Goal: Obtain resource: Download file/media

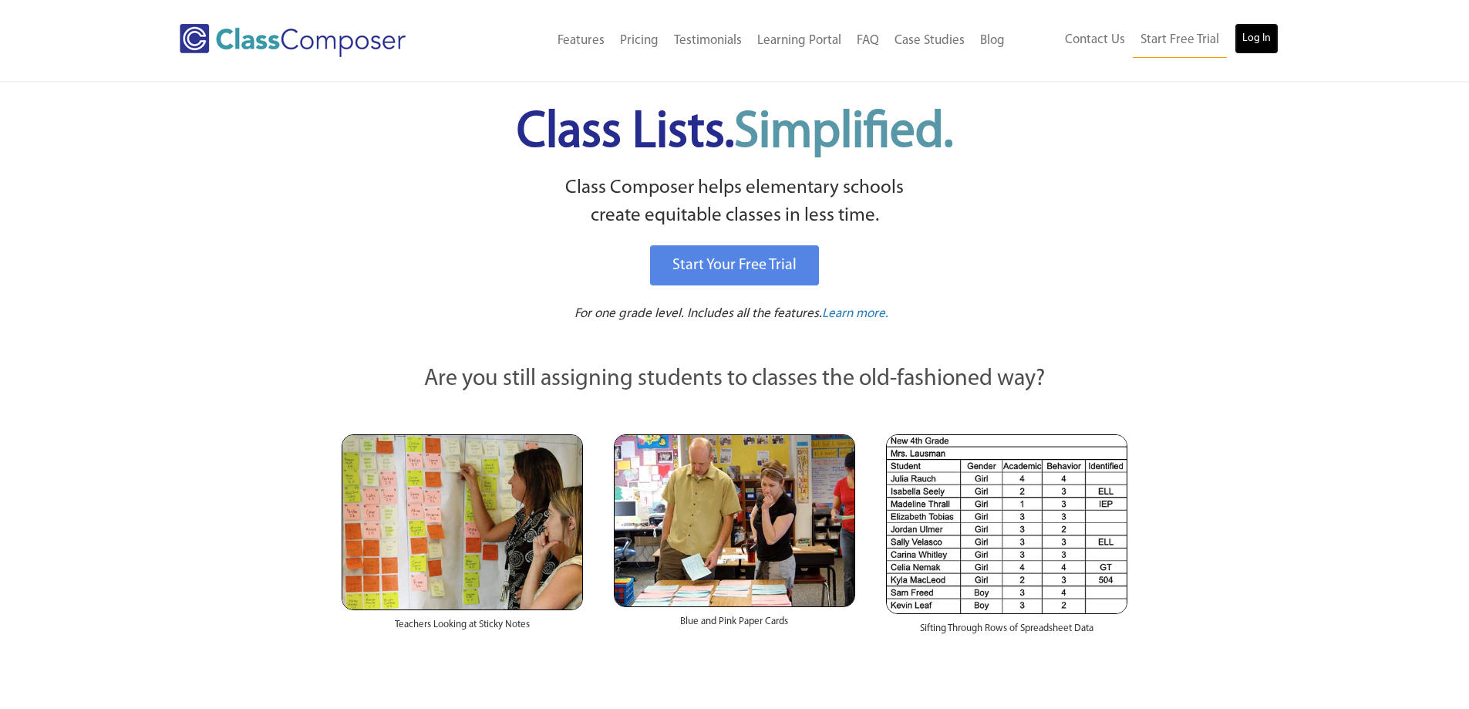
click at [1254, 48] on link "Log In" at bounding box center [1256, 38] width 44 height 31
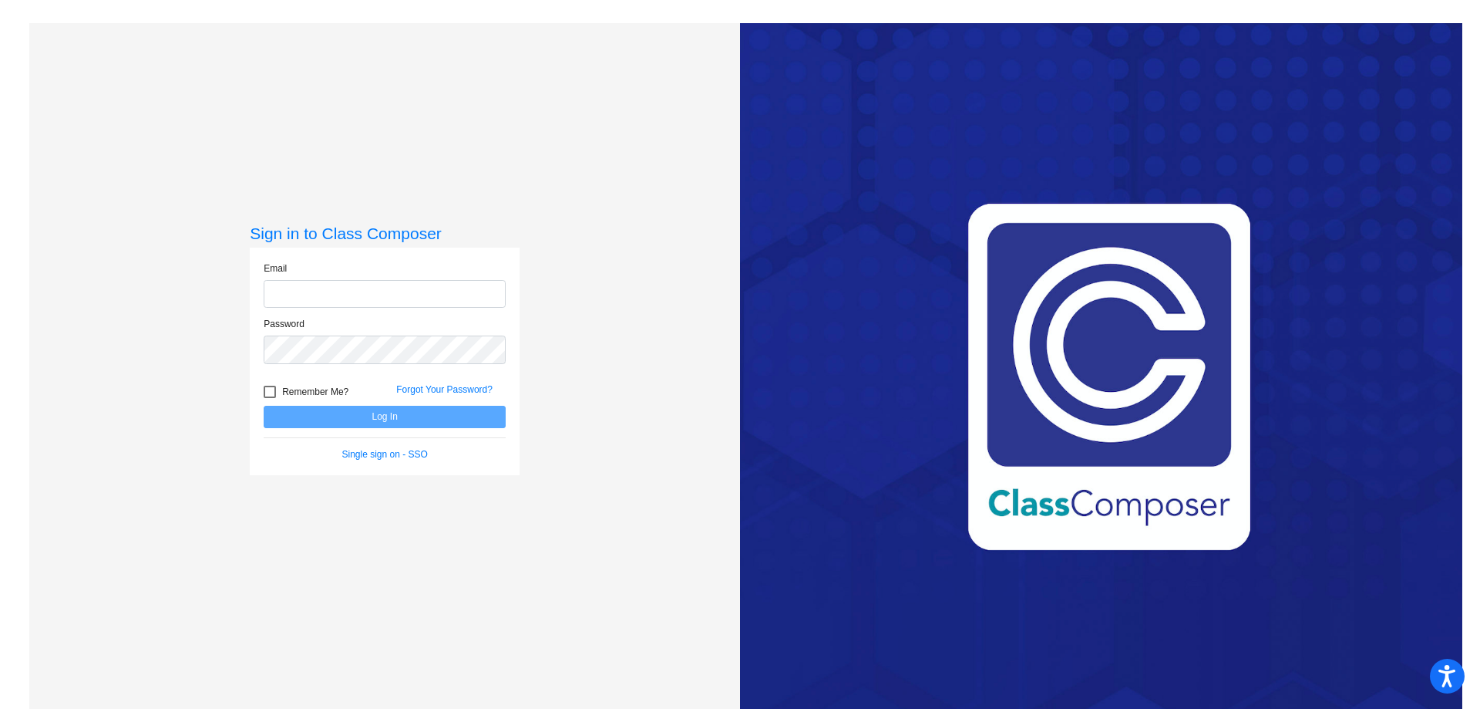
type input "selnerkr@hudson.k12.oh.us"
click at [388, 415] on button "Log In" at bounding box center [385, 417] width 242 height 22
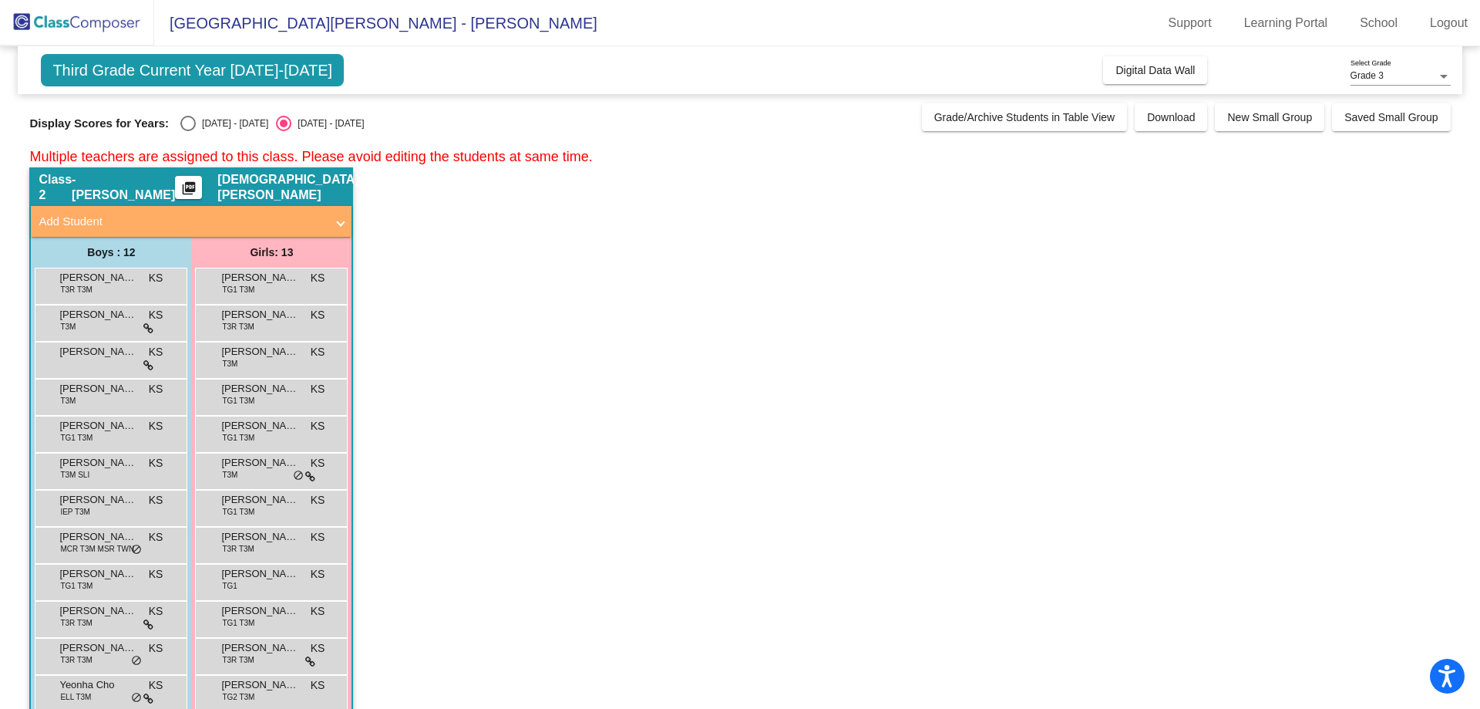
click at [194, 120] on div "Select an option" at bounding box center [187, 123] width 15 height 15
click at [188, 131] on input "[DATE] - [DATE]" at bounding box center [187, 131] width 1 height 1
radio input "true"
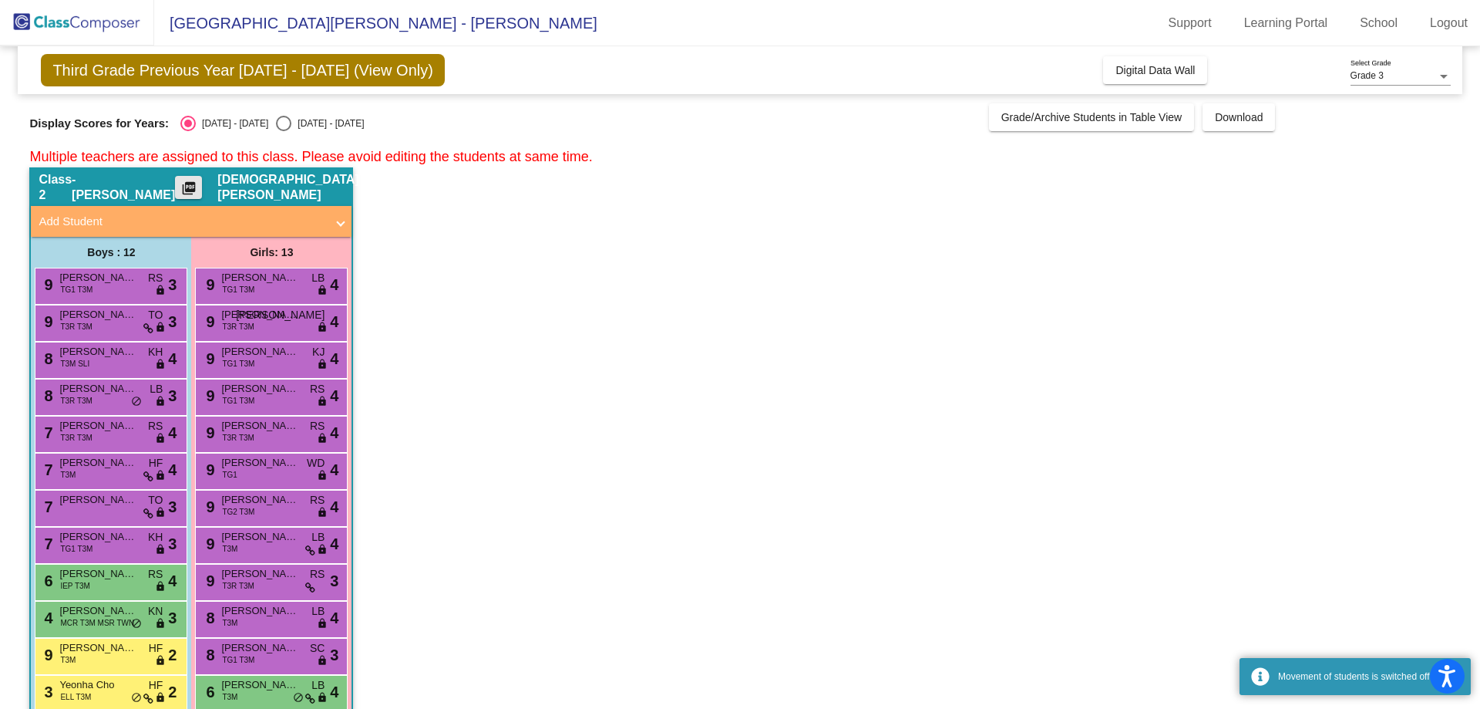
click at [198, 192] on mat-icon "picture_as_pdf" at bounding box center [189, 191] width 19 height 22
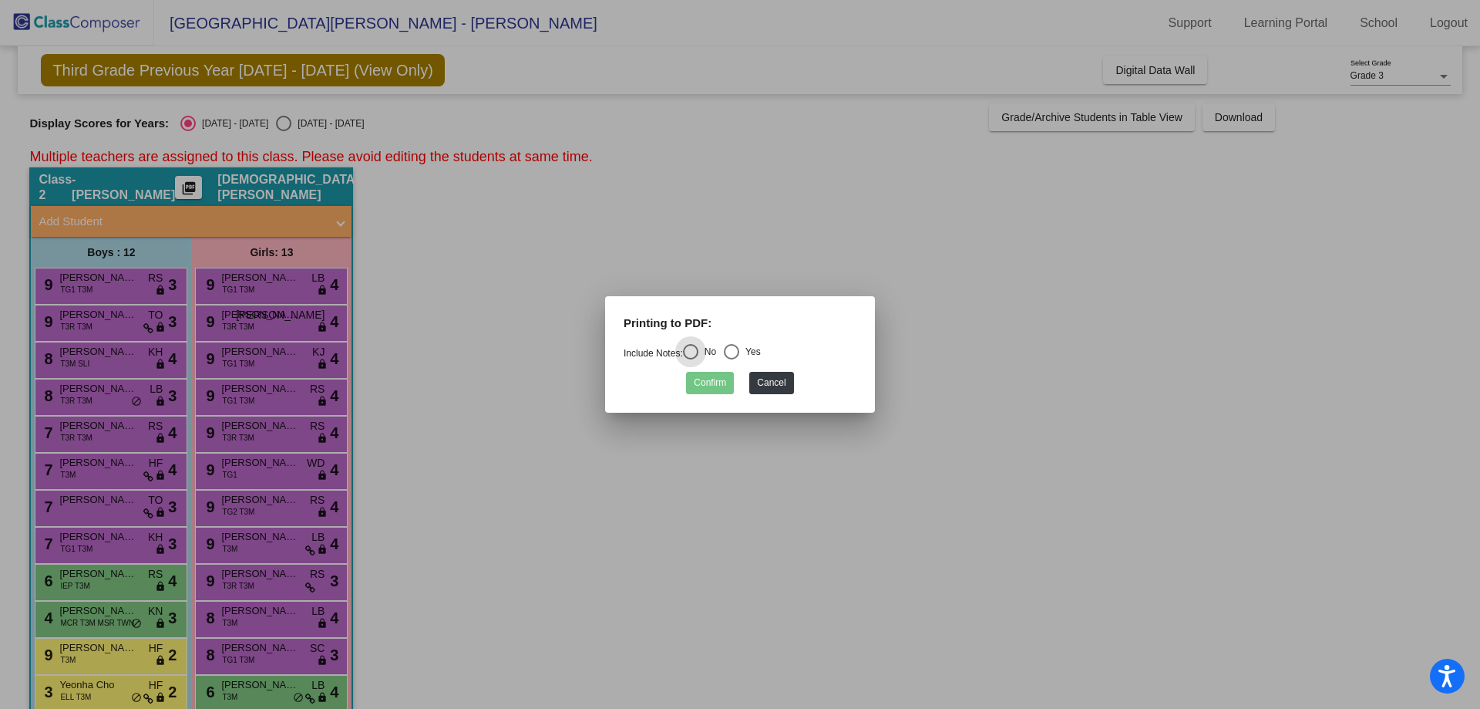
click at [739, 353] on div "Select an option" at bounding box center [731, 351] width 15 height 15
click at [732, 359] on input "Yes" at bounding box center [731, 359] width 1 height 1
radio input "true"
click at [702, 392] on button "Confirm" at bounding box center [710, 383] width 48 height 22
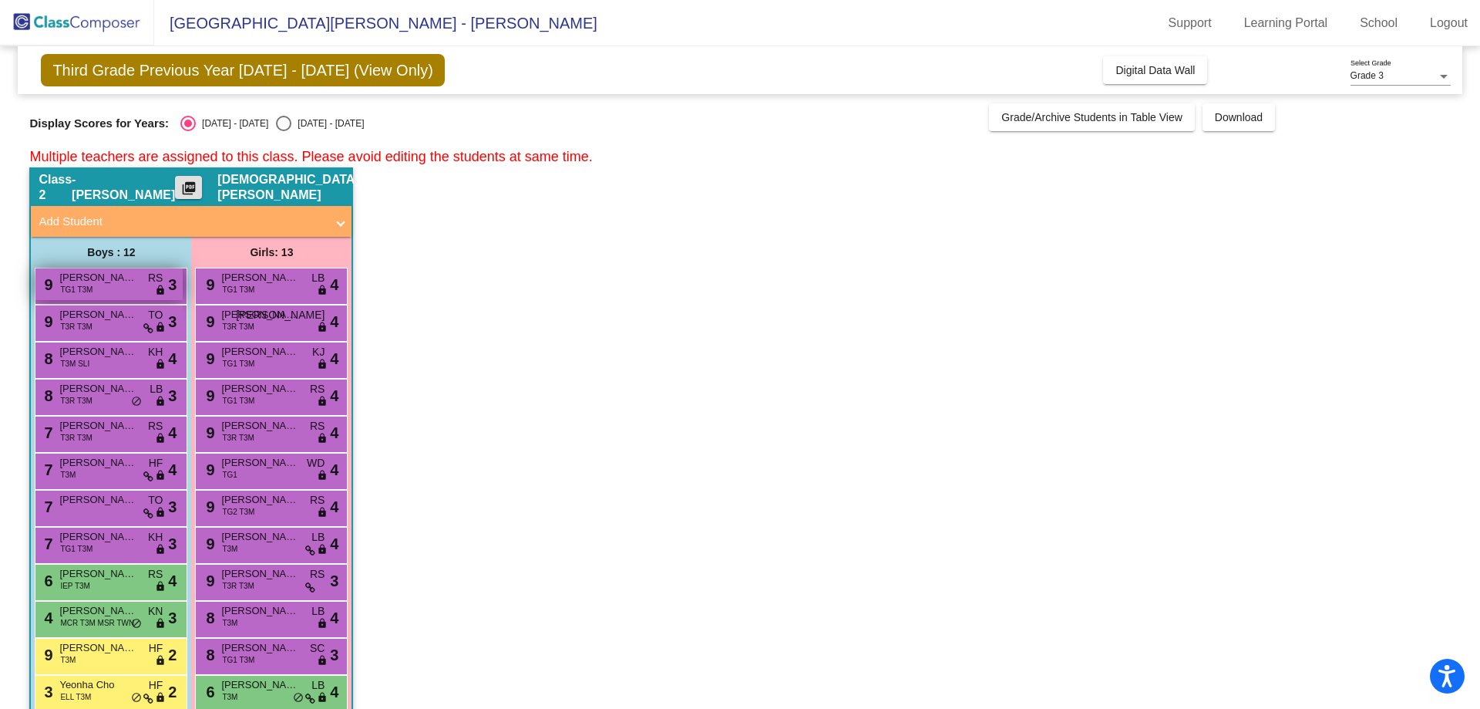
click at [124, 281] on span "Jayden Liu" at bounding box center [97, 277] width 77 height 15
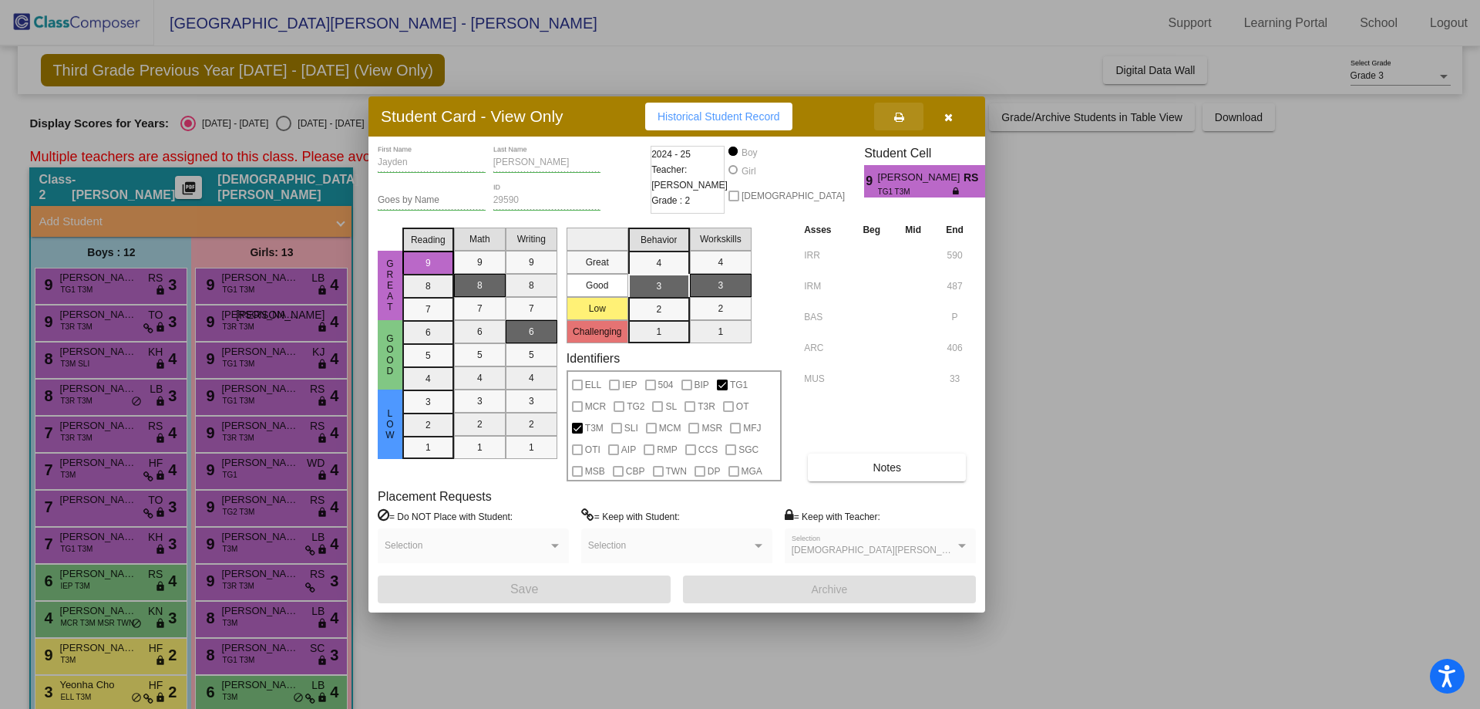
click at [897, 116] on icon at bounding box center [899, 117] width 10 height 11
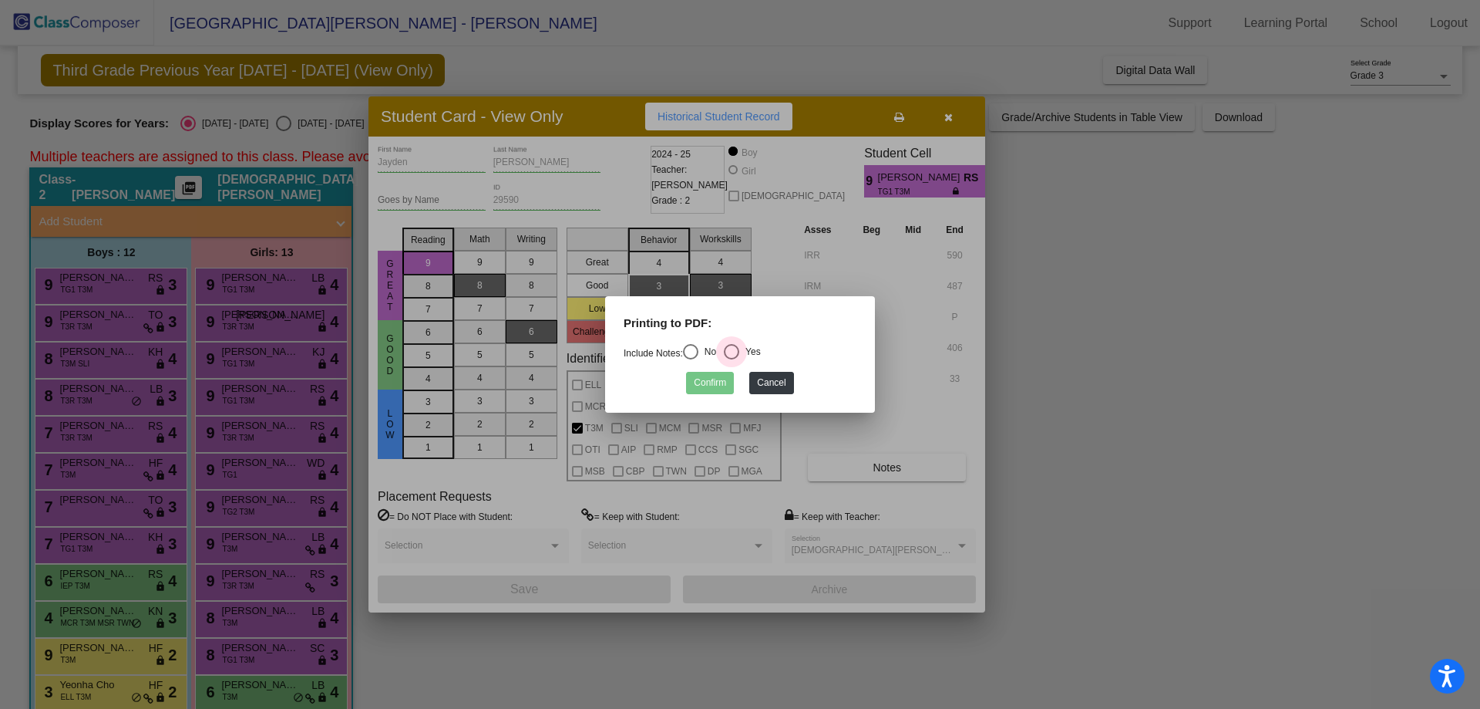
click at [737, 353] on div "Select an option" at bounding box center [731, 351] width 15 height 15
click at [732, 359] on input "Yes" at bounding box center [731, 359] width 1 height 1
radio input "true"
click at [718, 383] on button "Confirm" at bounding box center [710, 383] width 48 height 22
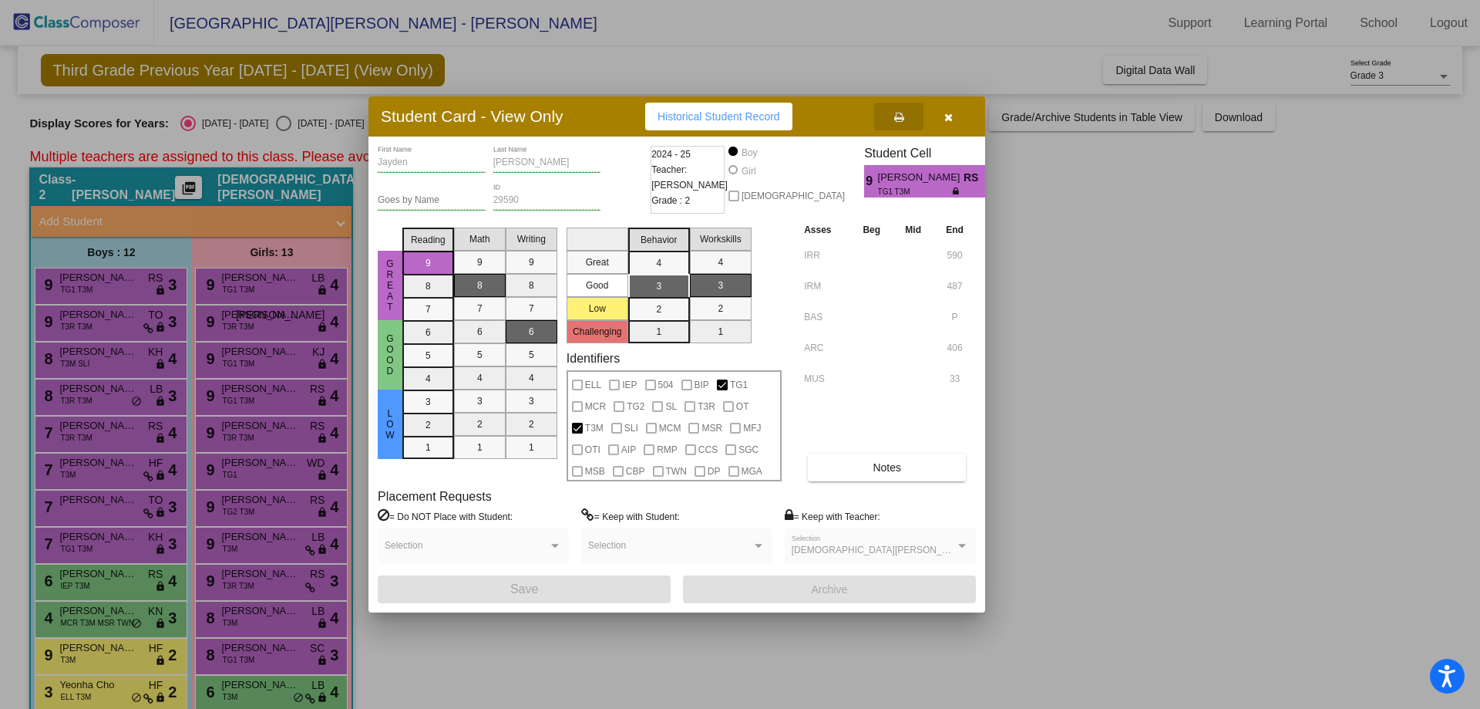
click at [947, 115] on icon "button" at bounding box center [949, 117] width 8 height 11
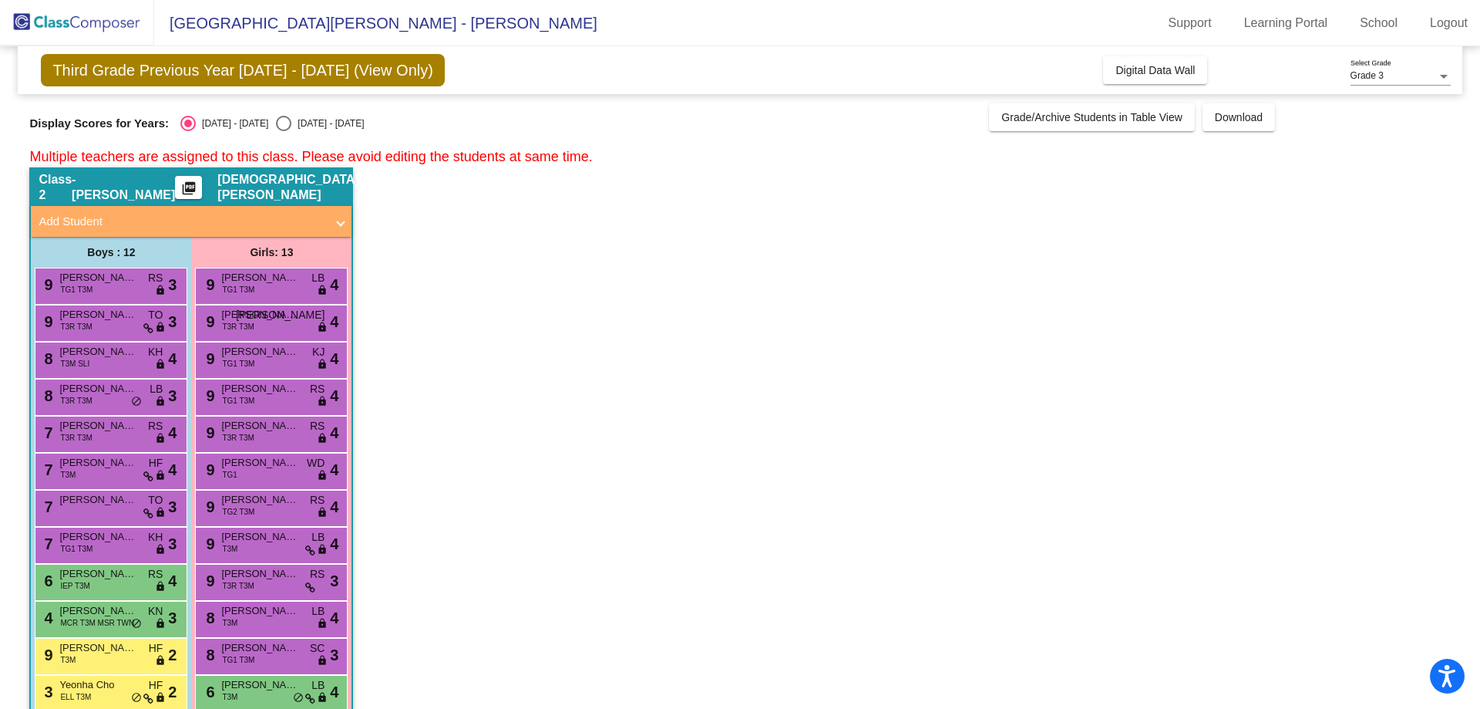
click at [198, 193] on mat-icon "picture_as_pdf" at bounding box center [189, 191] width 19 height 22
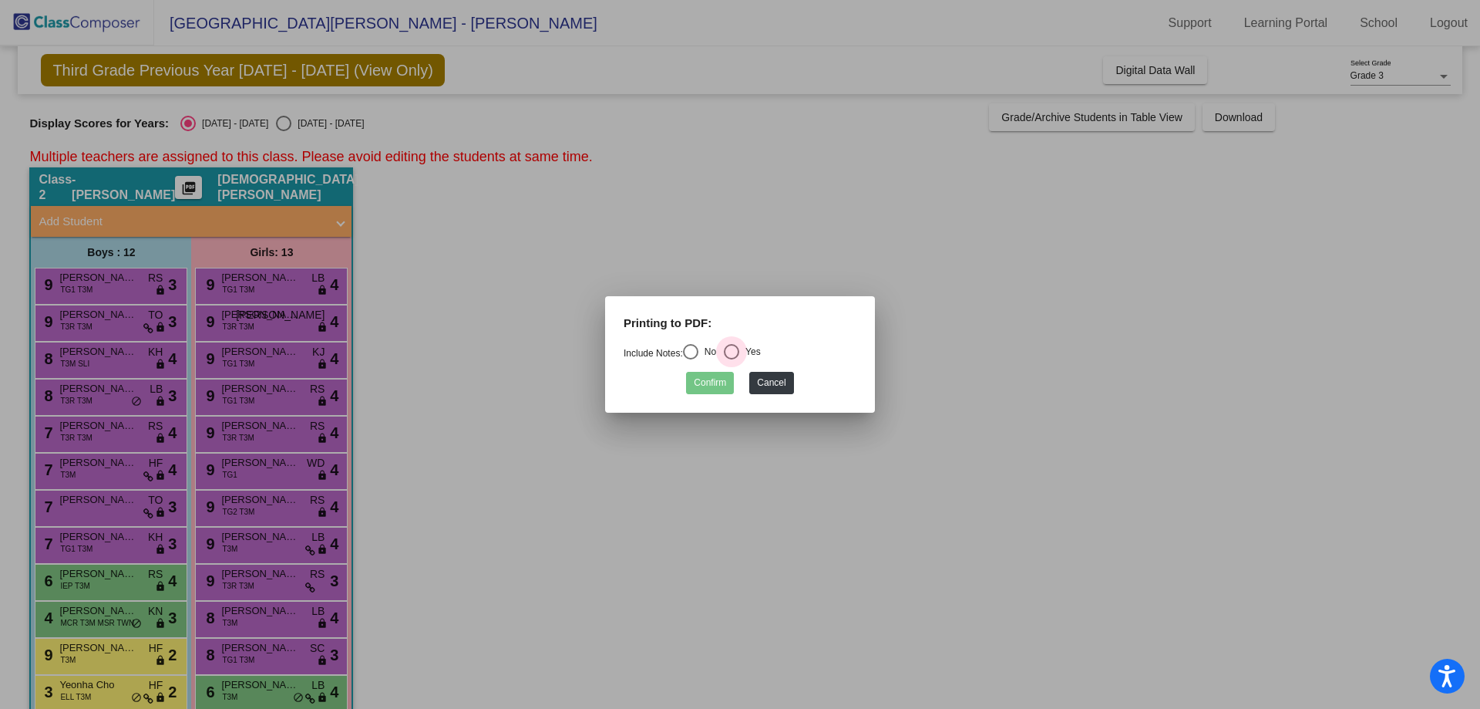
click at [735, 352] on div "Select an option" at bounding box center [731, 351] width 15 height 15
click at [732, 359] on input "Yes" at bounding box center [731, 359] width 1 height 1
radio input "true"
click at [697, 386] on button "Confirm" at bounding box center [710, 383] width 48 height 22
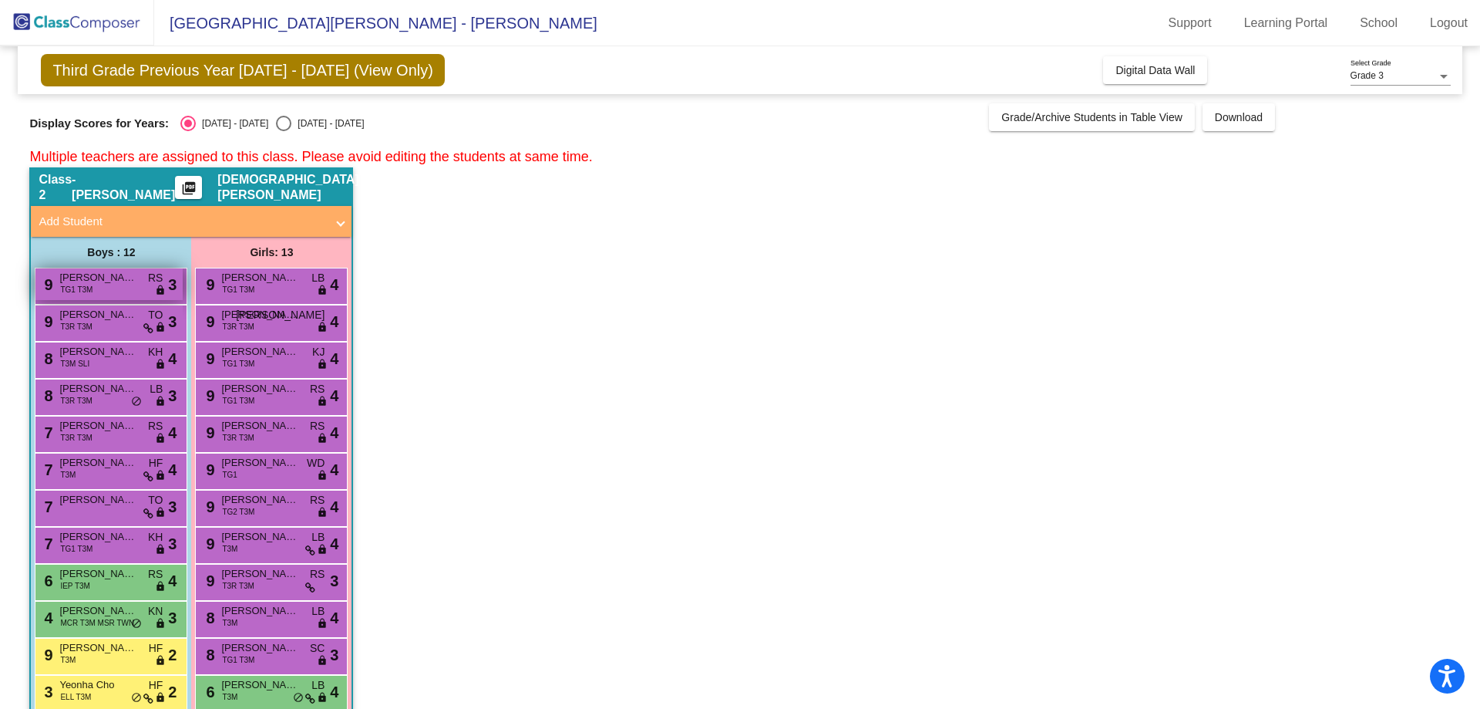
click at [115, 288] on div "9 Jayden Liu TG1 T3M RS lock do_not_disturb_alt 3" at bounding box center [108, 284] width 147 height 32
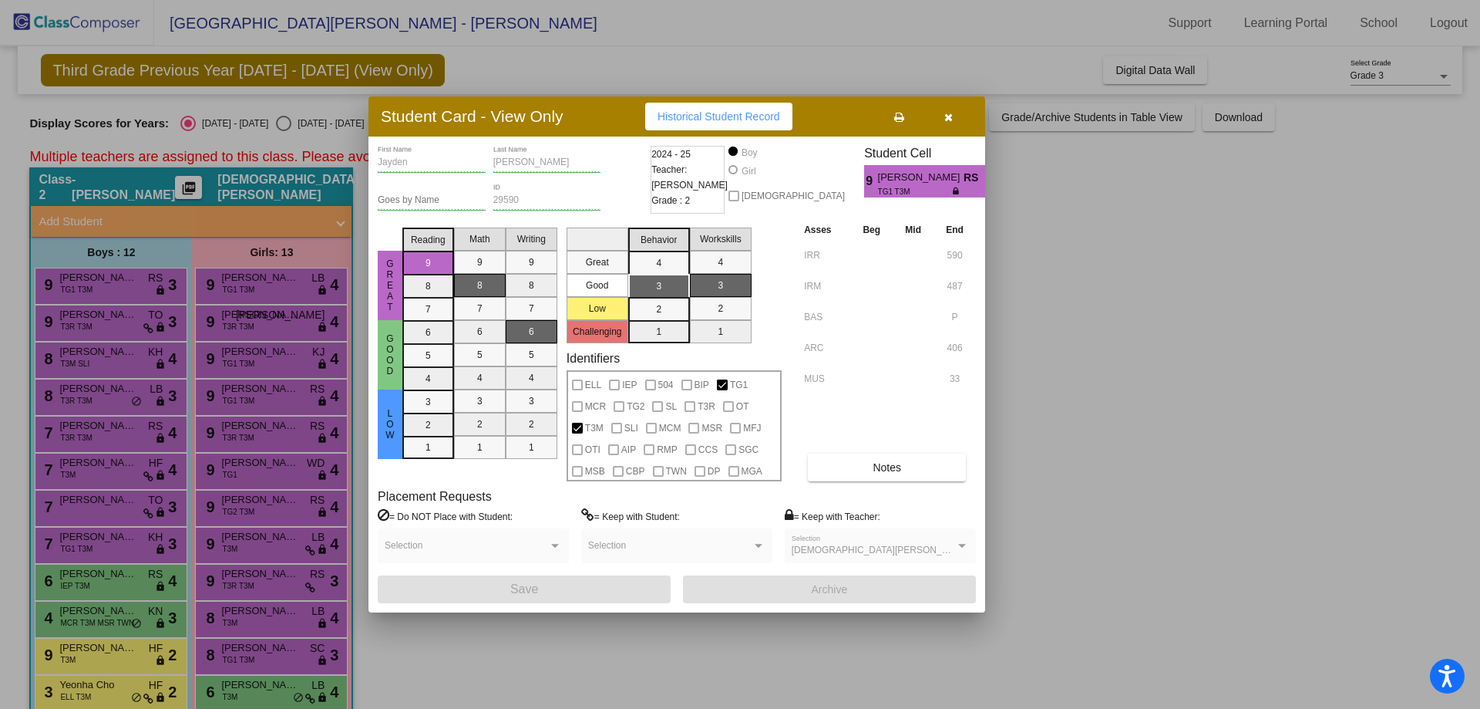
click at [907, 109] on button at bounding box center [898, 117] width 49 height 28
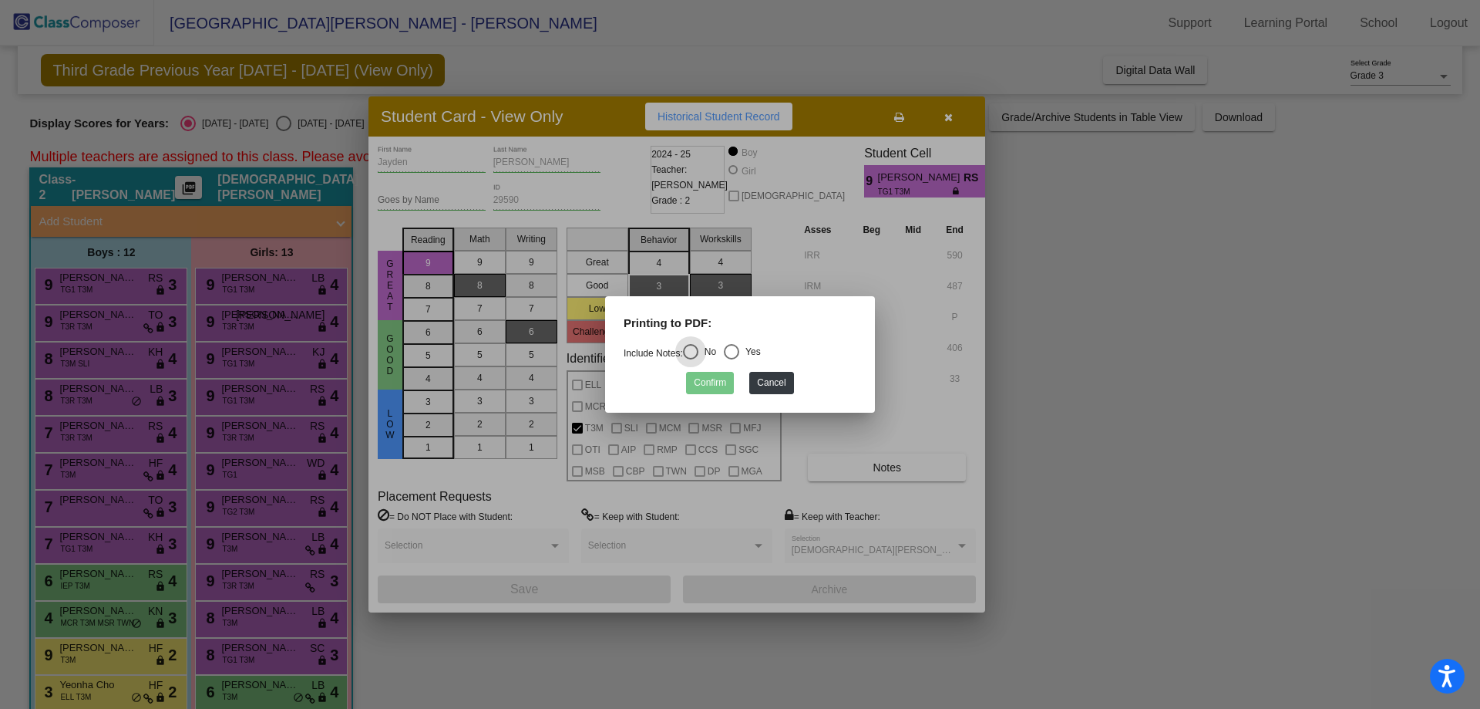
click at [739, 347] on div "Select an option" at bounding box center [731, 351] width 15 height 15
click at [732, 359] on input "Yes" at bounding box center [731, 359] width 1 height 1
radio input "true"
click at [716, 390] on button "Confirm" at bounding box center [710, 383] width 48 height 22
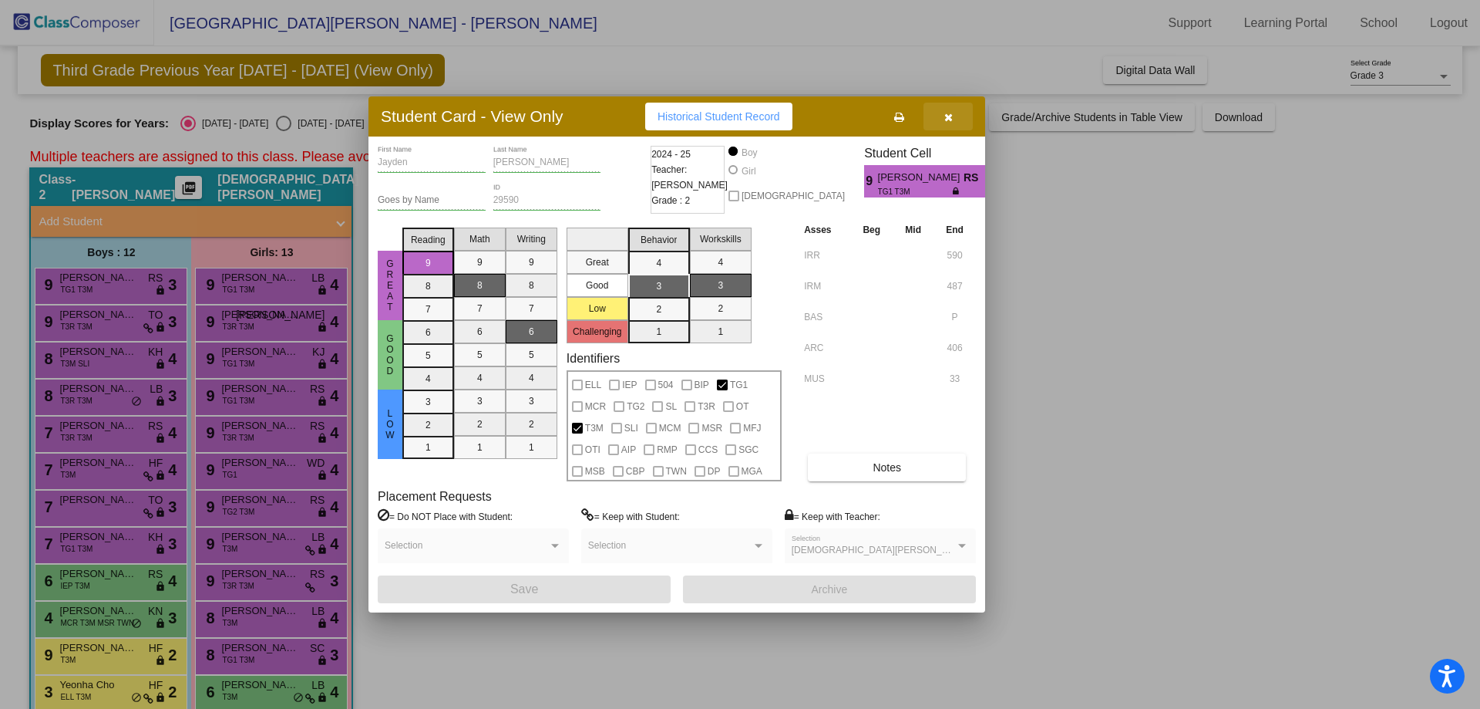
click at [959, 116] on button "button" at bounding box center [948, 117] width 49 height 28
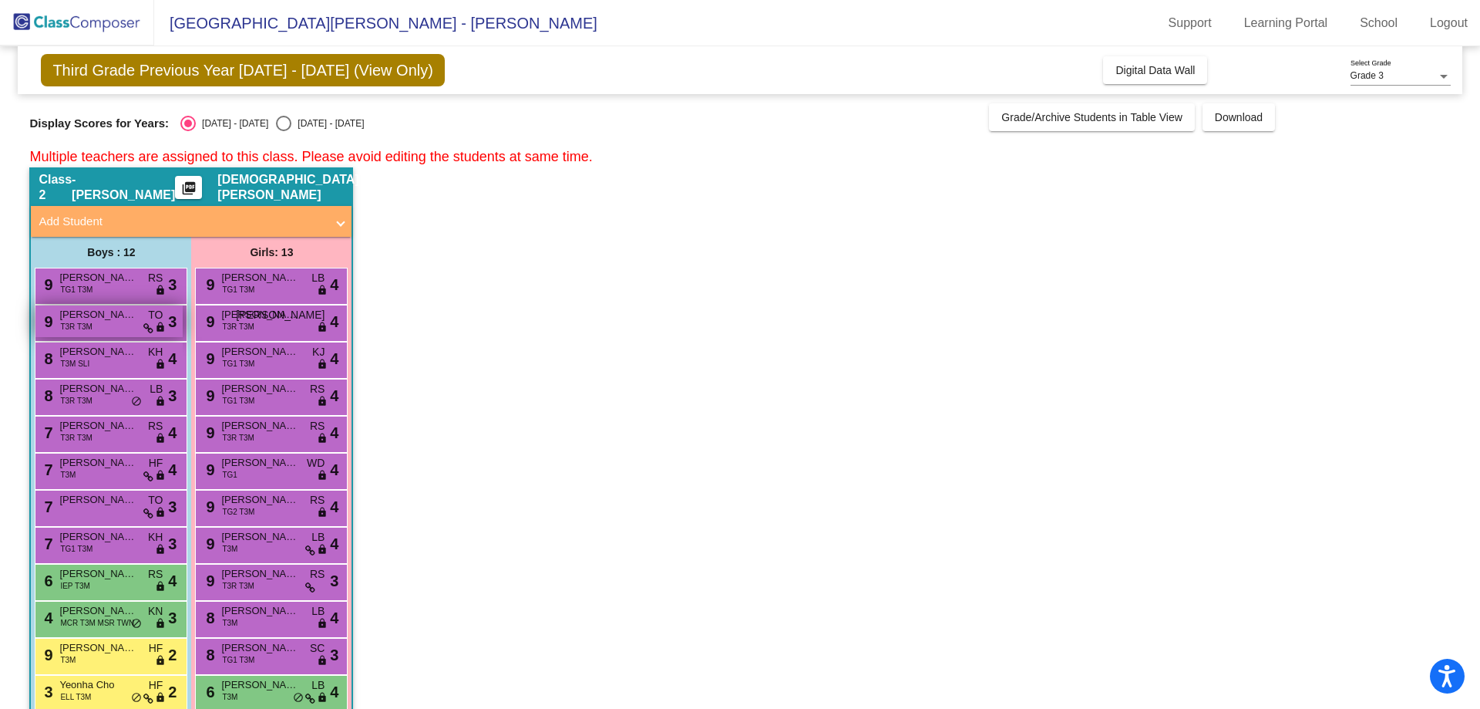
click at [106, 329] on div "9 Nixon Linley T3R T3M TO lock do_not_disturb_alt 3" at bounding box center [108, 321] width 147 height 32
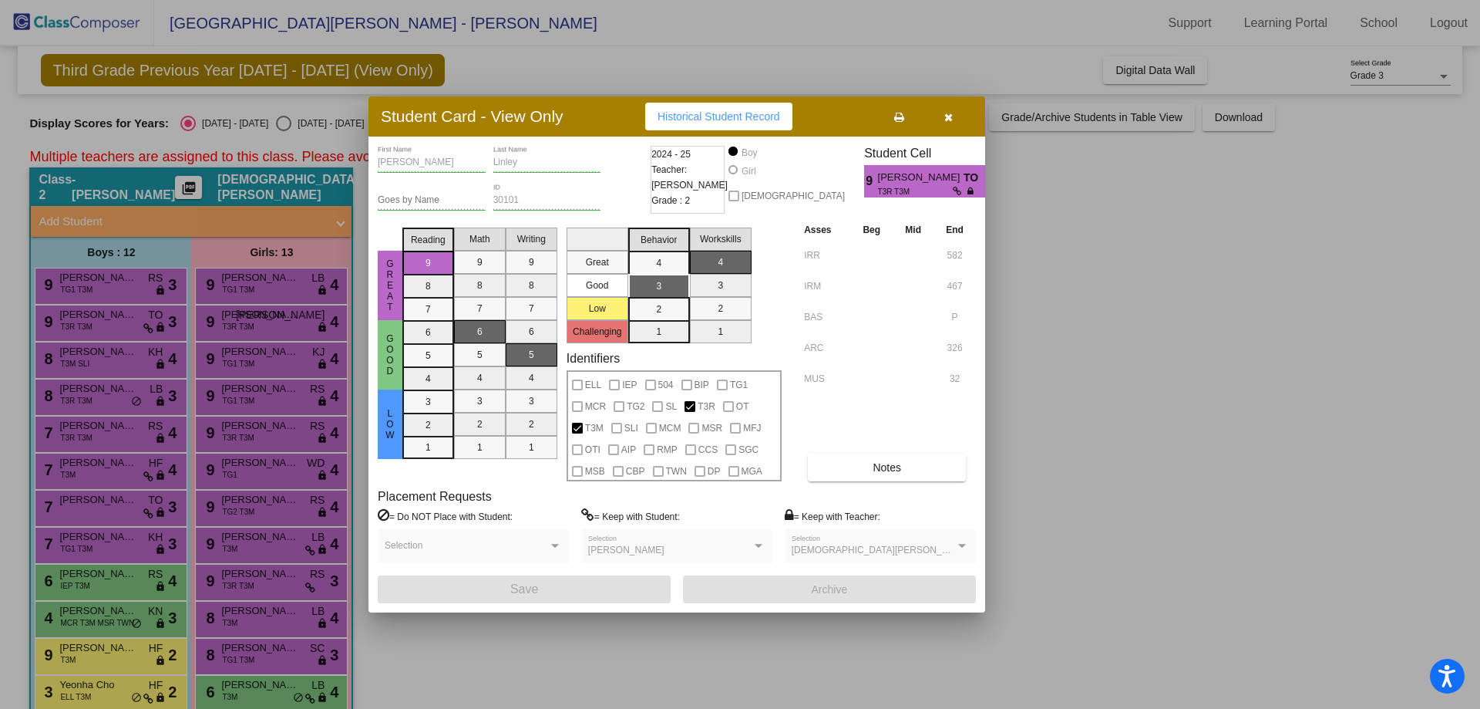
click at [896, 118] on icon at bounding box center [899, 117] width 10 height 11
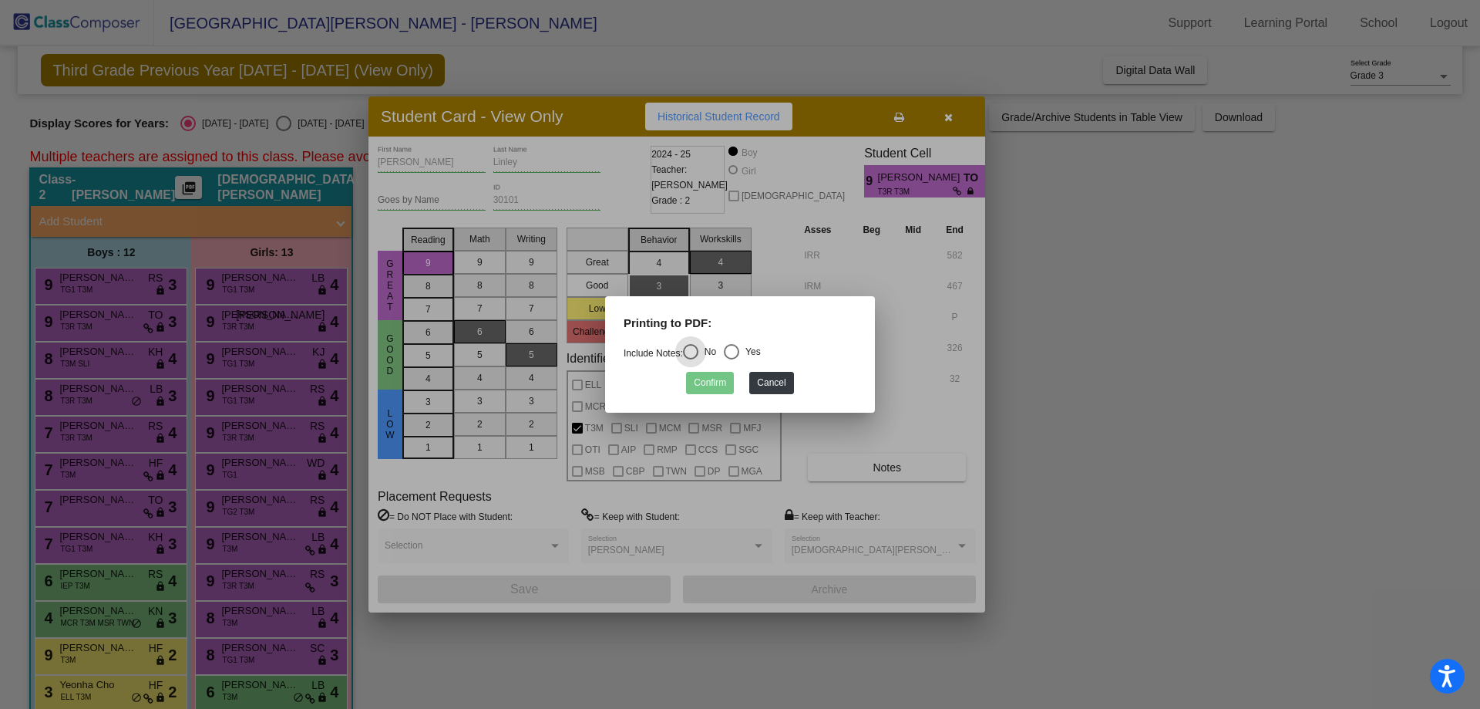
click at [739, 349] on div "Select an option" at bounding box center [731, 351] width 15 height 15
click at [732, 359] on input "Yes" at bounding box center [731, 359] width 1 height 1
radio input "true"
click at [714, 390] on button "Confirm" at bounding box center [710, 383] width 48 height 22
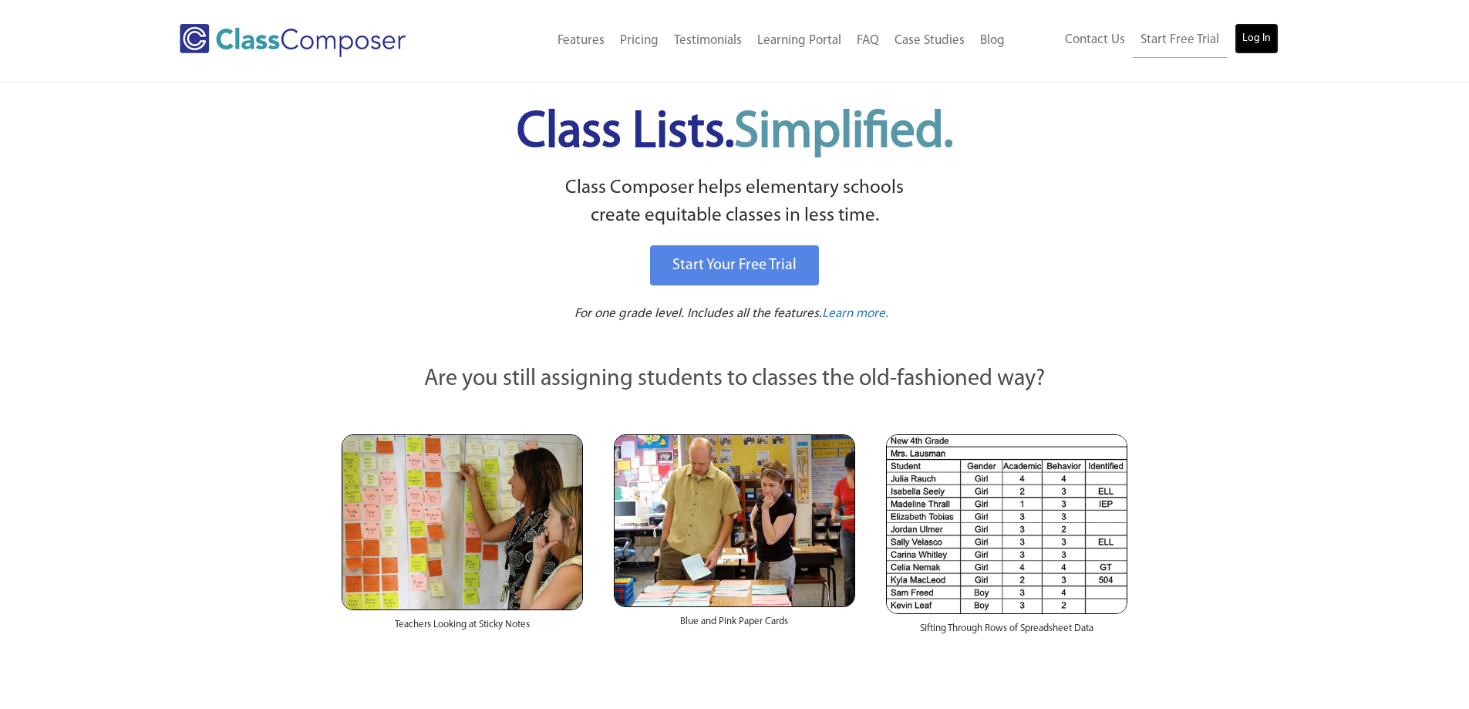
click at [1264, 35] on link "Log In" at bounding box center [1256, 38] width 44 height 31
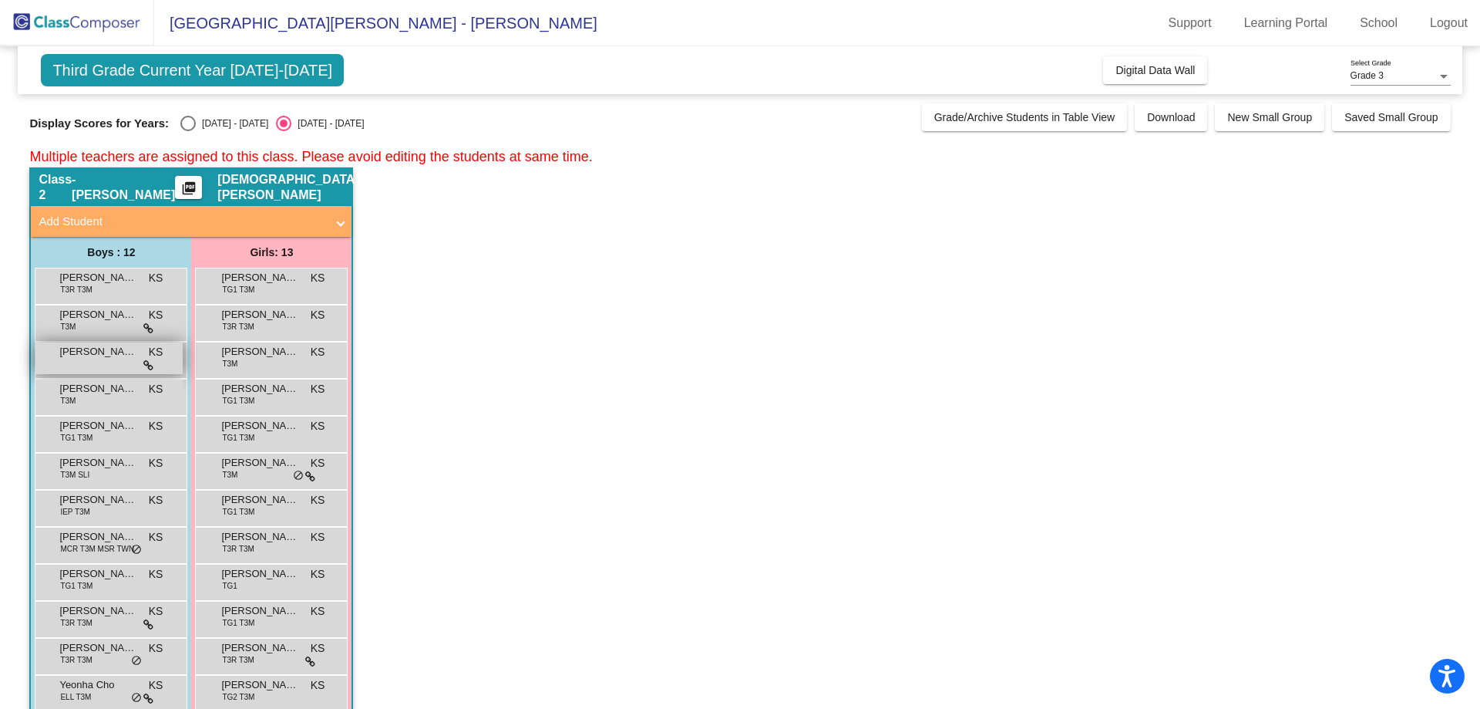
click at [112, 364] on div "Elliot Paul KS lock do_not_disturb_alt" at bounding box center [108, 358] width 147 height 32
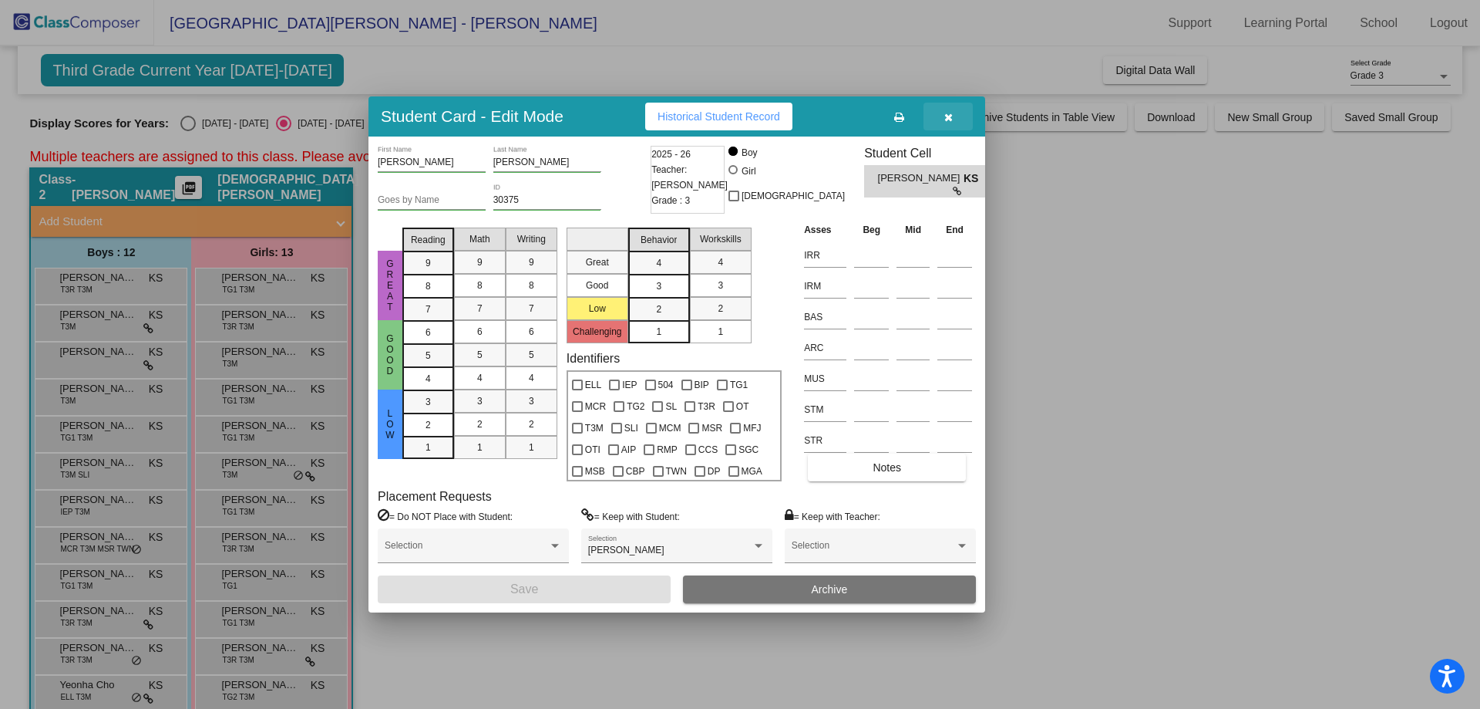
click at [951, 116] on icon "button" at bounding box center [949, 117] width 8 height 11
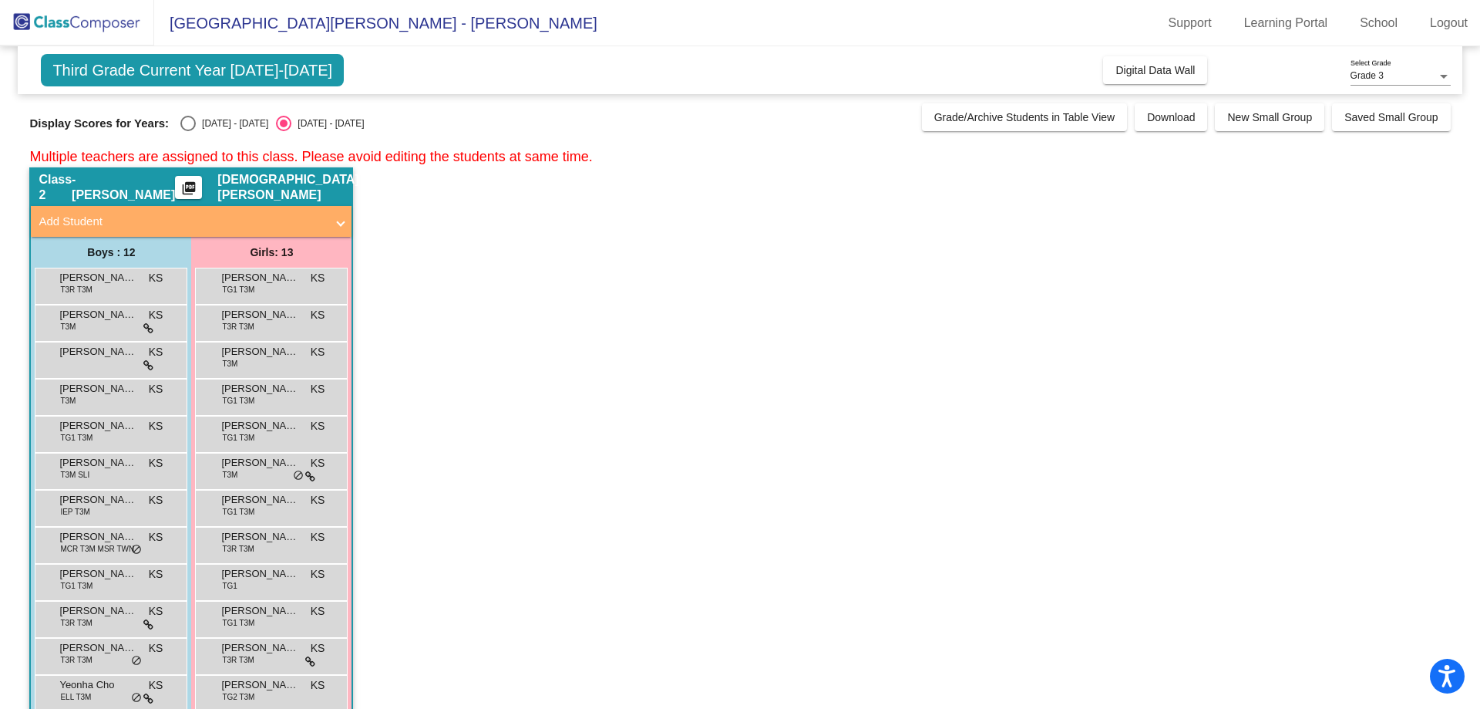
click at [187, 120] on div "Select an option" at bounding box center [187, 123] width 15 height 15
click at [187, 131] on input "2024 - 2025" at bounding box center [187, 131] width 1 height 1
radio input "true"
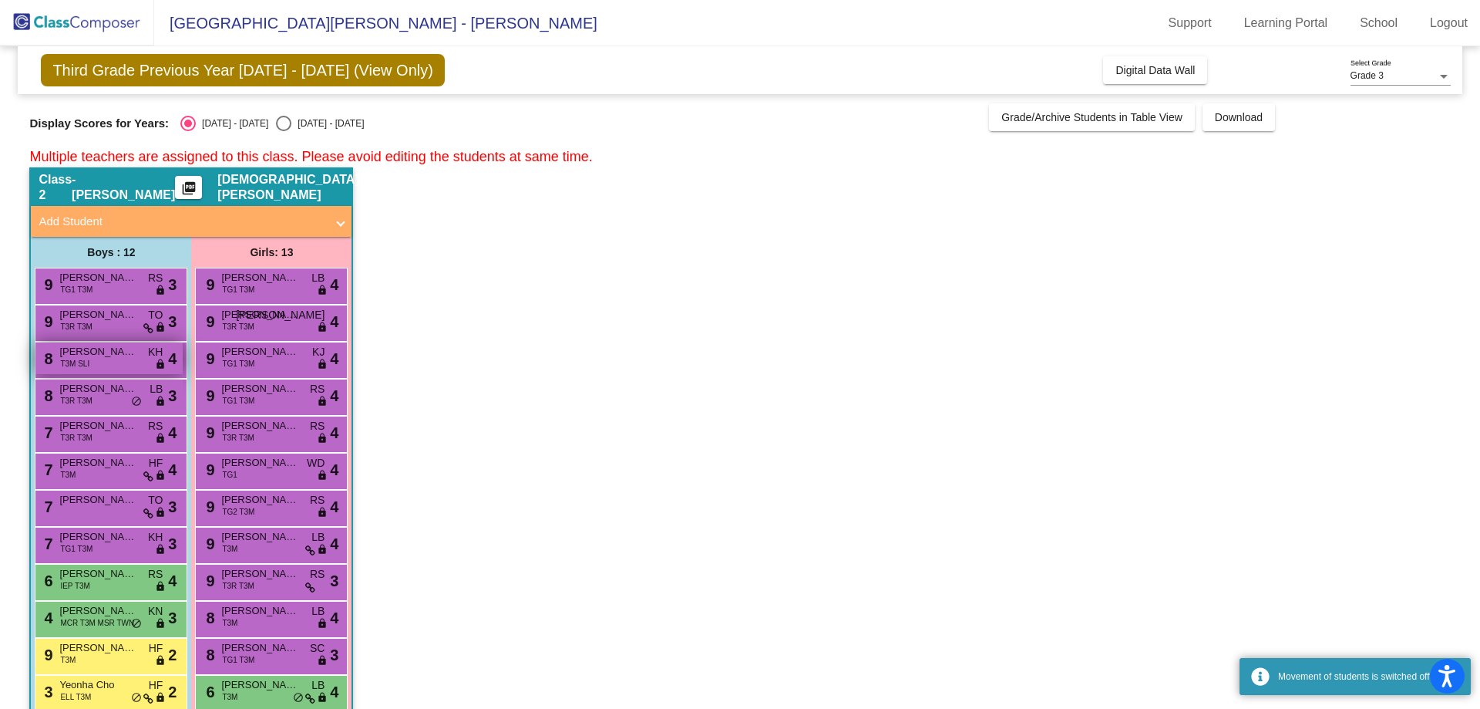
click at [93, 355] on span "John Ambrosia" at bounding box center [97, 351] width 77 height 15
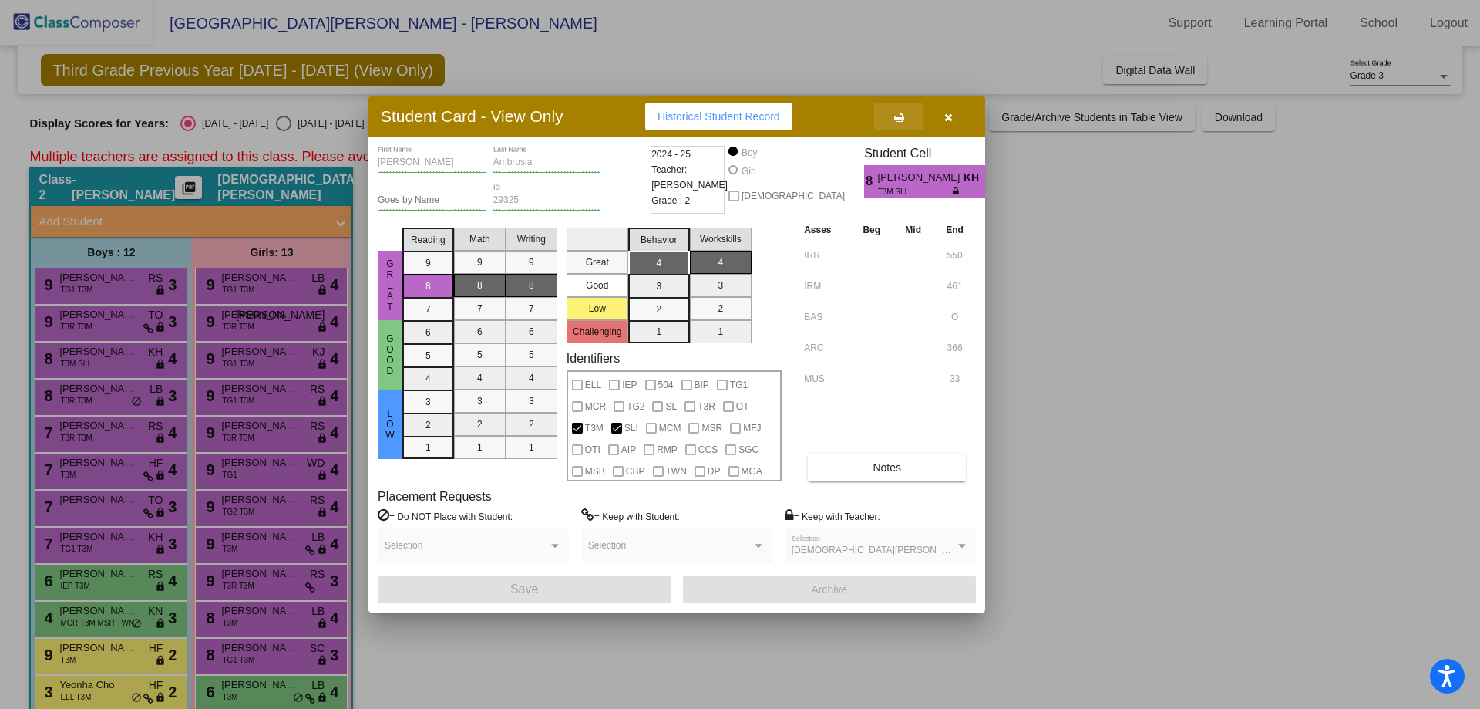
click at [900, 116] on icon at bounding box center [899, 117] width 10 height 11
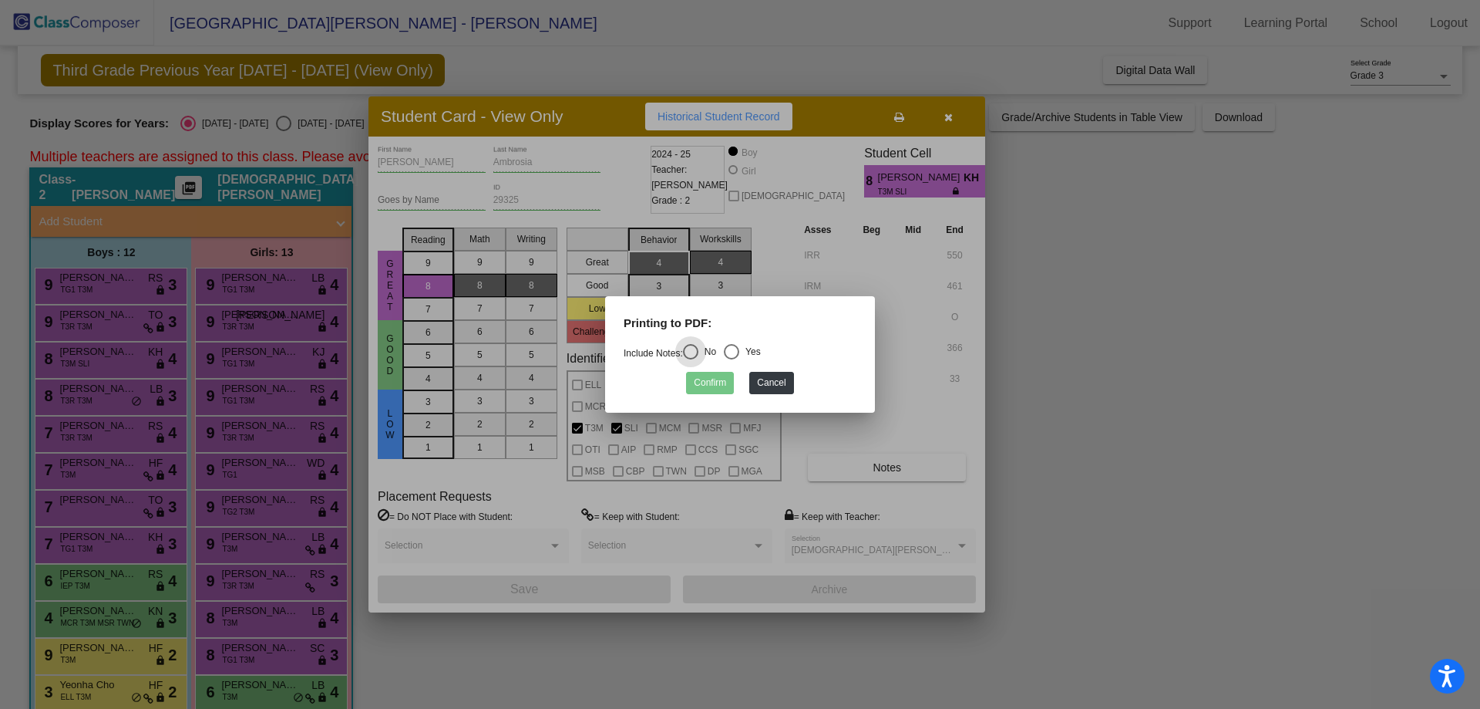
click at [738, 350] on div "Select an option" at bounding box center [731, 351] width 15 height 15
click at [732, 359] on input "Yes" at bounding box center [731, 359] width 1 height 1
radio input "true"
click at [710, 384] on button "Confirm" at bounding box center [710, 383] width 48 height 22
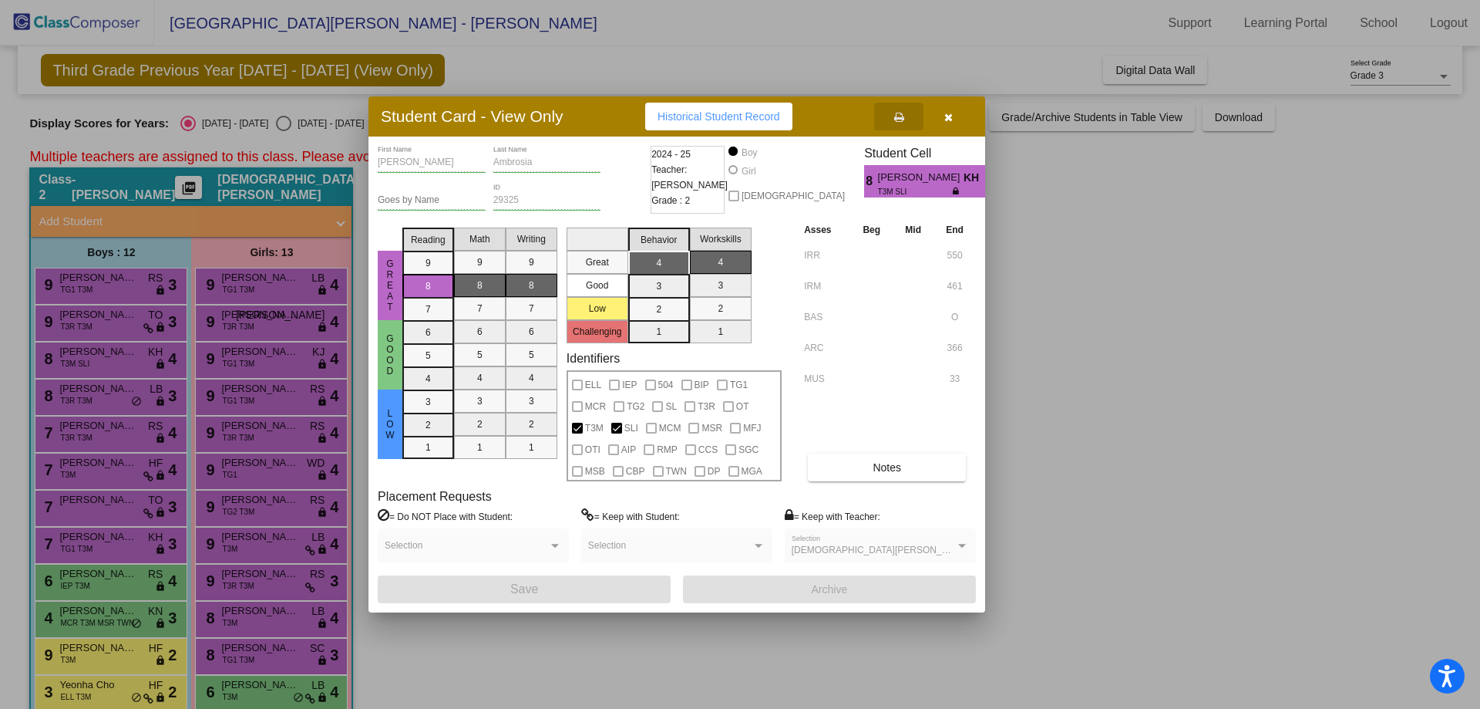
click at [953, 123] on button "button" at bounding box center [948, 117] width 49 height 28
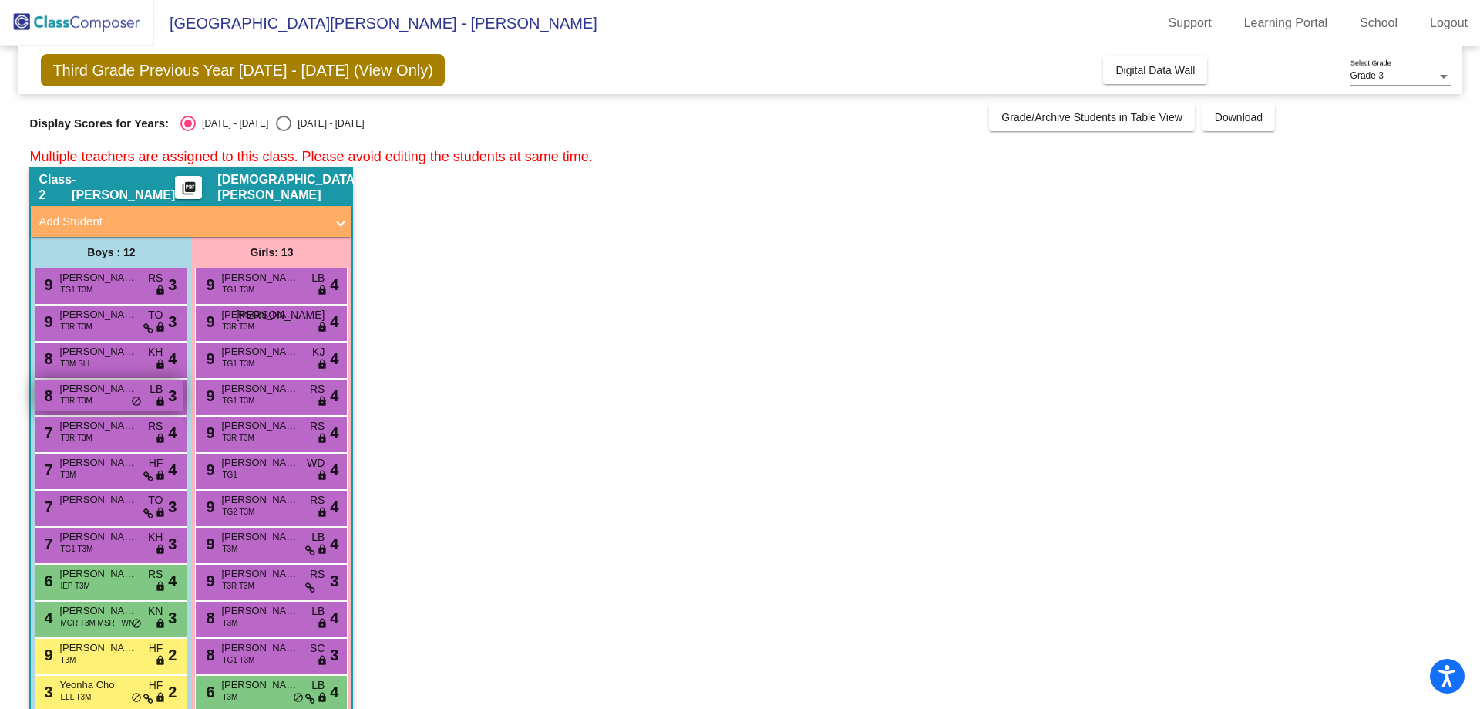
click at [79, 400] on span "T3R T3M" at bounding box center [76, 401] width 32 height 12
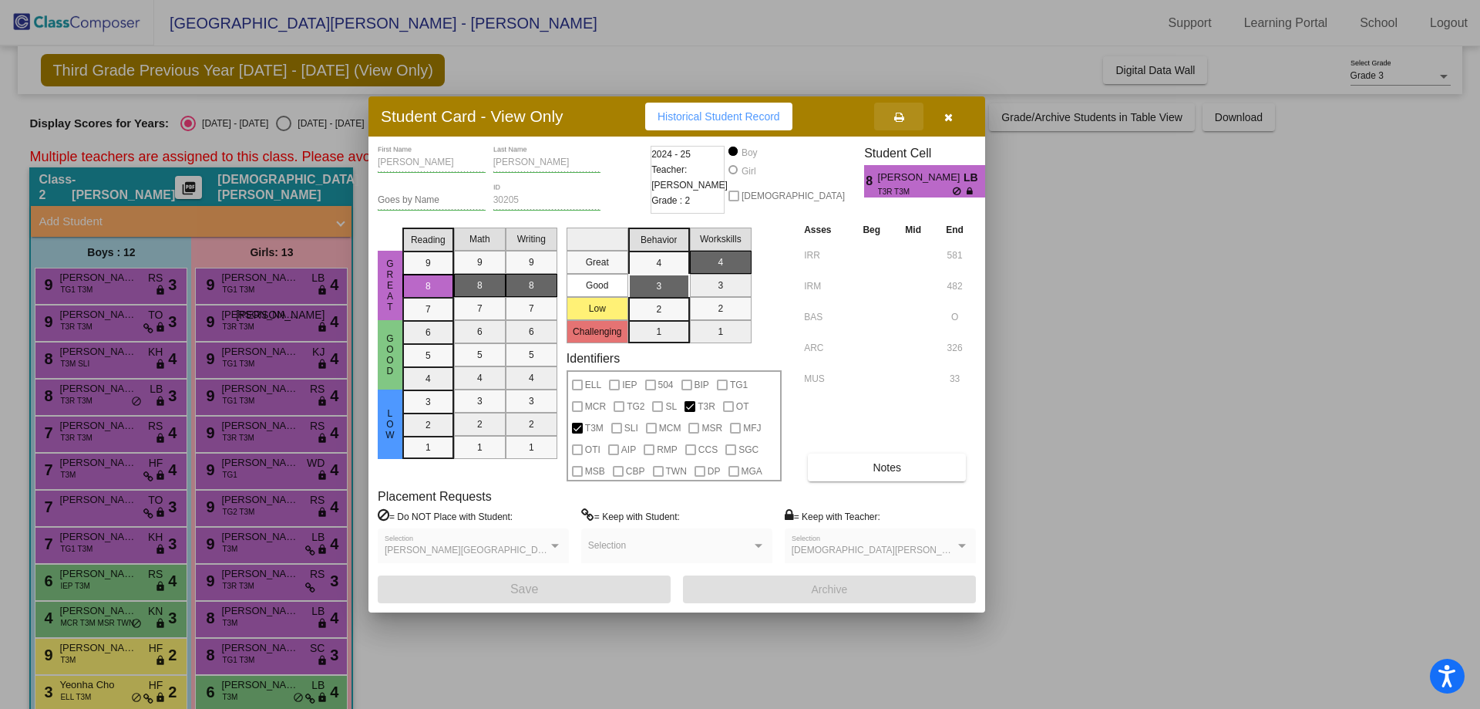
click at [904, 122] on icon at bounding box center [899, 117] width 10 height 11
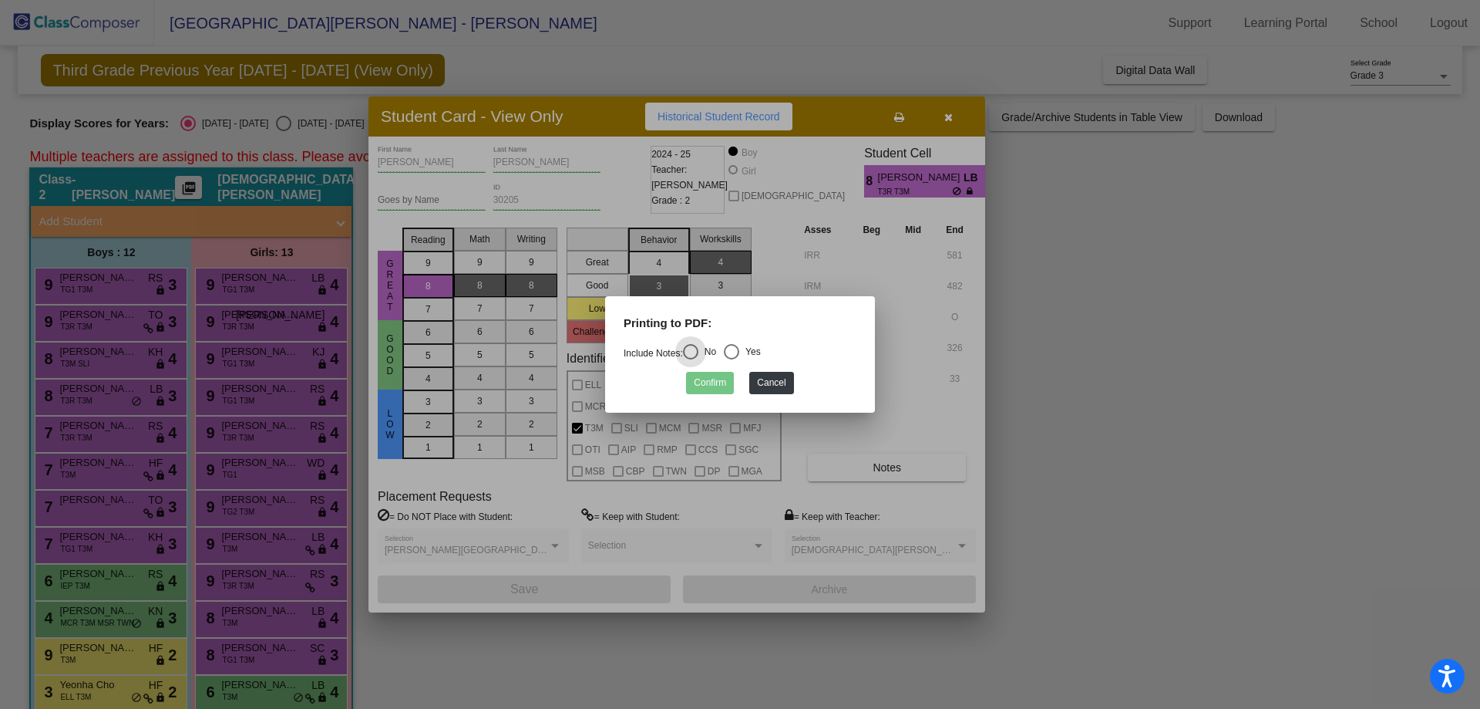
click at [735, 348] on div "Select an option" at bounding box center [731, 351] width 15 height 15
click at [732, 359] on input "Yes" at bounding box center [731, 359] width 1 height 1
radio input "true"
click at [715, 388] on button "Confirm" at bounding box center [710, 383] width 48 height 22
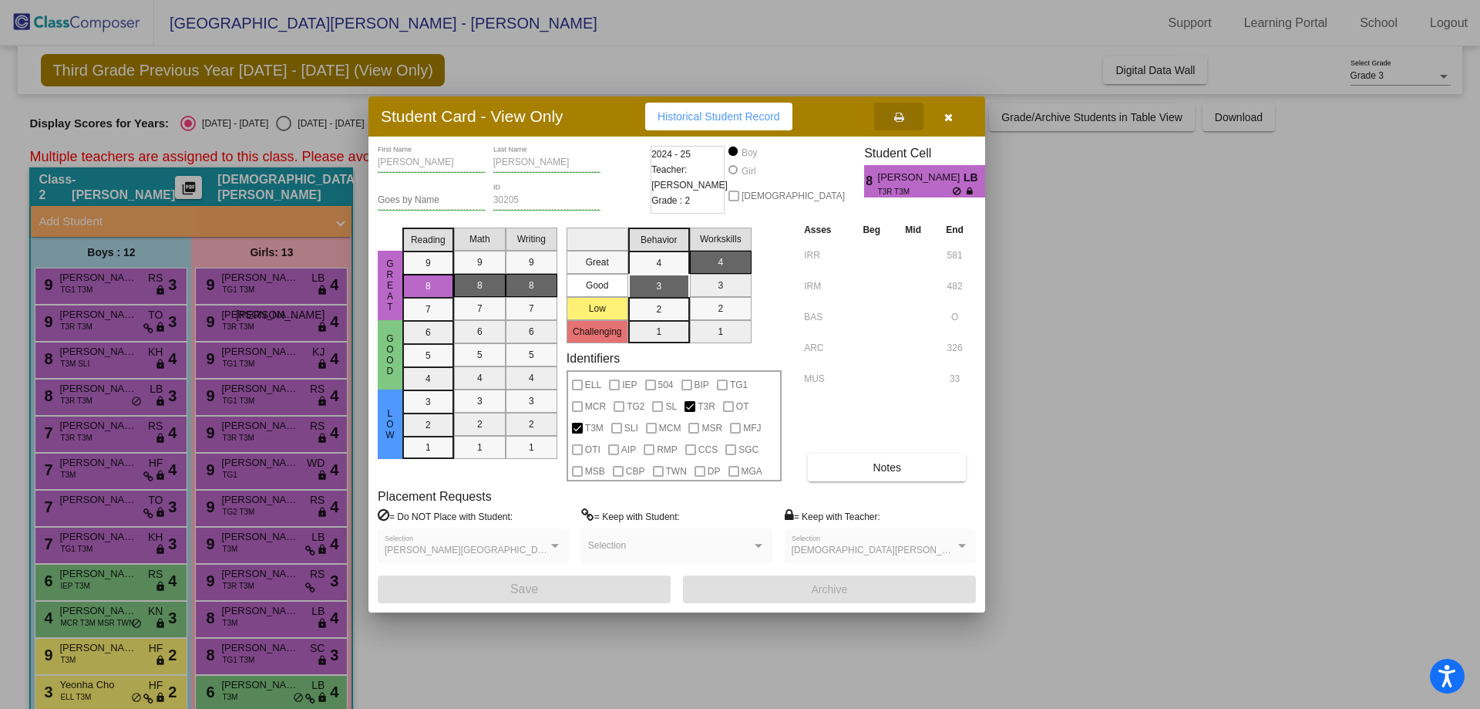
click at [949, 120] on icon "button" at bounding box center [949, 117] width 8 height 11
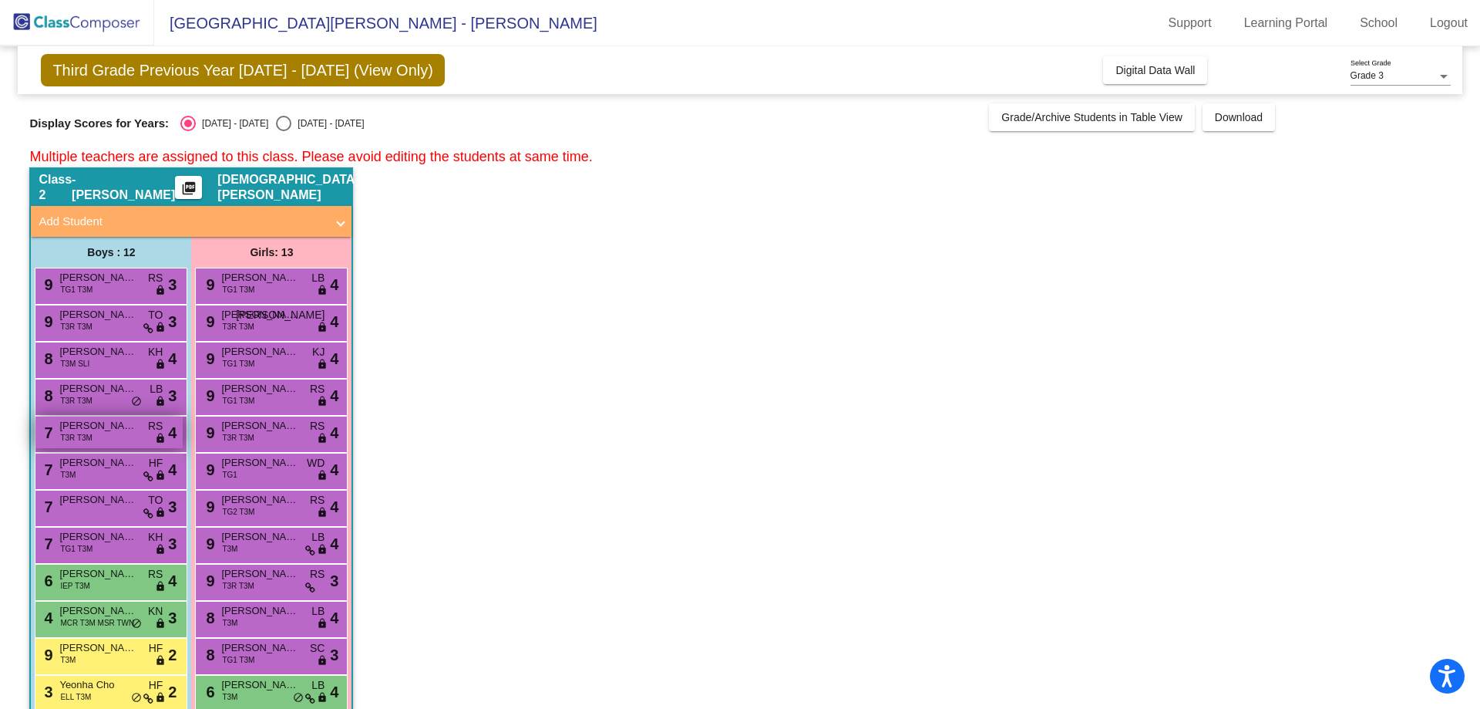
click at [96, 434] on div "7 Andrew Smith T3R T3M RS lock do_not_disturb_alt 4" at bounding box center [108, 432] width 147 height 32
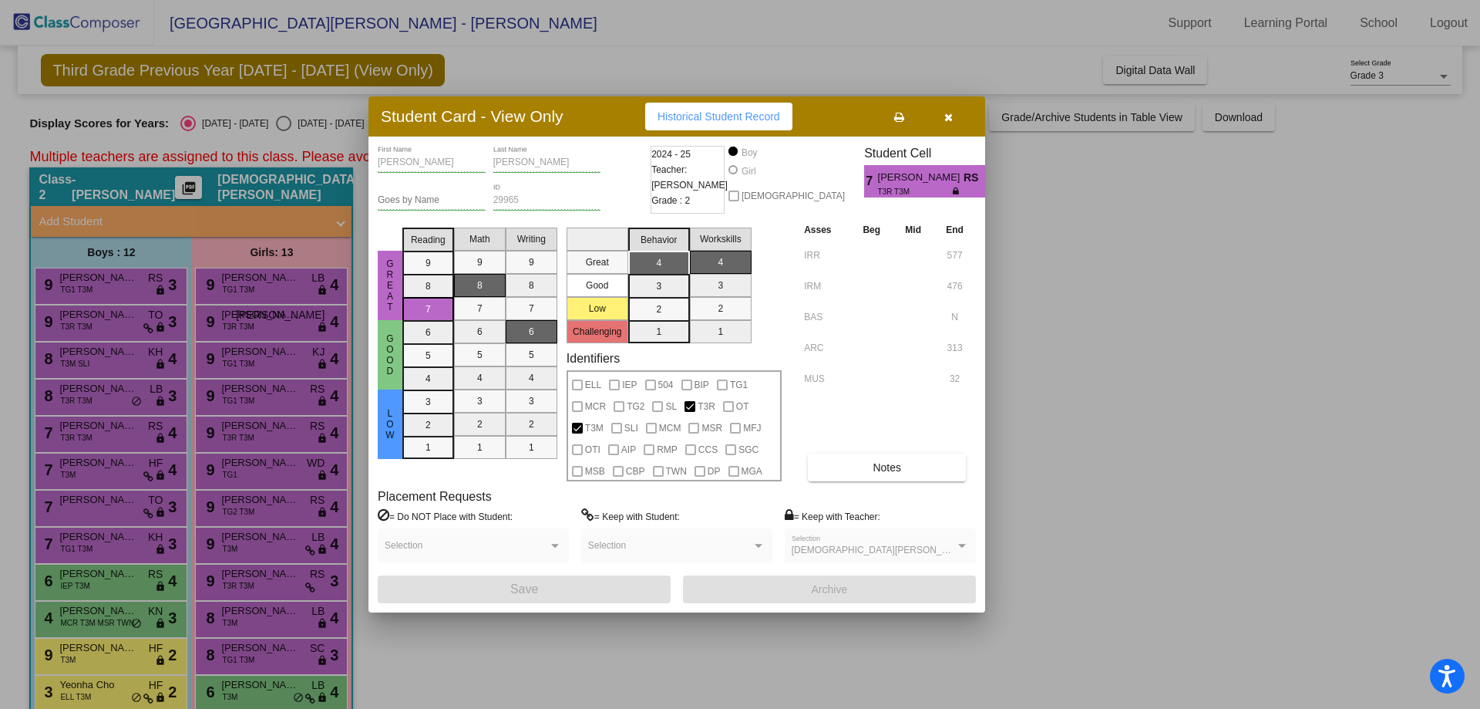
click at [903, 122] on icon at bounding box center [899, 117] width 10 height 11
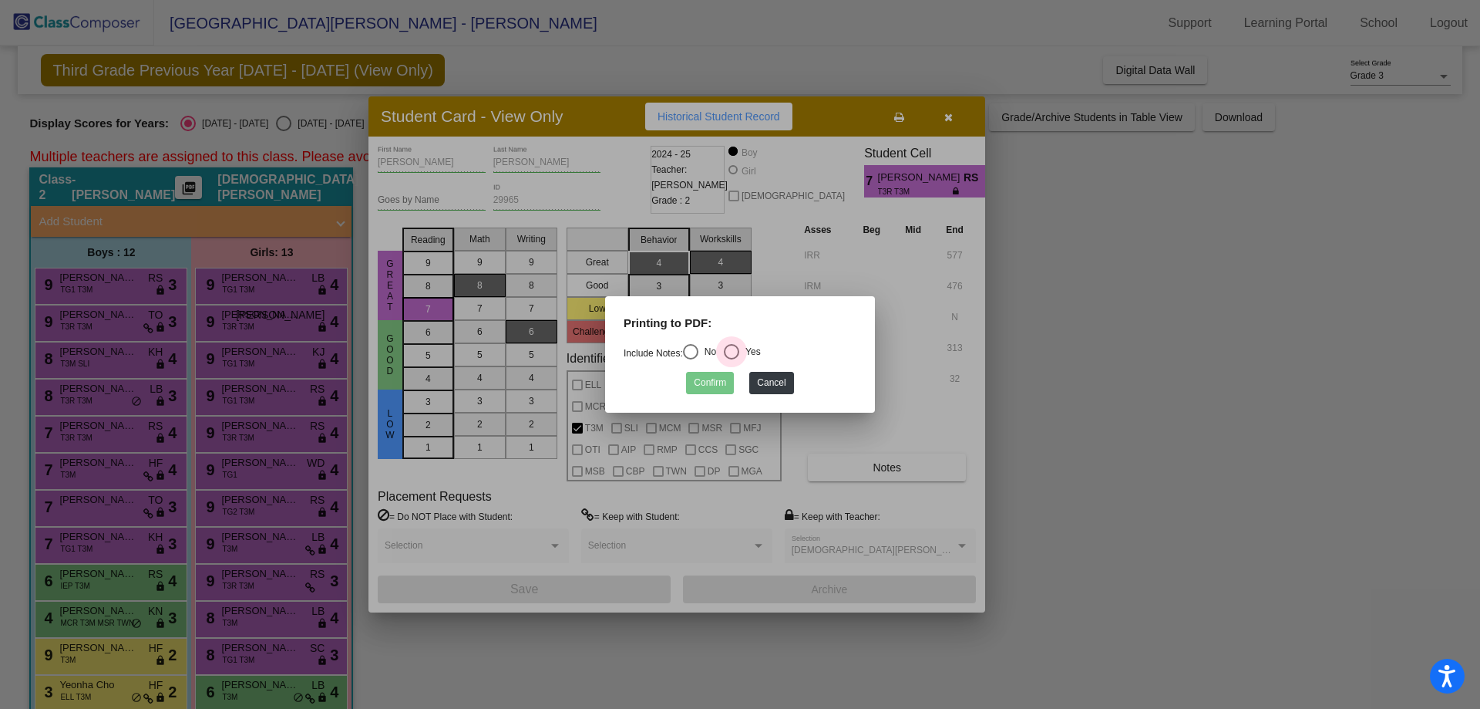
click at [739, 351] on div "Select an option" at bounding box center [731, 351] width 15 height 15
click at [732, 359] on input "Yes" at bounding box center [731, 359] width 1 height 1
radio input "true"
click at [709, 384] on button "Confirm" at bounding box center [710, 383] width 48 height 22
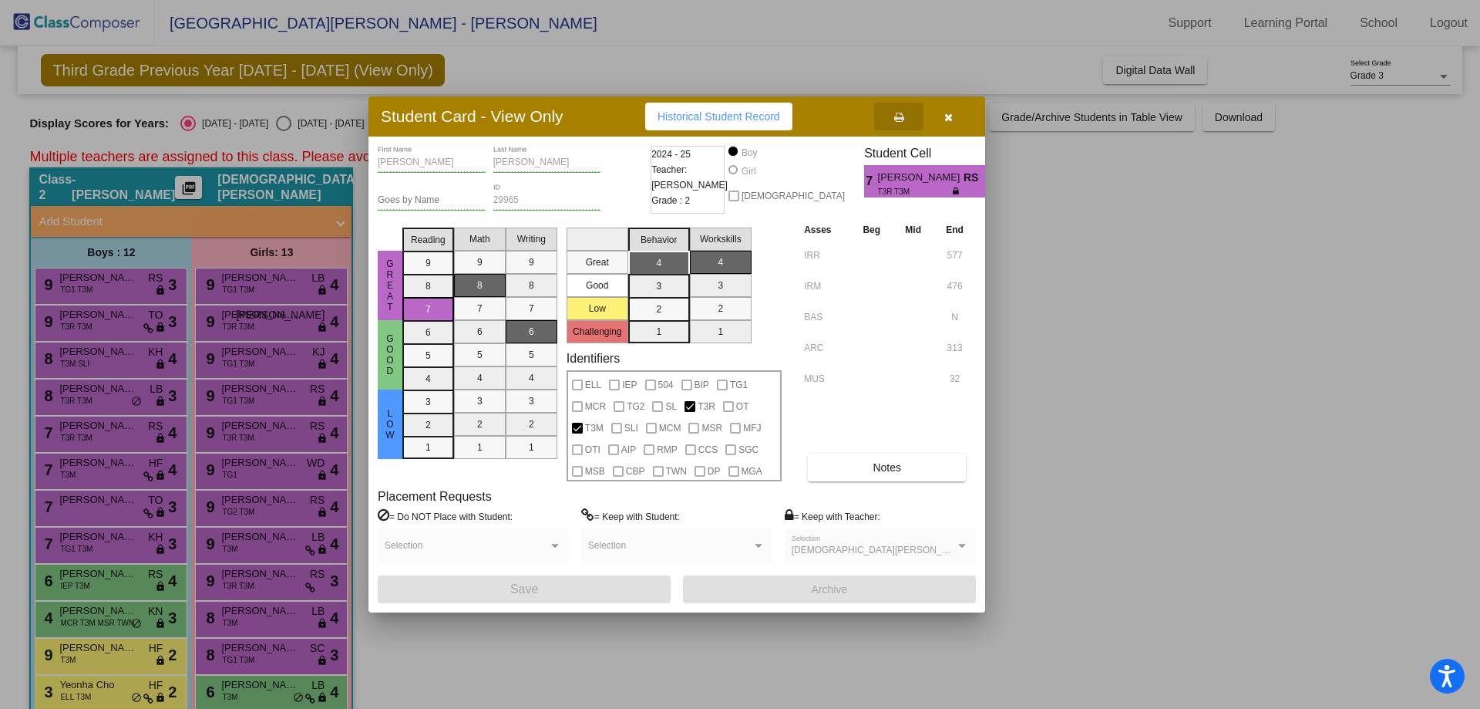
click at [948, 122] on icon "button" at bounding box center [949, 117] width 8 height 11
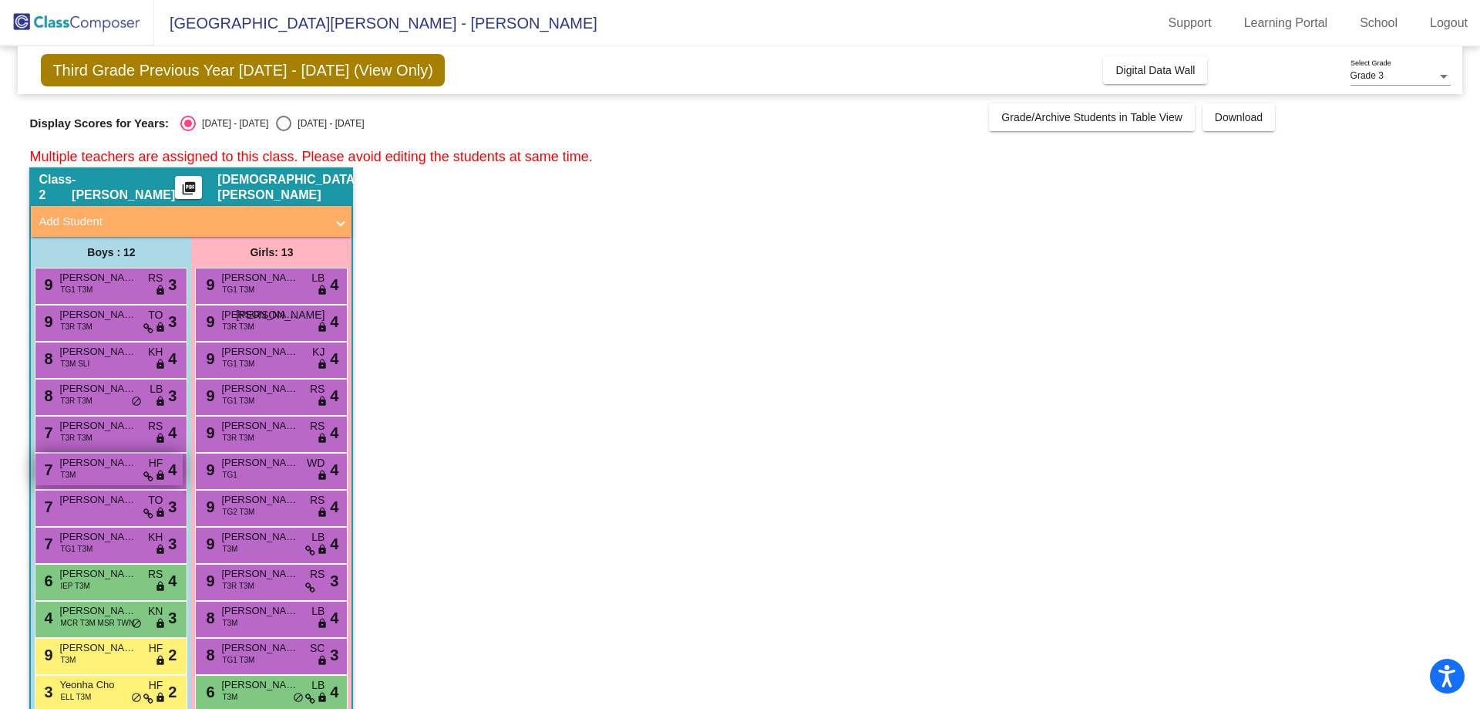
click at [79, 469] on span "Ashdon Richards" at bounding box center [97, 462] width 77 height 15
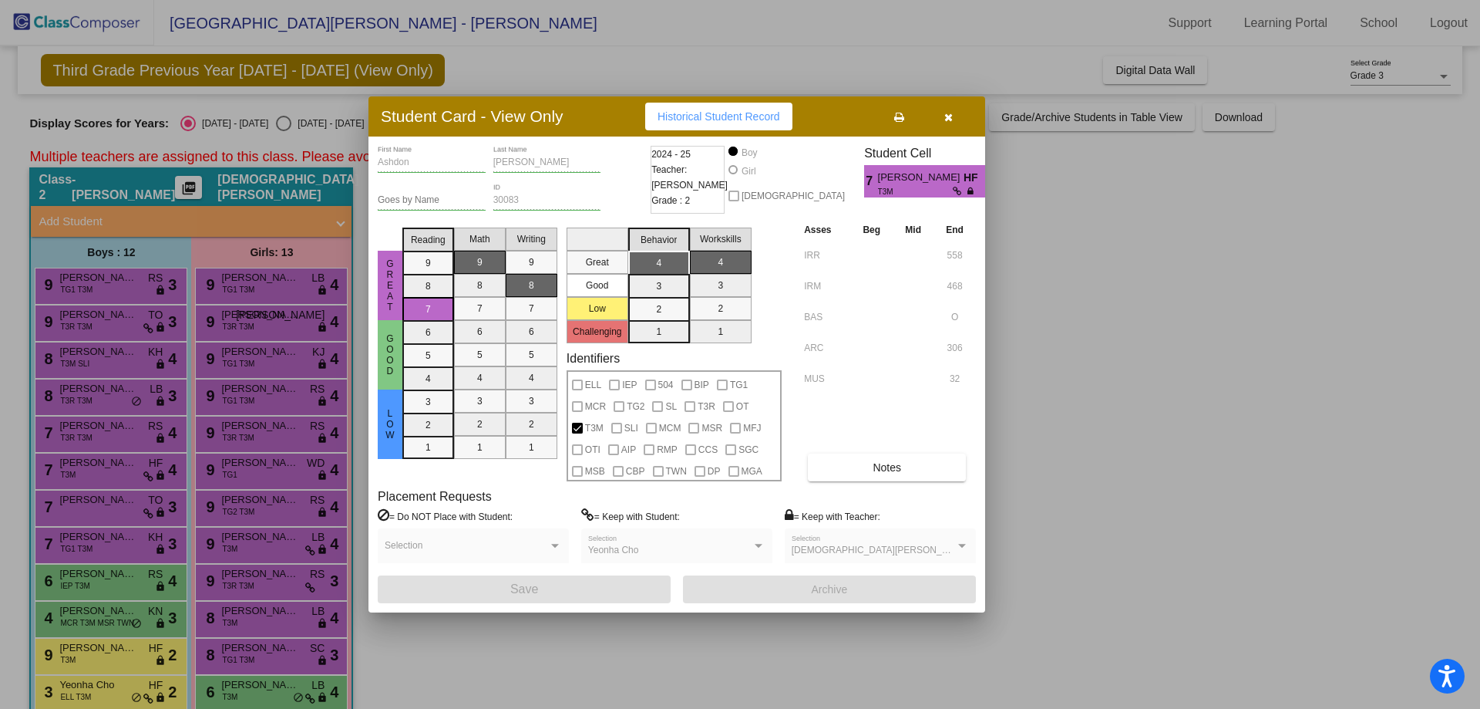
click at [899, 125] on button at bounding box center [898, 117] width 49 height 28
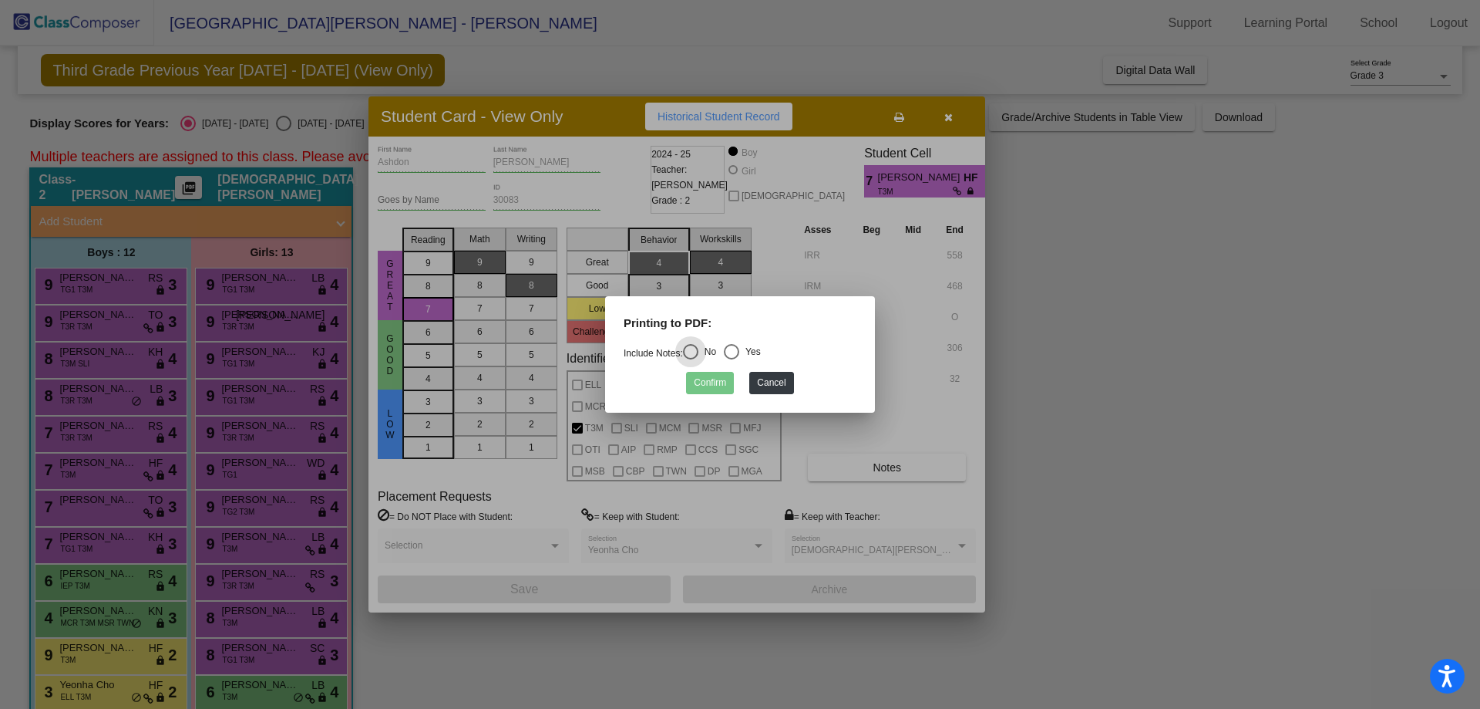
click at [739, 352] on div "Select an option" at bounding box center [731, 351] width 15 height 15
click at [732, 359] on input "Yes" at bounding box center [731, 359] width 1 height 1
radio input "true"
click at [721, 381] on button "Confirm" at bounding box center [710, 383] width 48 height 22
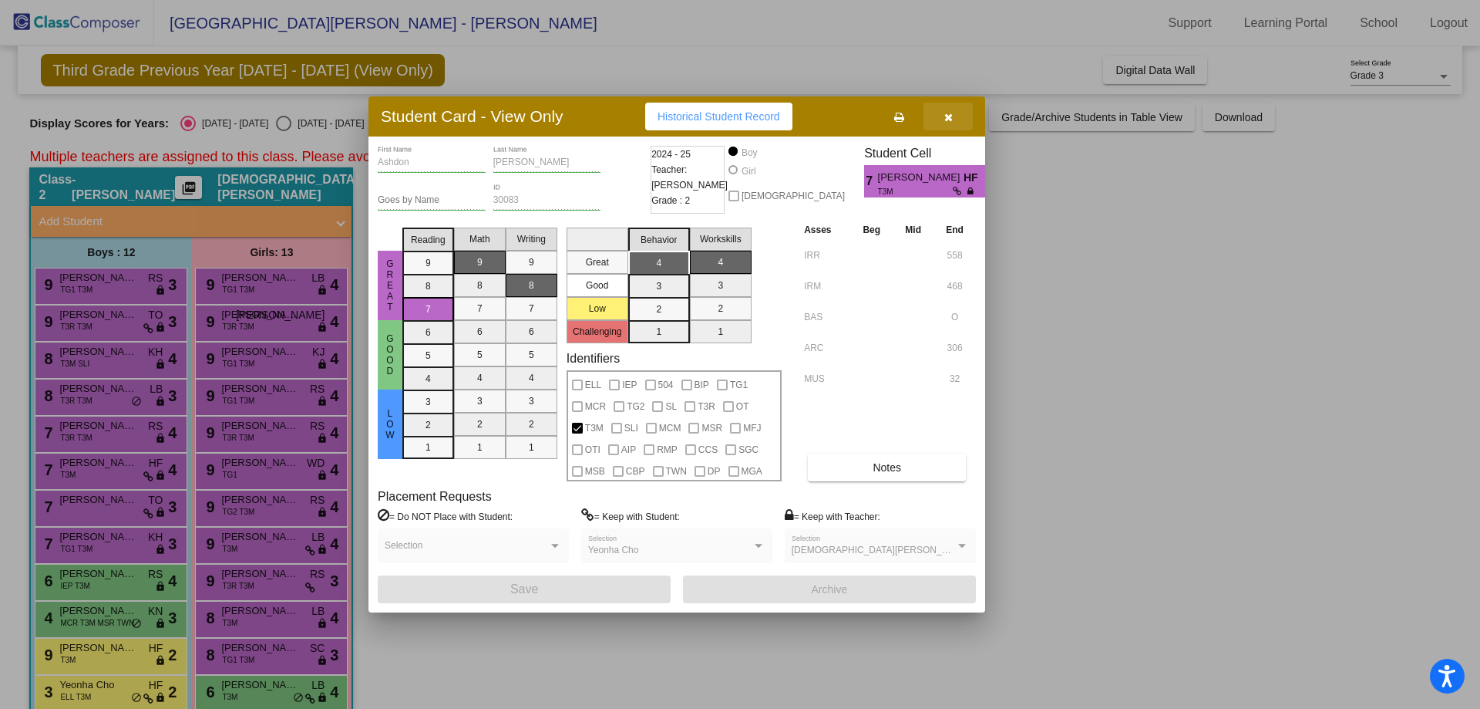
click at [952, 122] on icon "button" at bounding box center [949, 117] width 8 height 11
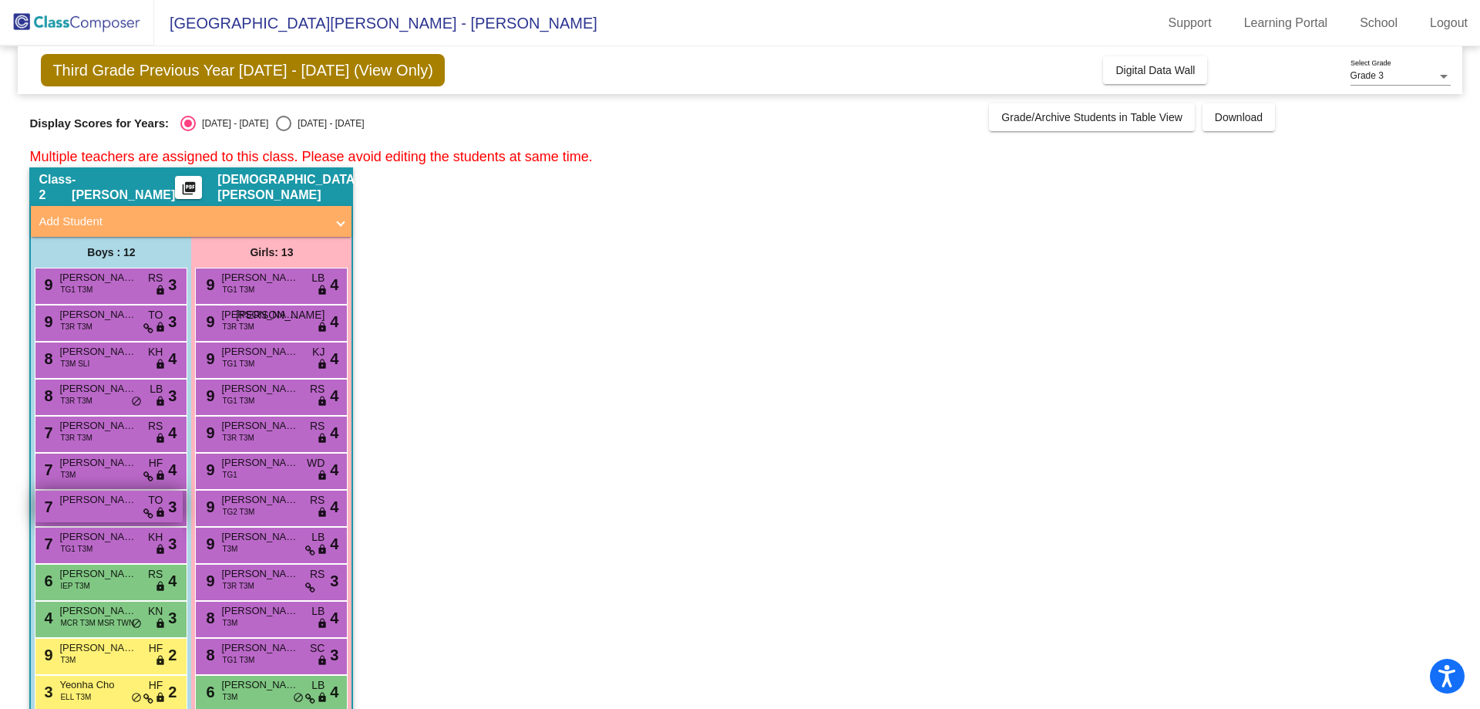
click at [93, 512] on div "7 Elliot Paul TO lock do_not_disturb_alt 3" at bounding box center [108, 506] width 147 height 32
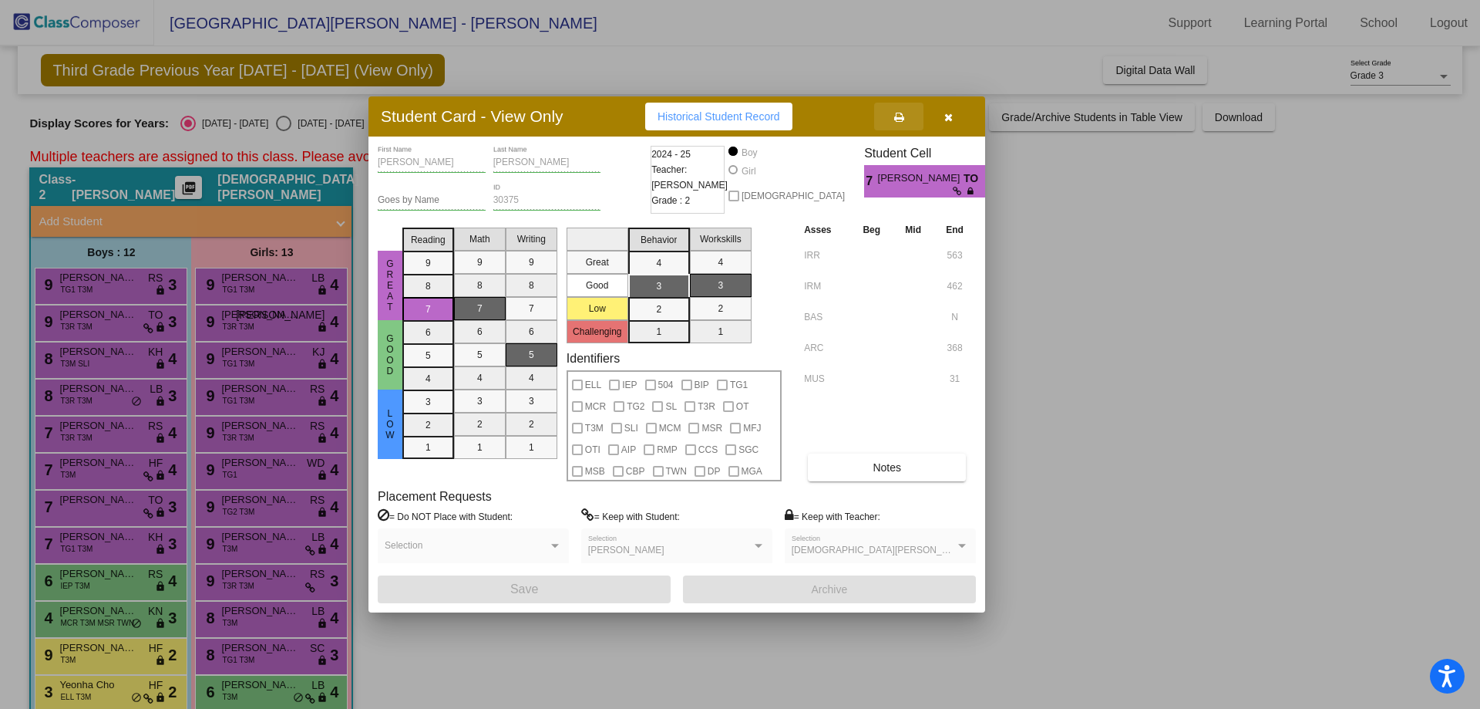
click at [898, 115] on icon at bounding box center [899, 117] width 10 height 11
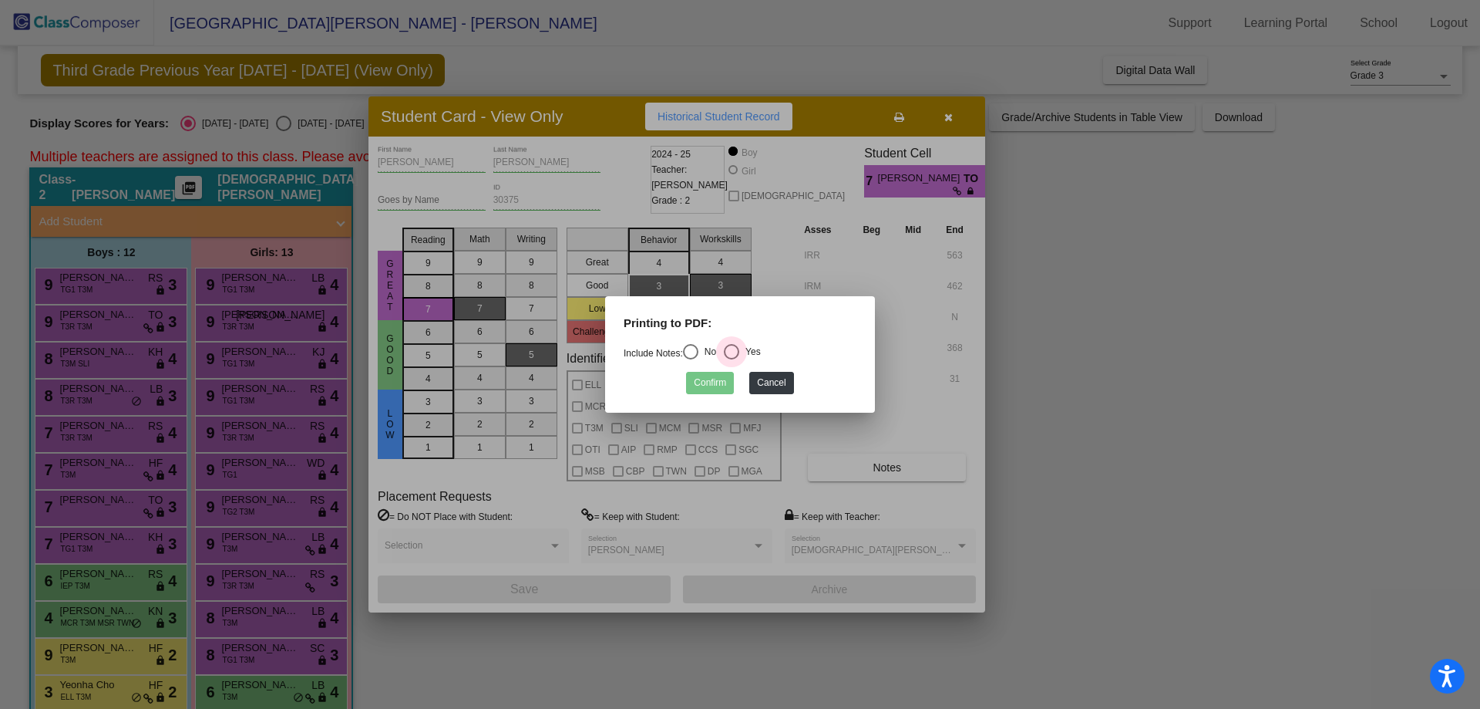
click at [739, 350] on div "Select an option" at bounding box center [731, 351] width 15 height 15
click at [732, 359] on input "Yes" at bounding box center [731, 359] width 1 height 1
radio input "true"
click at [720, 377] on button "Confirm" at bounding box center [710, 383] width 48 height 22
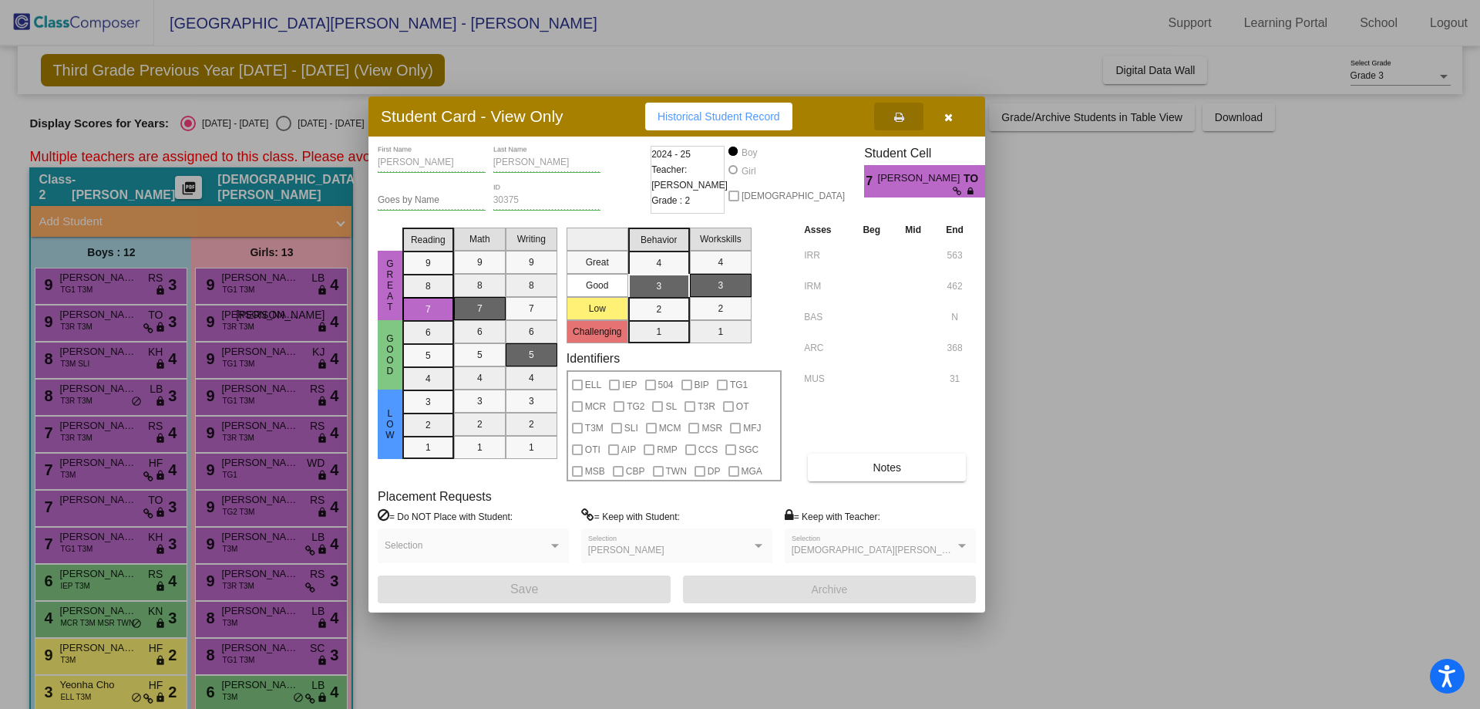
click at [948, 119] on icon "button" at bounding box center [949, 117] width 8 height 11
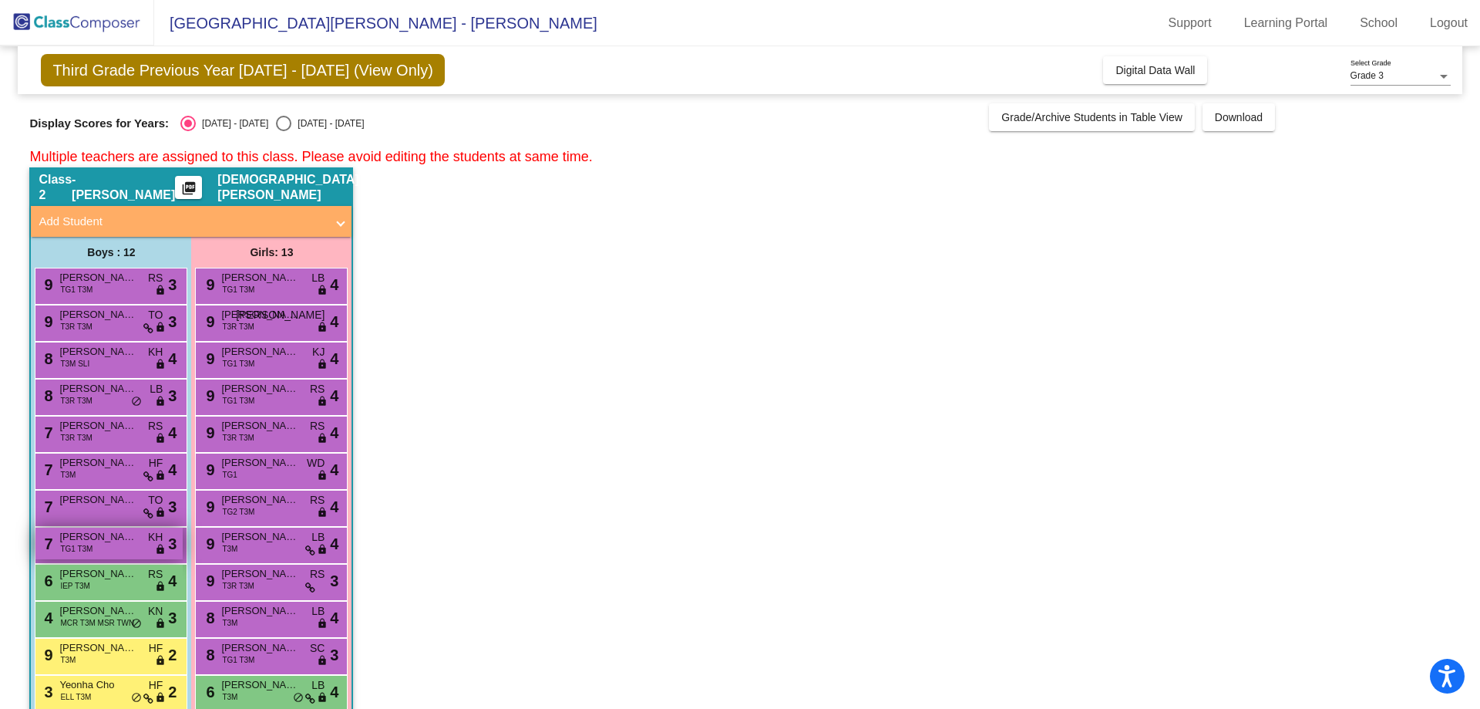
click at [110, 542] on span "Leo Augustine" at bounding box center [97, 536] width 77 height 15
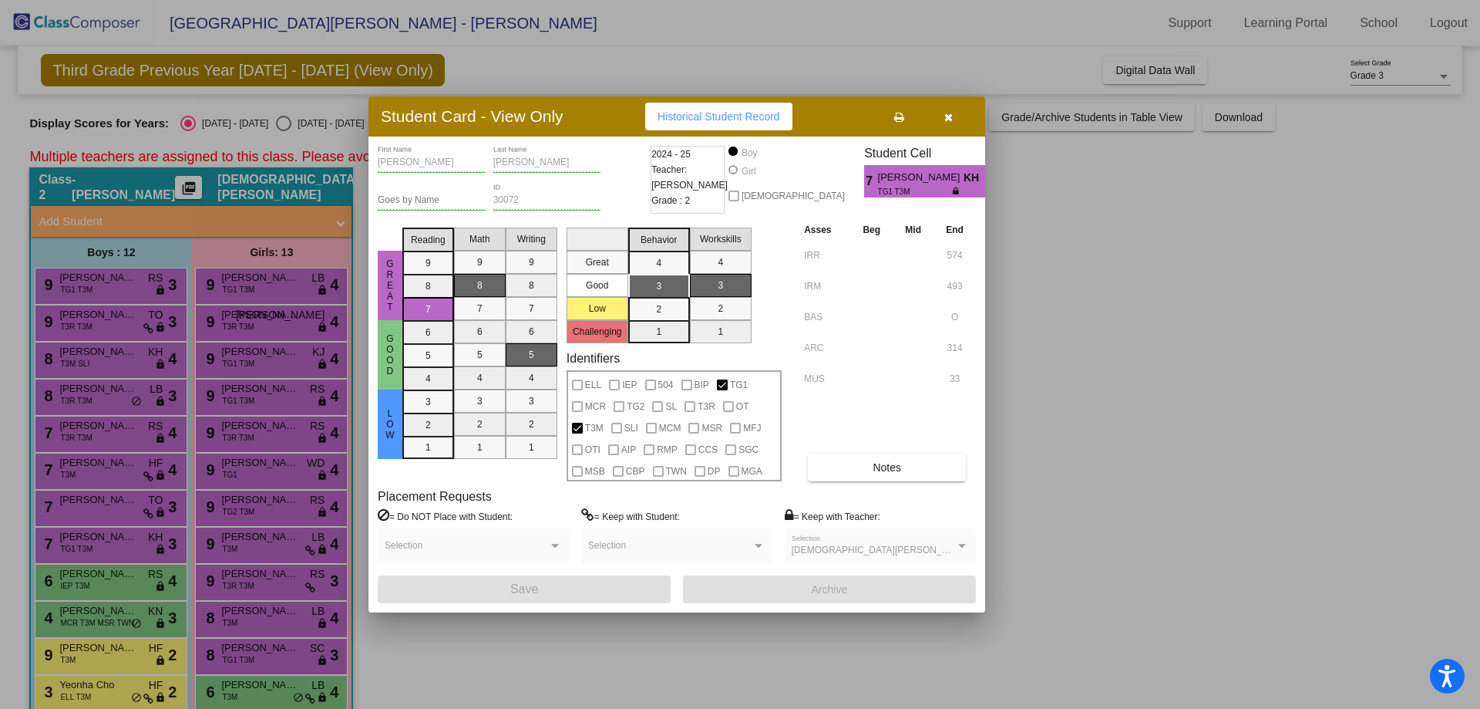
click at [902, 121] on icon at bounding box center [899, 117] width 10 height 11
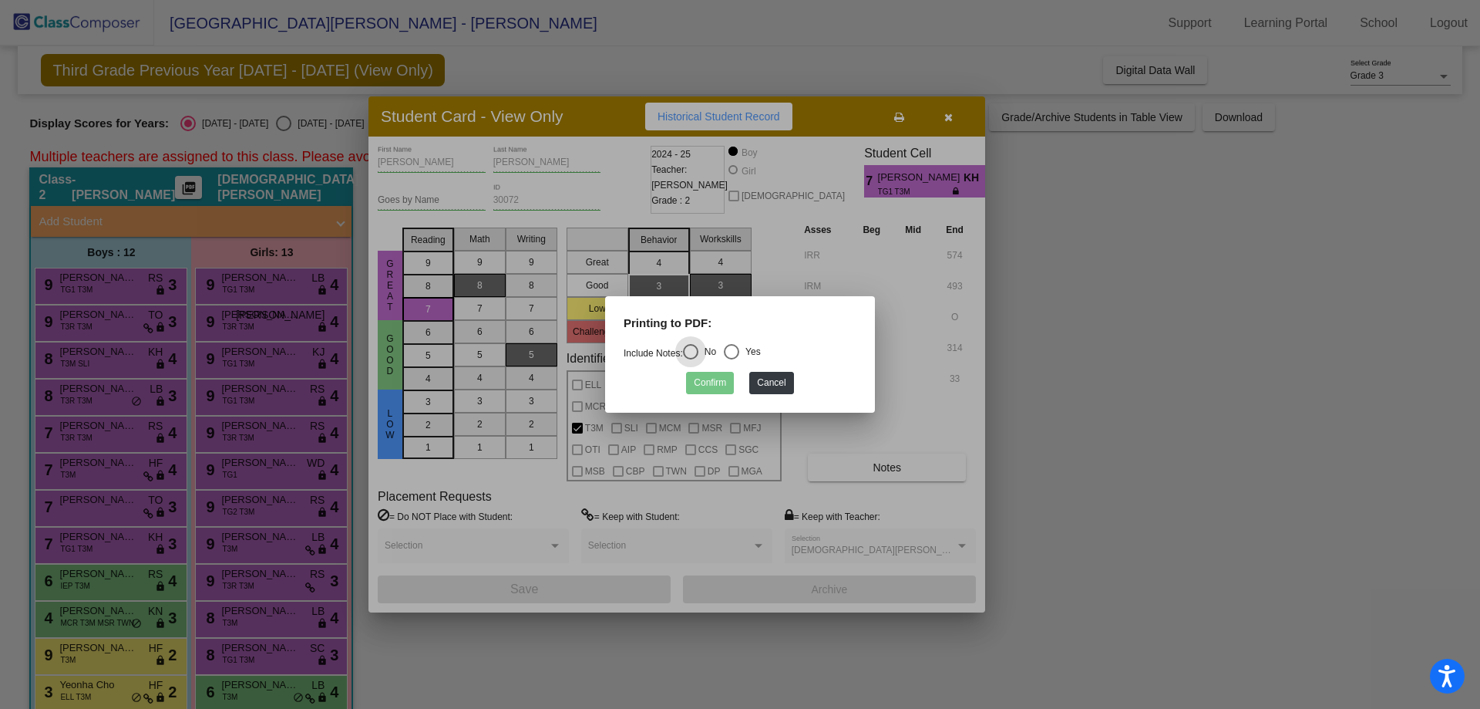
click at [732, 352] on div "Select an option" at bounding box center [731, 351] width 15 height 15
click at [732, 359] on input "Yes" at bounding box center [731, 359] width 1 height 1
radio input "true"
click at [711, 388] on button "Confirm" at bounding box center [710, 383] width 48 height 22
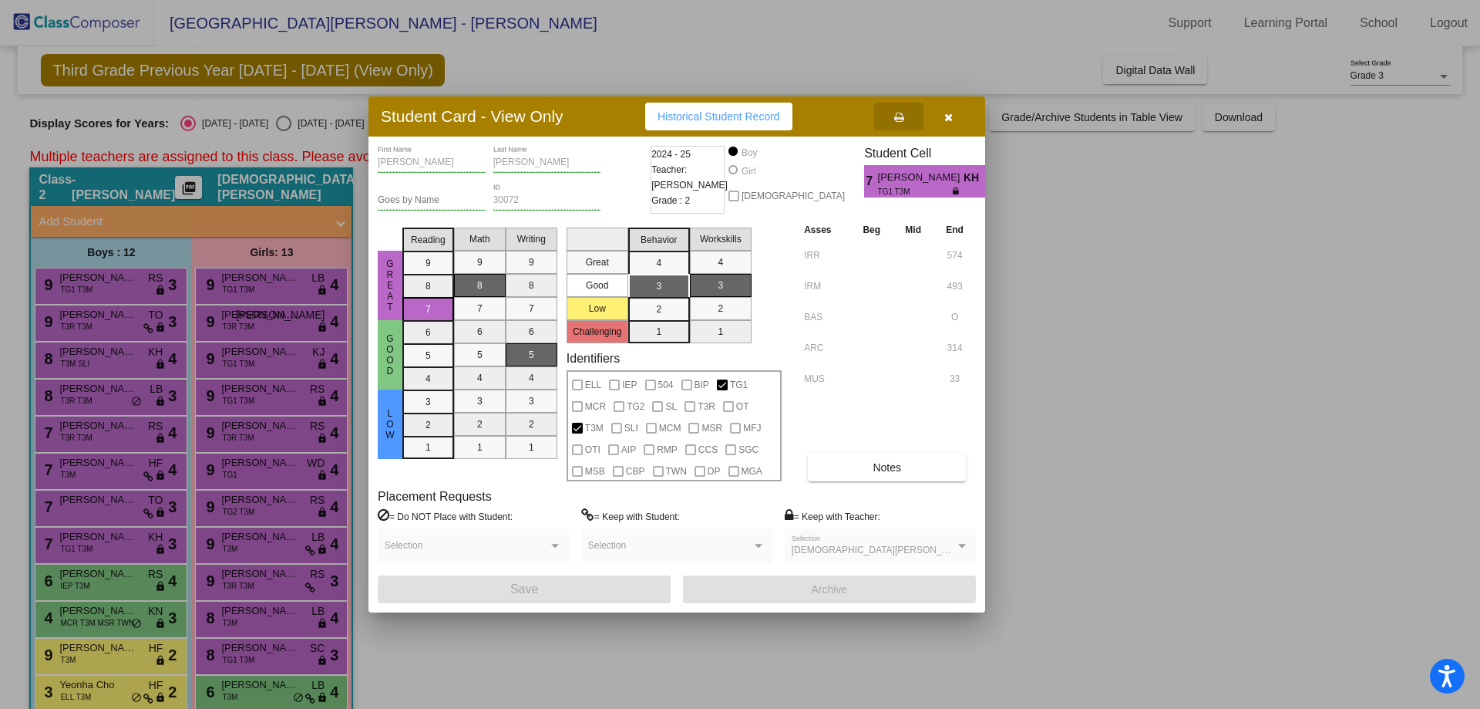
click at [954, 121] on button "button" at bounding box center [948, 117] width 49 height 28
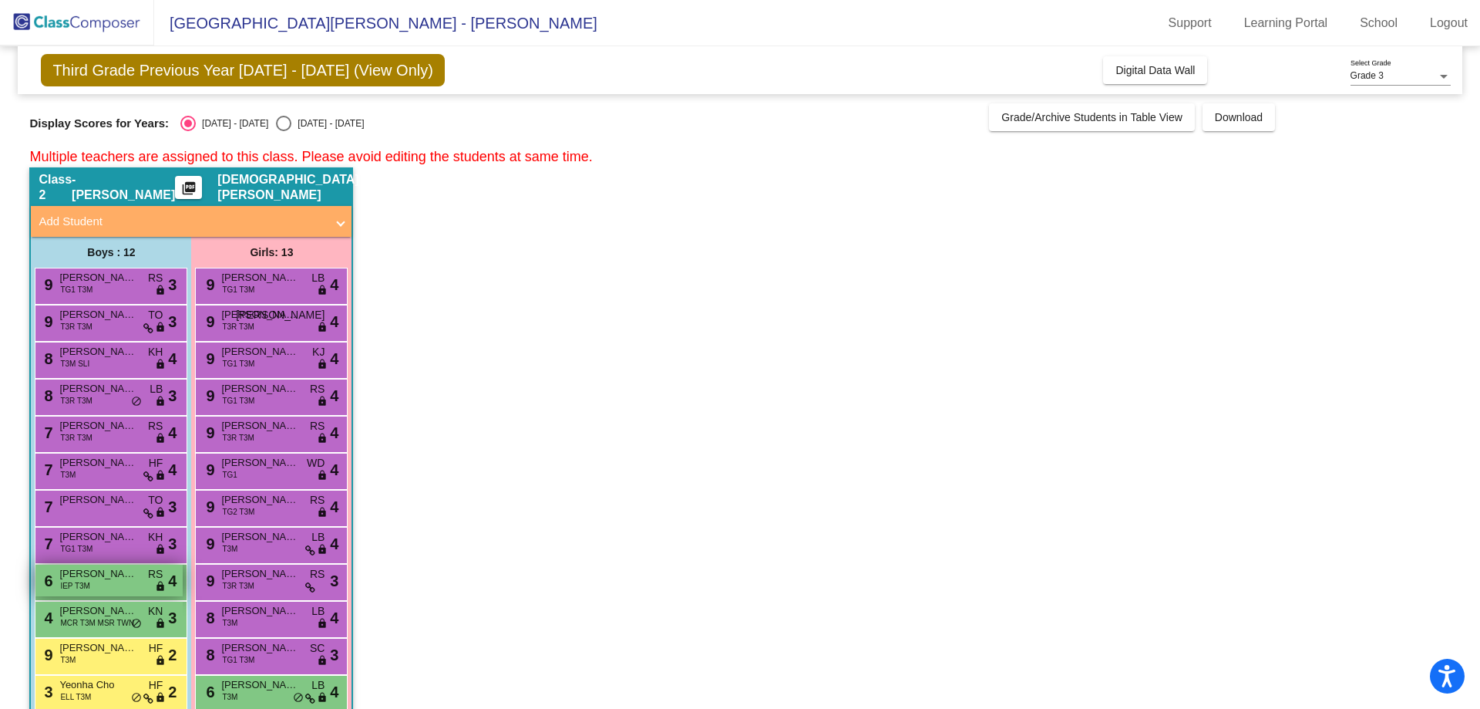
click at [79, 577] on span "Kyle Bucur" at bounding box center [97, 573] width 77 height 15
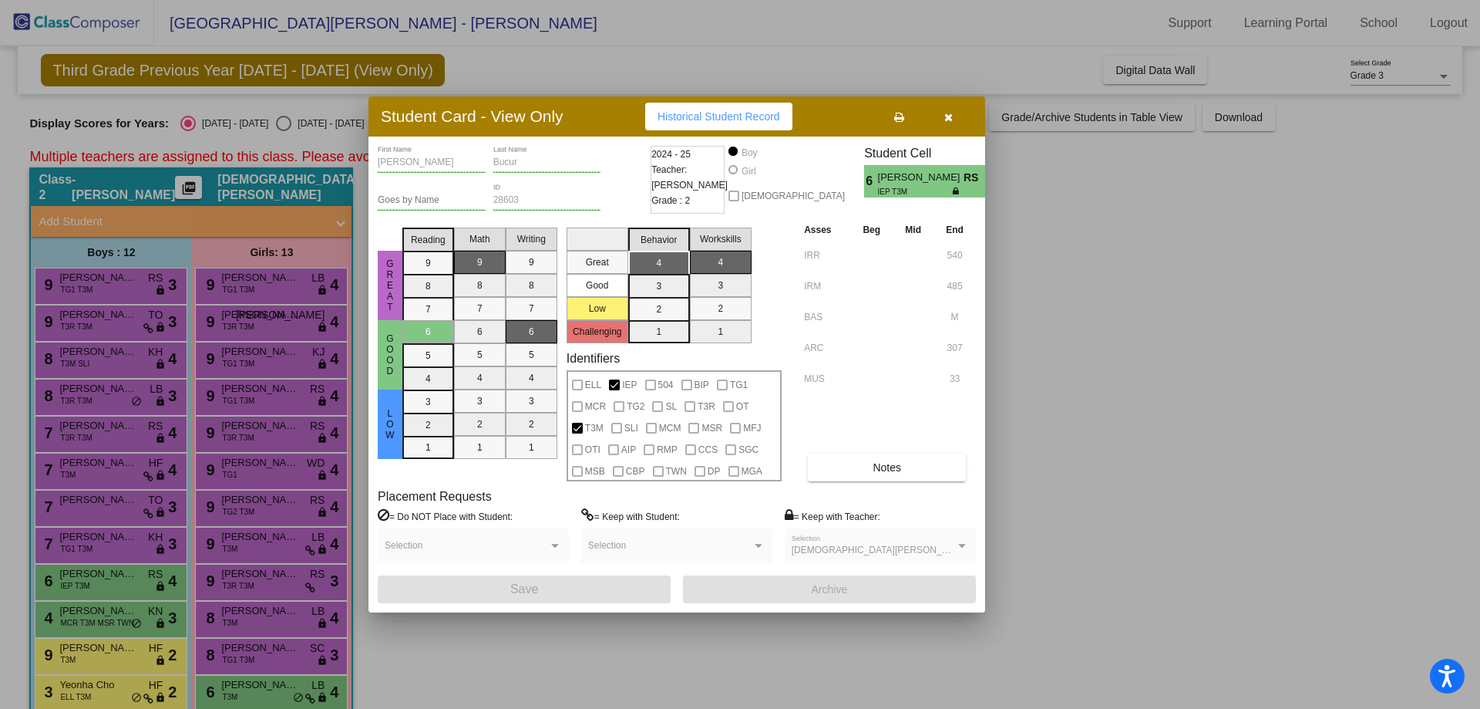
click at [906, 116] on button at bounding box center [898, 117] width 49 height 28
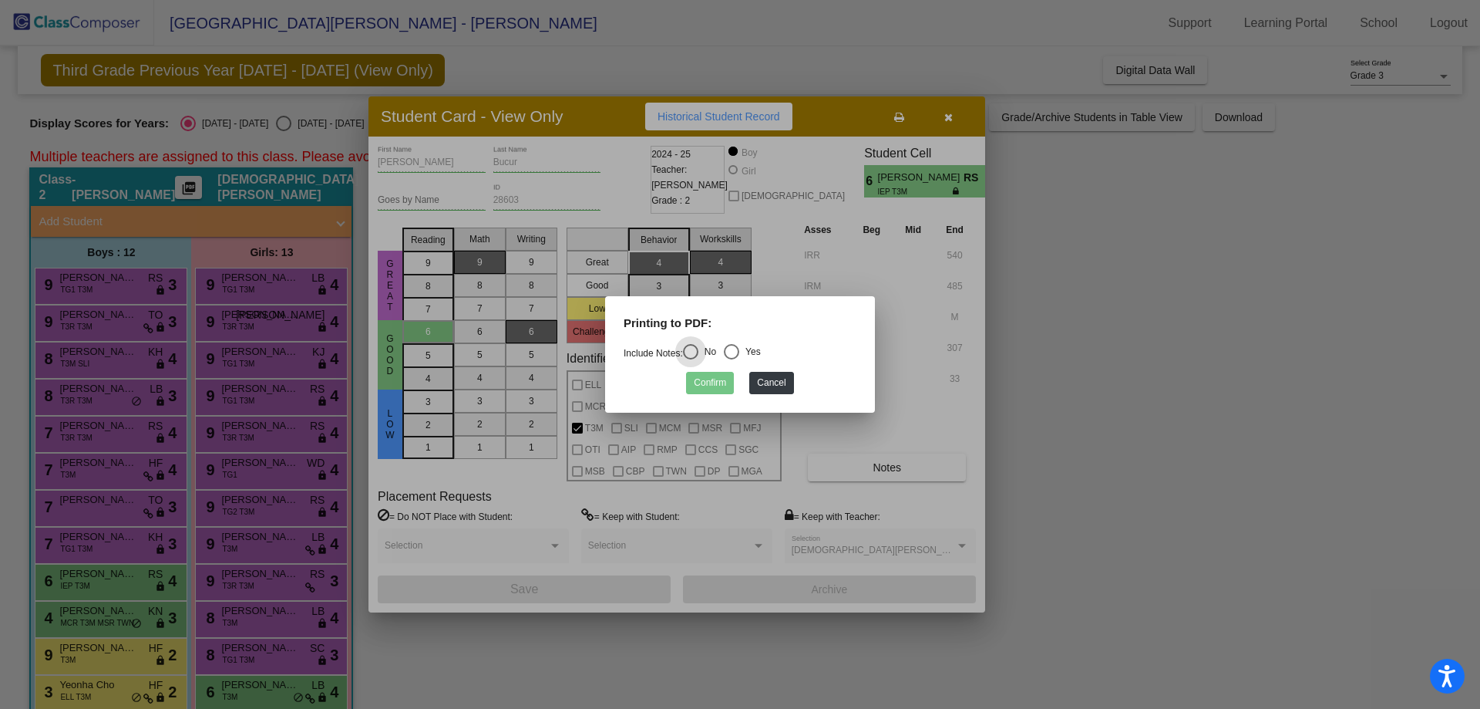
click at [736, 345] on div "Select an option" at bounding box center [731, 351] width 15 height 15
click at [732, 359] on input "Yes" at bounding box center [731, 359] width 1 height 1
radio input "true"
click at [718, 380] on button "Confirm" at bounding box center [710, 383] width 48 height 22
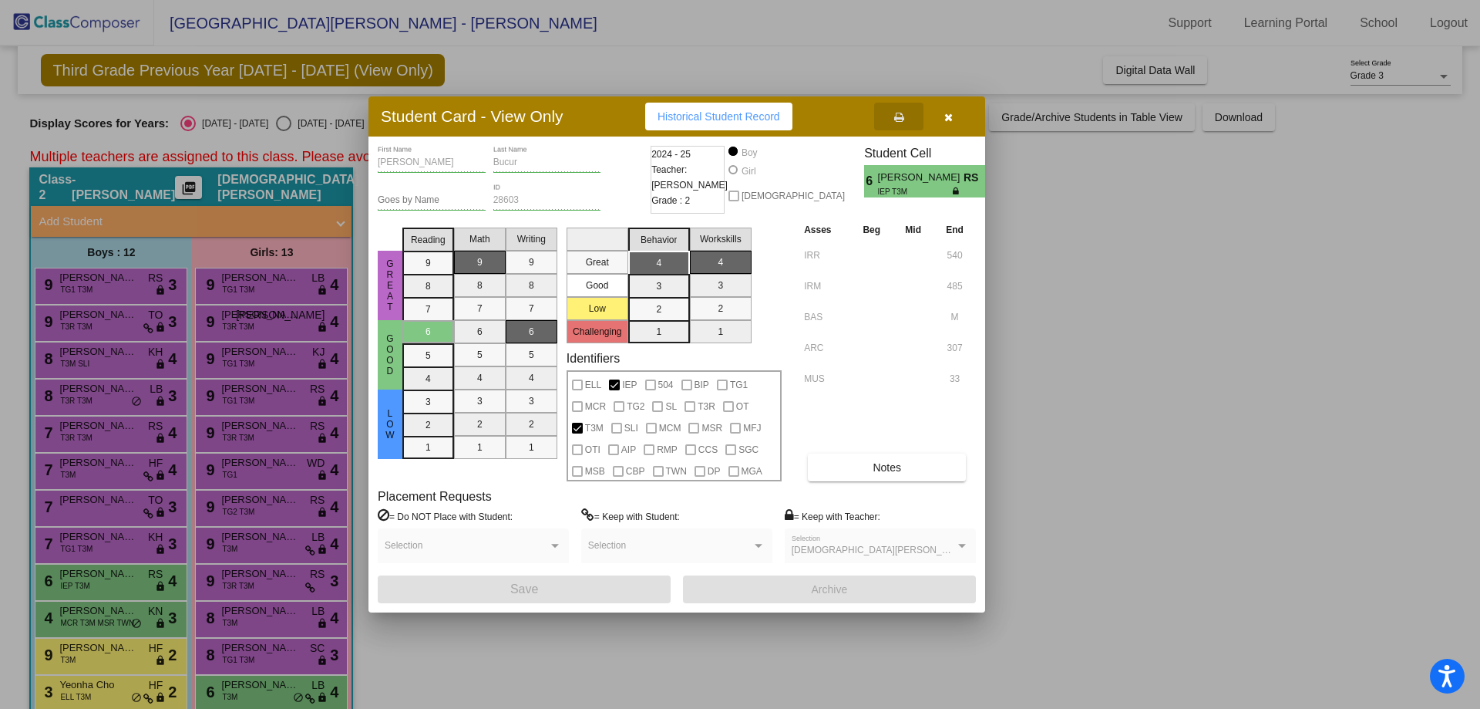
click at [948, 118] on icon "button" at bounding box center [949, 117] width 8 height 11
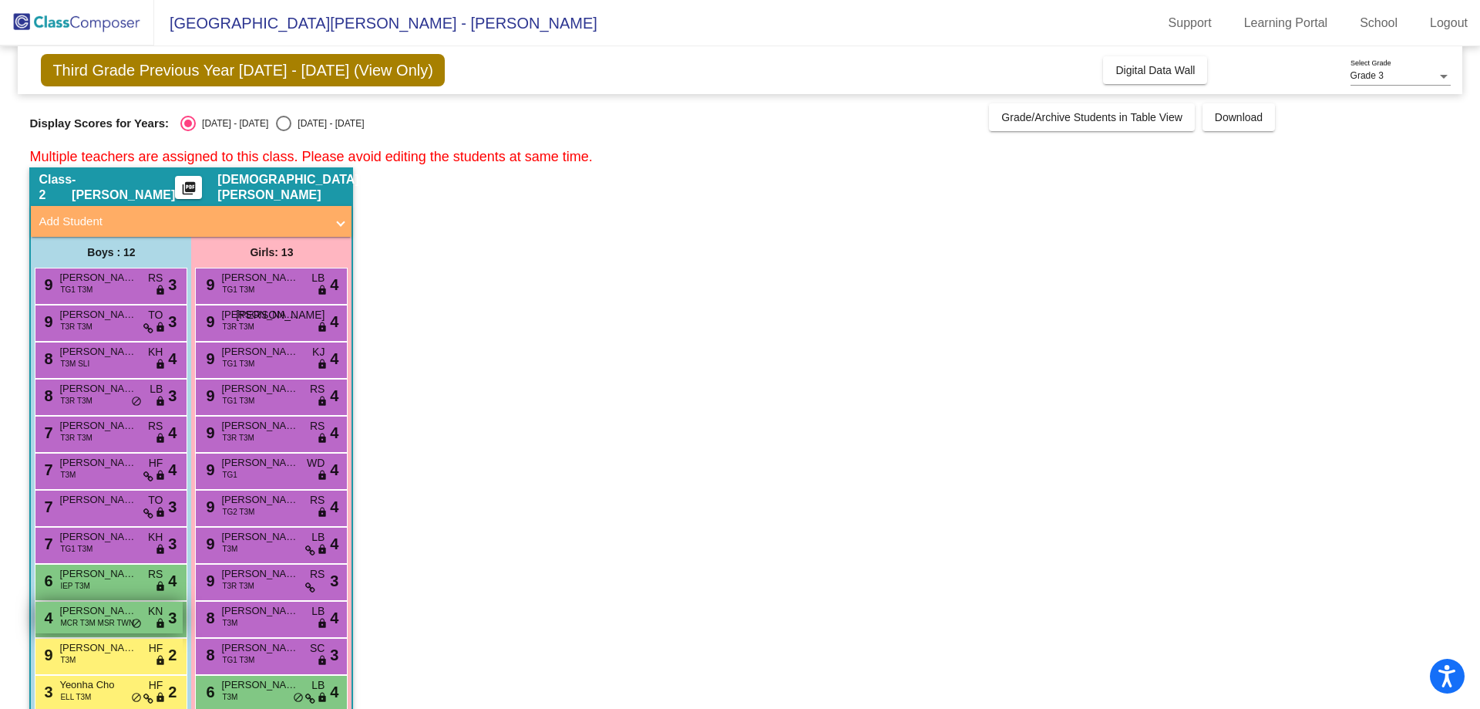
click at [92, 615] on span "Lawrence Nixon" at bounding box center [97, 610] width 77 height 15
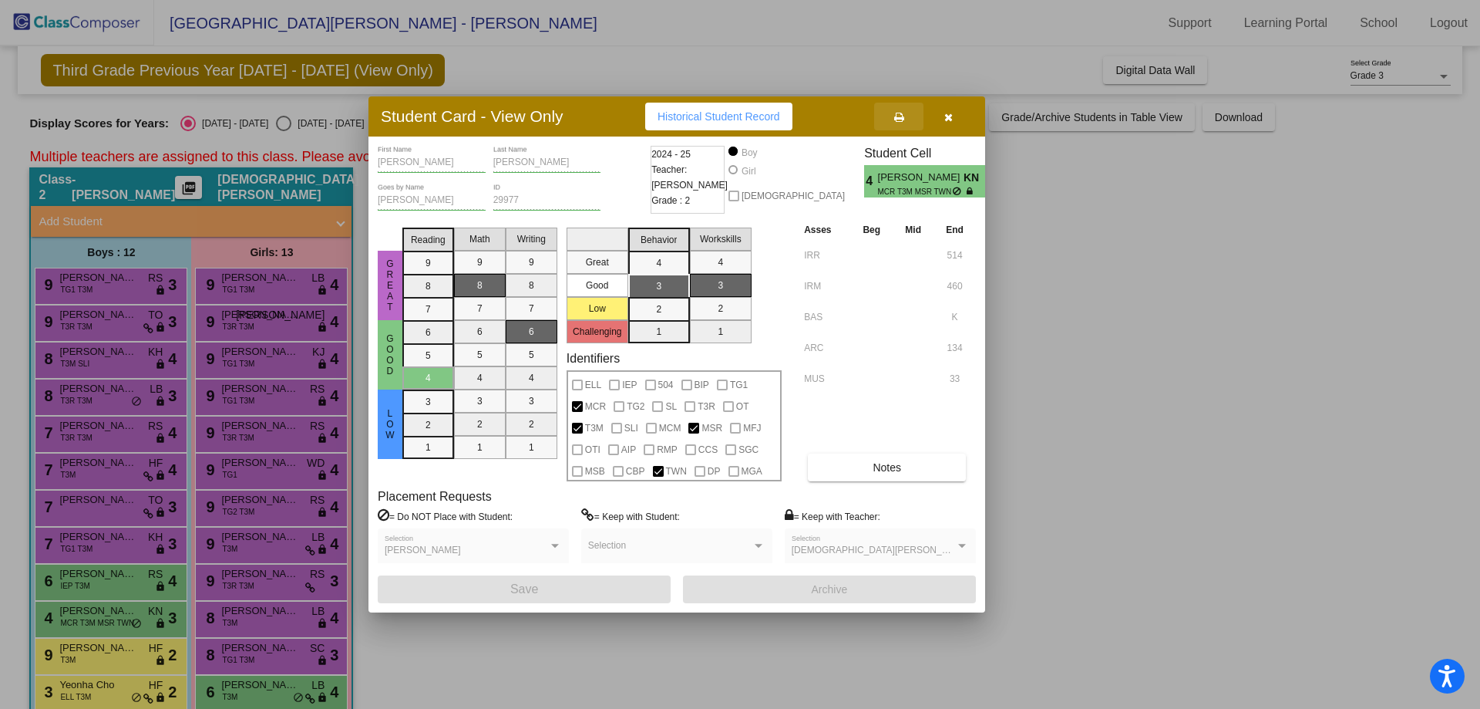
click at [905, 120] on button at bounding box center [898, 117] width 49 height 28
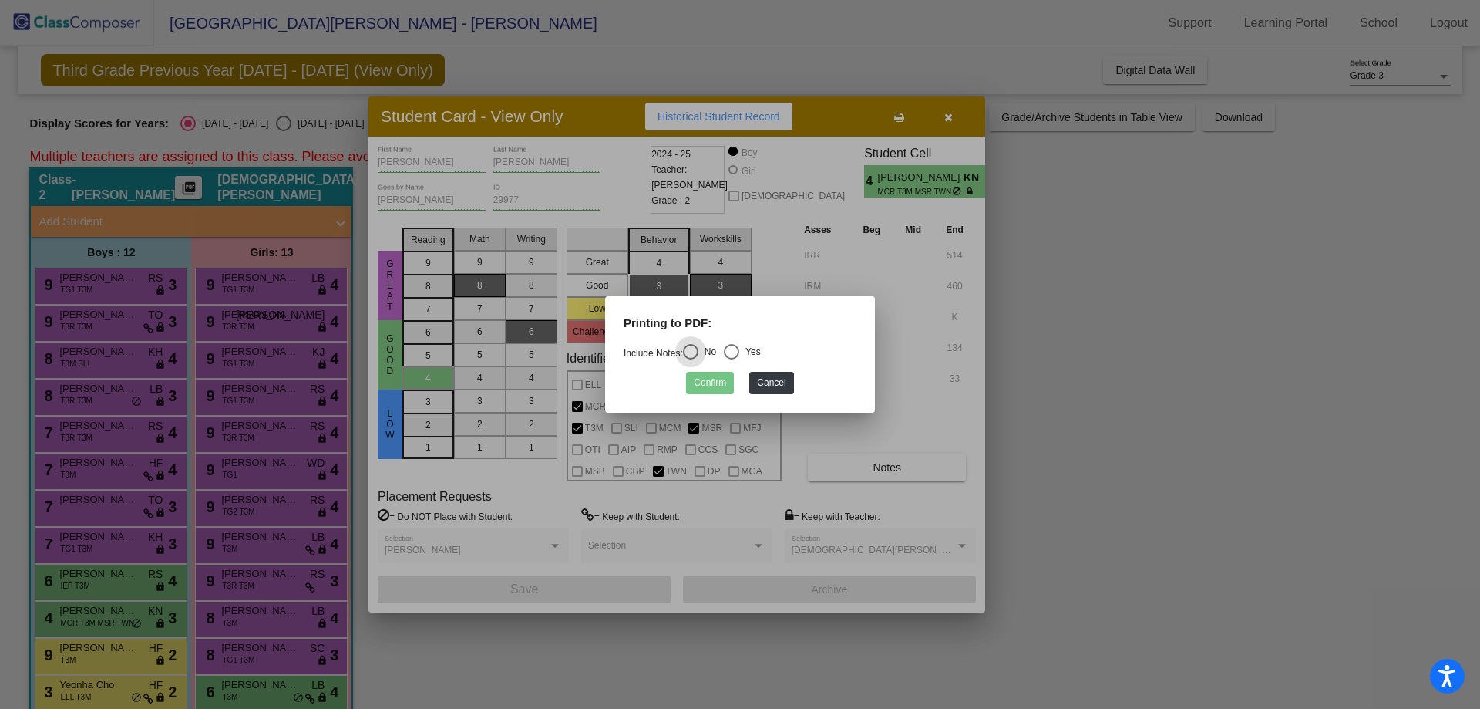
click at [738, 350] on div "Select an option" at bounding box center [731, 351] width 15 height 15
click at [732, 359] on input "Yes" at bounding box center [731, 359] width 1 height 1
radio input "true"
click at [705, 381] on button "Confirm" at bounding box center [710, 383] width 48 height 22
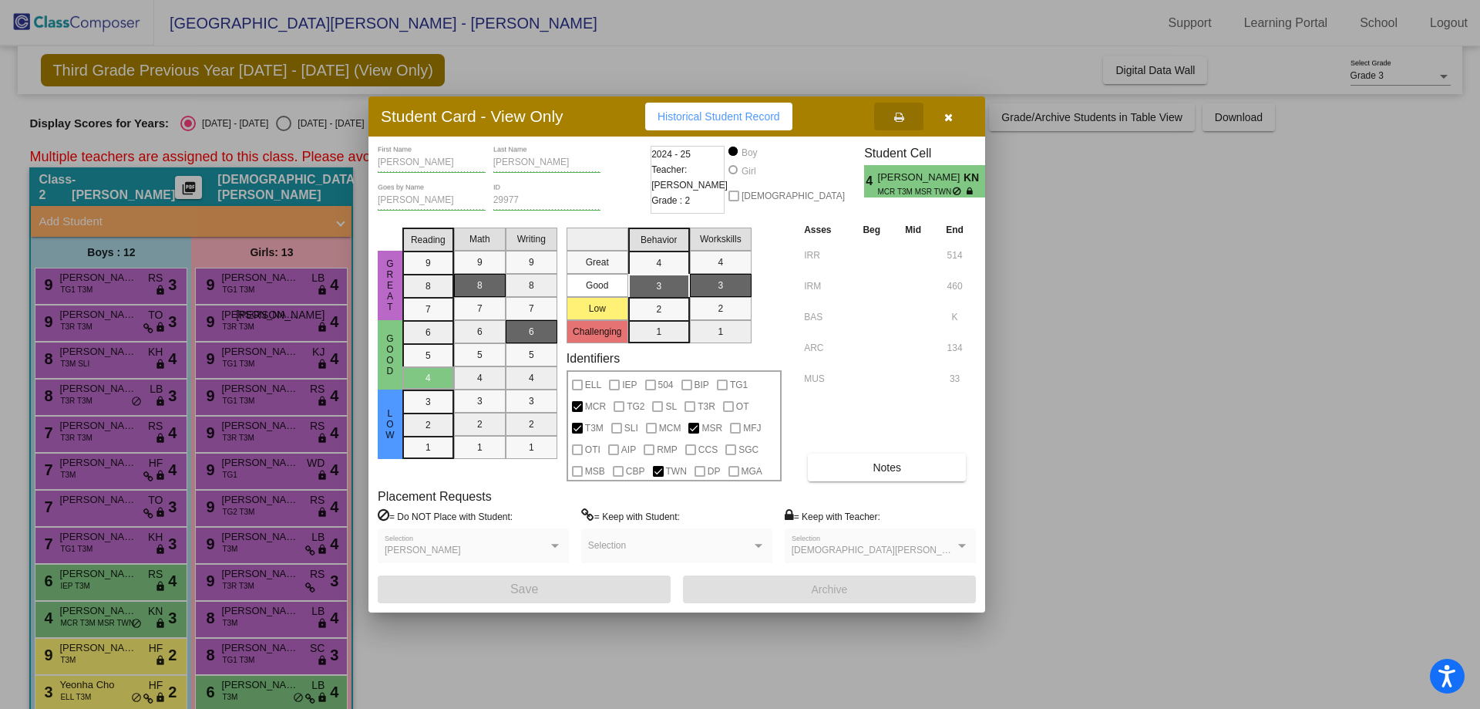
click at [948, 110] on span "button" at bounding box center [949, 116] width 8 height 12
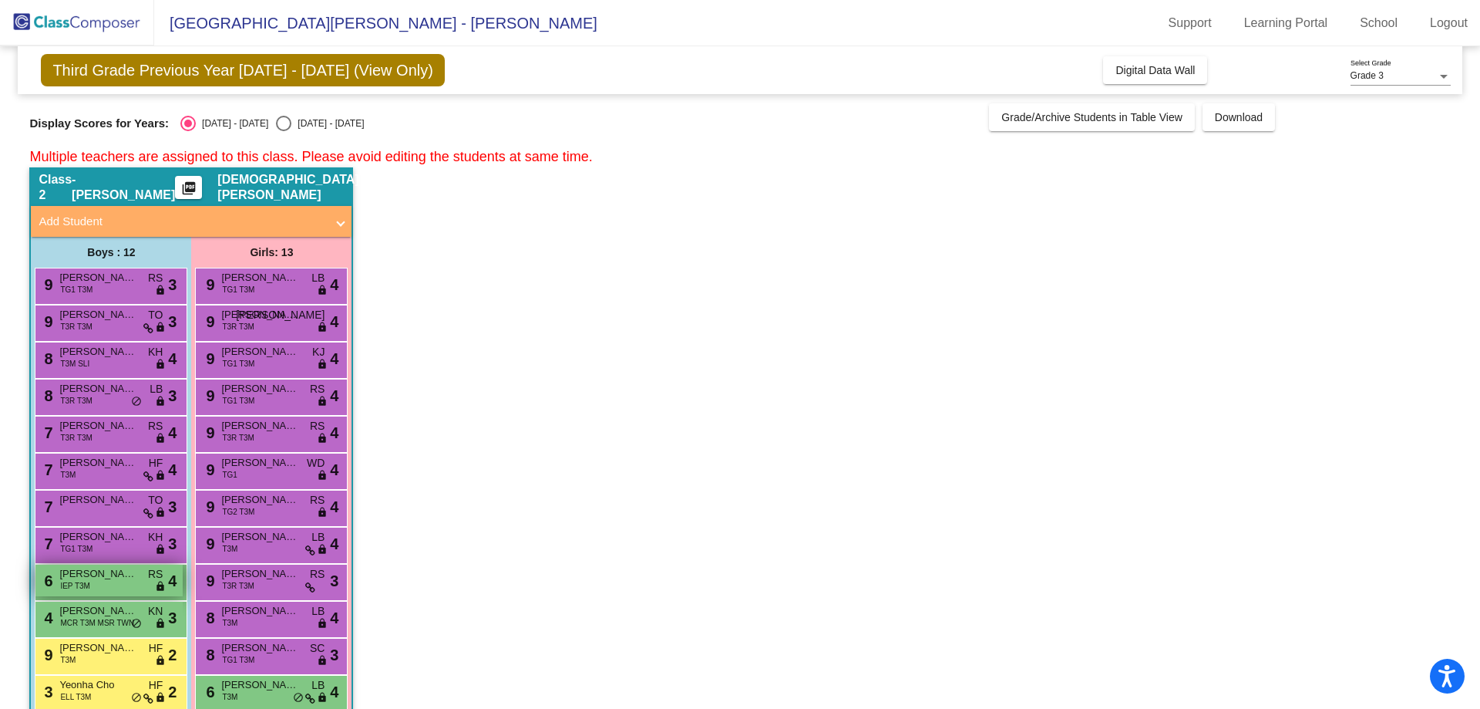
scroll to position [65, 0]
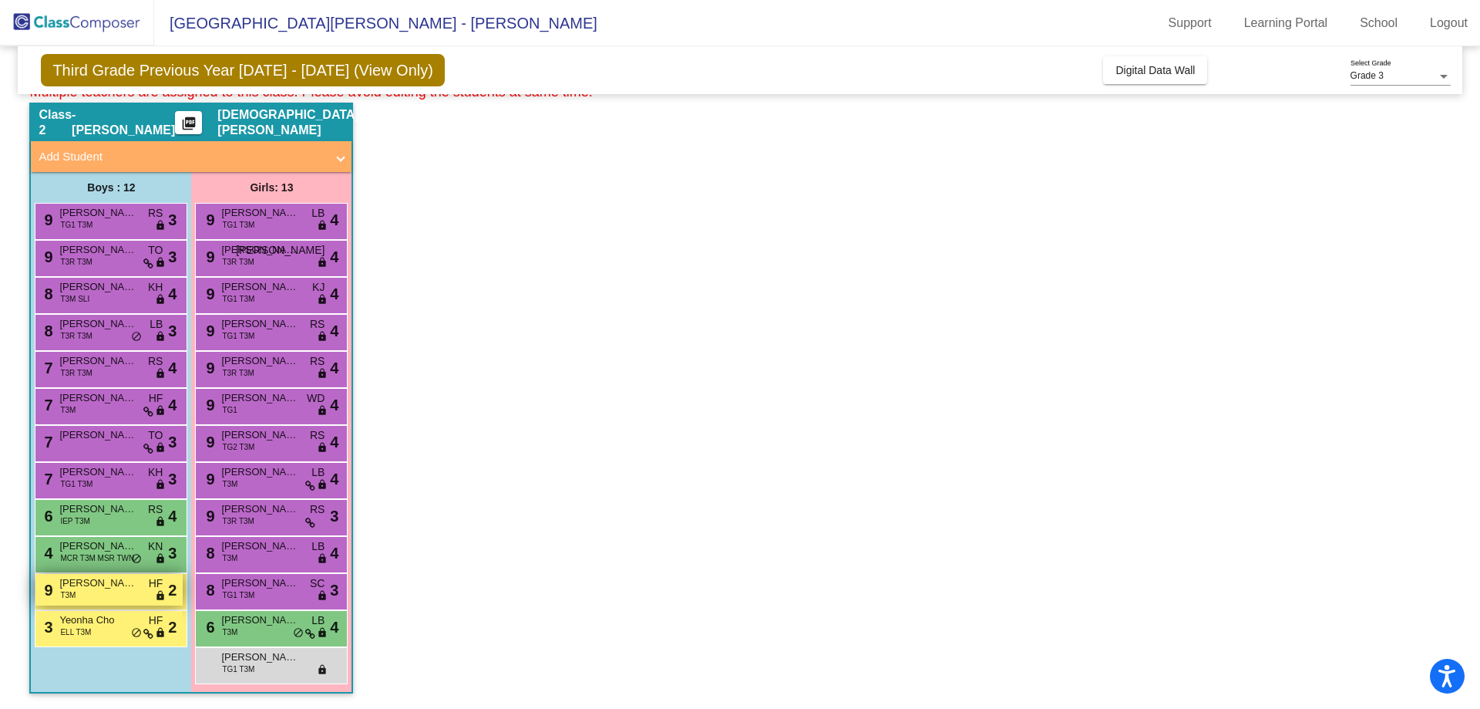
click at [99, 592] on div "9 Elliott Lemon T3M HF lock do_not_disturb_alt 2" at bounding box center [108, 590] width 147 height 32
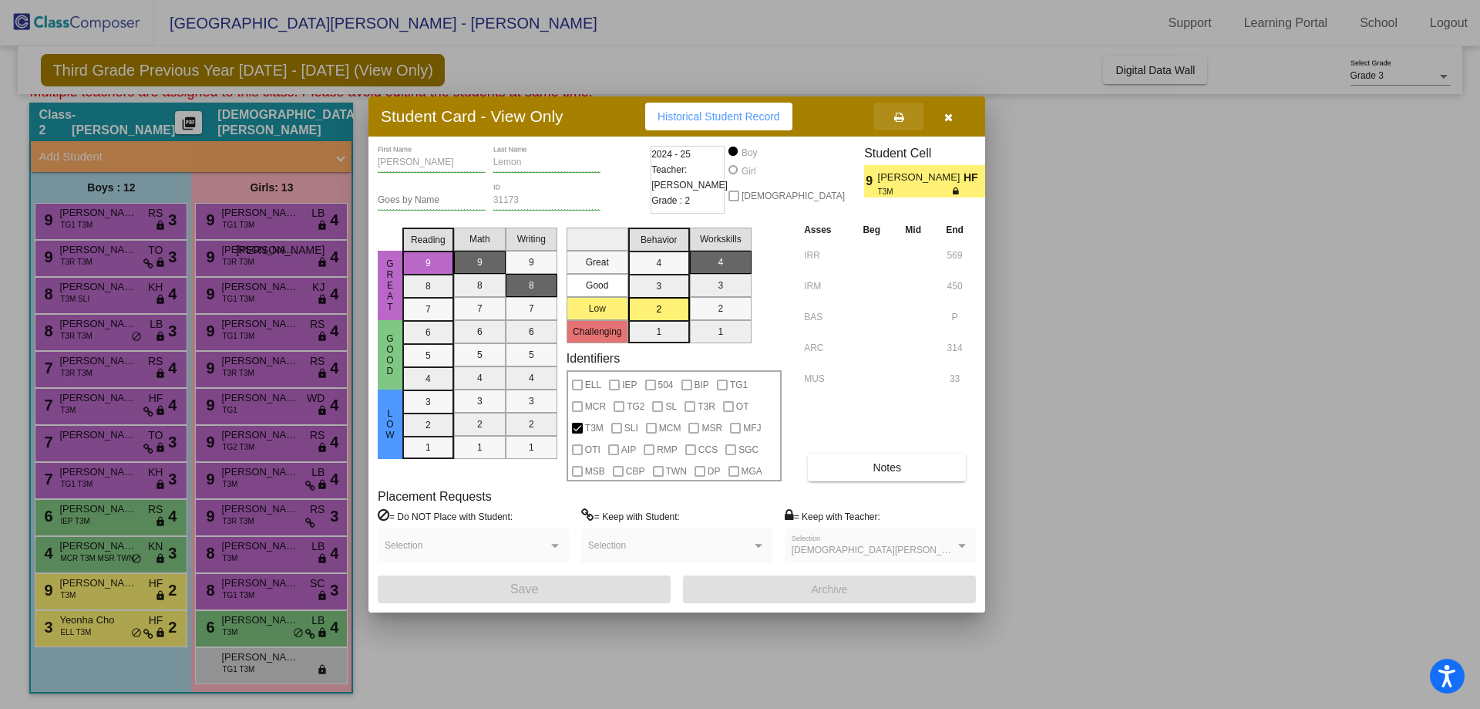
click at [905, 115] on button at bounding box center [898, 117] width 49 height 28
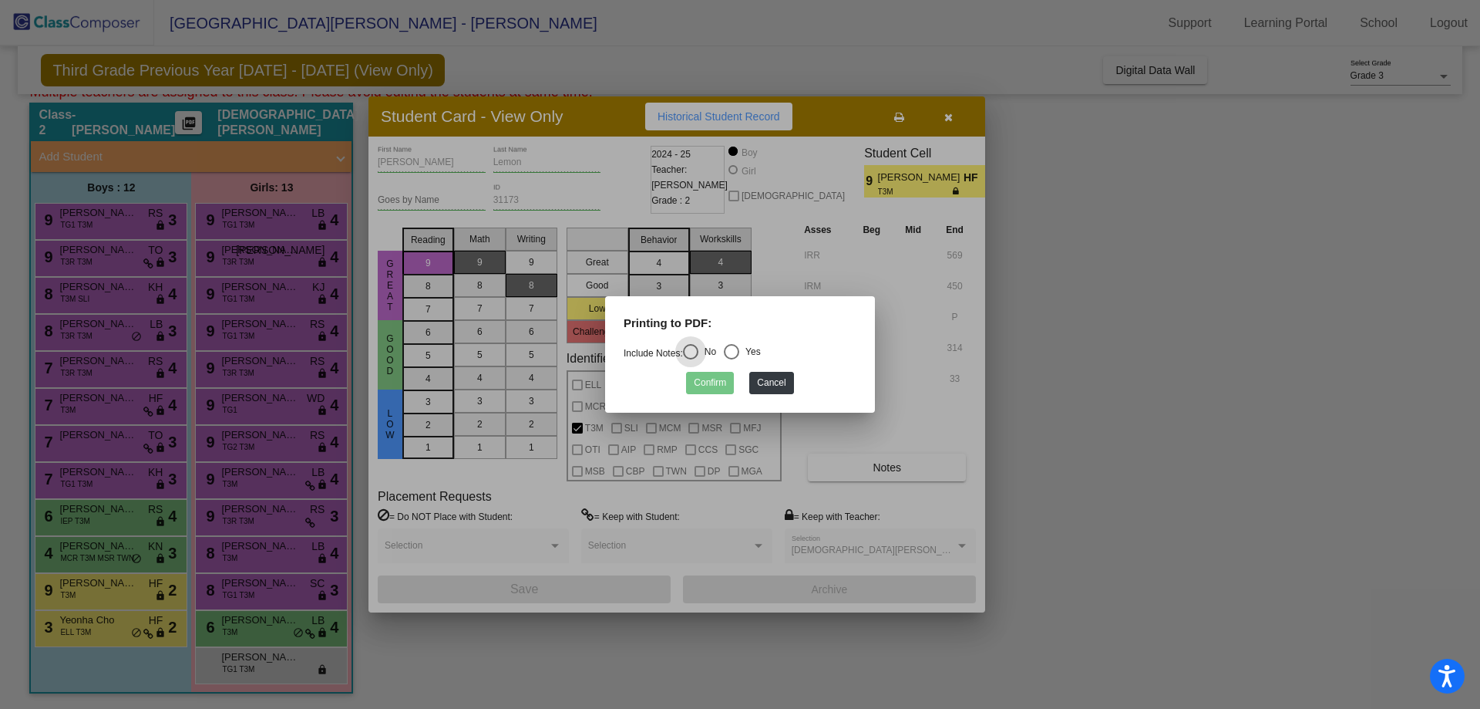
click at [736, 356] on div "Select an option" at bounding box center [731, 351] width 15 height 15
click at [732, 359] on input "Yes" at bounding box center [731, 359] width 1 height 1
radio input "true"
click at [716, 386] on button "Confirm" at bounding box center [710, 383] width 48 height 22
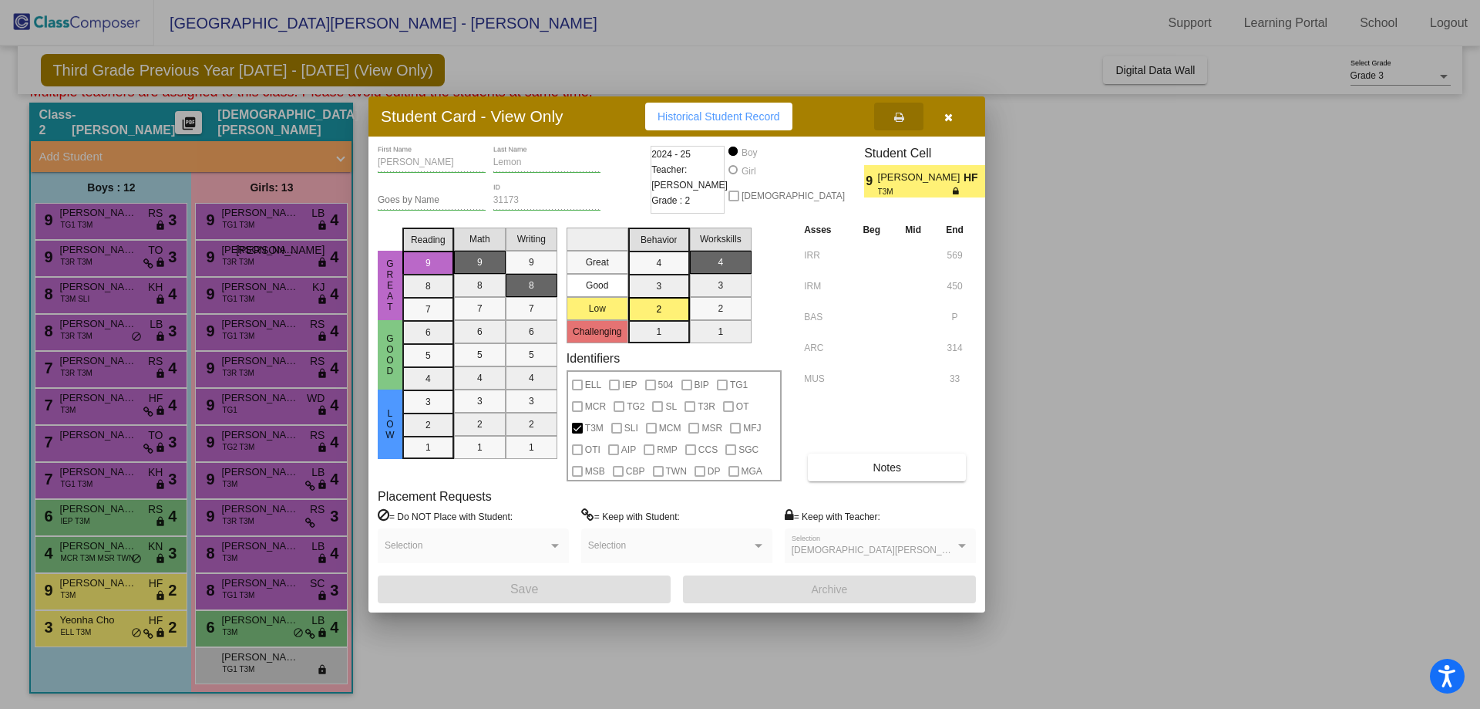
click at [951, 113] on icon "button" at bounding box center [949, 117] width 8 height 11
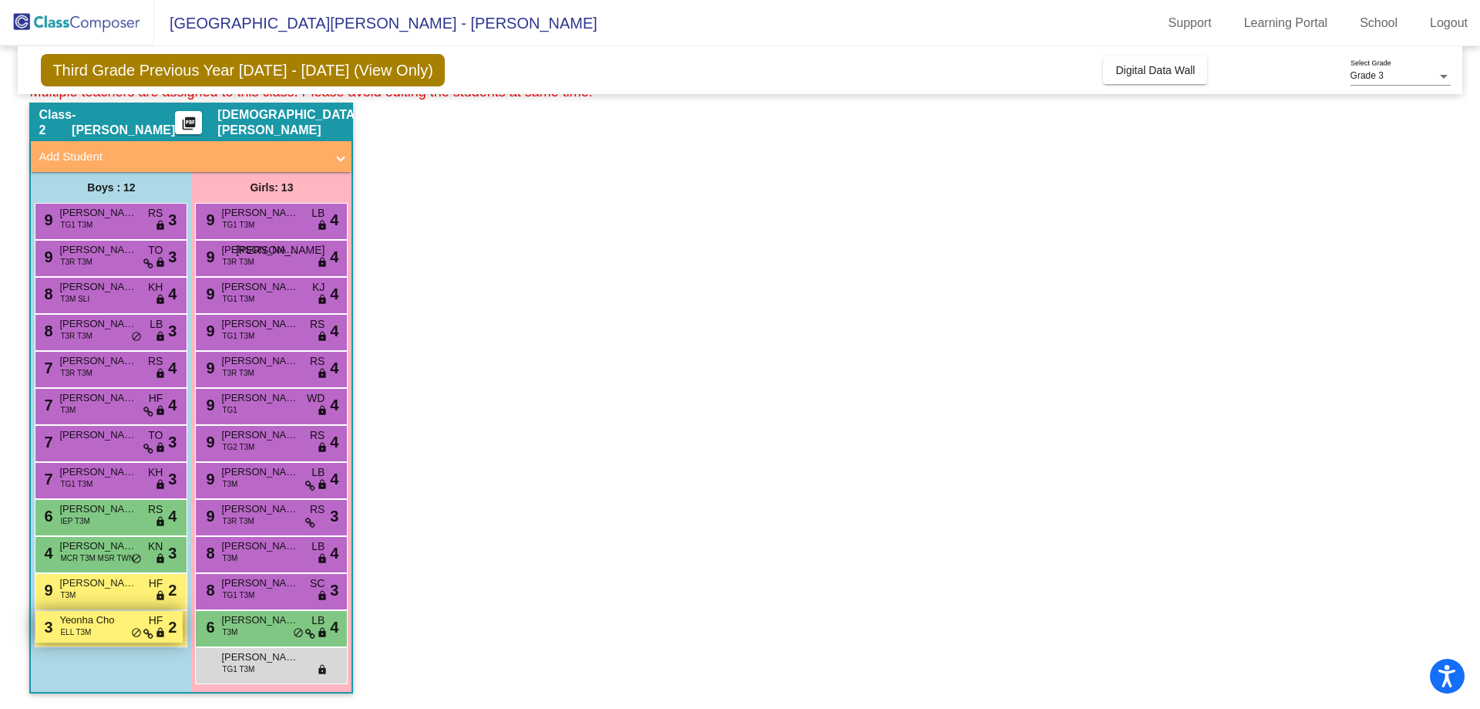
click at [75, 635] on span "ELL T3M" at bounding box center [75, 632] width 31 height 12
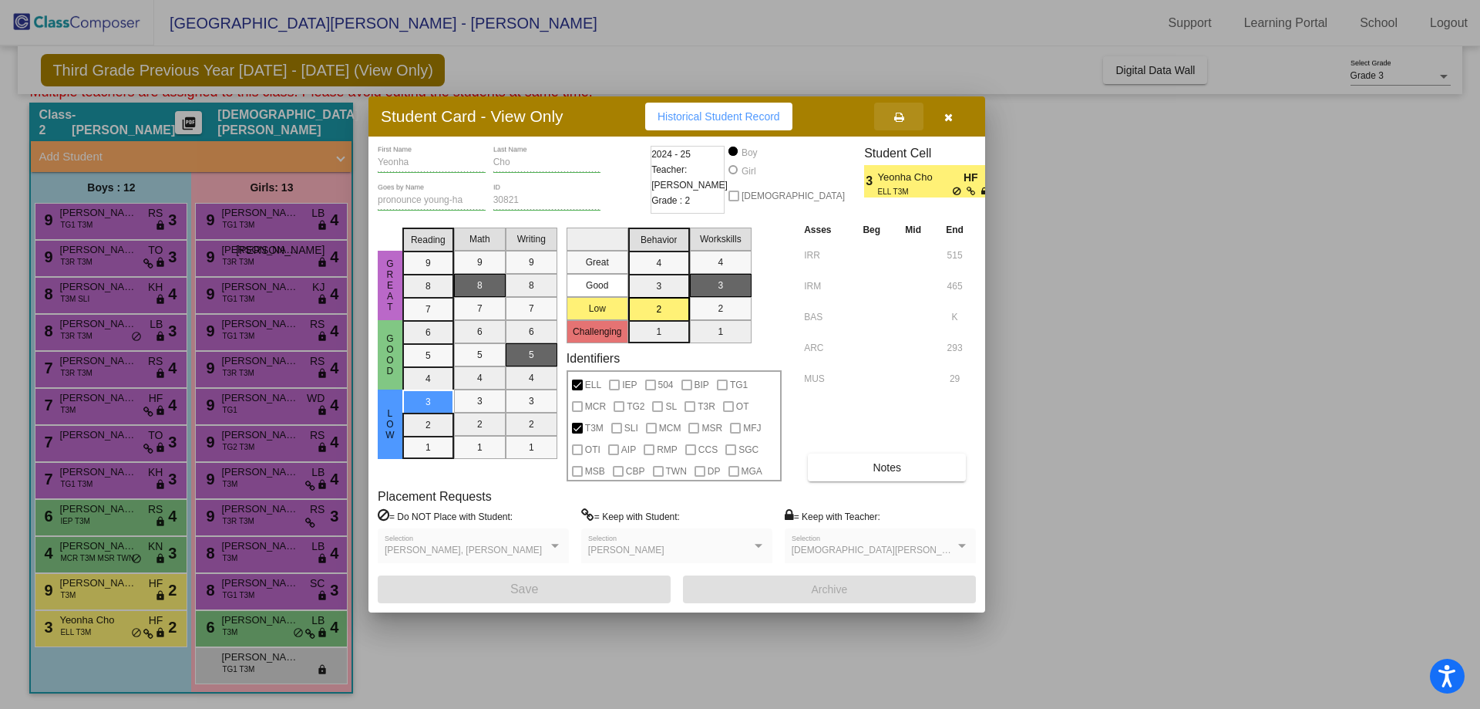
click at [900, 118] on icon at bounding box center [899, 117] width 10 height 11
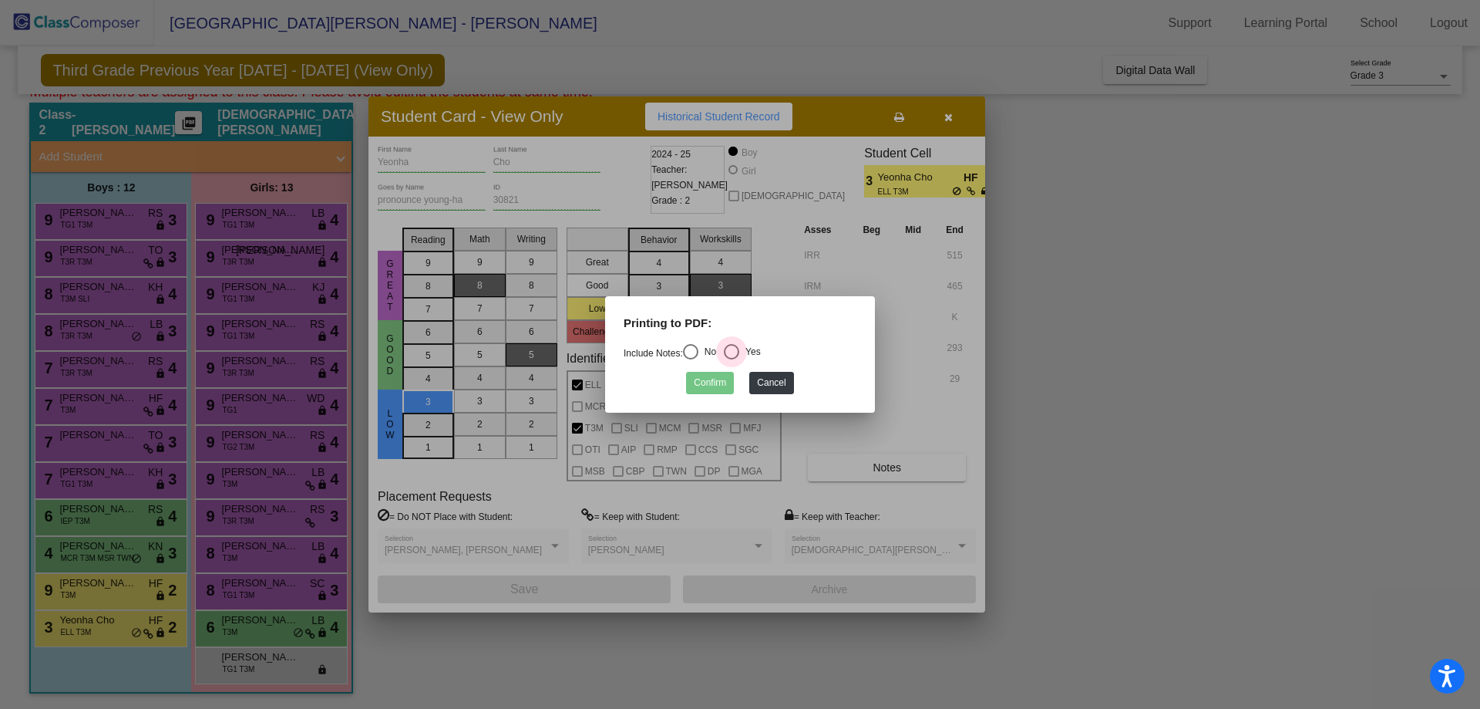
click at [739, 354] on div "Select an option" at bounding box center [731, 351] width 15 height 15
click at [732, 359] on input "Yes" at bounding box center [731, 359] width 1 height 1
radio input "true"
click at [706, 386] on button "Confirm" at bounding box center [710, 383] width 48 height 22
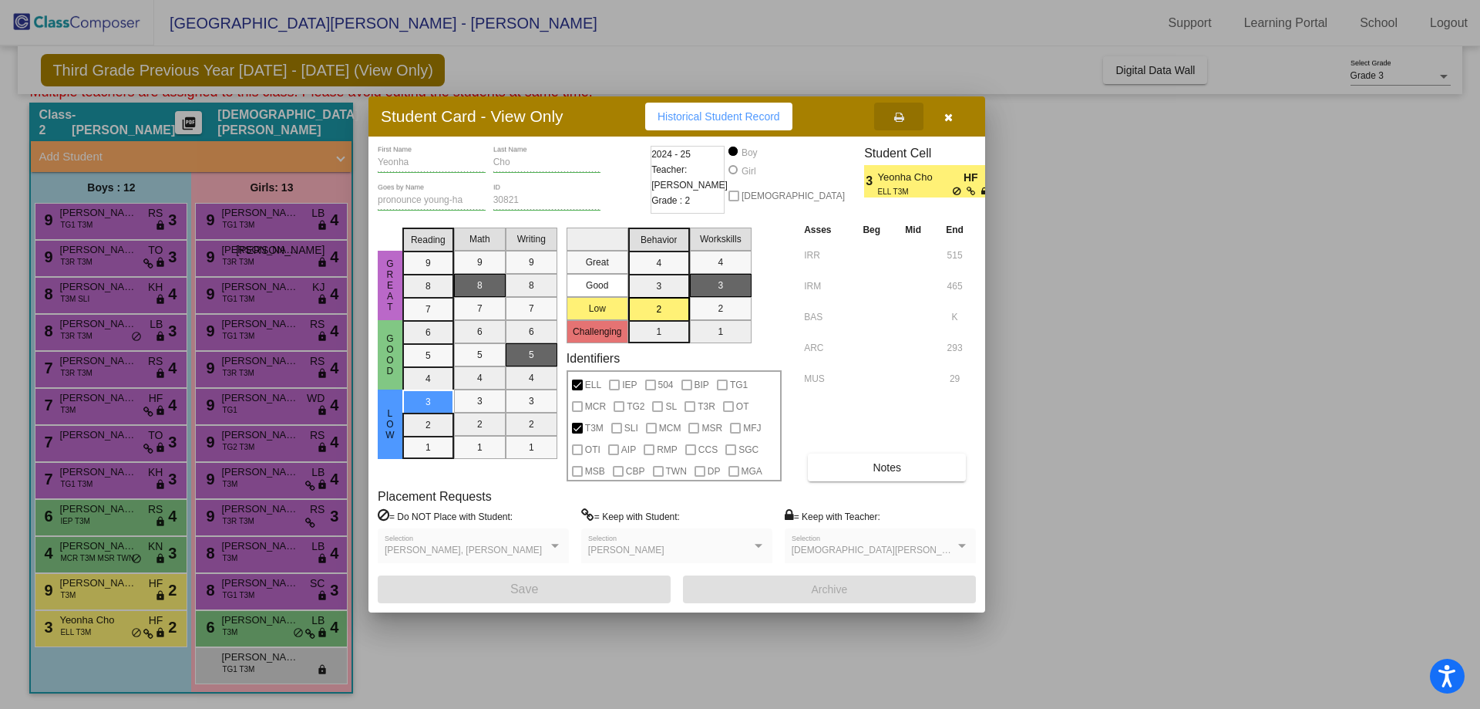
click at [955, 115] on button "button" at bounding box center [948, 117] width 49 height 28
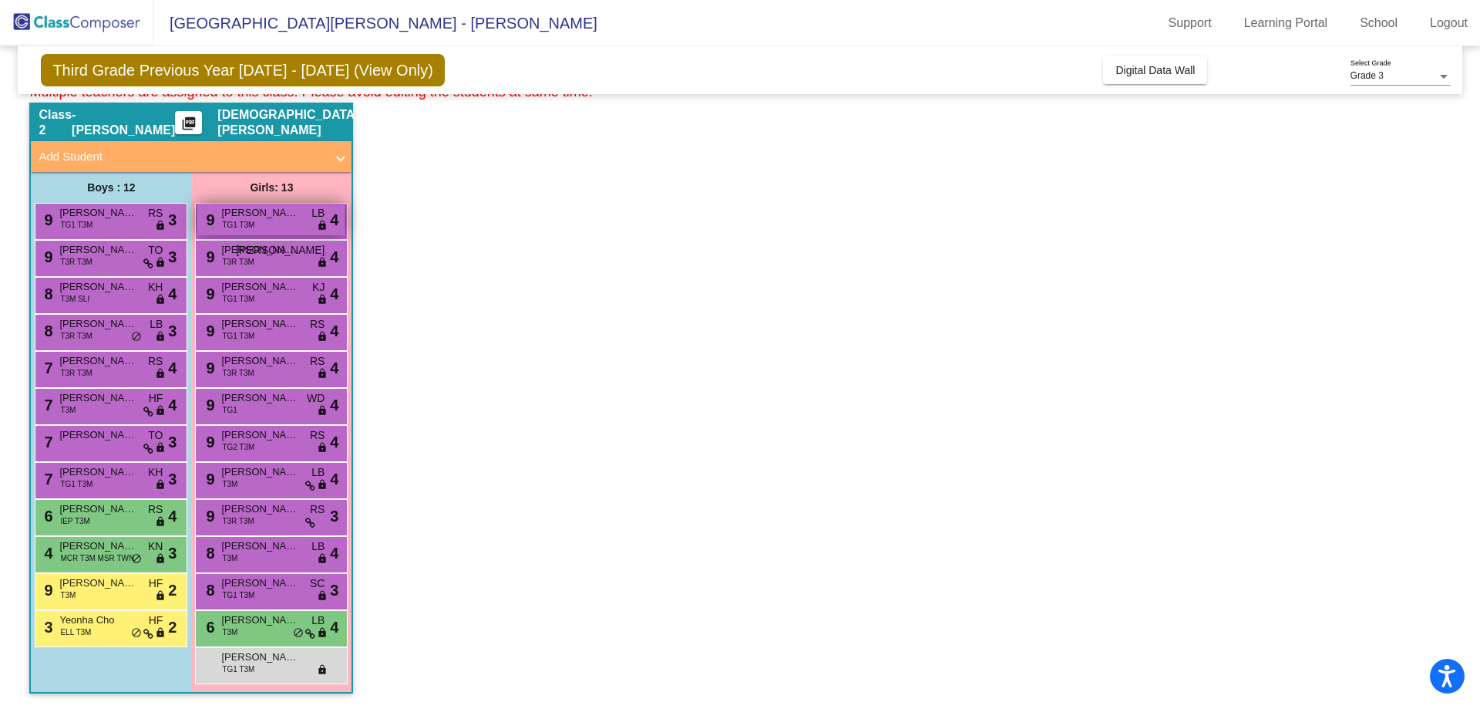
click at [248, 217] on span "Alayne Pai" at bounding box center [259, 212] width 77 height 15
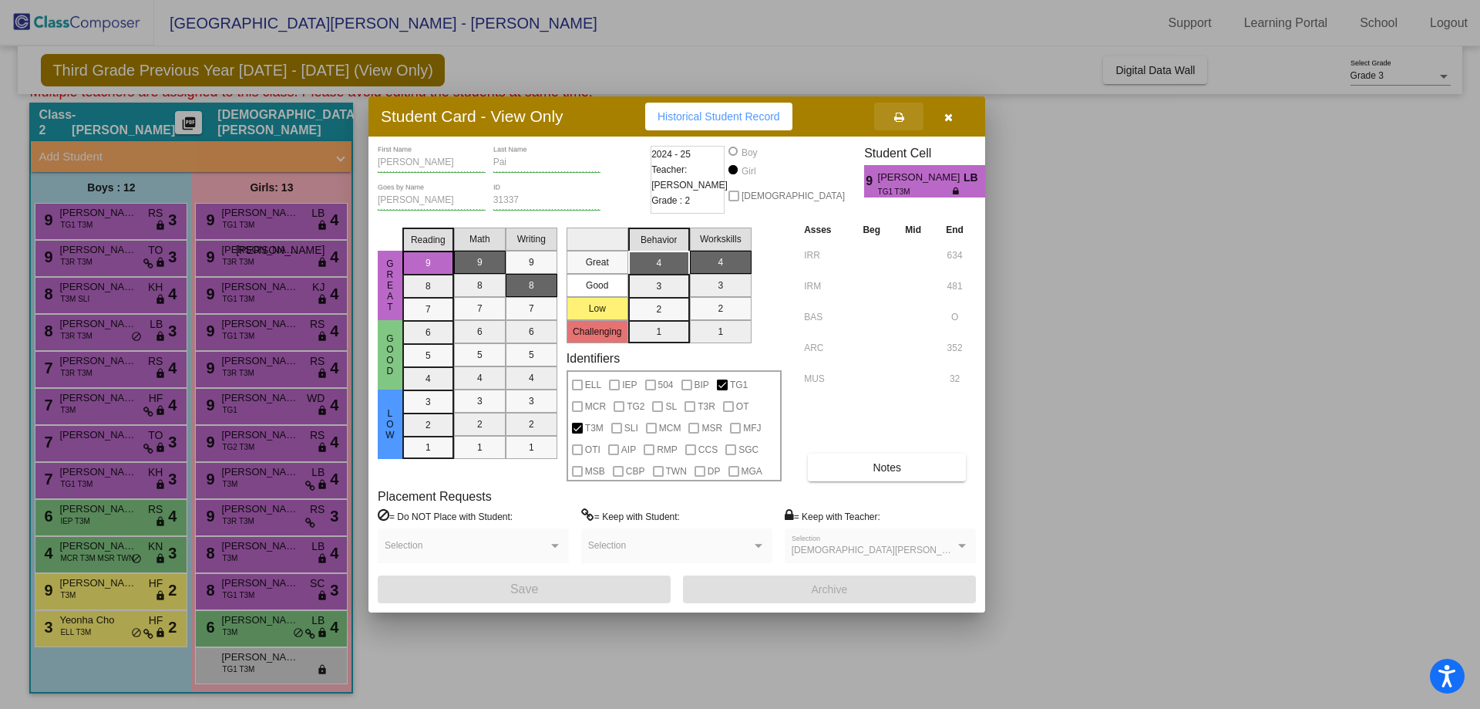
click at [897, 117] on icon at bounding box center [899, 117] width 10 height 11
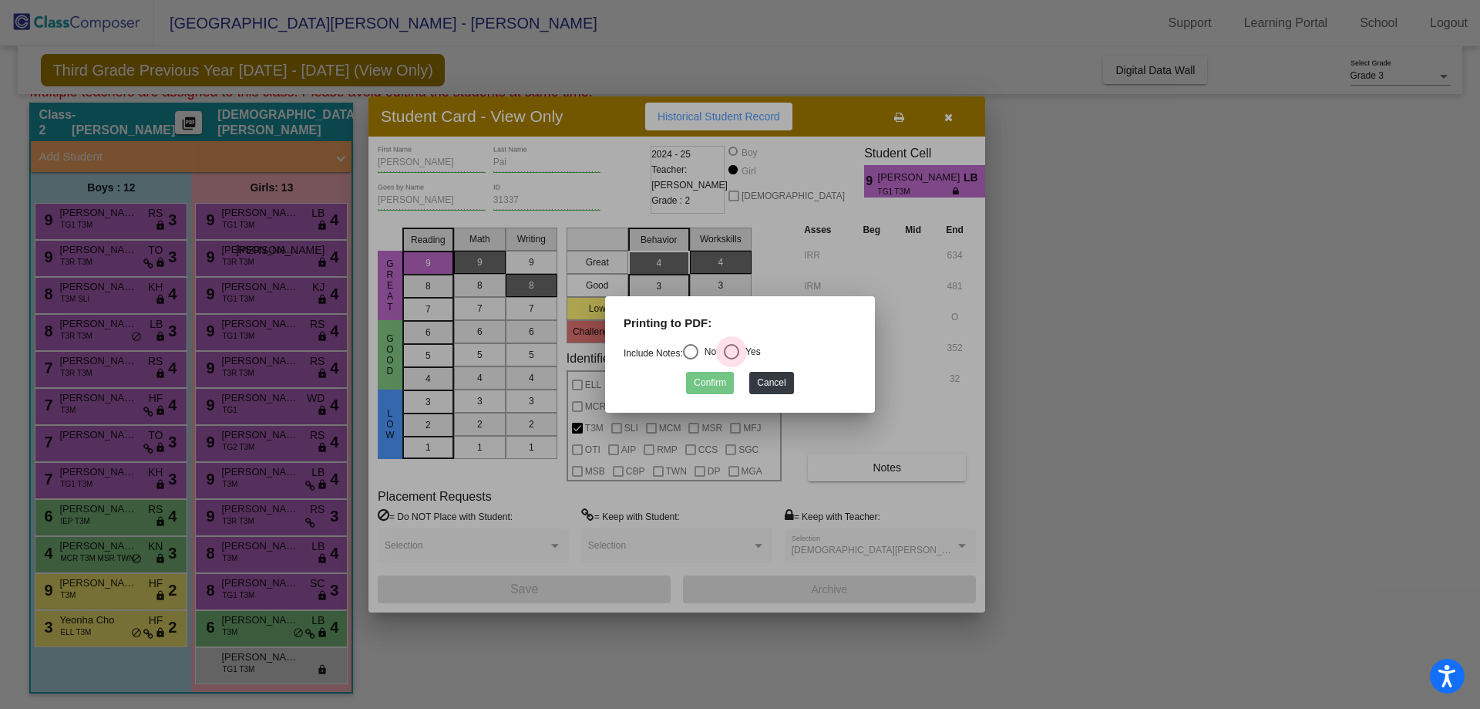
click at [739, 350] on div "Select an option" at bounding box center [731, 351] width 15 height 15
click at [732, 359] on input "Yes" at bounding box center [731, 359] width 1 height 1
radio input "true"
click at [716, 387] on button "Confirm" at bounding box center [710, 383] width 48 height 22
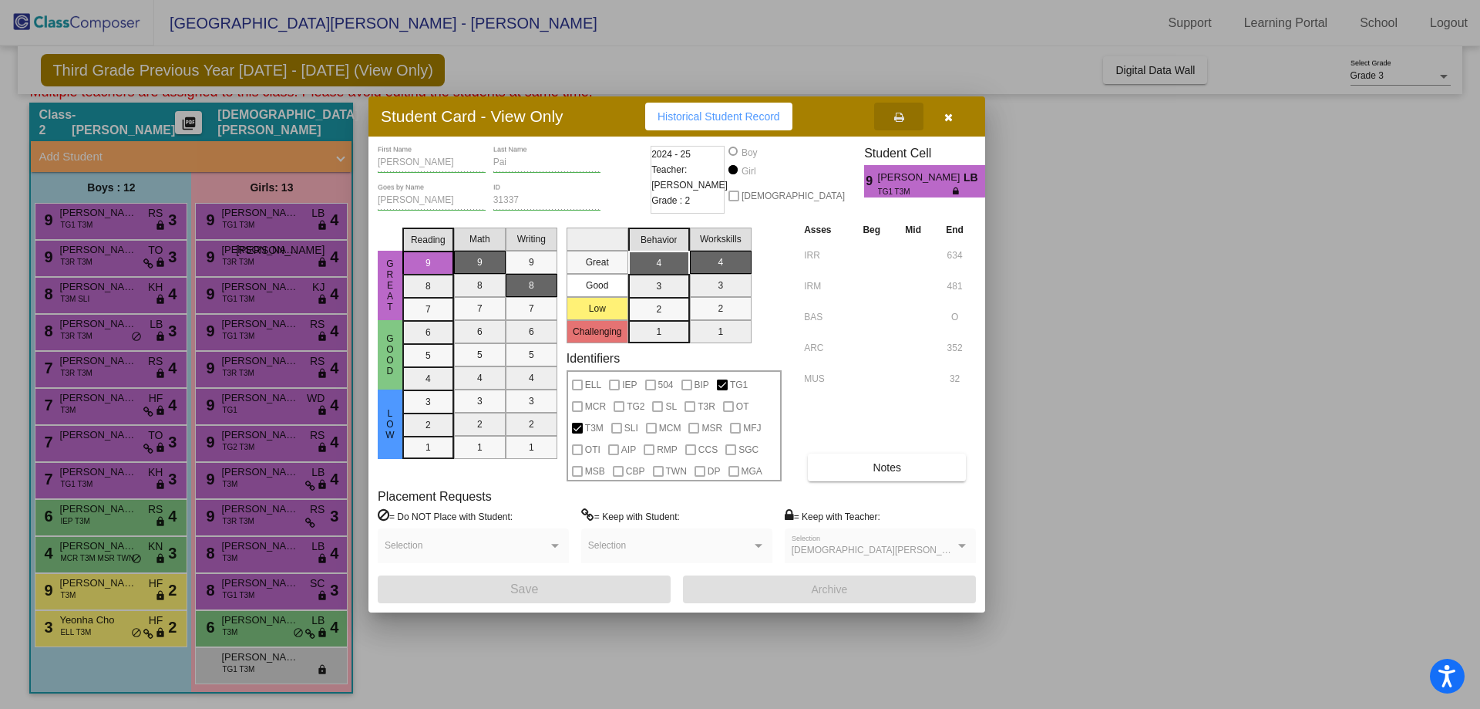
click at [955, 113] on button "button" at bounding box center [948, 117] width 49 height 28
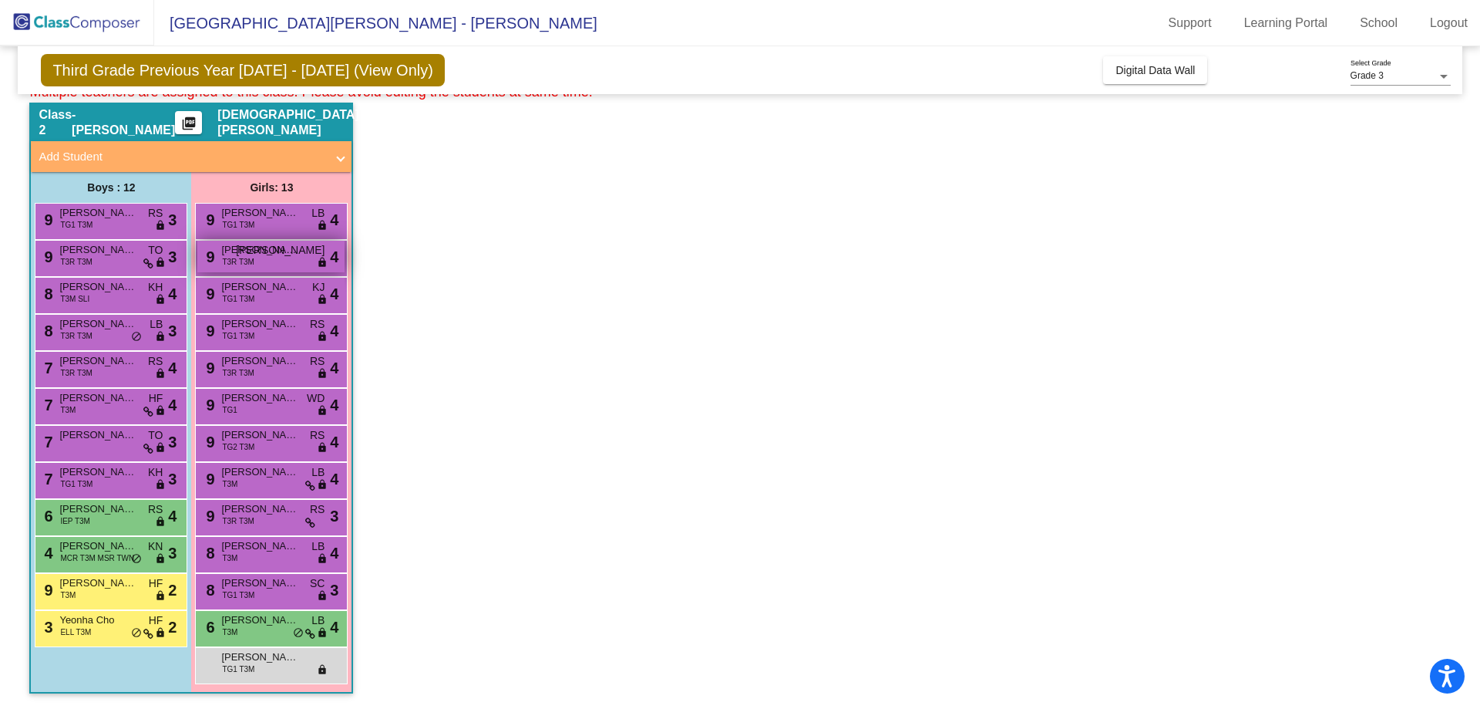
click at [262, 256] on span "Anne Sheehan" at bounding box center [259, 249] width 77 height 15
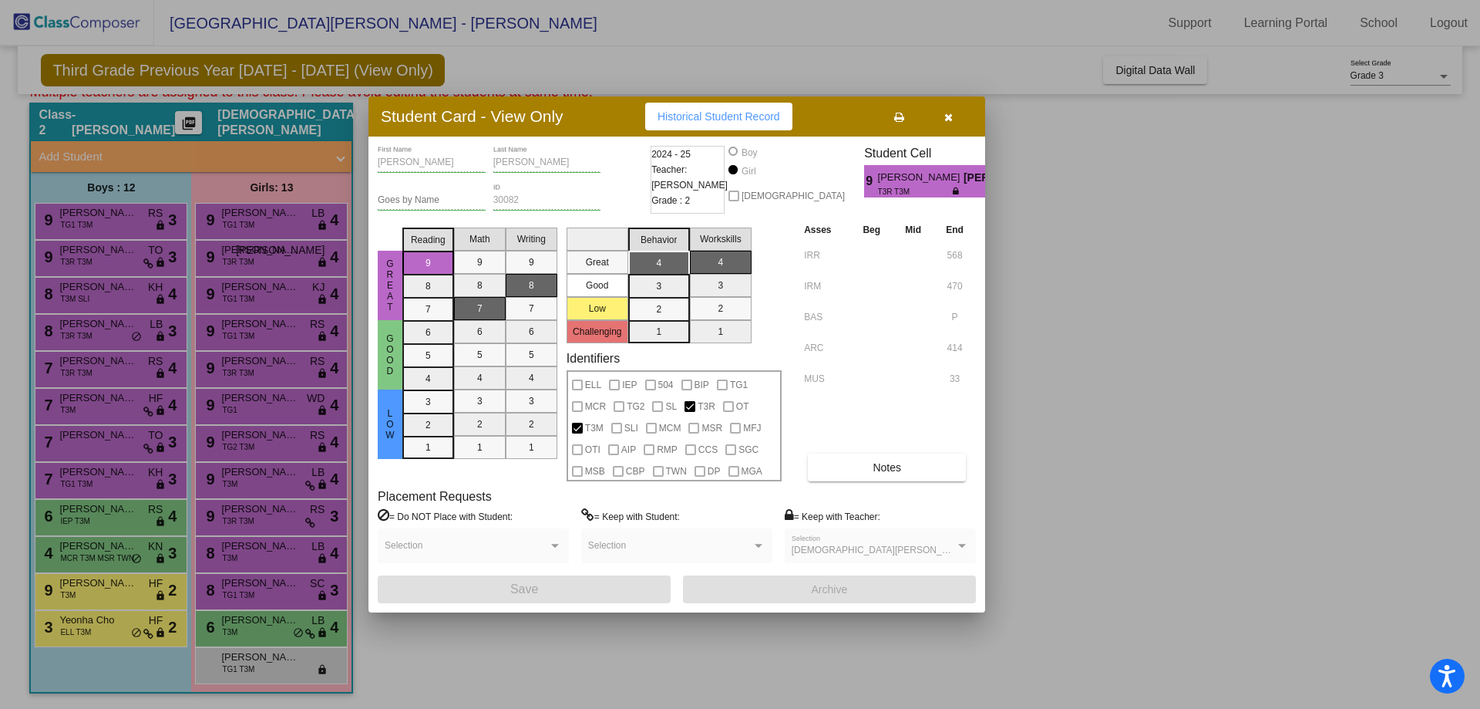
click at [899, 116] on icon at bounding box center [899, 117] width 10 height 11
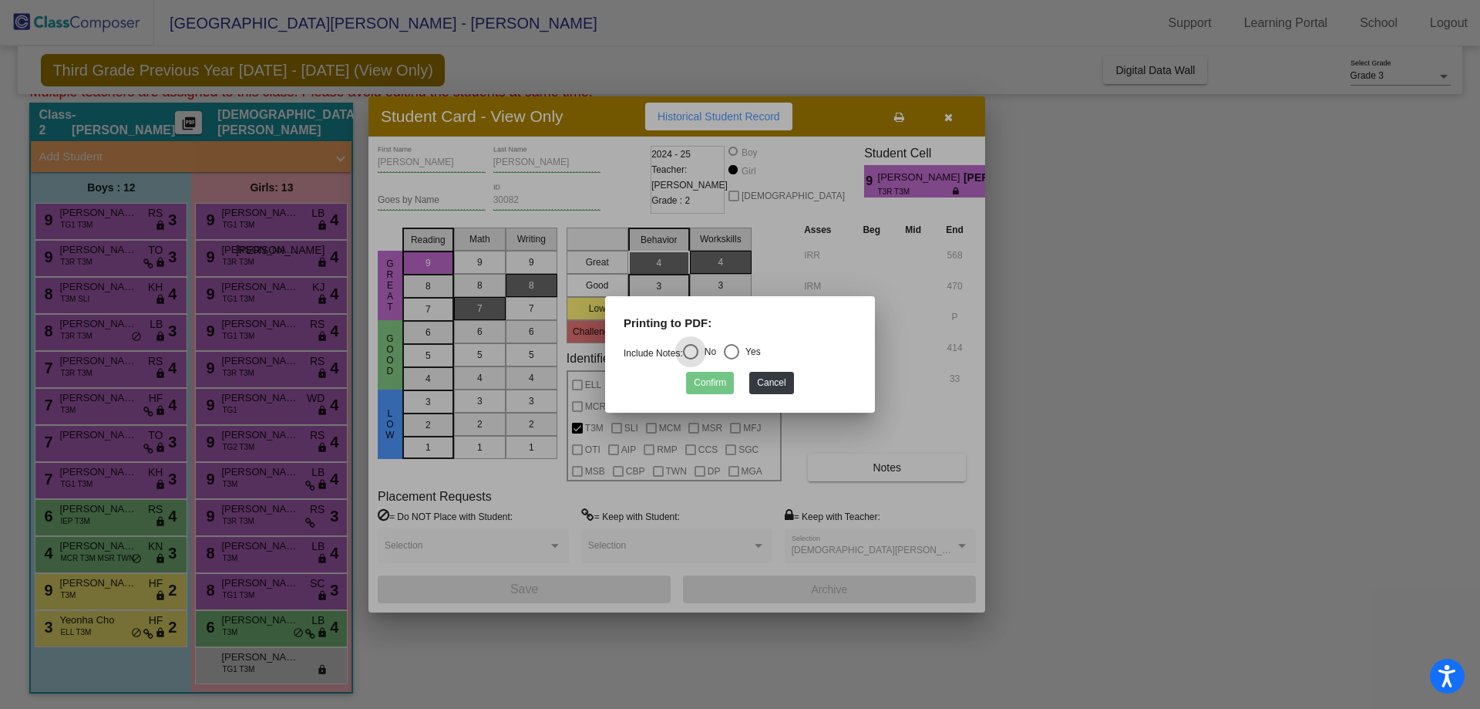
click at [739, 352] on div "Select an option" at bounding box center [731, 351] width 15 height 15
click at [732, 359] on input "Yes" at bounding box center [731, 359] width 1 height 1
radio input "true"
click at [719, 385] on button "Confirm" at bounding box center [710, 383] width 48 height 22
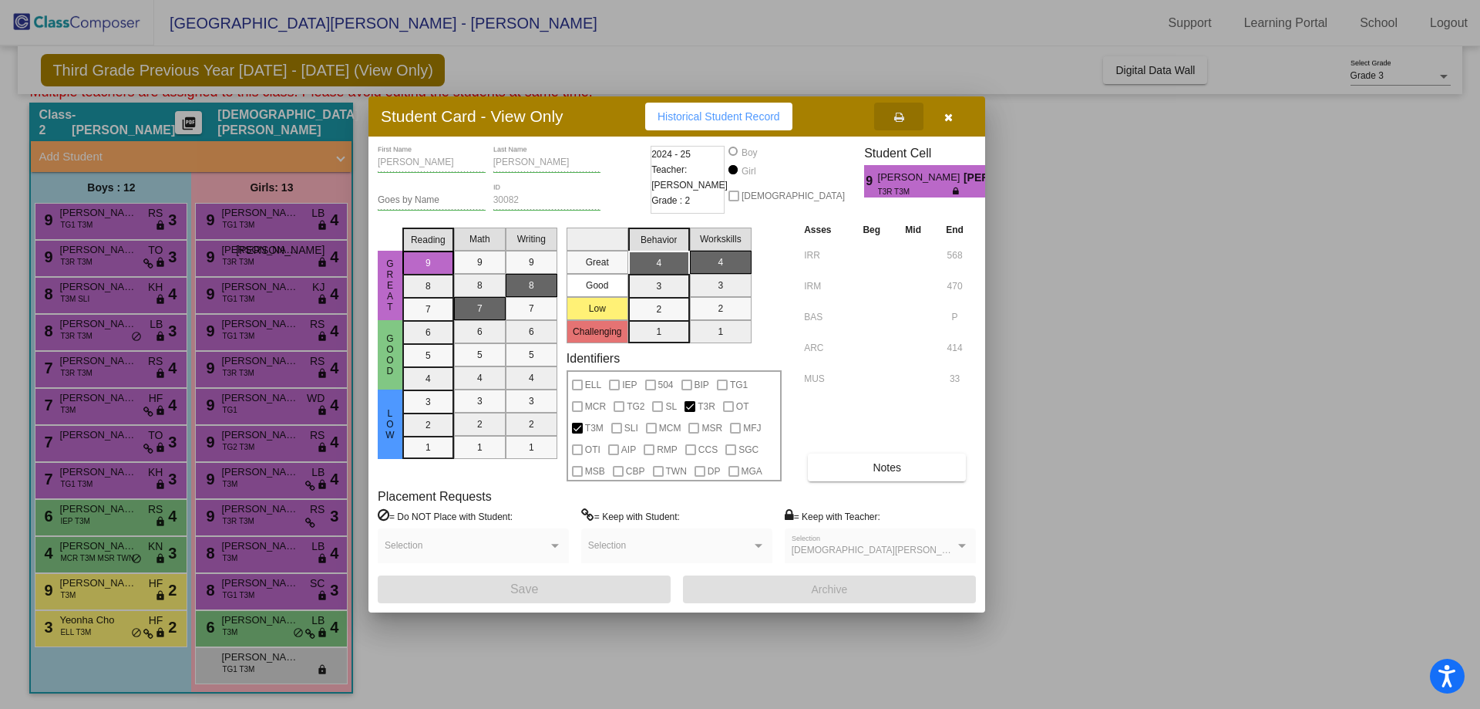
drag, startPoint x: 951, startPoint y: 122, endPoint x: 611, endPoint y: 190, distance: 346.7
click at [952, 123] on icon "button" at bounding box center [949, 117] width 8 height 11
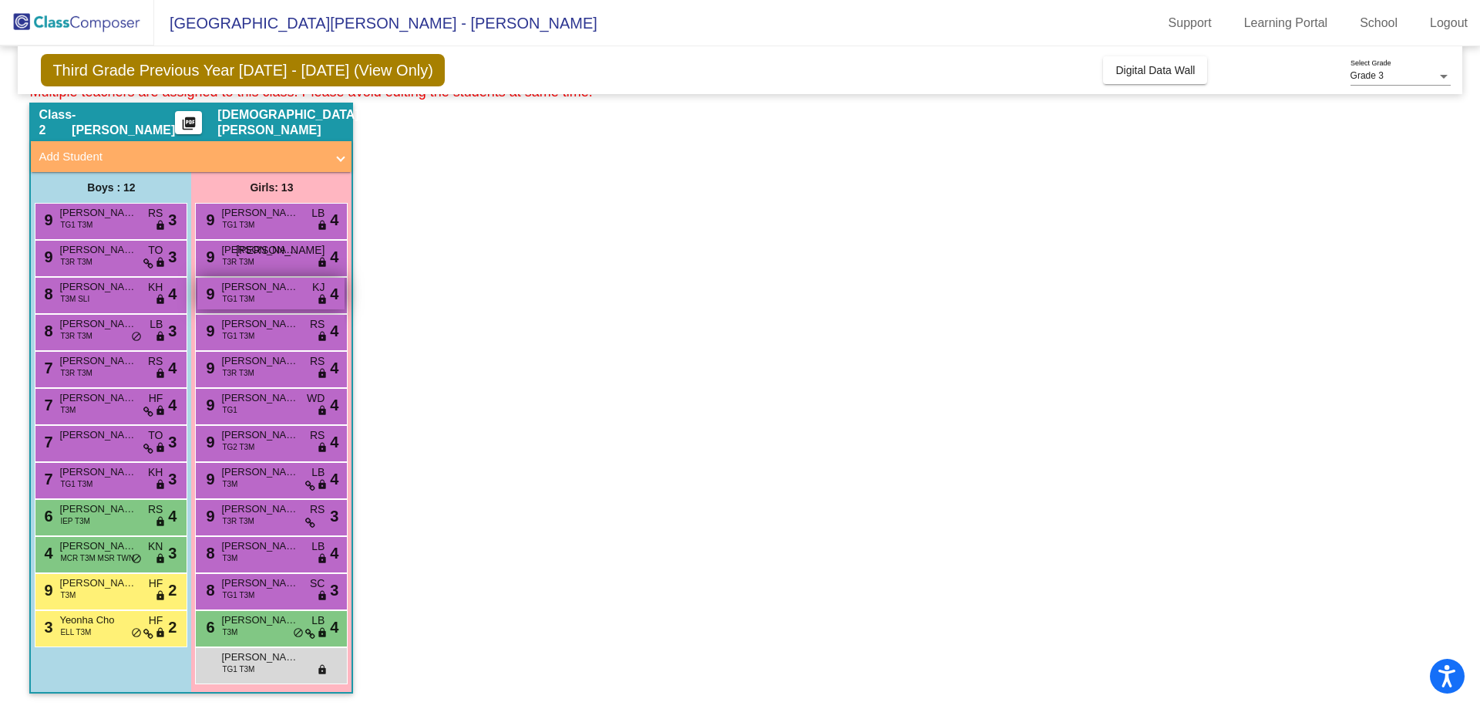
click at [234, 299] on span "TG1 T3M" at bounding box center [238, 299] width 32 height 12
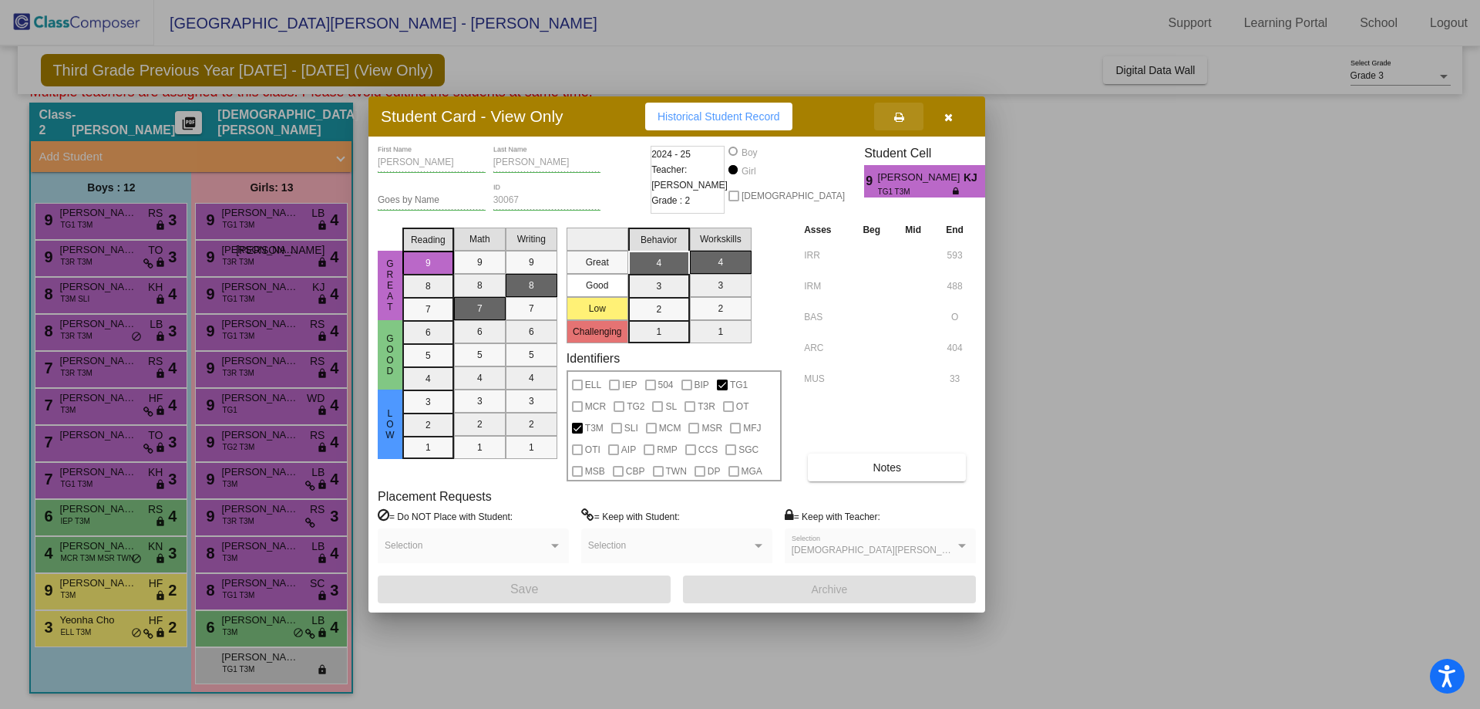
click at [909, 114] on button at bounding box center [898, 117] width 49 height 28
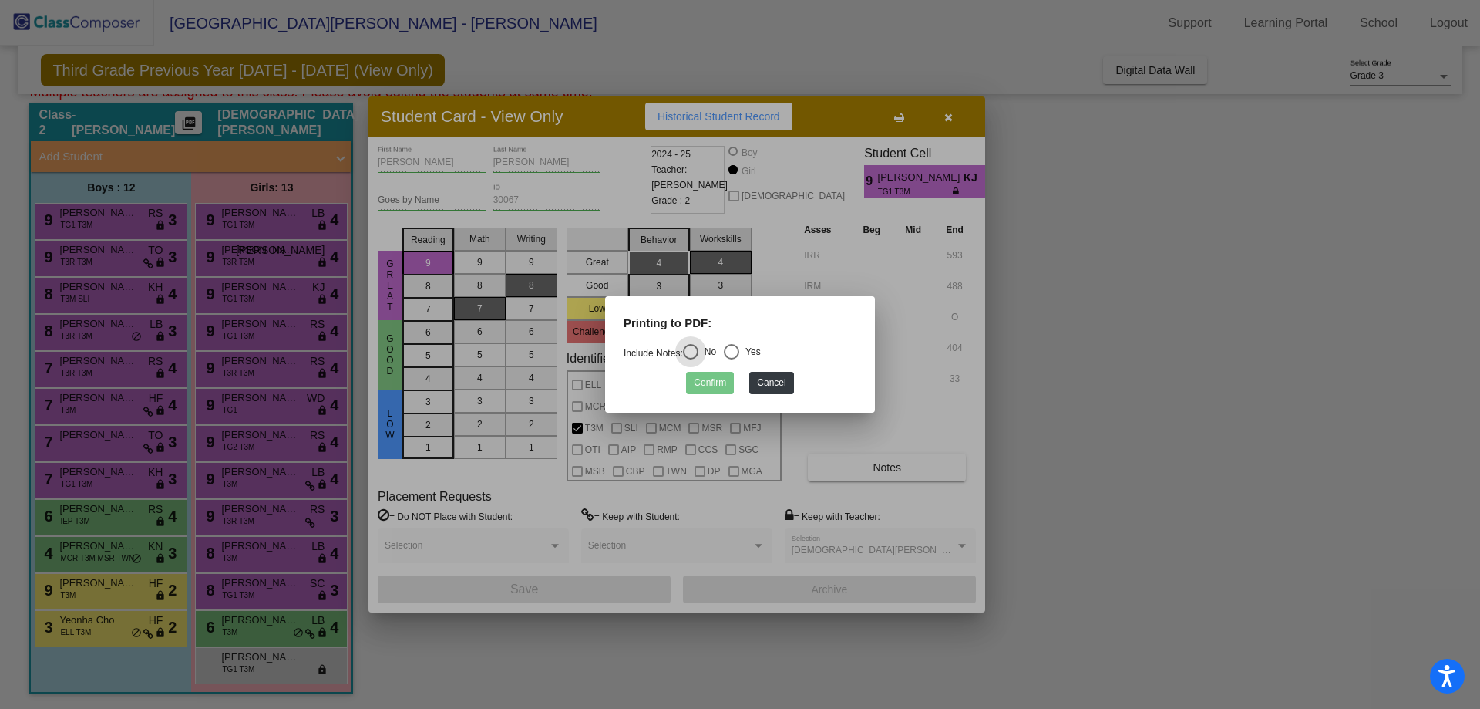
click at [739, 352] on div "Select an option" at bounding box center [731, 351] width 15 height 15
click at [732, 359] on input "Yes" at bounding box center [731, 359] width 1 height 1
radio input "true"
click at [704, 383] on button "Confirm" at bounding box center [710, 383] width 48 height 22
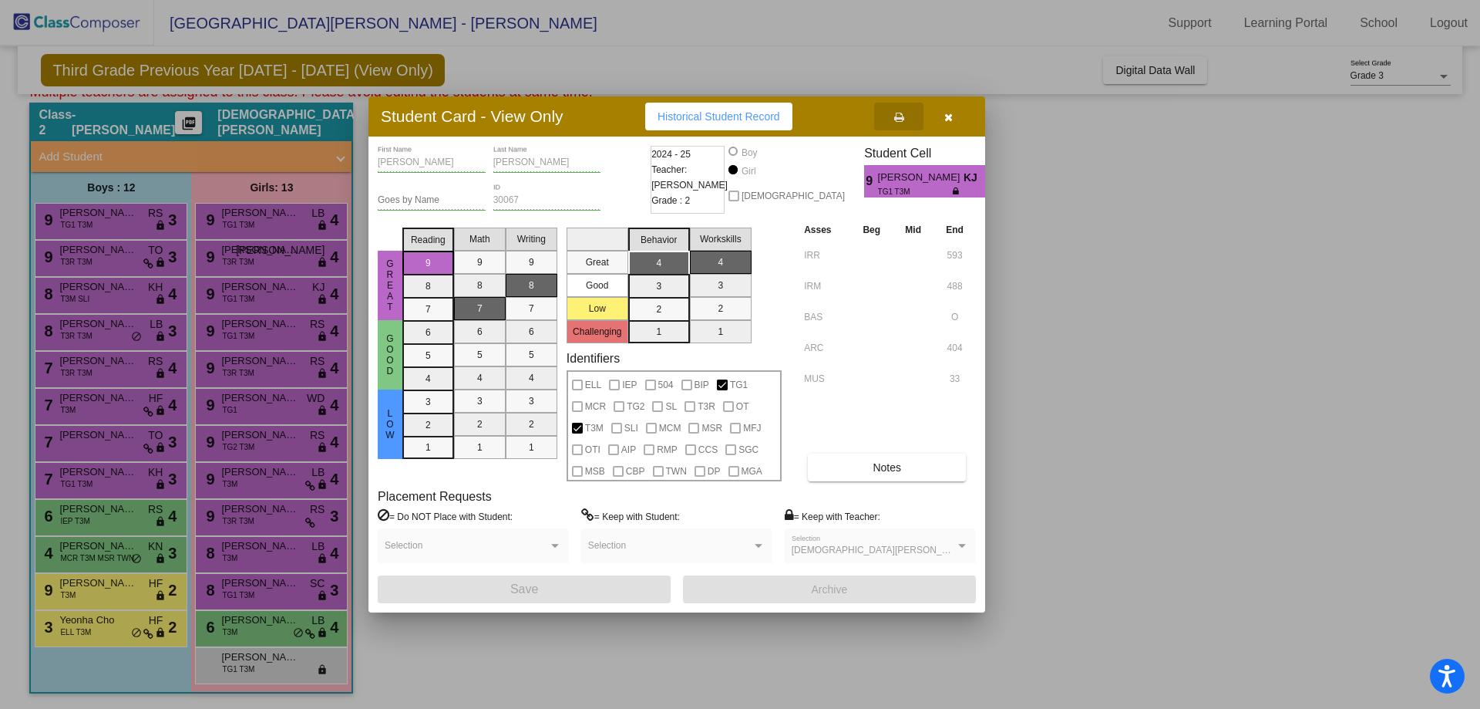
drag, startPoint x: 961, startPoint y: 119, endPoint x: 883, endPoint y: 139, distance: 81.2
click at [961, 118] on button "button" at bounding box center [948, 117] width 49 height 28
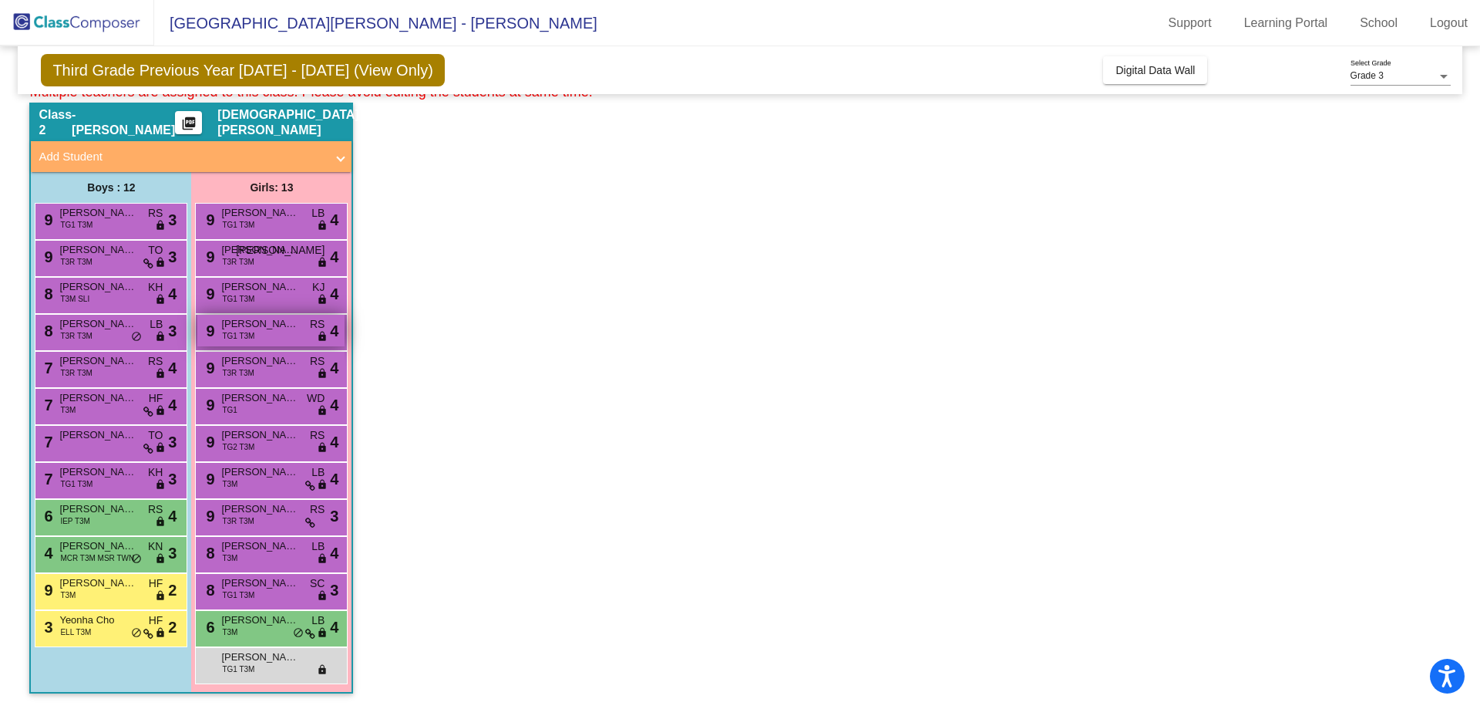
click at [270, 334] on div "9 Isabelle Mansour TG1 T3M RS lock do_not_disturb_alt 4" at bounding box center [270, 331] width 147 height 32
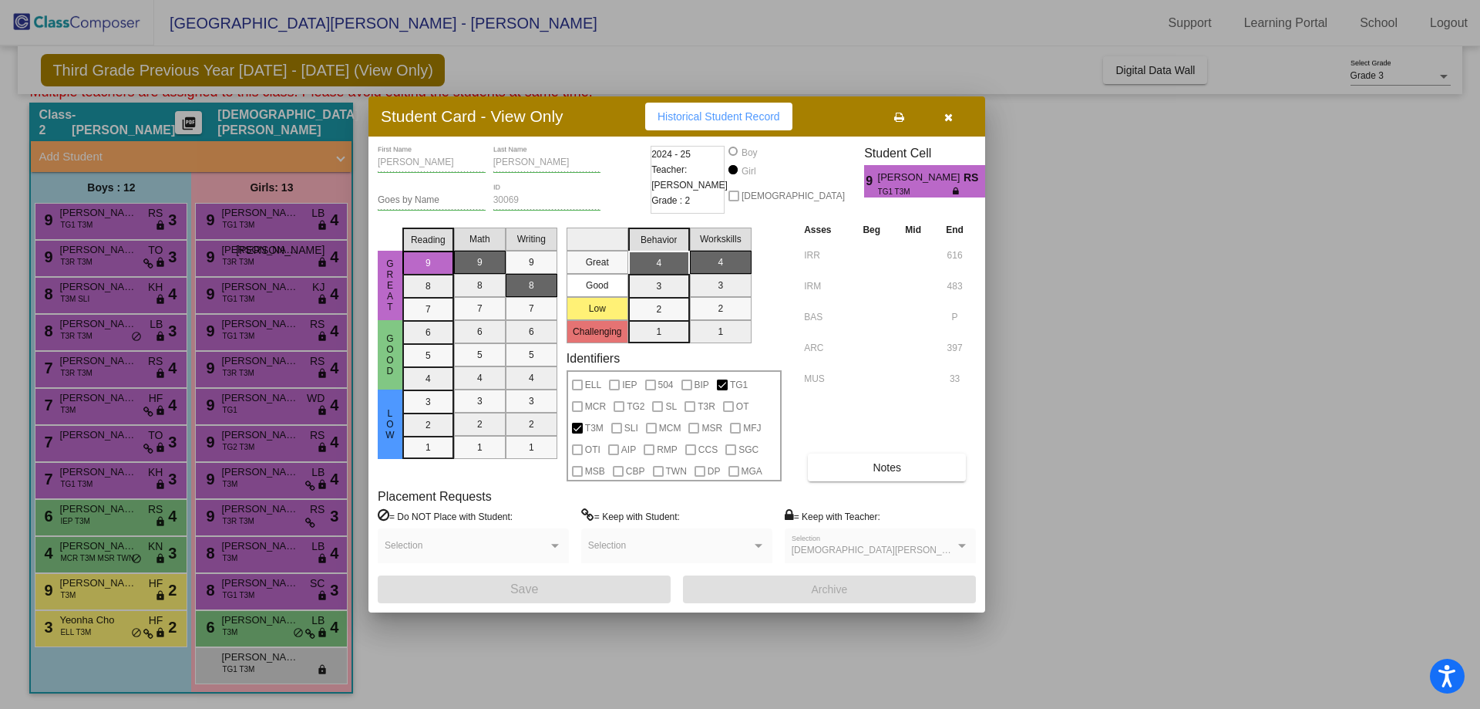
click at [898, 115] on icon at bounding box center [899, 117] width 10 height 11
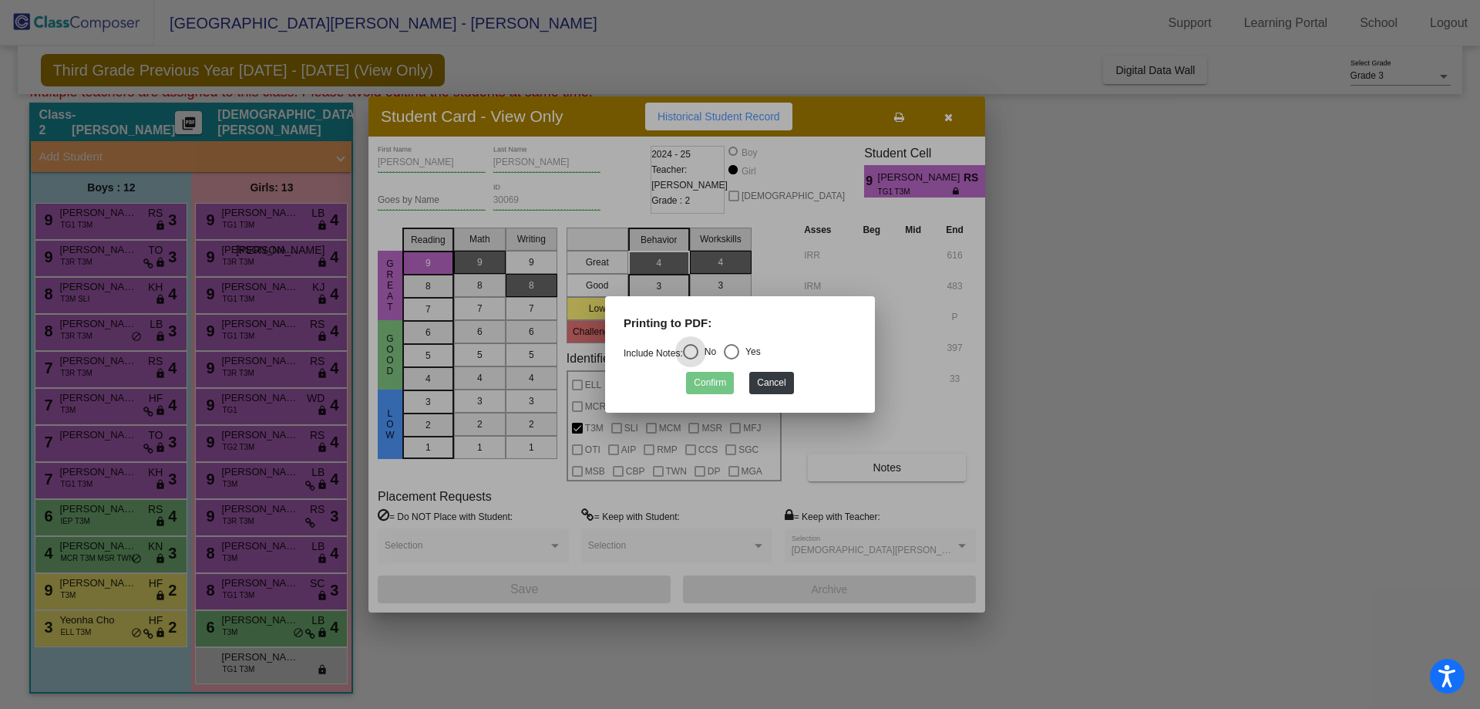
click at [734, 353] on div "Select an option" at bounding box center [731, 351] width 15 height 15
click at [732, 359] on input "Yes" at bounding box center [731, 359] width 1 height 1
radio input "true"
click at [711, 382] on button "Confirm" at bounding box center [710, 383] width 48 height 22
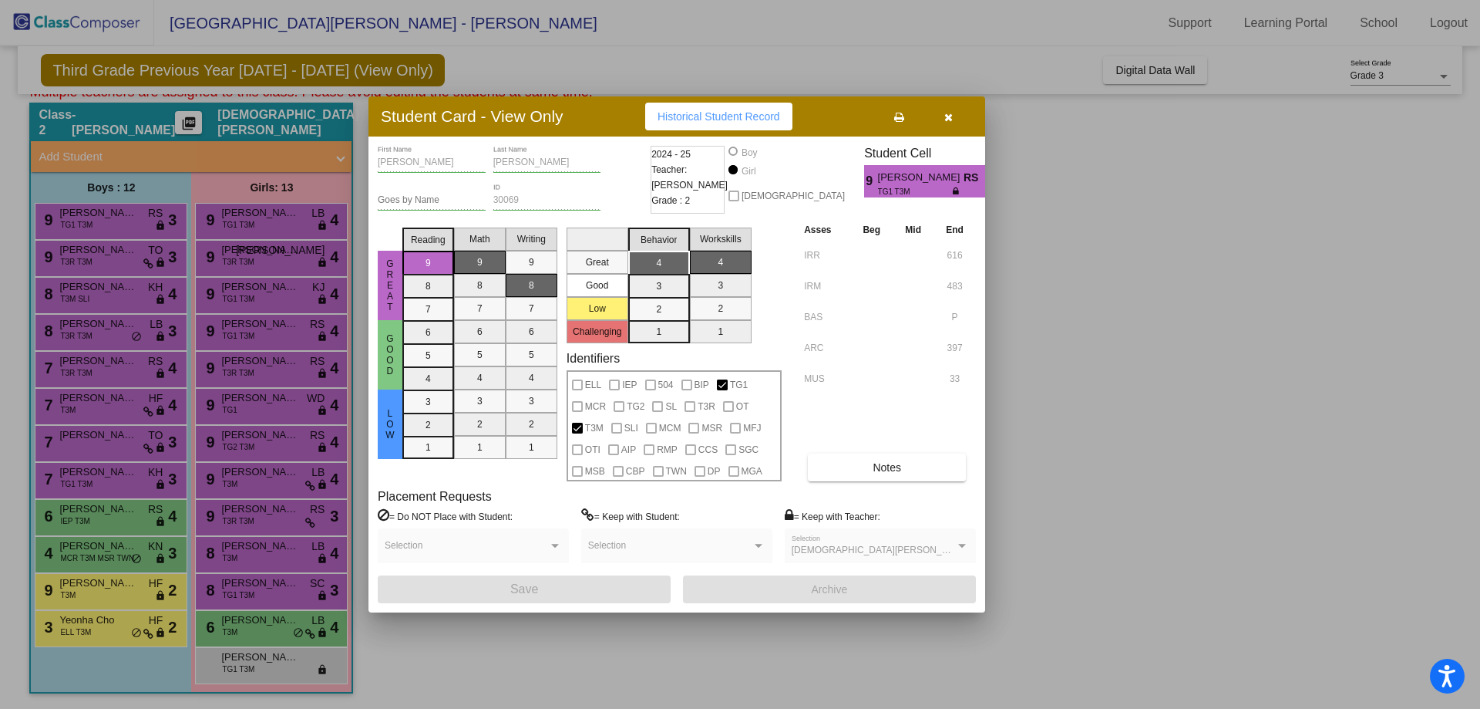
click at [904, 117] on icon at bounding box center [899, 117] width 10 height 11
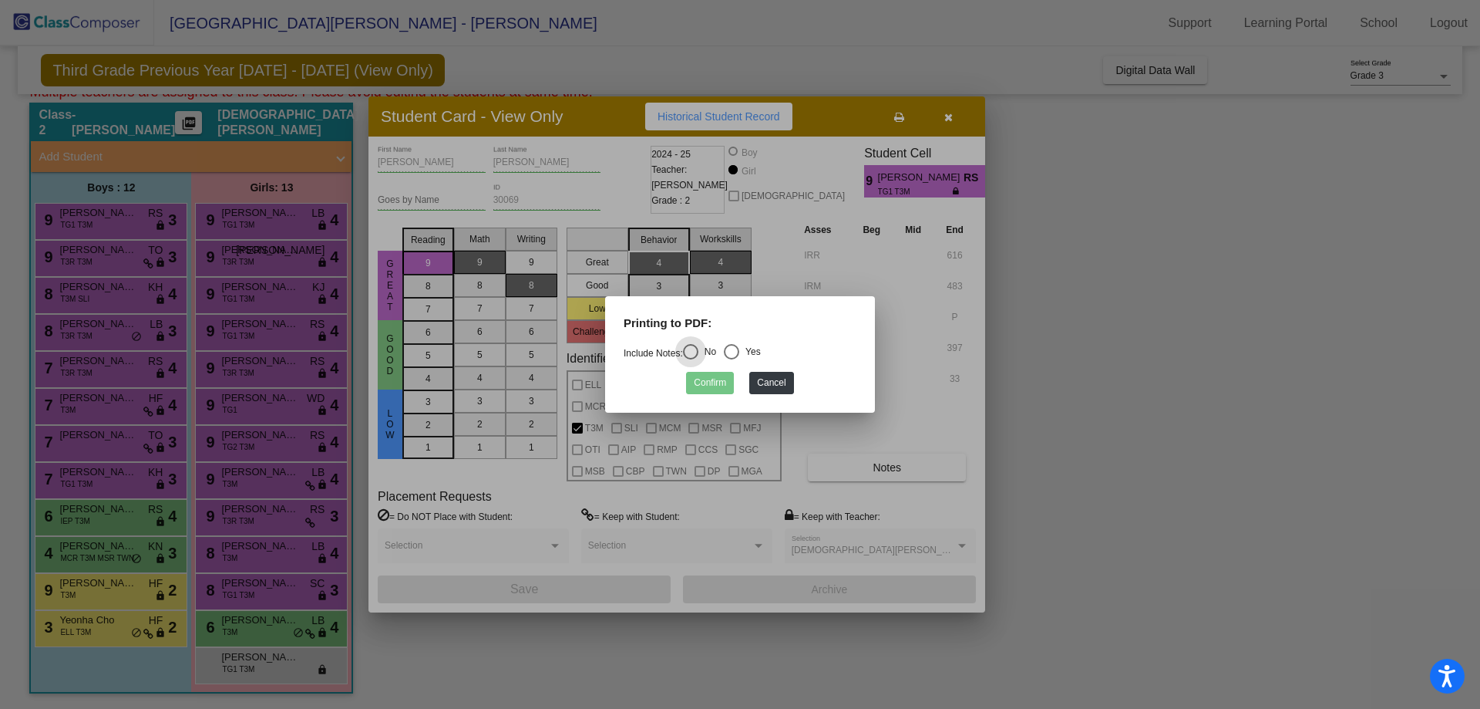
click at [735, 349] on div "Select an option" at bounding box center [731, 351] width 15 height 15
click at [732, 359] on input "Yes" at bounding box center [731, 359] width 1 height 1
radio input "true"
click at [714, 373] on button "Confirm" at bounding box center [710, 383] width 48 height 22
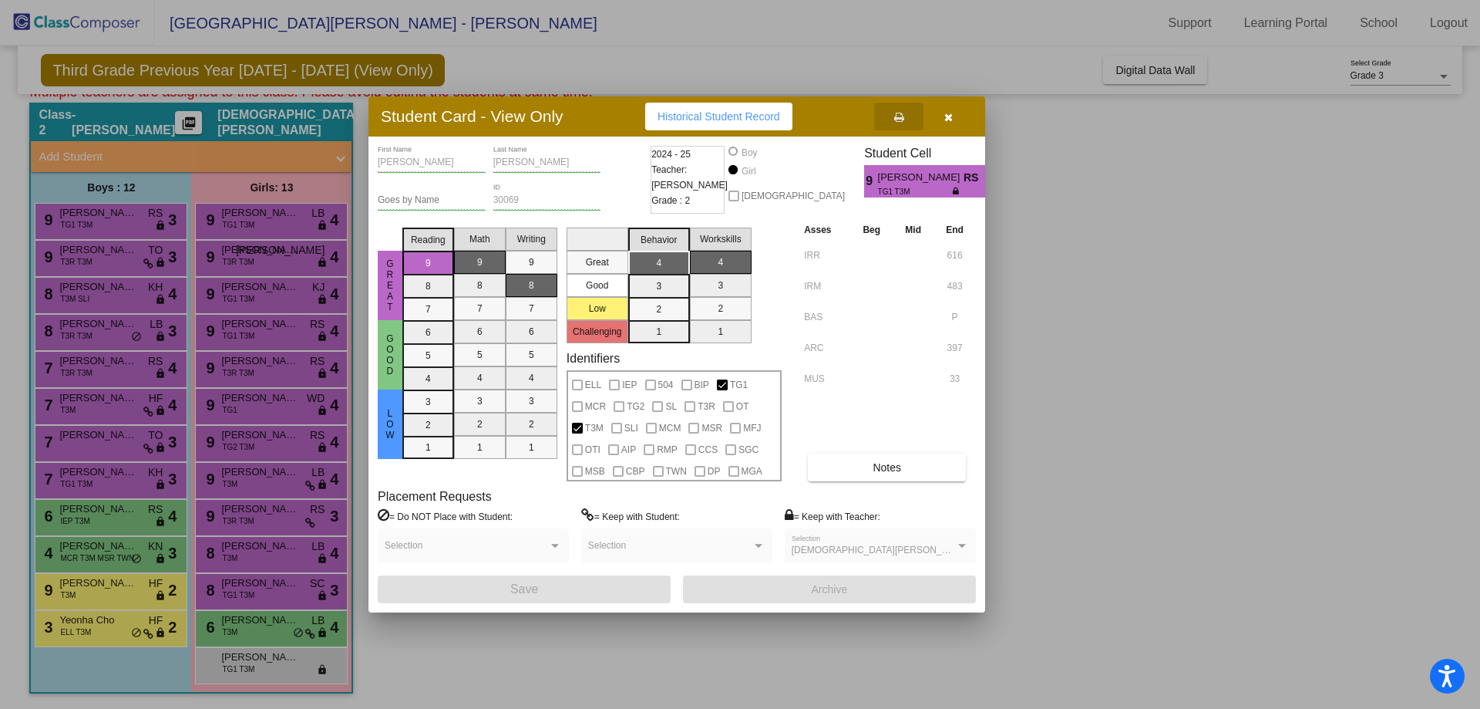
click at [955, 113] on button "button" at bounding box center [948, 117] width 49 height 28
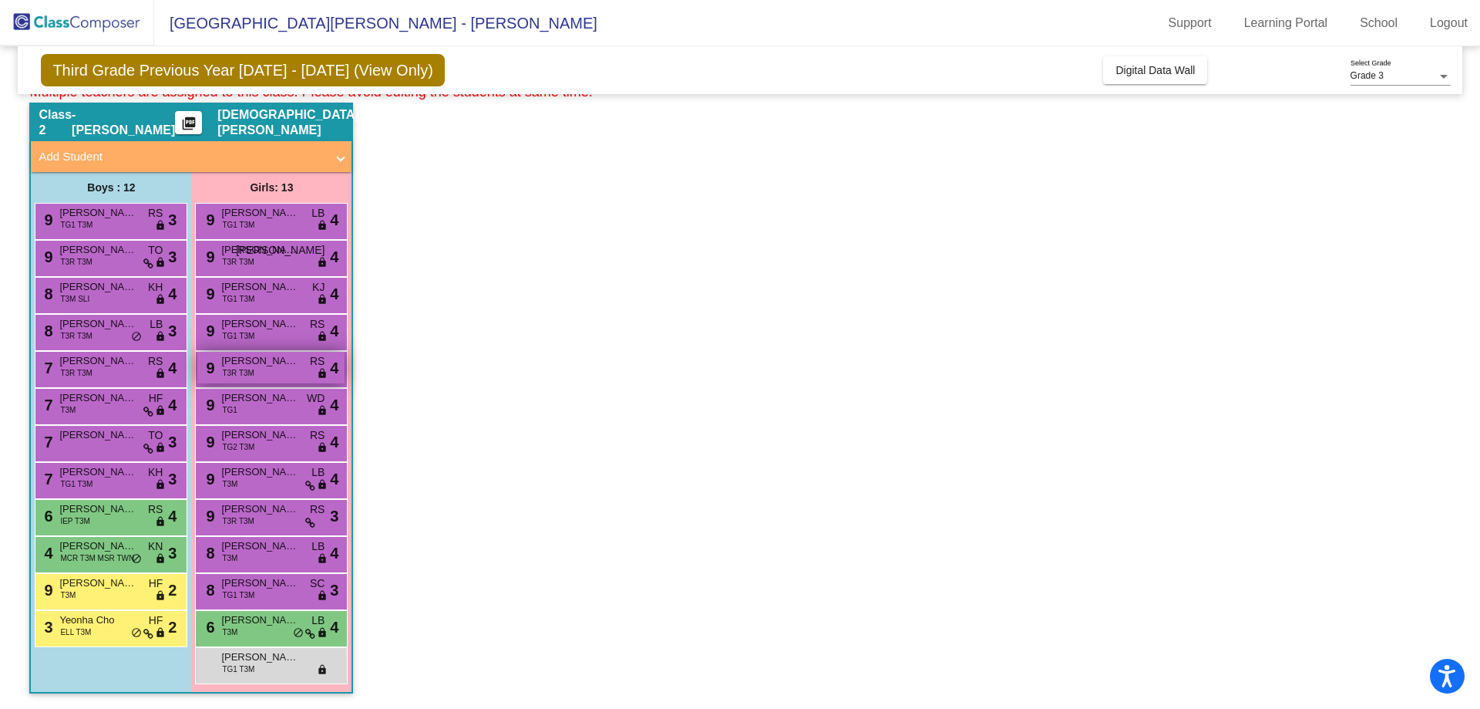
click at [273, 369] on div "9 Julie Steele T3R T3M RS lock do_not_disturb_alt 4" at bounding box center [270, 368] width 147 height 32
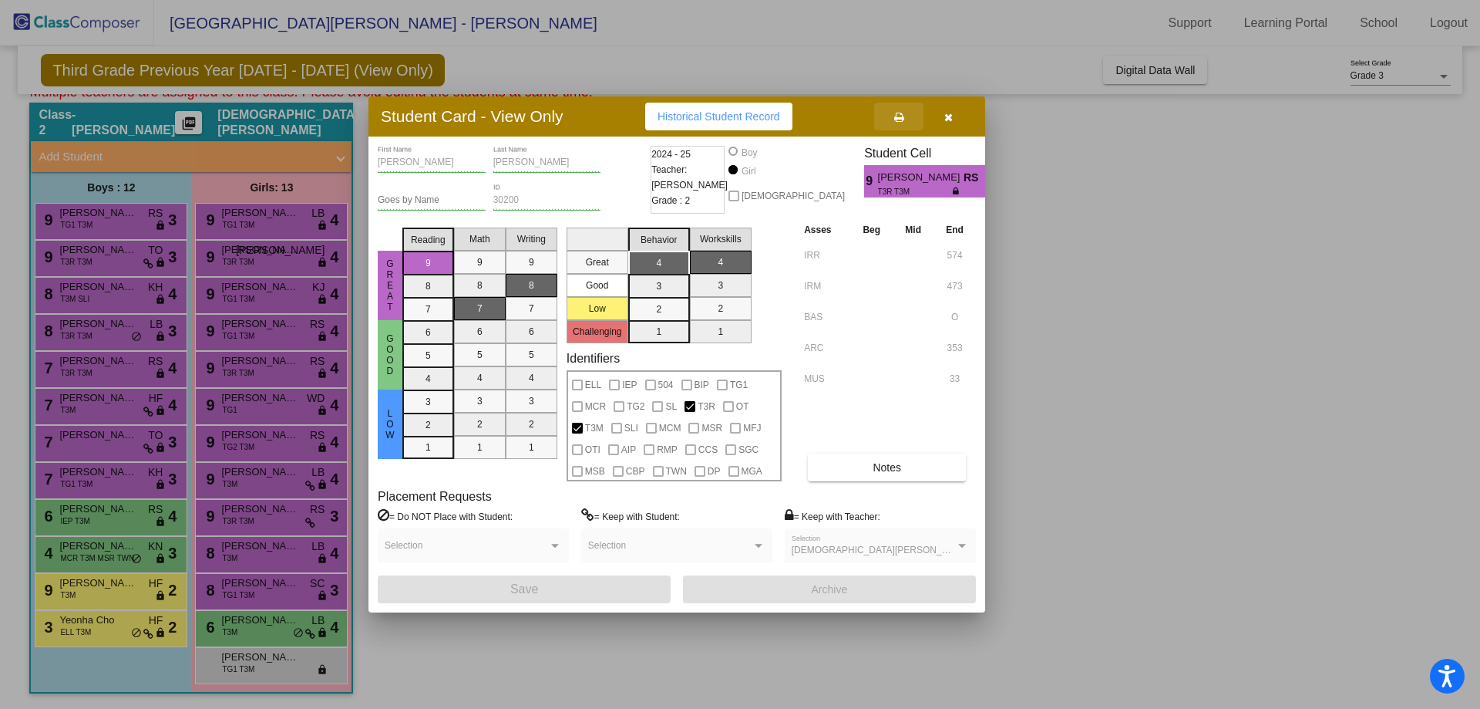
click at [904, 119] on icon at bounding box center [899, 117] width 10 height 11
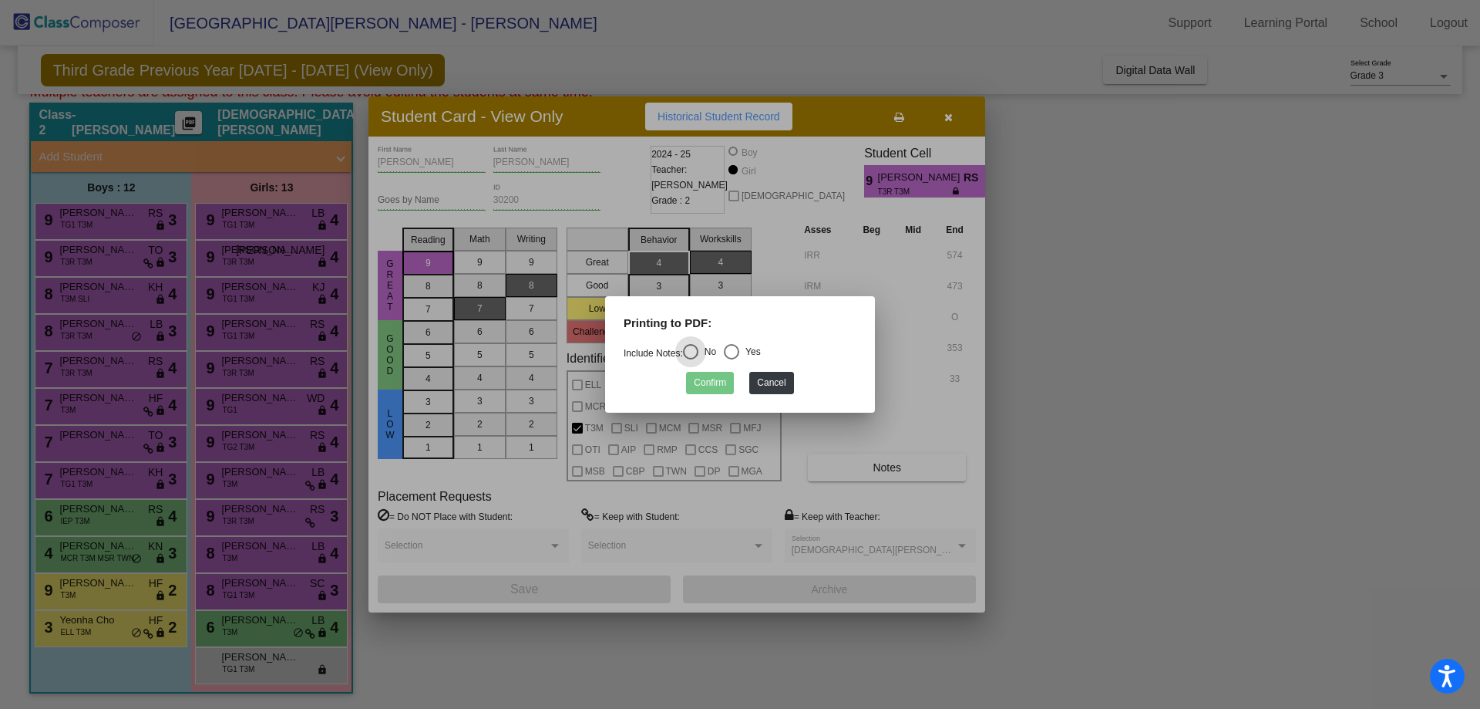
click at [735, 355] on div "Select an option" at bounding box center [731, 351] width 15 height 15
click at [732, 359] on input "Yes" at bounding box center [731, 359] width 1 height 1
radio input "true"
click at [710, 379] on button "Confirm" at bounding box center [710, 383] width 48 height 22
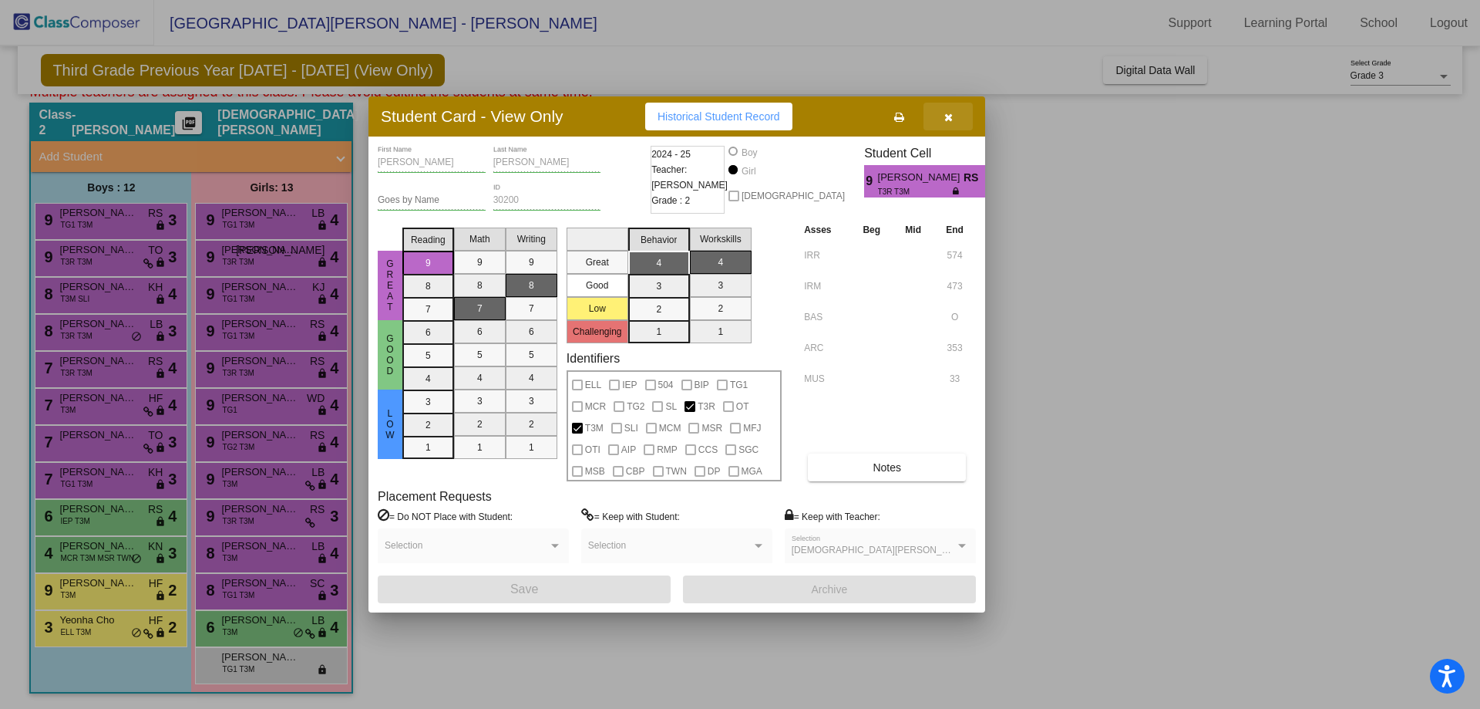
click at [948, 121] on icon "button" at bounding box center [949, 117] width 8 height 11
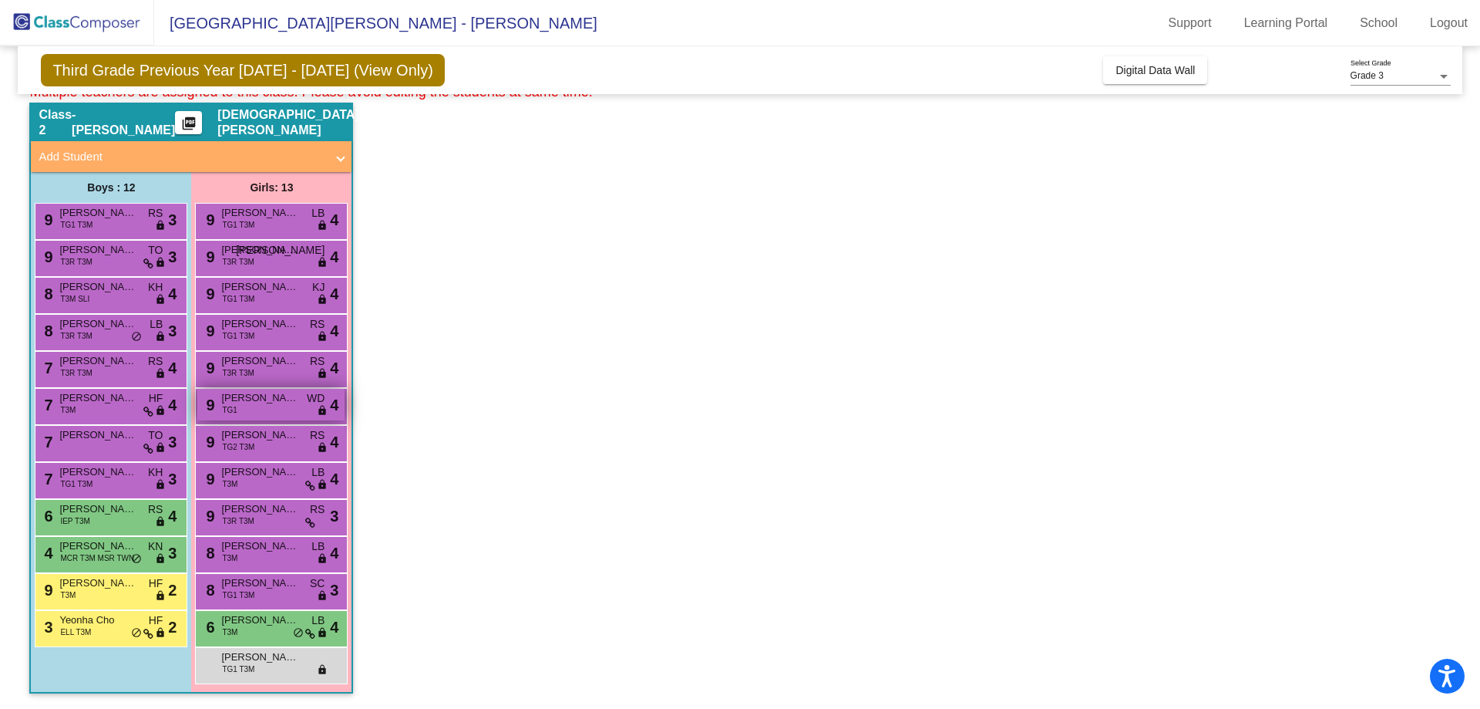
click at [261, 413] on div "9 Lily Verhas TG1 WD lock do_not_disturb_alt 4" at bounding box center [270, 405] width 147 height 32
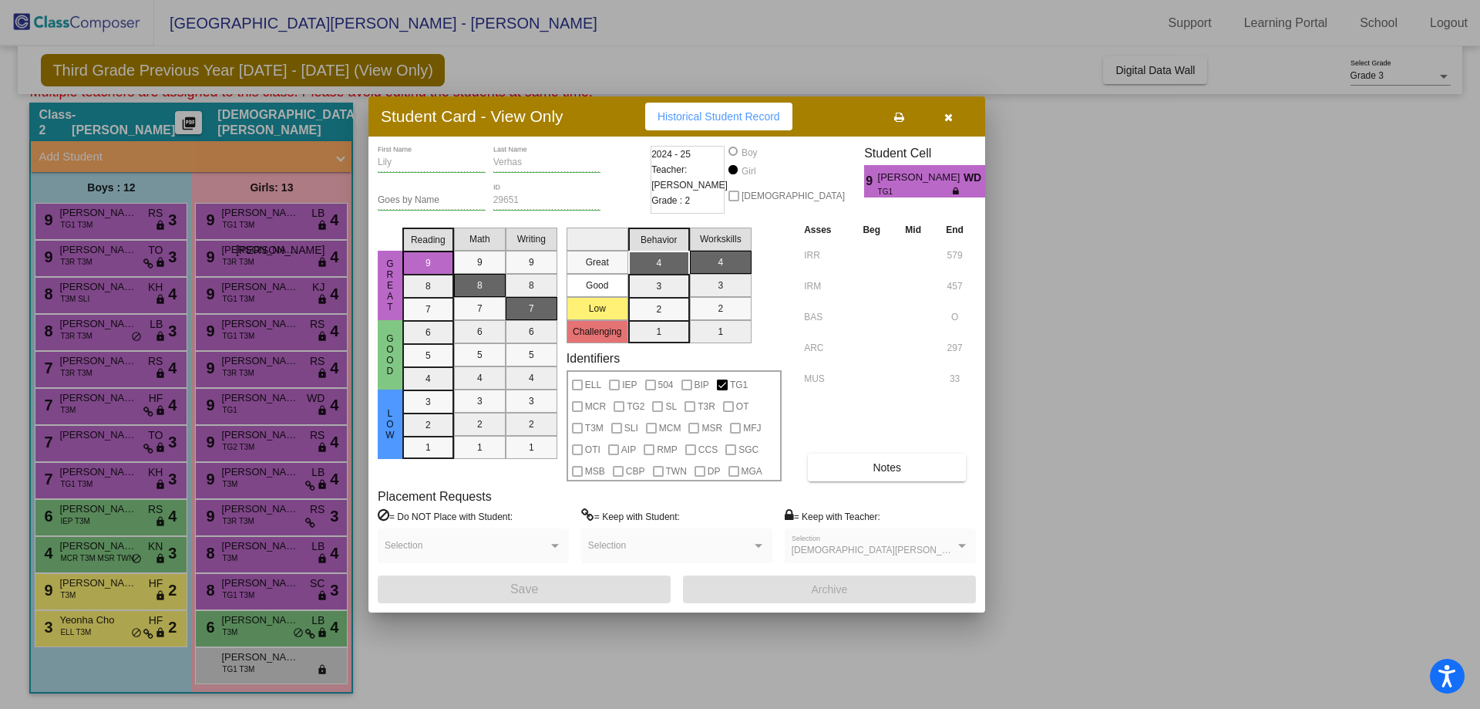
click at [904, 114] on icon at bounding box center [899, 117] width 10 height 11
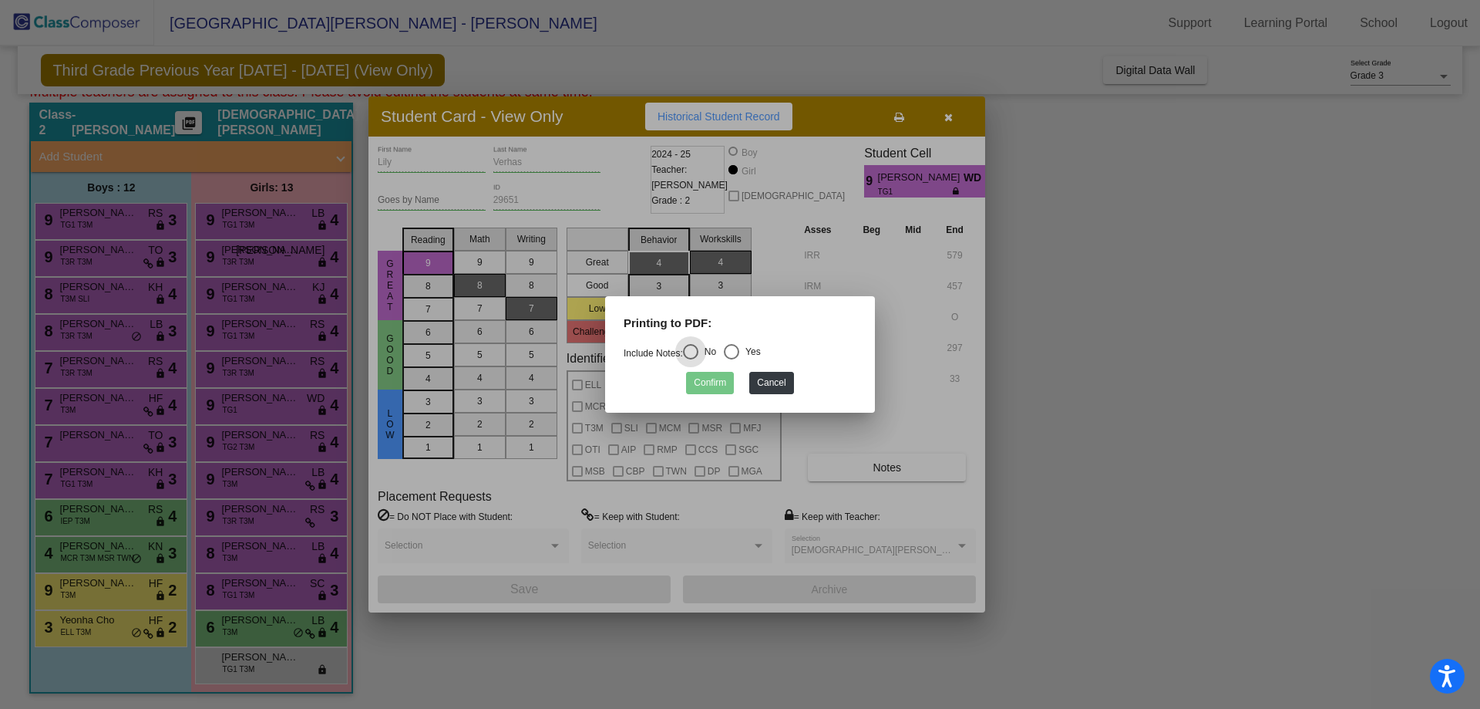
click at [739, 356] on div "Select an option" at bounding box center [731, 351] width 15 height 15
click at [732, 359] on input "Yes" at bounding box center [731, 359] width 1 height 1
radio input "true"
click at [710, 378] on button "Confirm" at bounding box center [710, 383] width 48 height 22
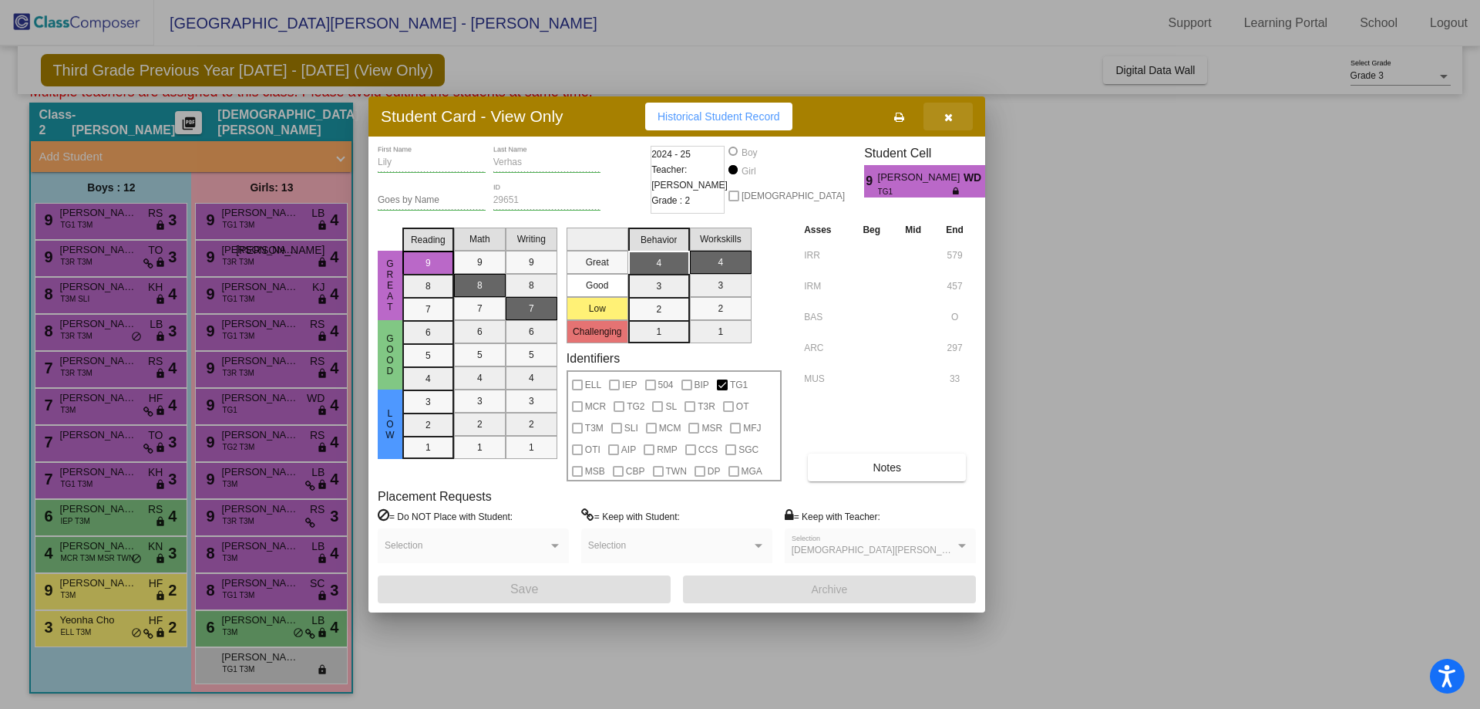
click at [956, 118] on button "button" at bounding box center [948, 117] width 49 height 28
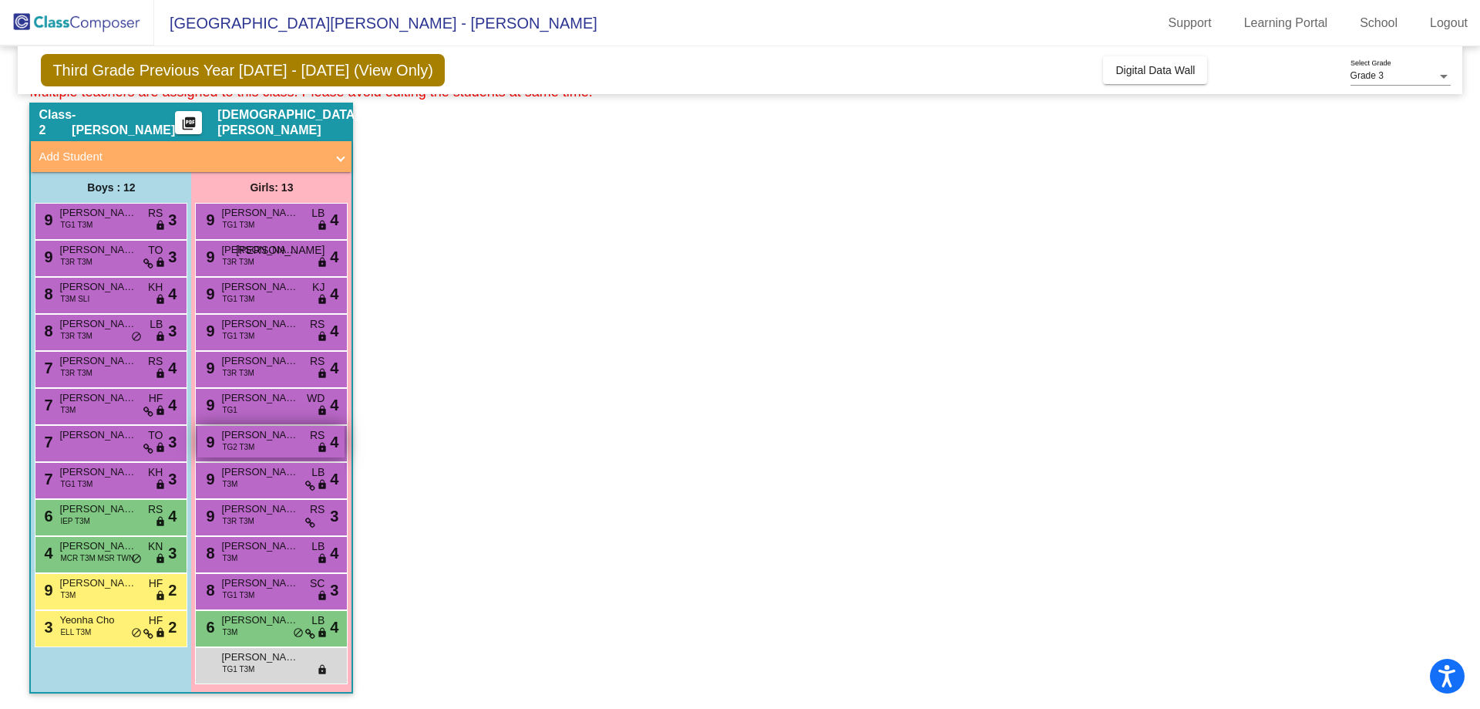
click at [245, 445] on span "TG2 T3M" at bounding box center [238, 447] width 32 height 12
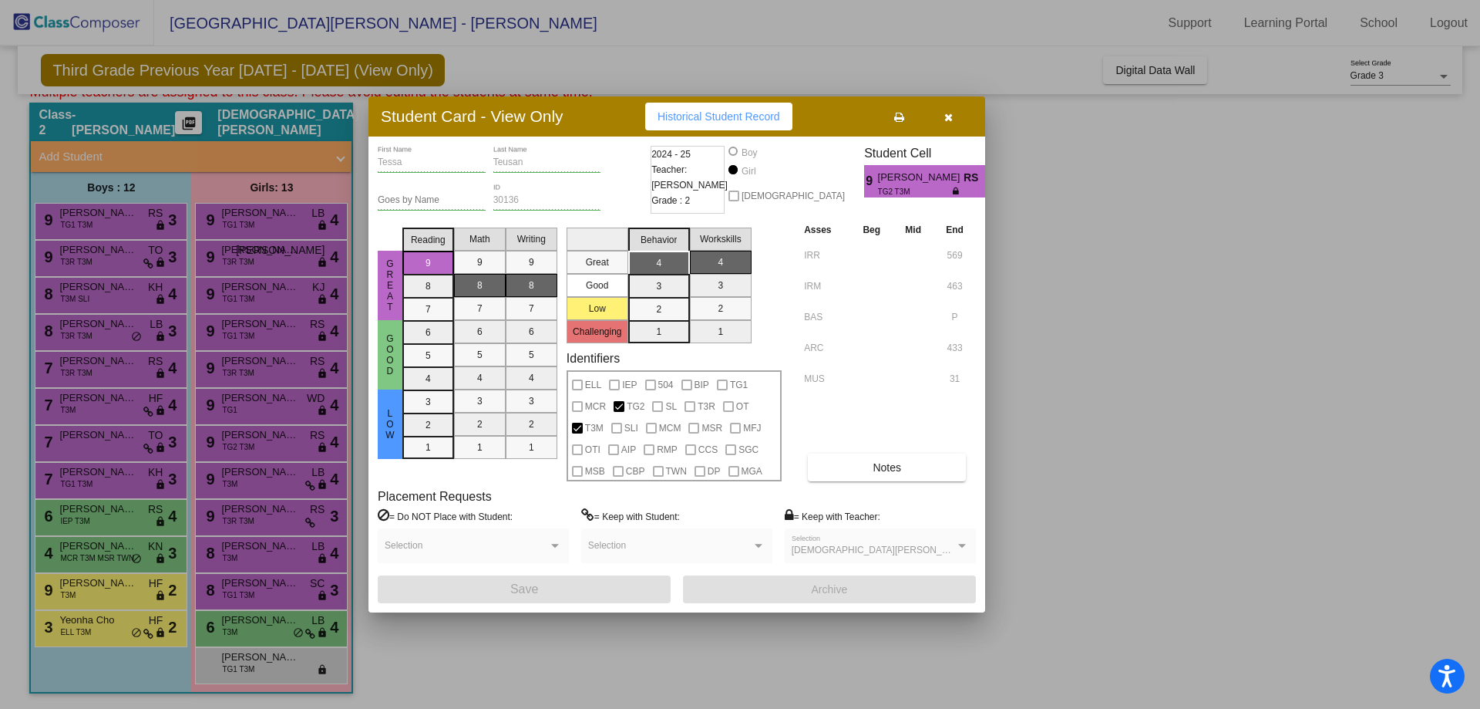
click at [895, 116] on icon at bounding box center [899, 117] width 10 height 11
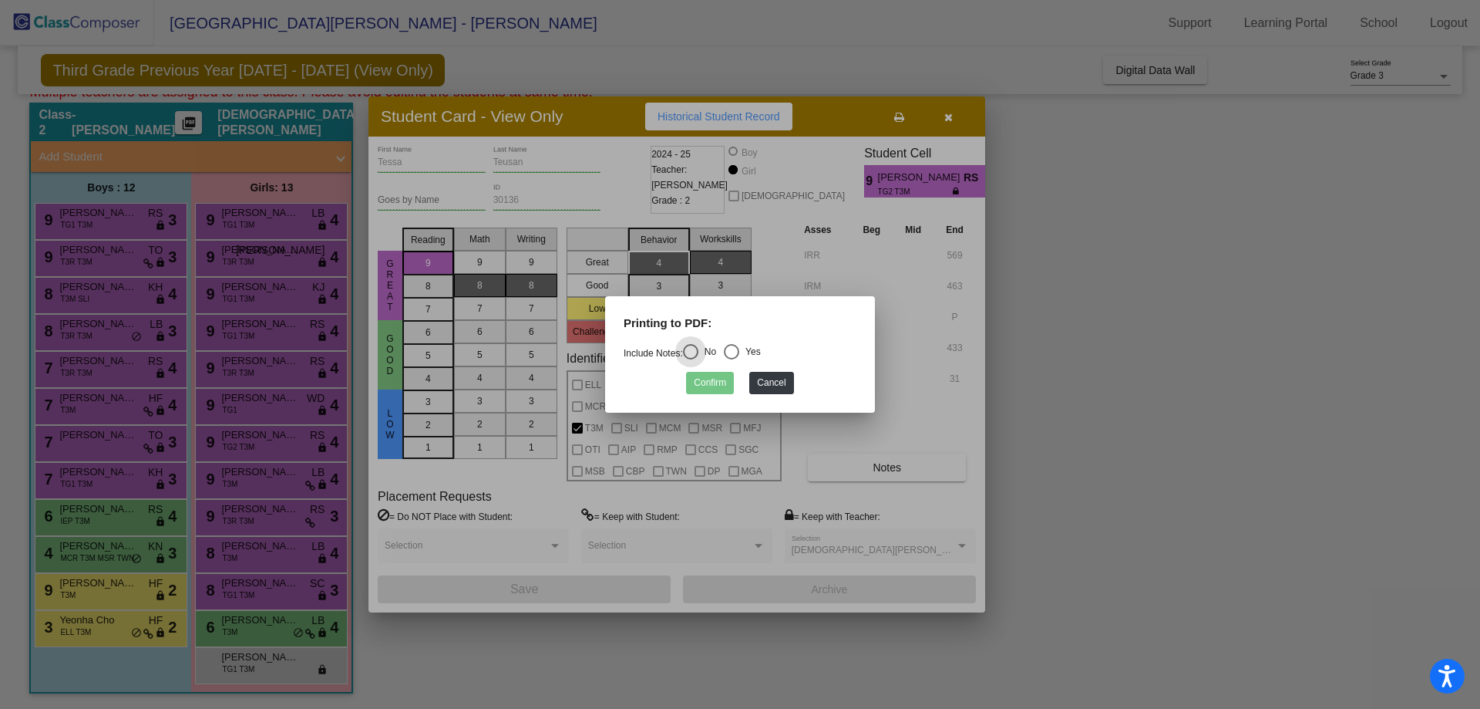
click at [736, 356] on div "Select an option" at bounding box center [731, 351] width 15 height 15
click at [732, 359] on input "Yes" at bounding box center [731, 359] width 1 height 1
radio input "true"
click at [721, 376] on button "Confirm" at bounding box center [710, 383] width 48 height 22
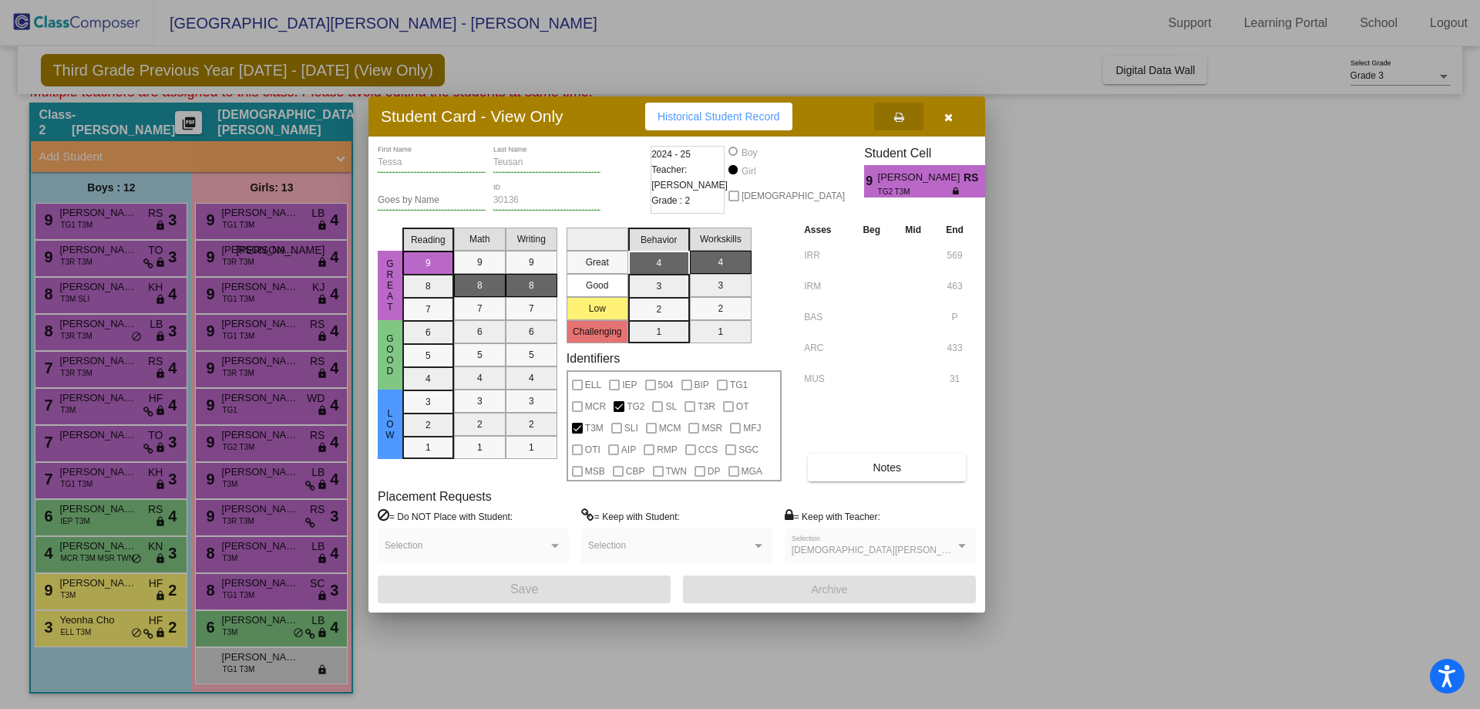
click at [948, 116] on icon "button" at bounding box center [949, 117] width 8 height 11
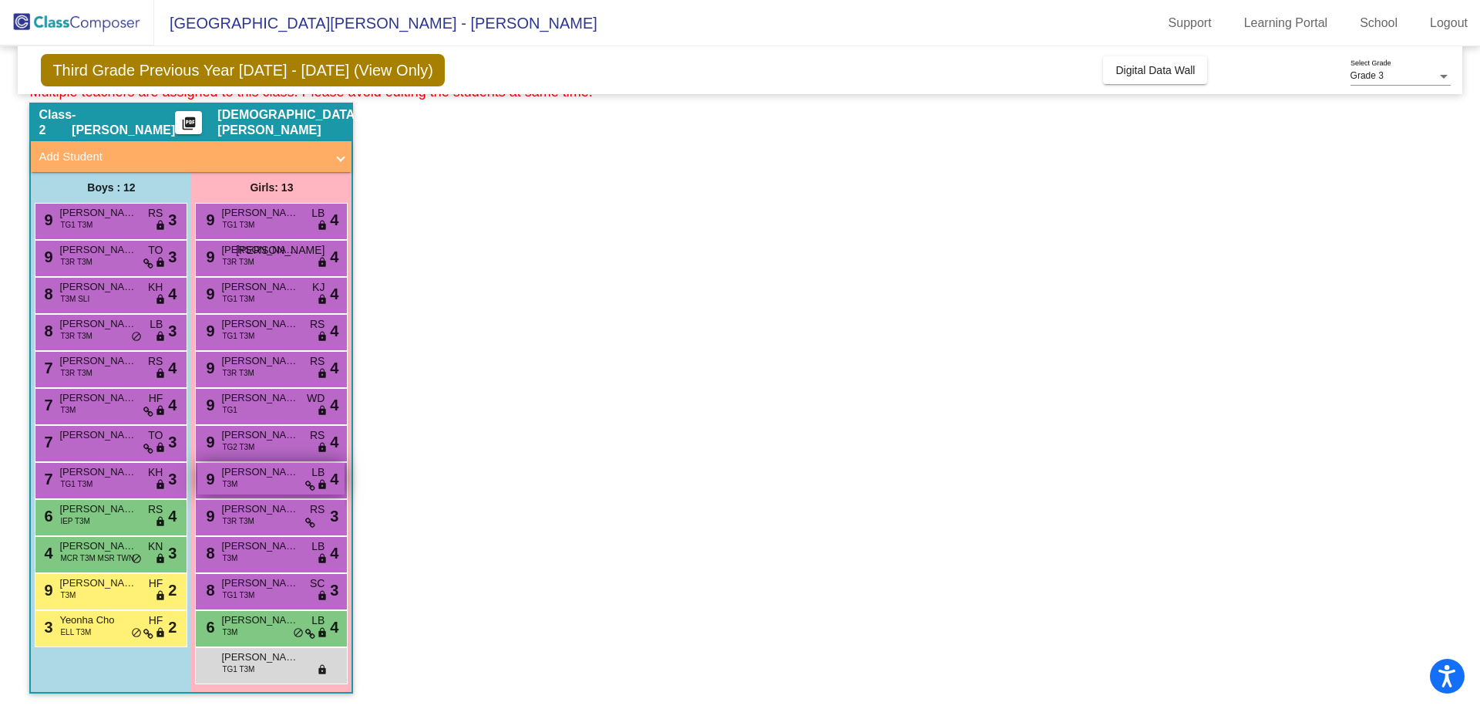
click at [238, 489] on div "9 Vivian Pankratz T3M LB lock do_not_disturb_alt 4" at bounding box center [270, 479] width 147 height 32
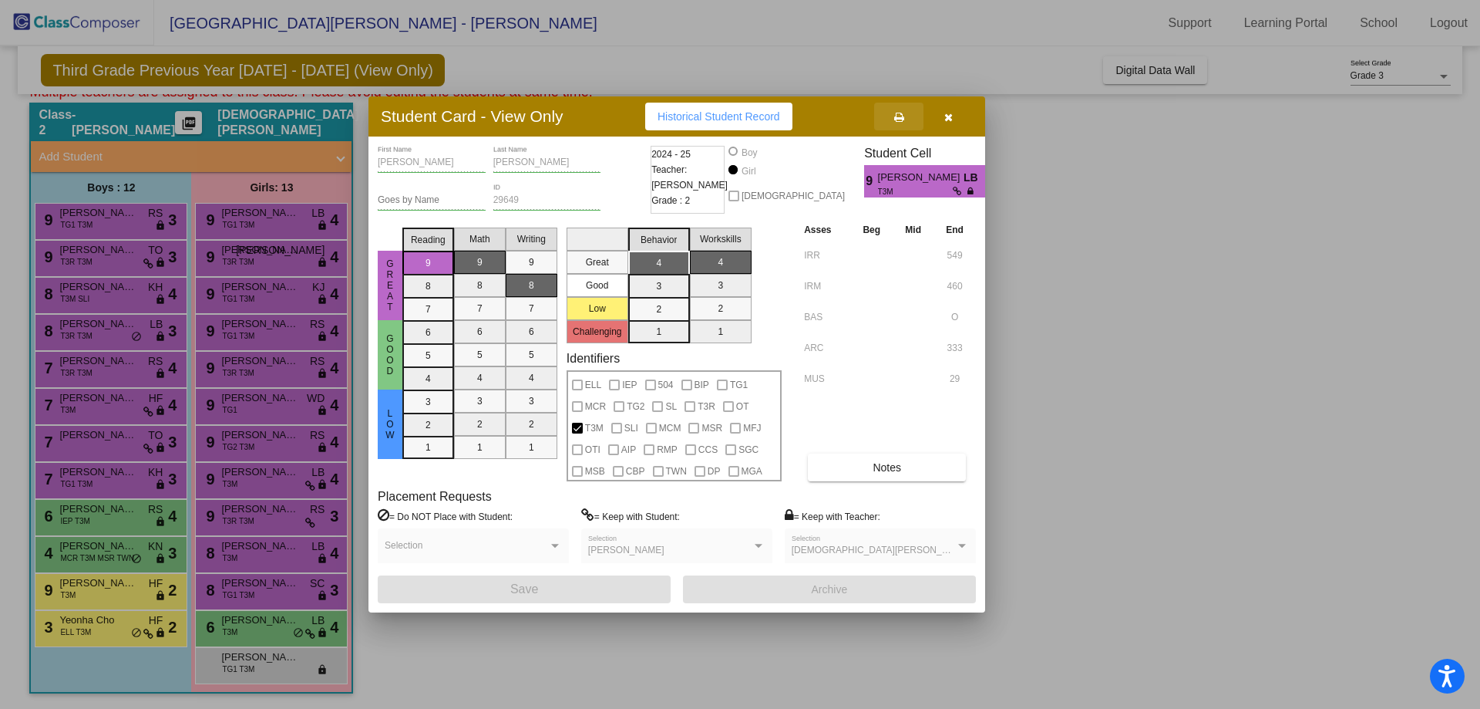
click at [897, 116] on icon at bounding box center [899, 117] width 10 height 11
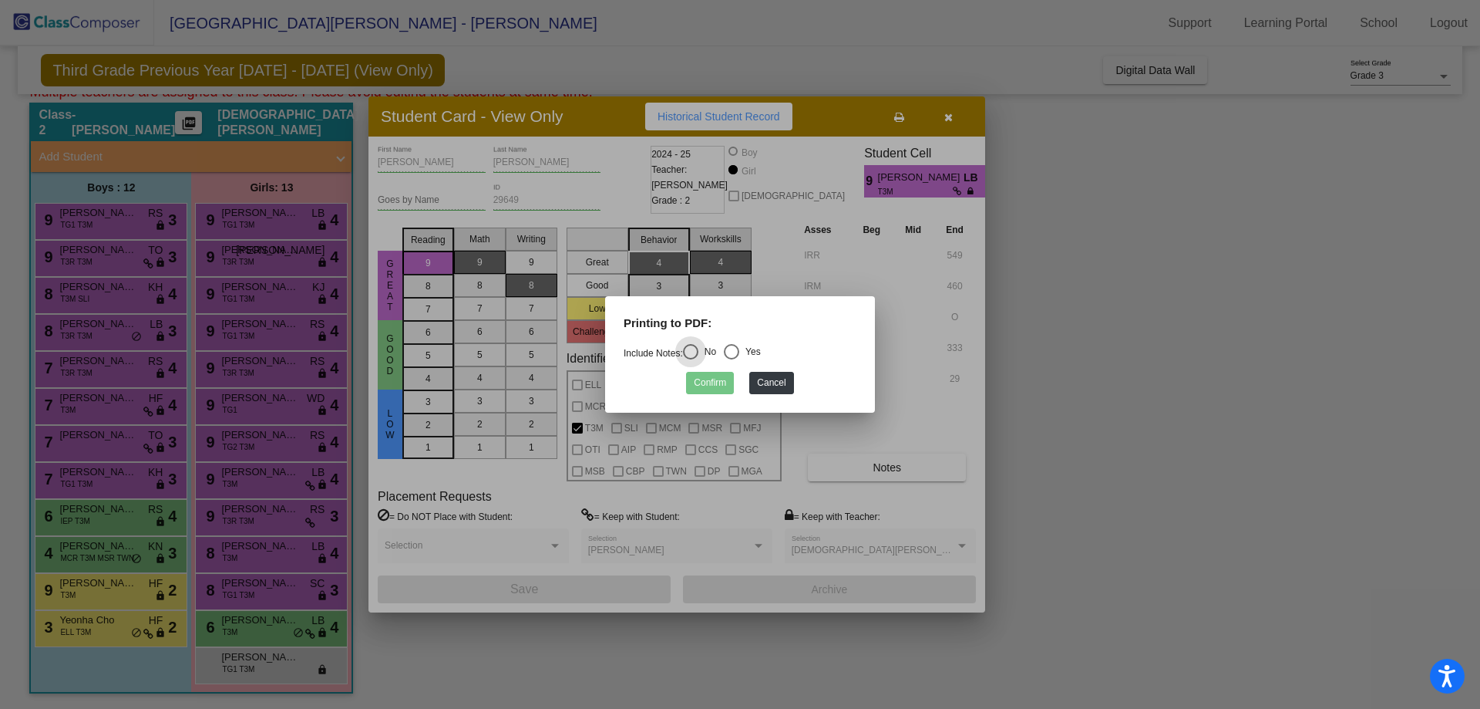
click at [736, 350] on div "Select an option" at bounding box center [731, 351] width 15 height 15
click at [732, 359] on input "Yes" at bounding box center [731, 359] width 1 height 1
radio input "true"
click at [704, 385] on button "Confirm" at bounding box center [710, 383] width 48 height 22
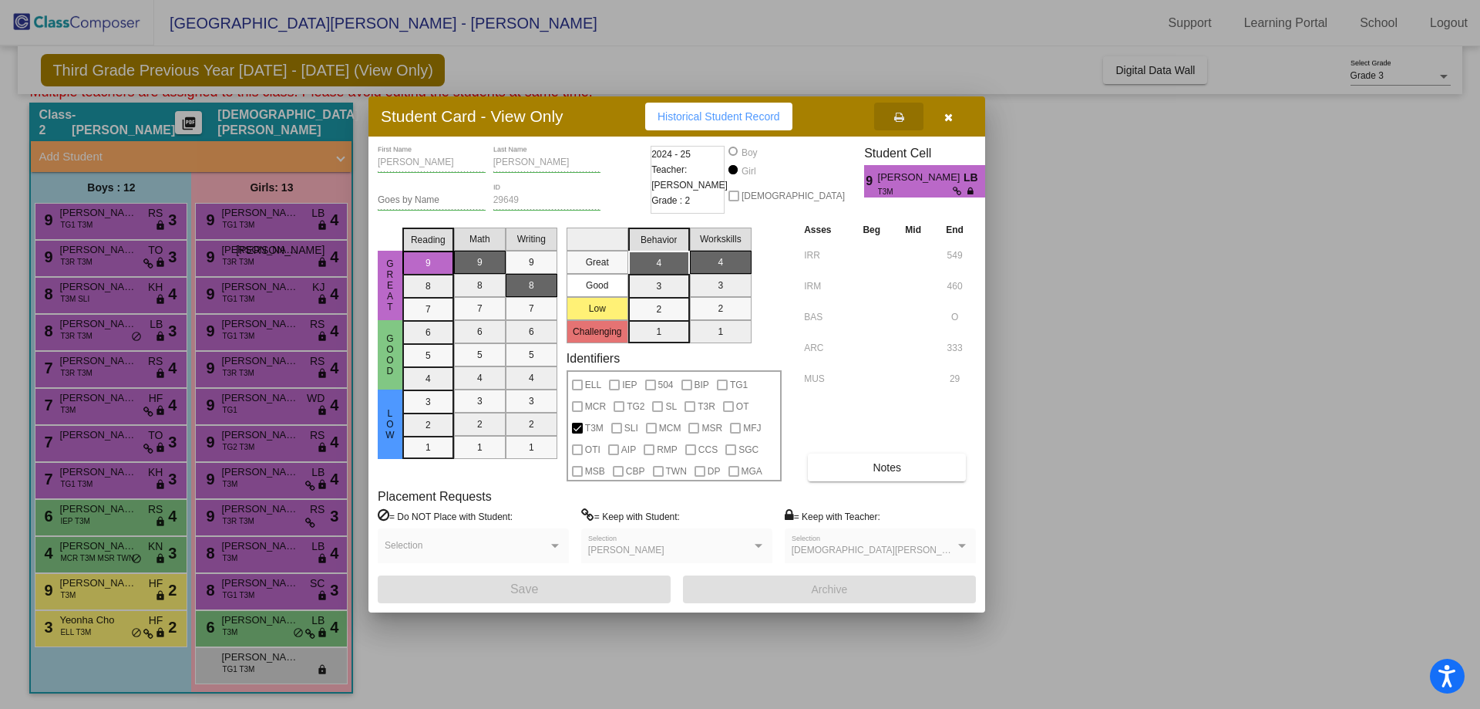
click at [954, 118] on button "button" at bounding box center [948, 117] width 49 height 28
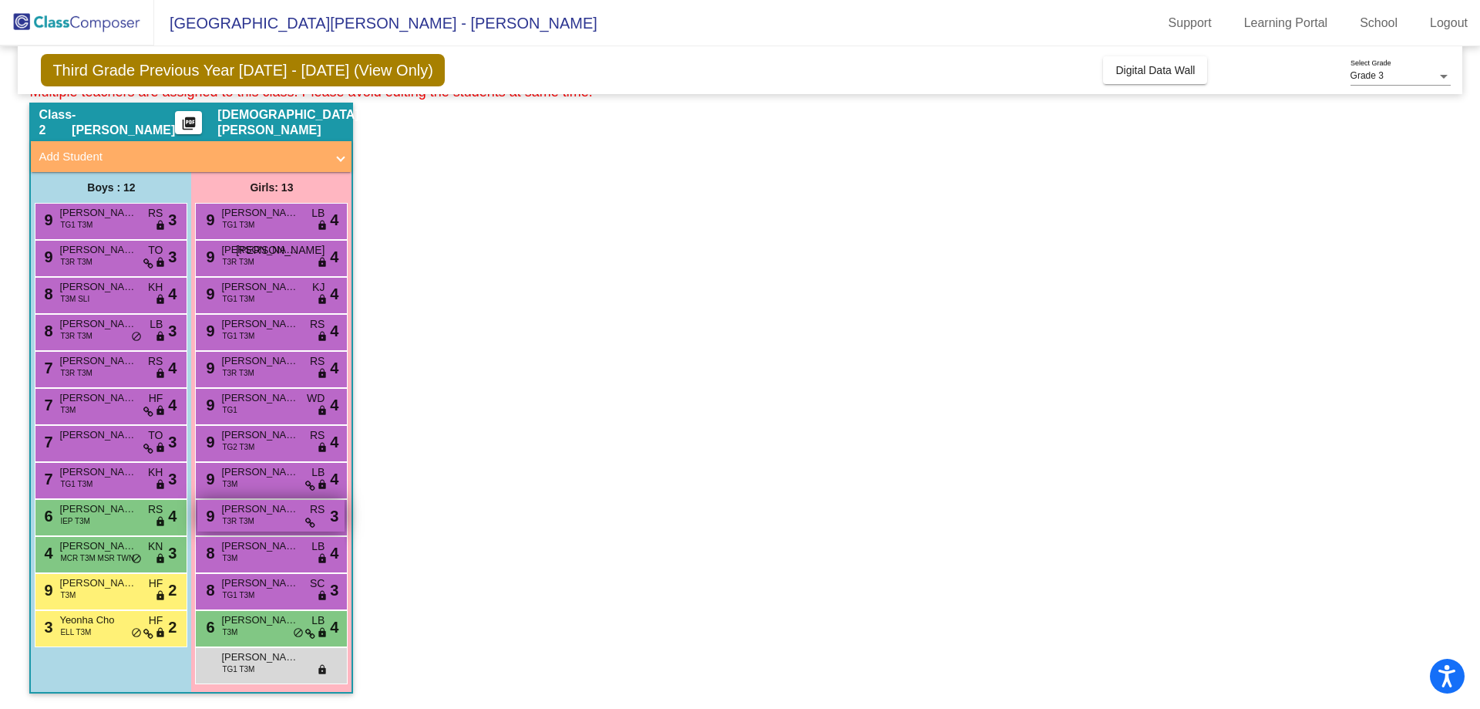
click at [237, 514] on span "Olivia Delis" at bounding box center [259, 508] width 77 height 15
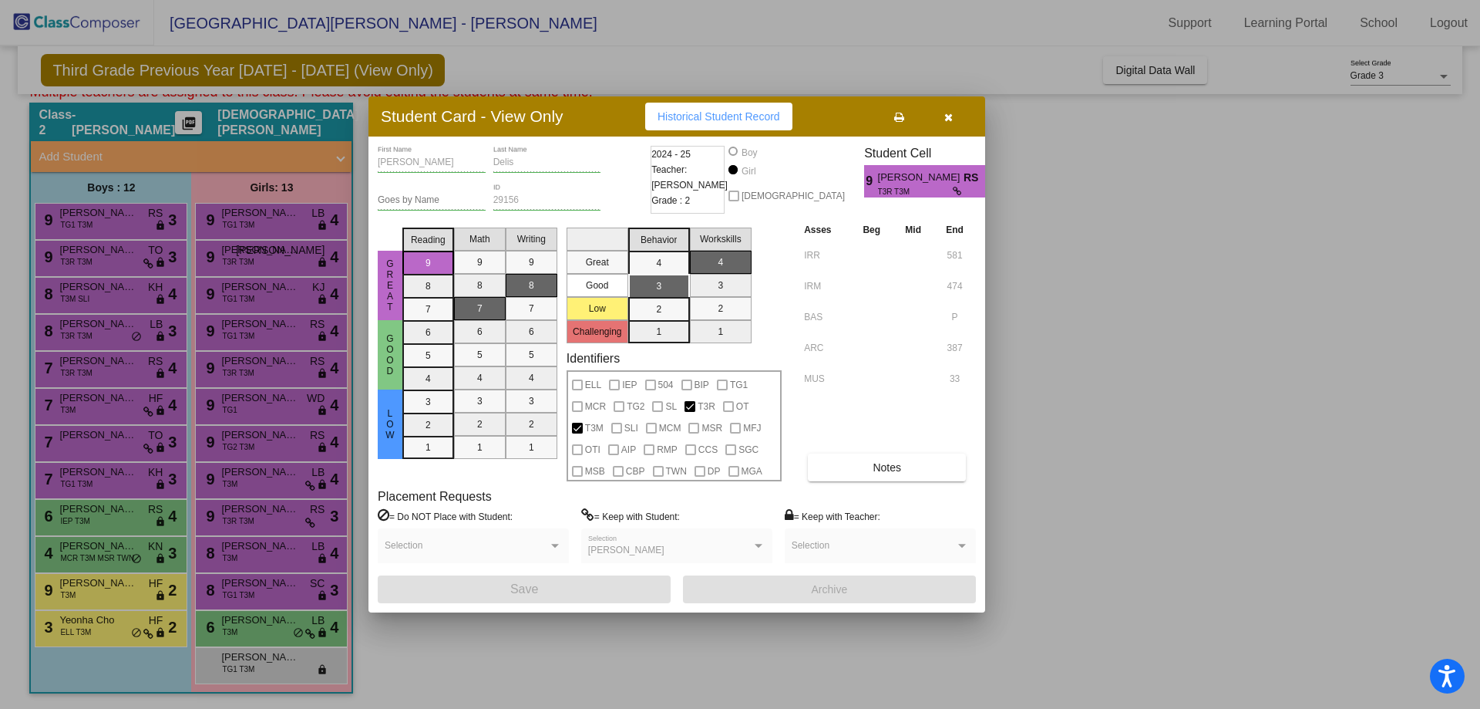
click at [897, 115] on icon at bounding box center [899, 117] width 10 height 11
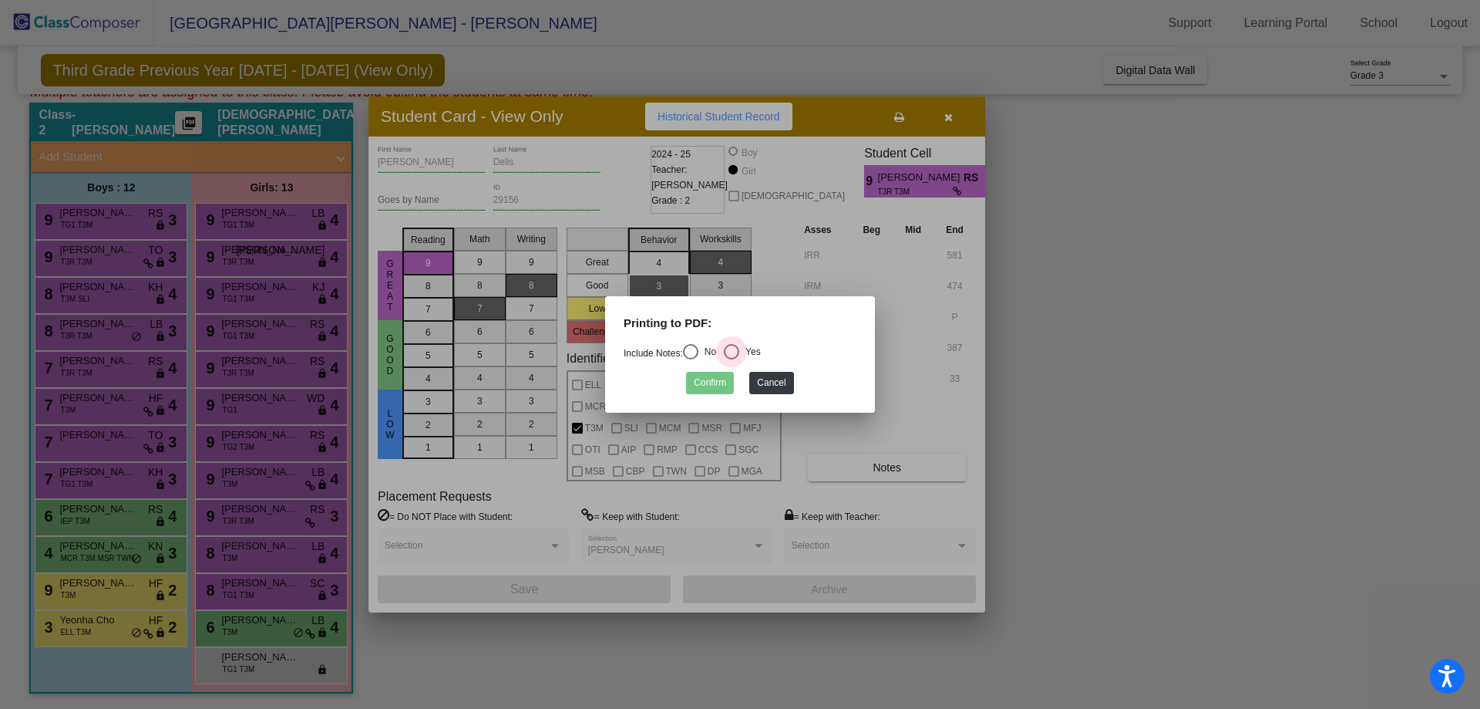
click at [739, 356] on div "Select an option" at bounding box center [731, 351] width 15 height 15
click at [732, 359] on input "Yes" at bounding box center [731, 359] width 1 height 1
radio input "true"
click at [707, 386] on button "Confirm" at bounding box center [710, 383] width 48 height 22
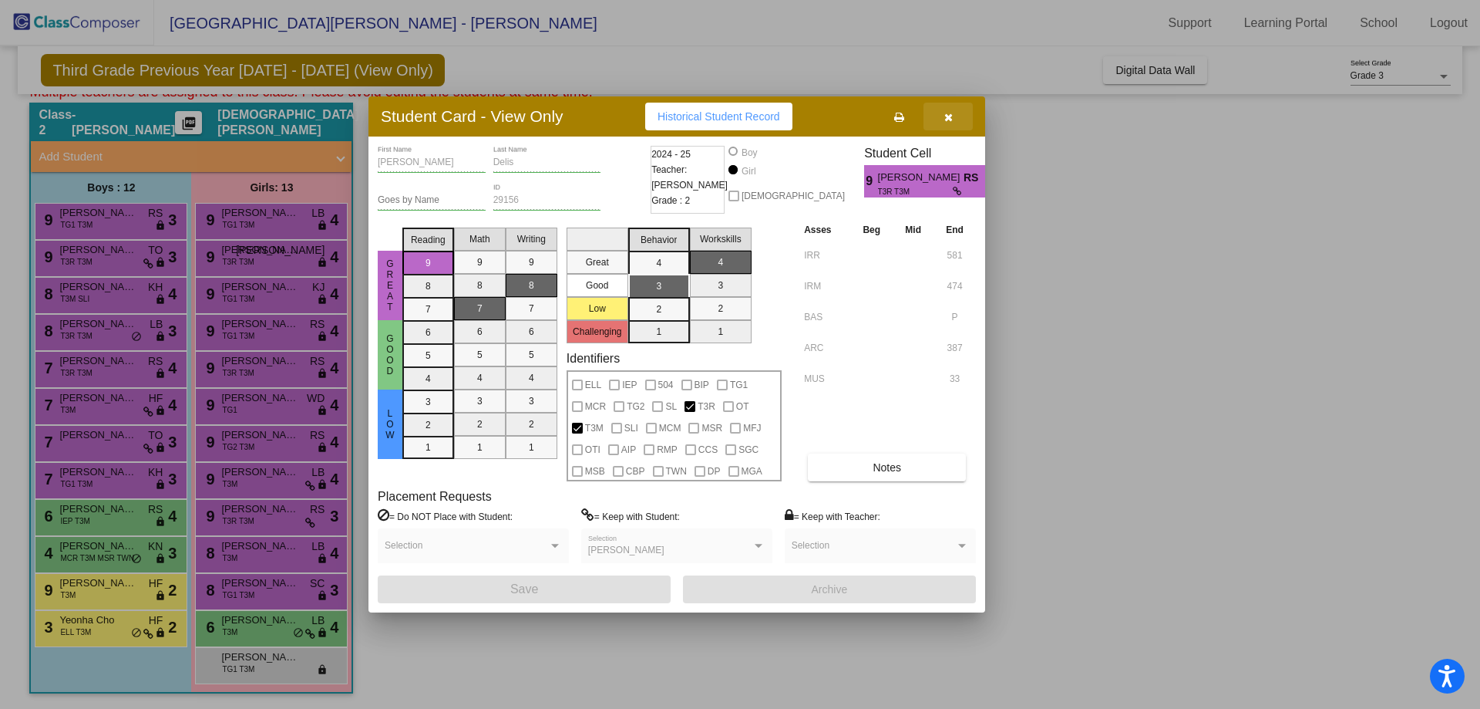
click at [952, 116] on icon "button" at bounding box center [949, 117] width 8 height 11
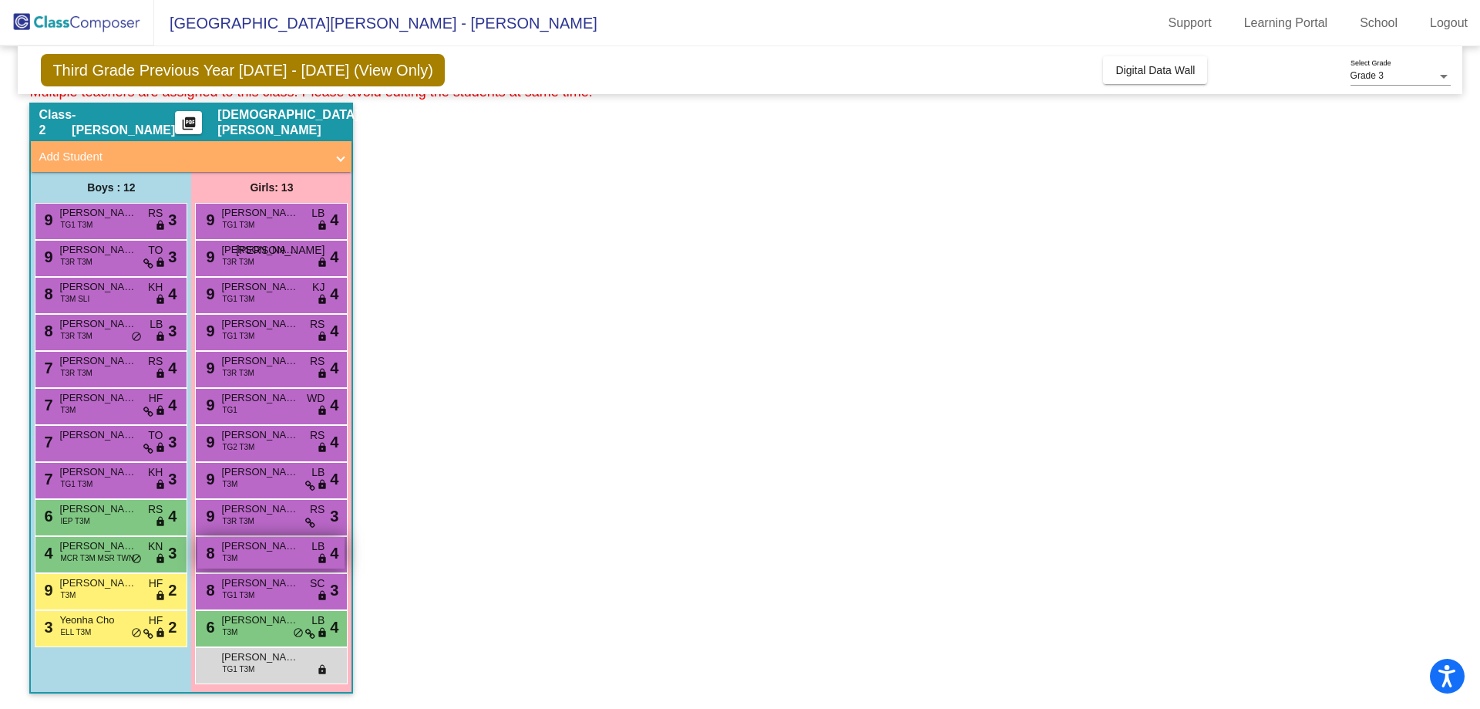
click at [243, 551] on span "Avery Nichols" at bounding box center [259, 545] width 77 height 15
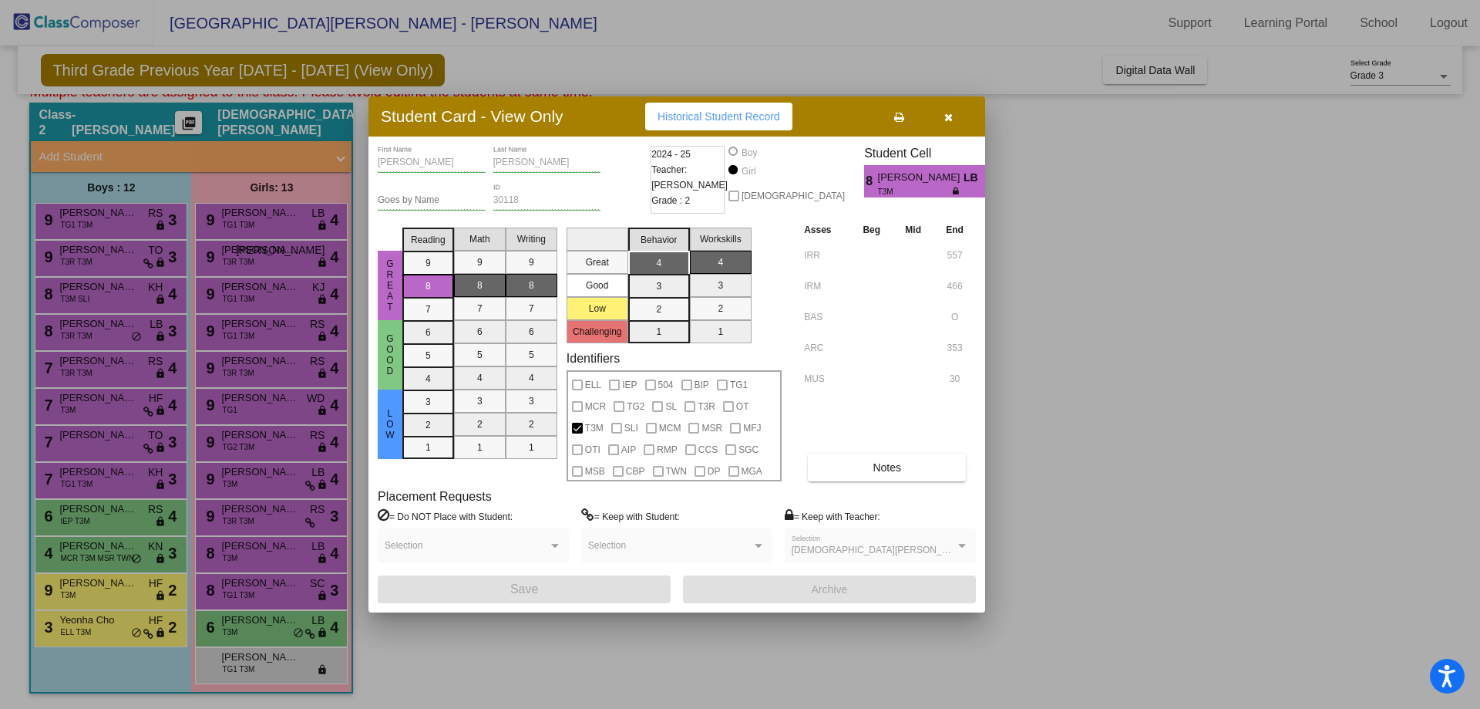
click at [895, 122] on icon at bounding box center [899, 117] width 10 height 11
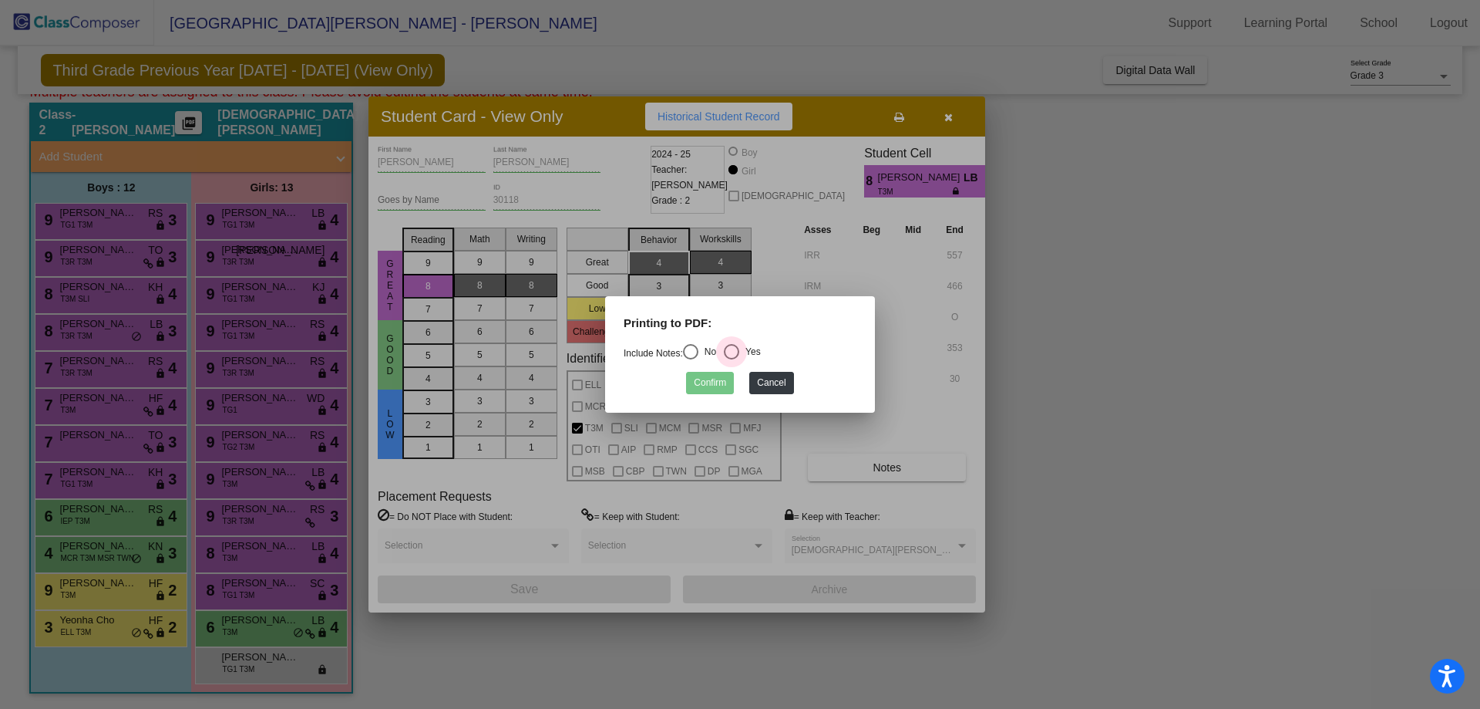
click at [736, 355] on div "Select an option" at bounding box center [731, 351] width 15 height 15
click at [732, 359] on input "Yes" at bounding box center [731, 359] width 1 height 1
radio input "true"
click at [708, 384] on button "Confirm" at bounding box center [710, 383] width 48 height 22
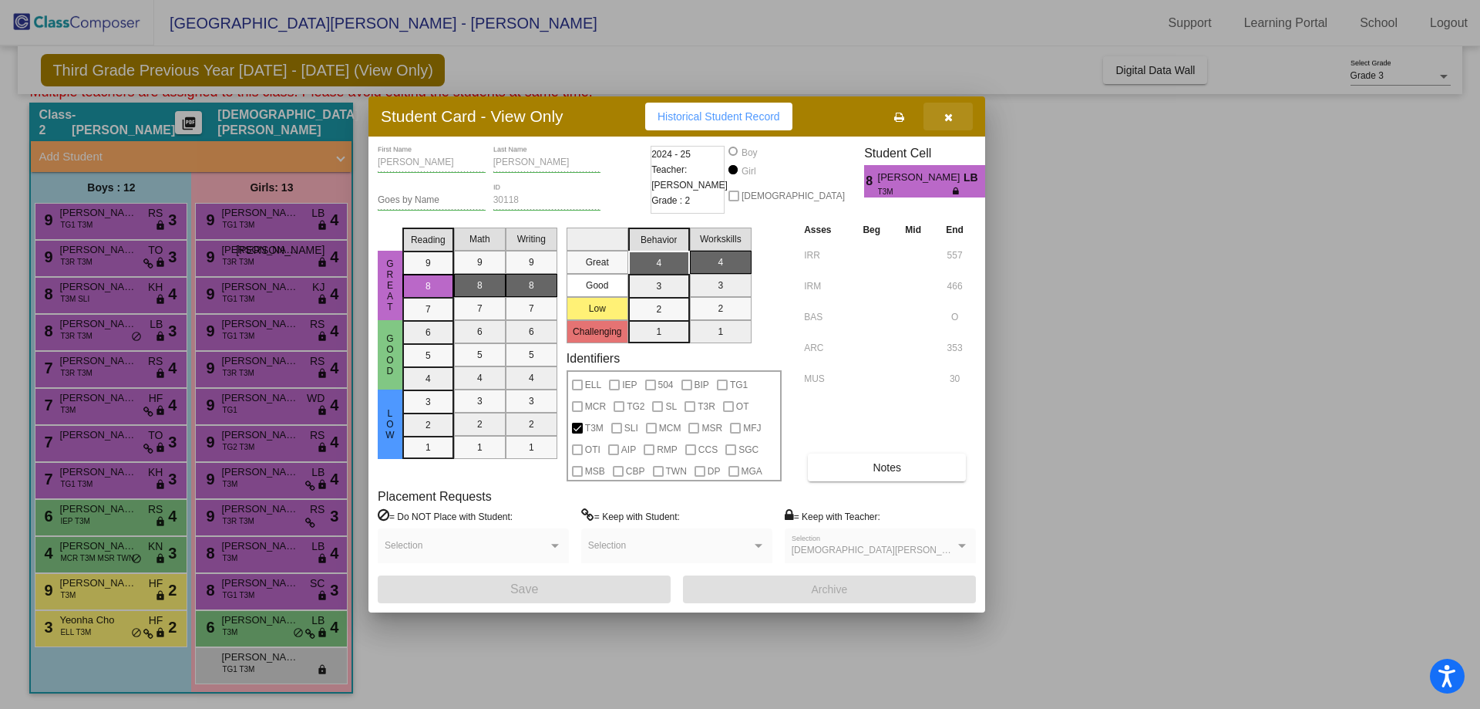
click at [947, 121] on icon "button" at bounding box center [949, 117] width 8 height 11
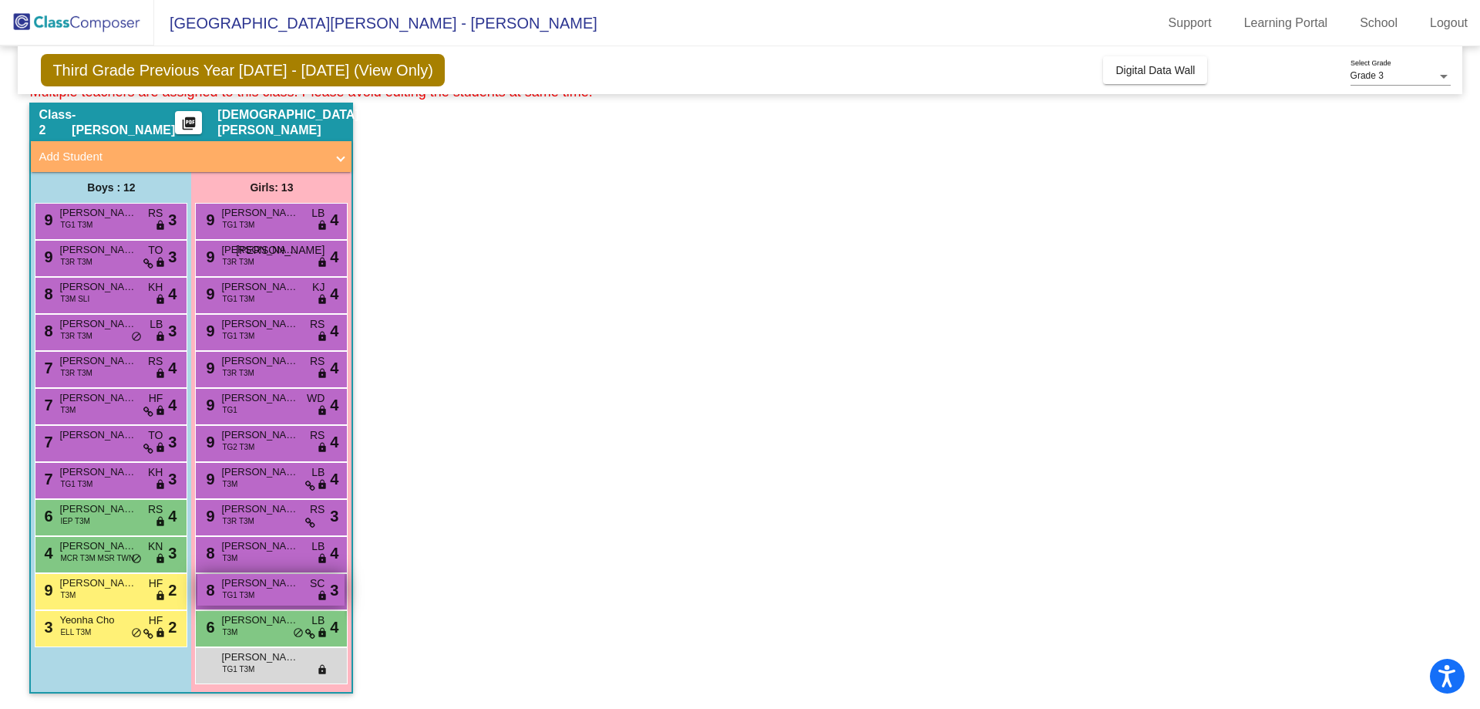
click at [237, 591] on span "TG1 T3M" at bounding box center [238, 595] width 32 height 12
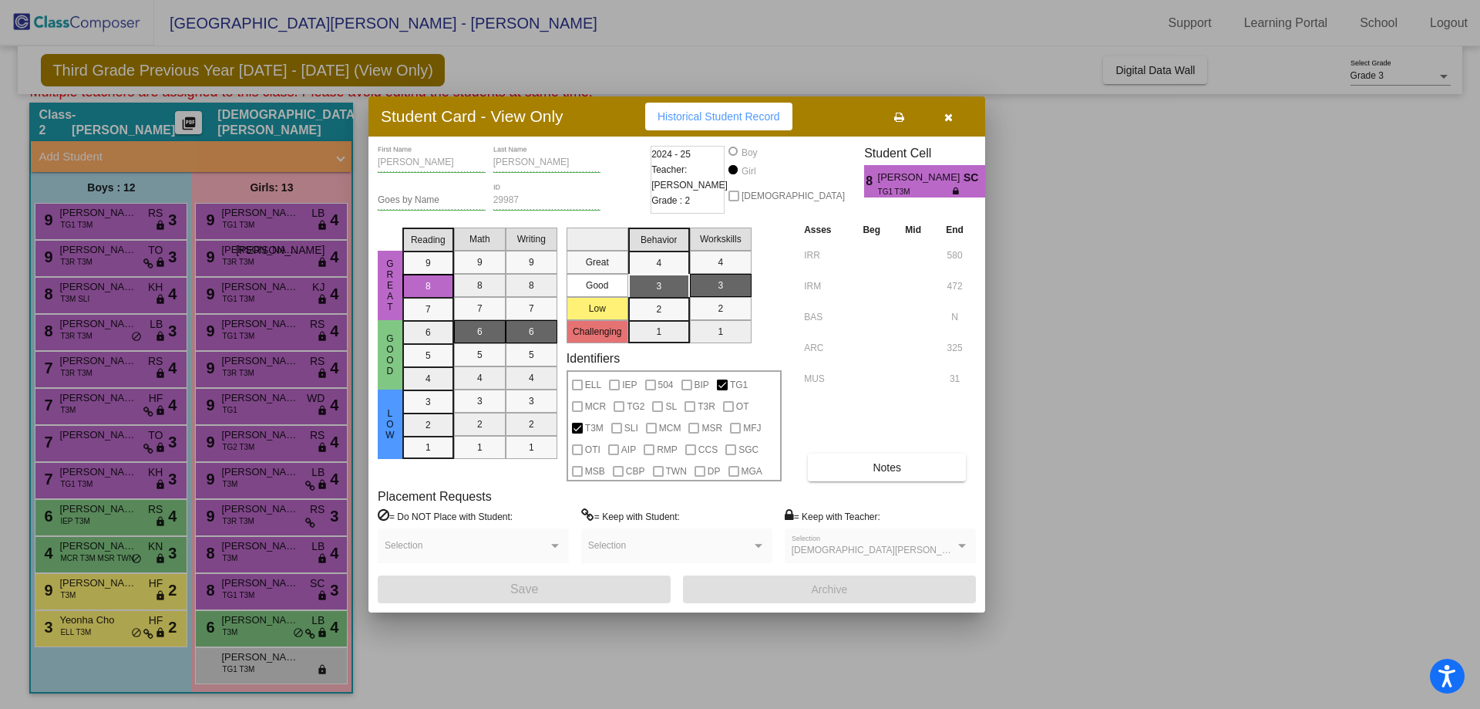
click at [904, 119] on icon at bounding box center [899, 117] width 10 height 11
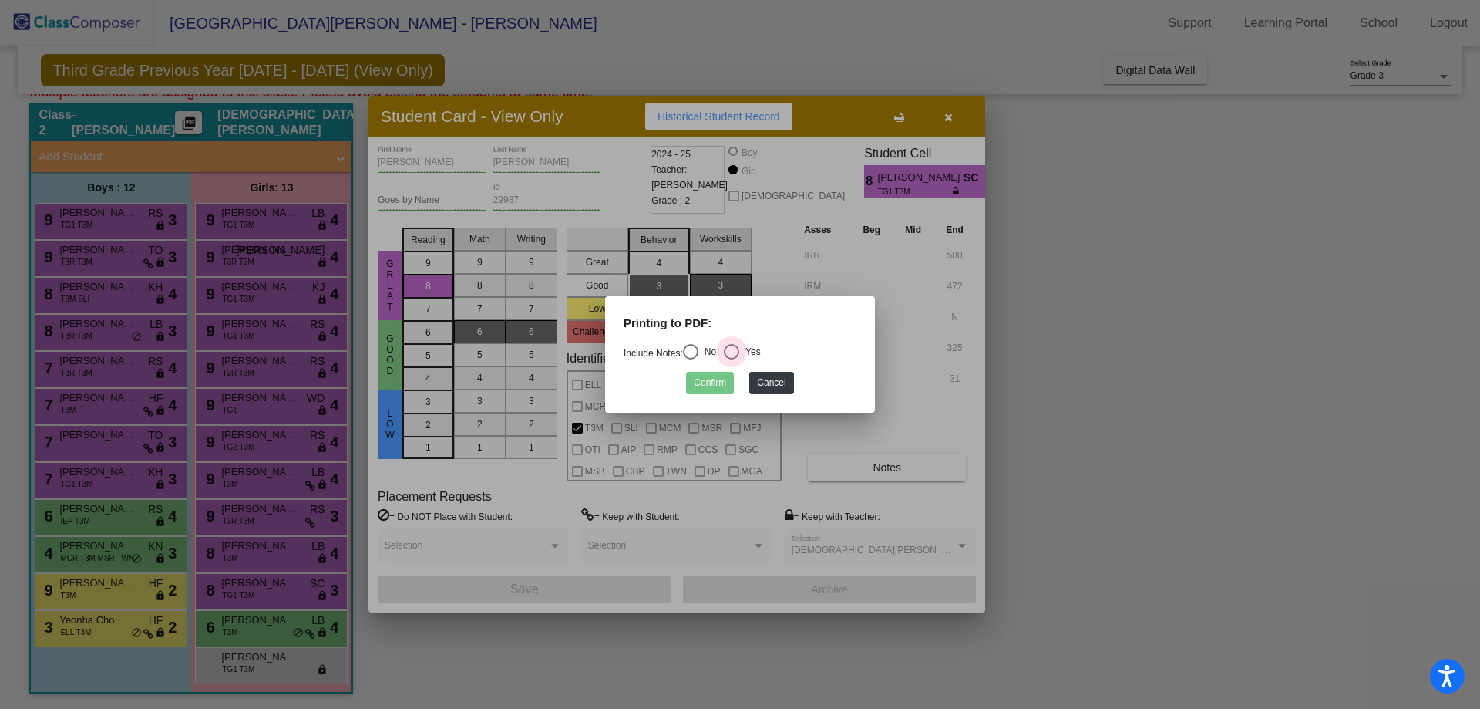
click at [739, 354] on div "Select an option" at bounding box center [731, 351] width 15 height 15
click at [732, 359] on input "Yes" at bounding box center [731, 359] width 1 height 1
radio input "true"
click at [720, 379] on button "Confirm" at bounding box center [710, 383] width 48 height 22
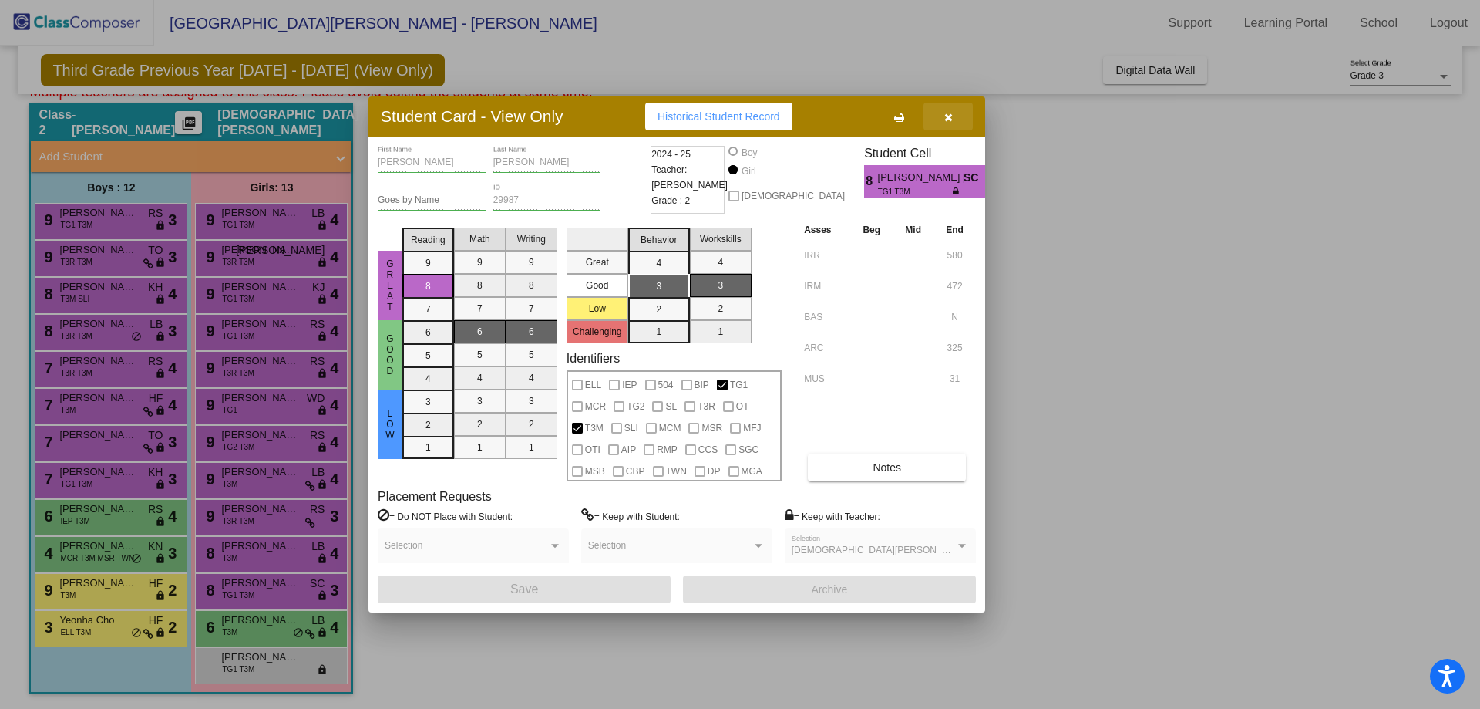
click at [955, 115] on button "button" at bounding box center [948, 117] width 49 height 28
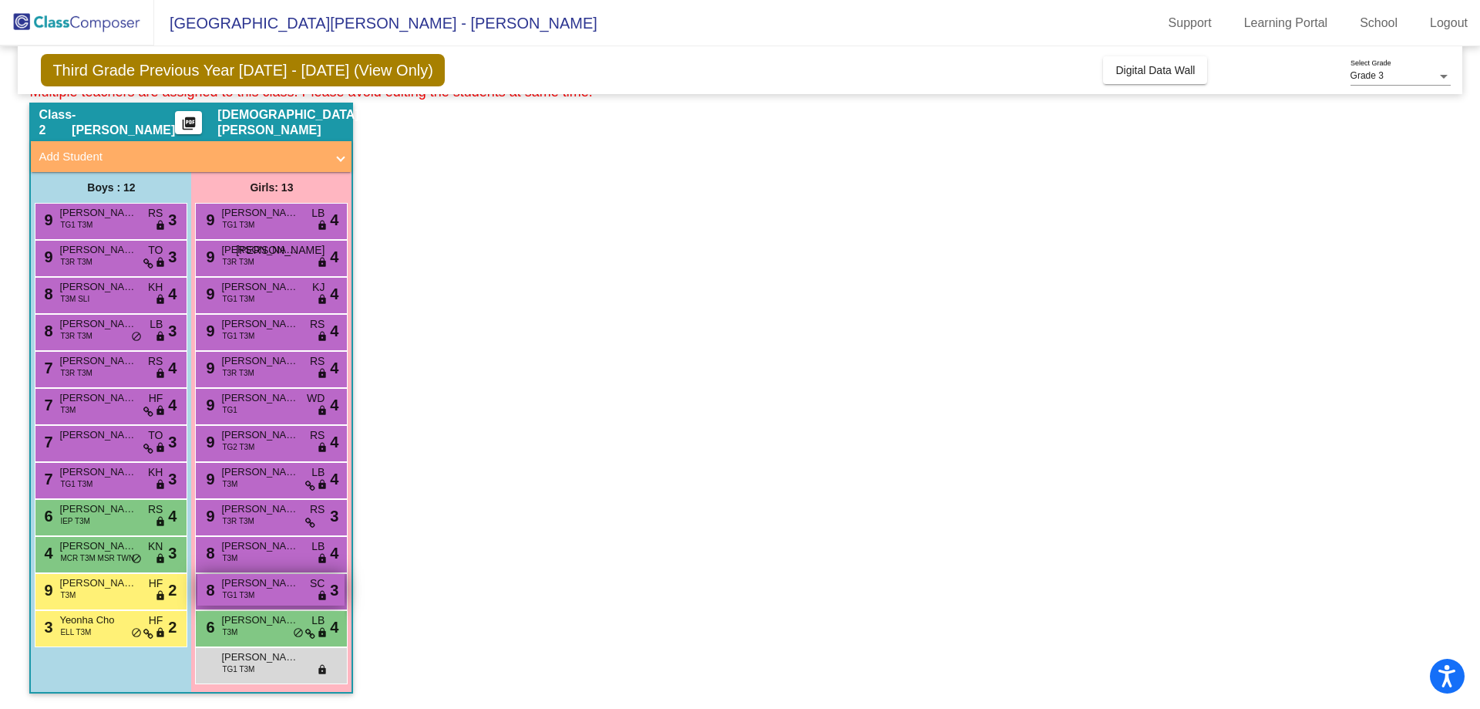
click at [244, 597] on span "TG1 T3M" at bounding box center [238, 595] width 32 height 12
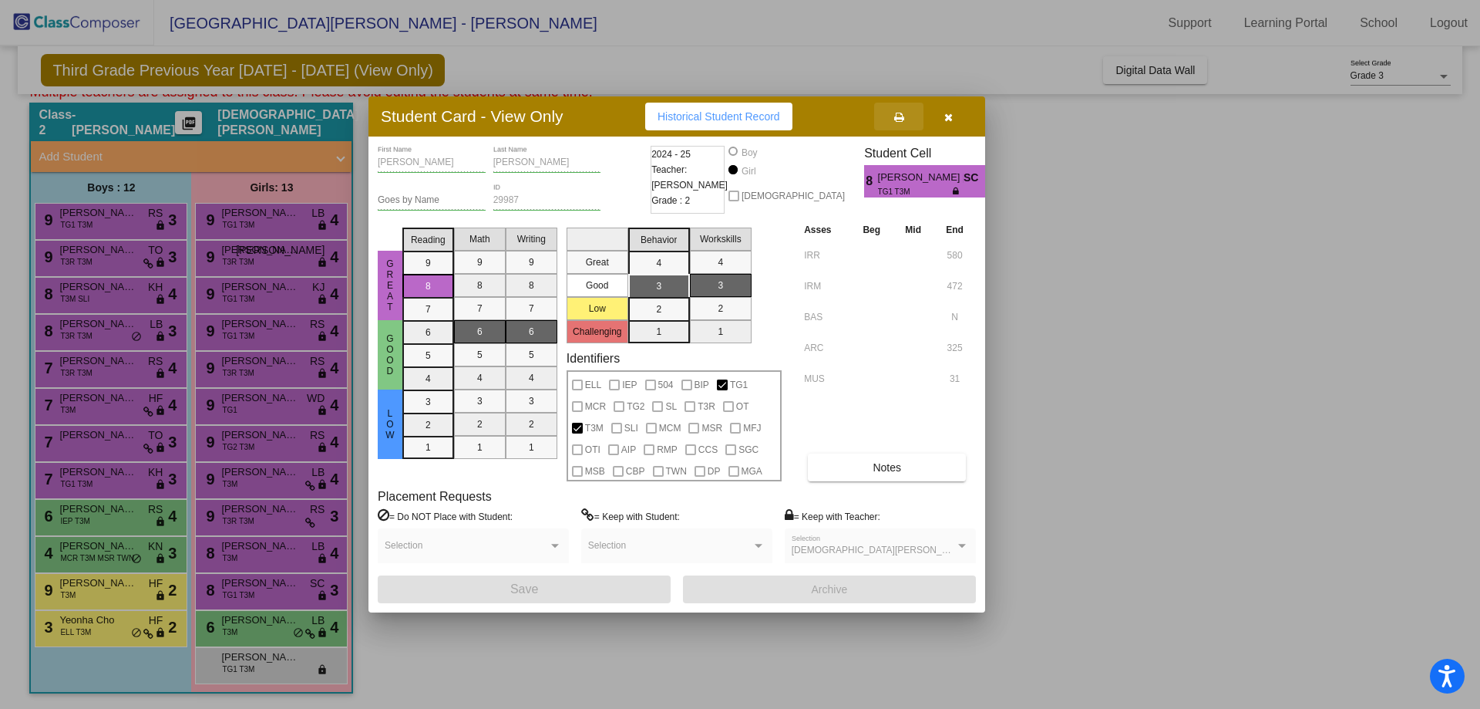
click at [901, 117] on icon at bounding box center [899, 117] width 10 height 11
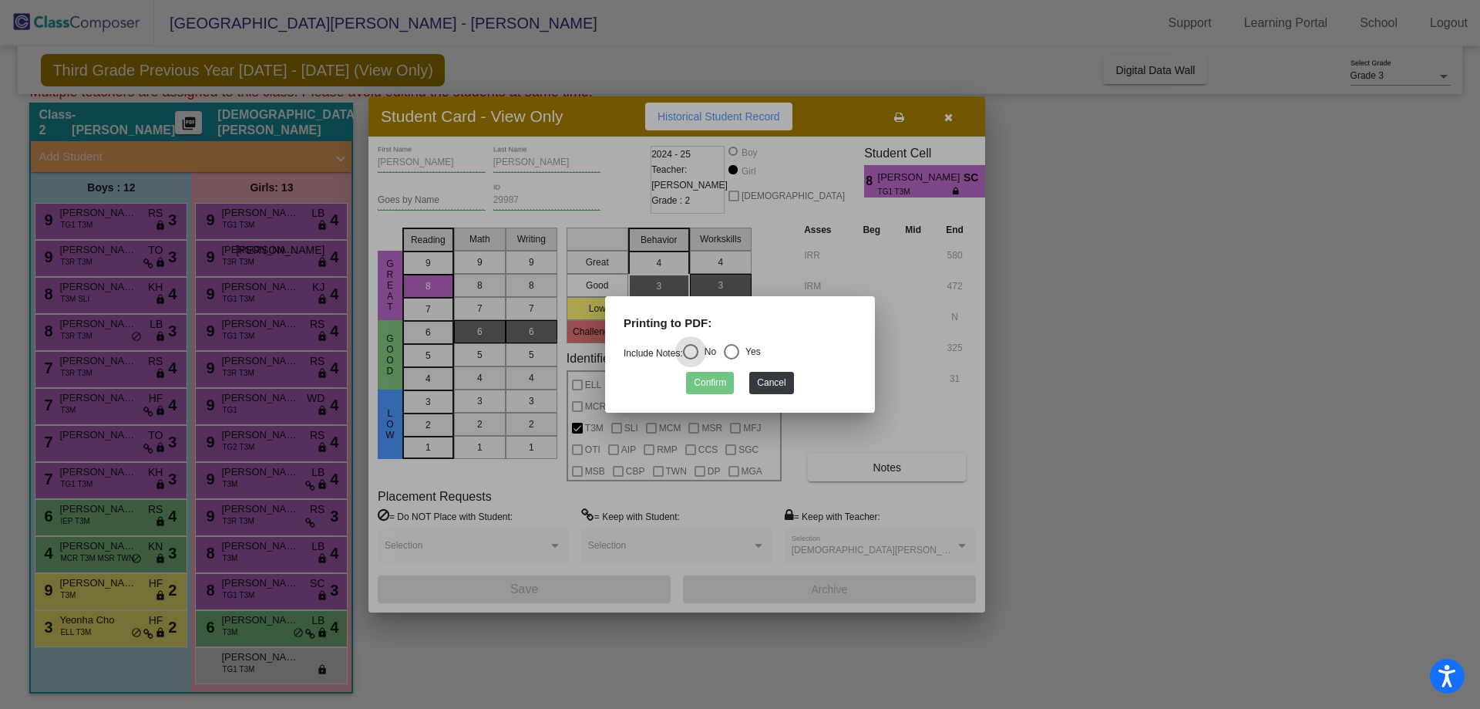
click at [738, 354] on div "Select an option" at bounding box center [731, 351] width 15 height 15
click at [732, 359] on input "Yes" at bounding box center [731, 359] width 1 height 1
radio input "true"
click at [726, 375] on button "Confirm" at bounding box center [710, 383] width 48 height 22
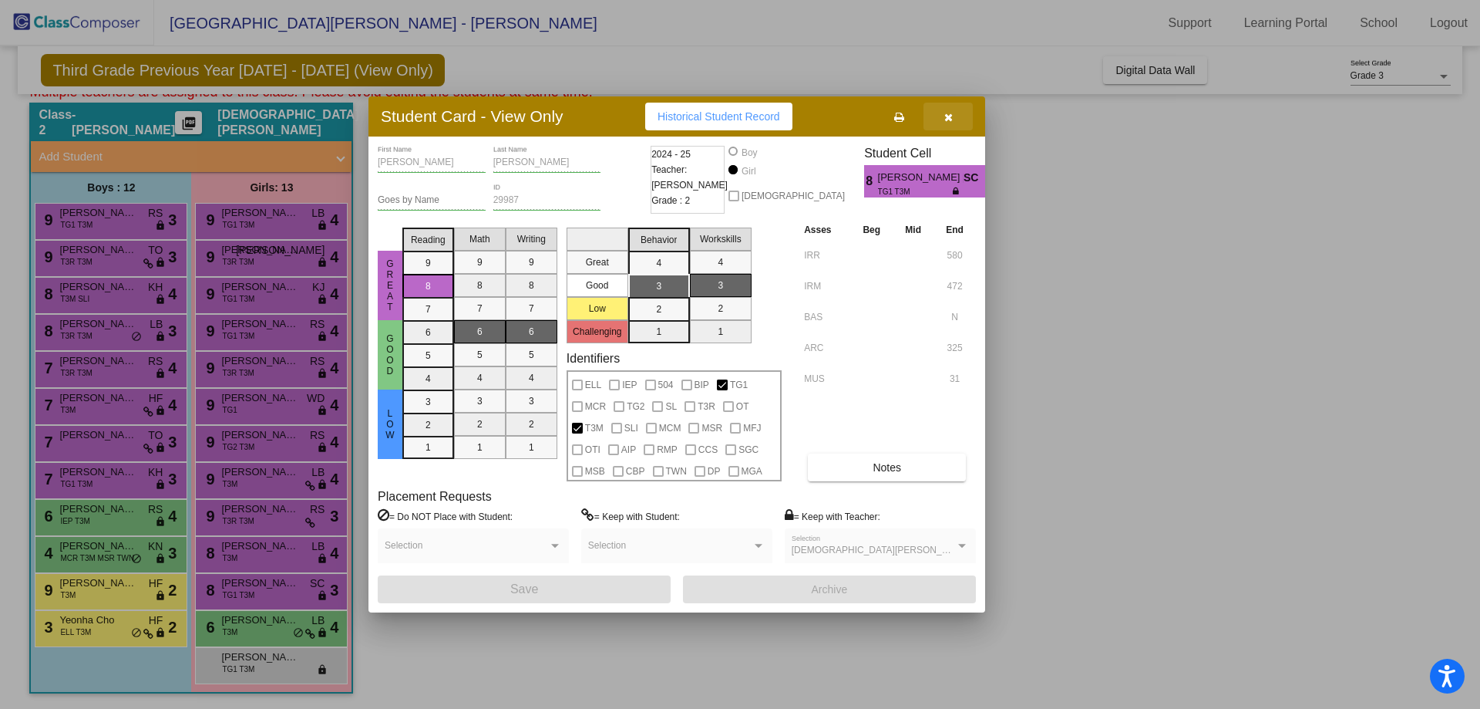
click at [954, 120] on button "button" at bounding box center [948, 117] width 49 height 28
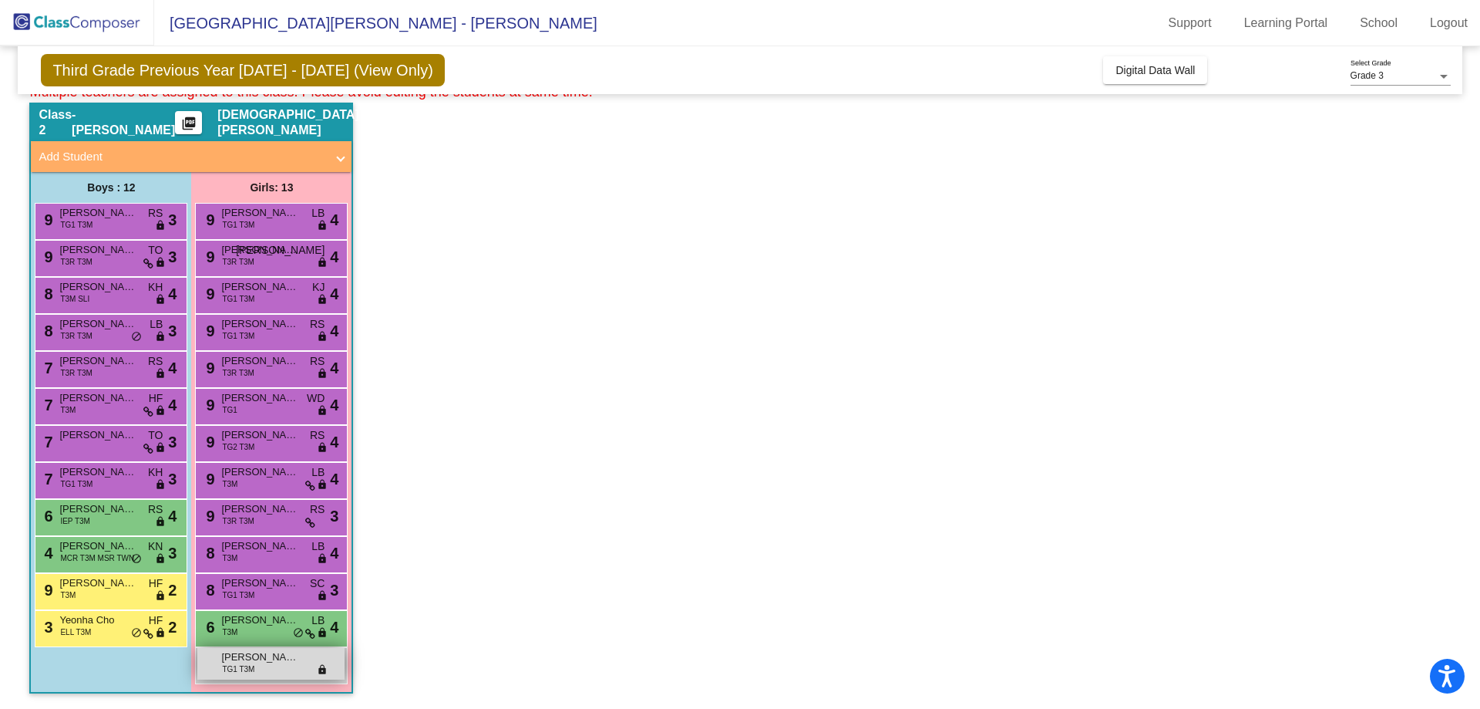
click at [252, 656] on span "Giulina Melotti" at bounding box center [259, 656] width 77 height 15
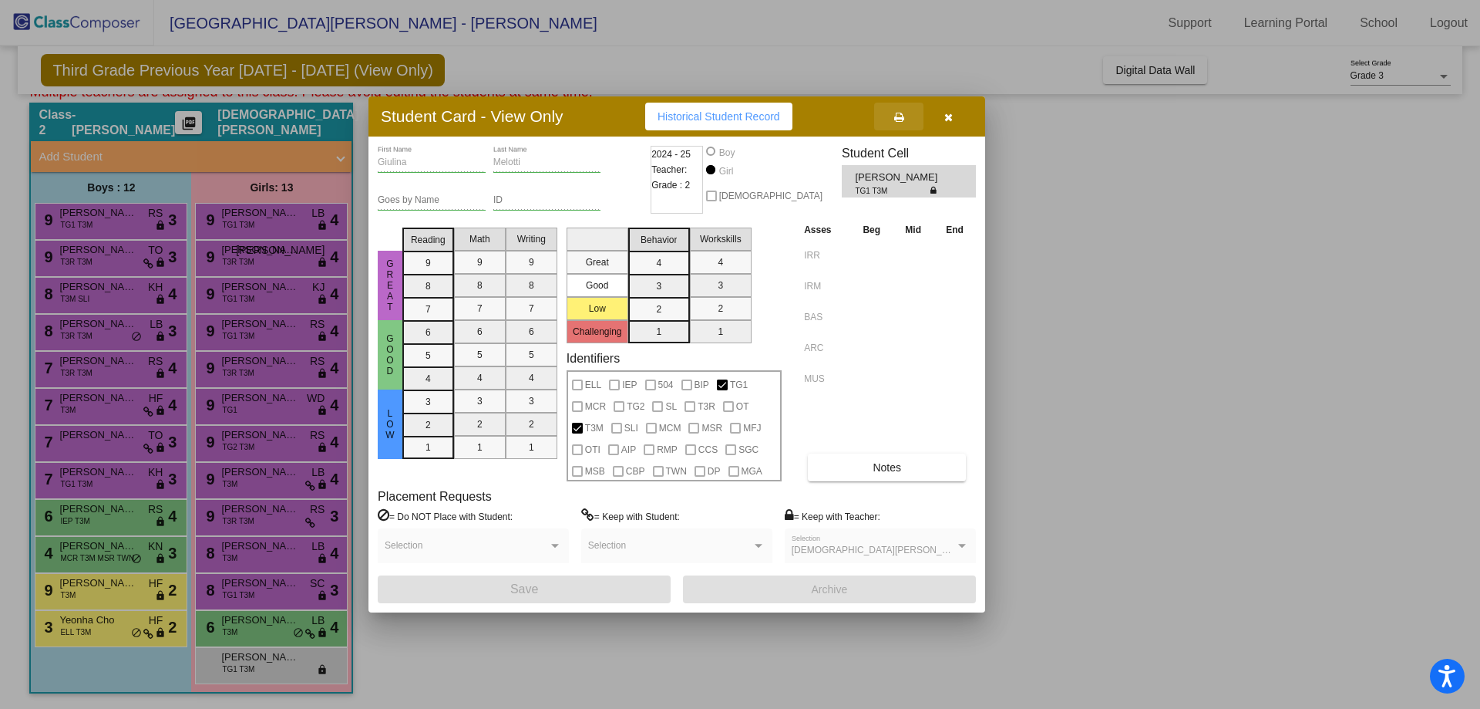
click at [904, 120] on icon at bounding box center [899, 117] width 10 height 11
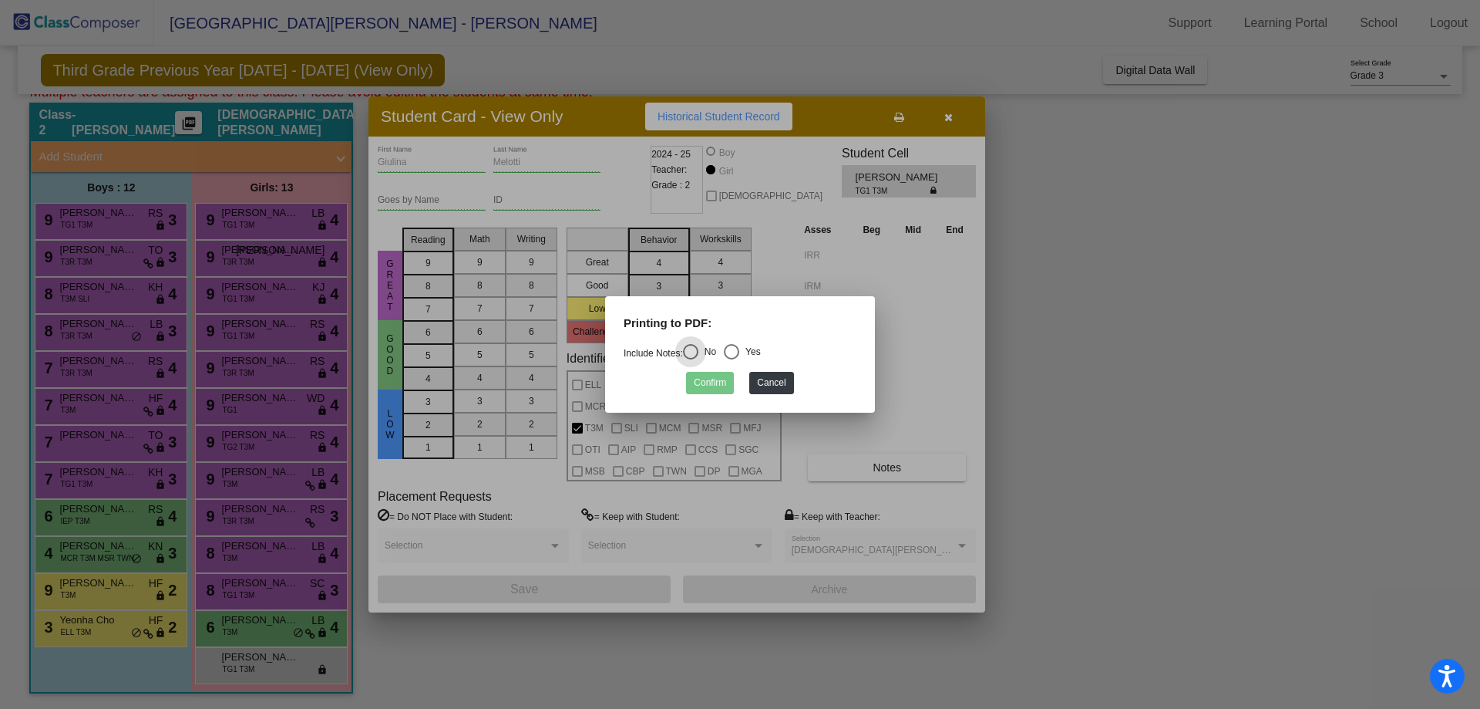
click at [734, 354] on div "Select an option" at bounding box center [731, 351] width 15 height 15
click at [732, 359] on input "Yes" at bounding box center [731, 359] width 1 height 1
radio input "true"
click at [705, 396] on mat-dialog-container "Printing to PDF: Include Notes: No Yes Confirm Cancel" at bounding box center [740, 354] width 270 height 116
click at [710, 384] on button "Confirm" at bounding box center [710, 383] width 48 height 22
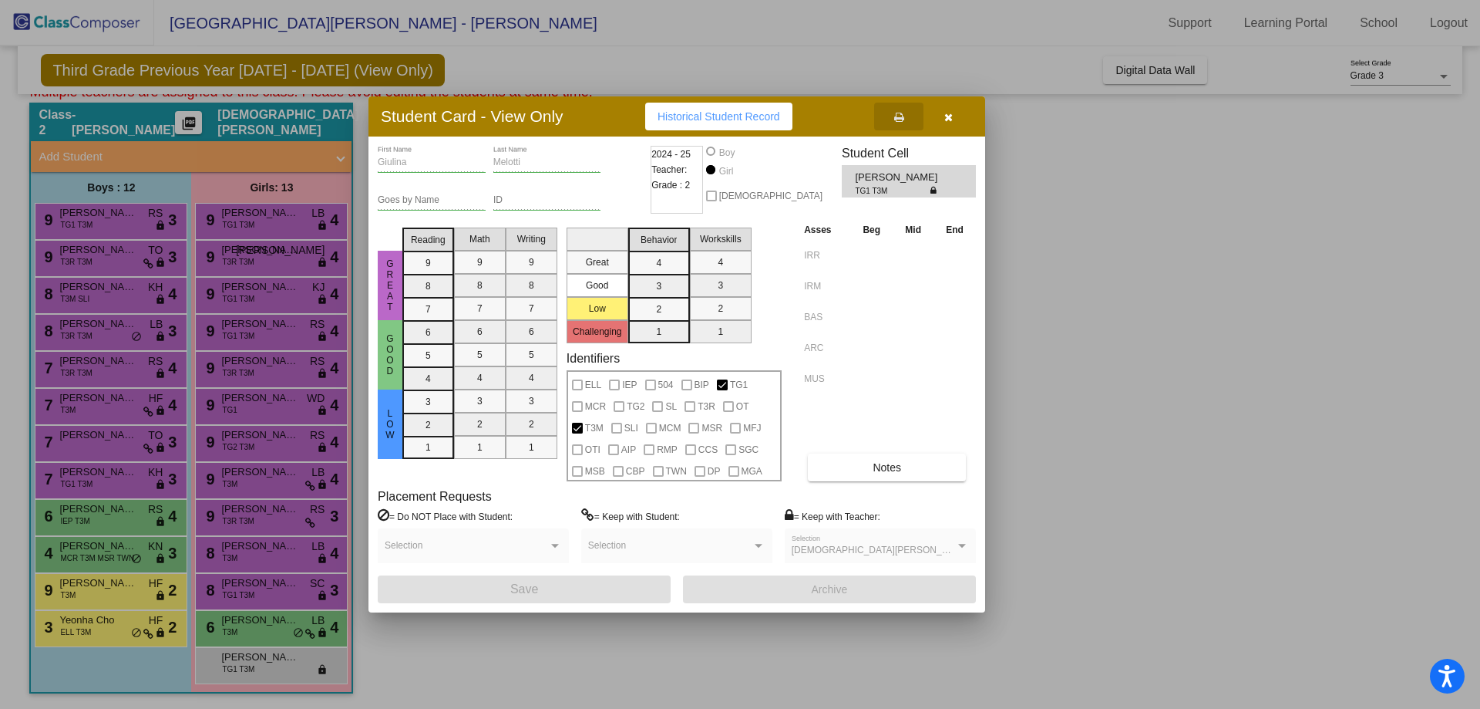
click at [946, 120] on icon "button" at bounding box center [949, 117] width 8 height 11
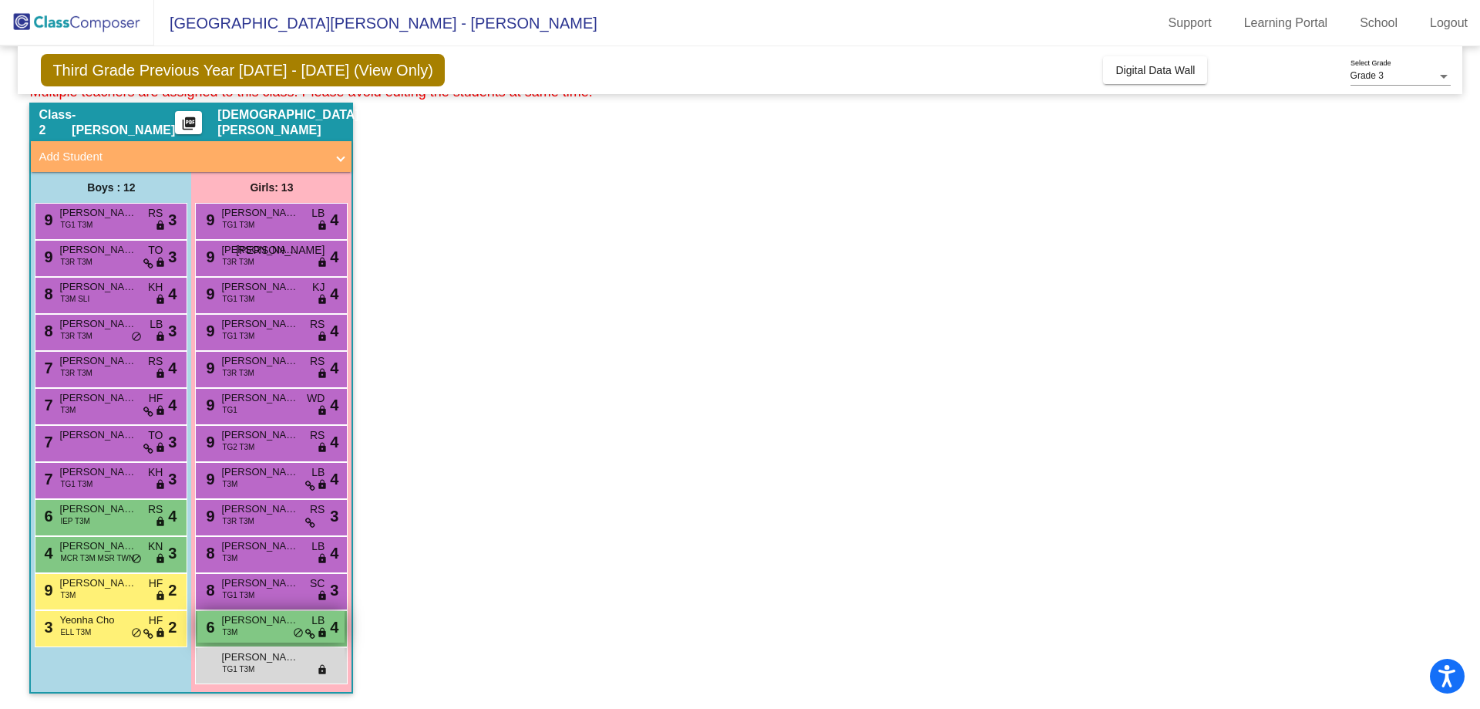
click at [219, 638] on div "6 Hannah Reynolds T3M LB lock do_not_disturb_alt 4" at bounding box center [270, 627] width 147 height 32
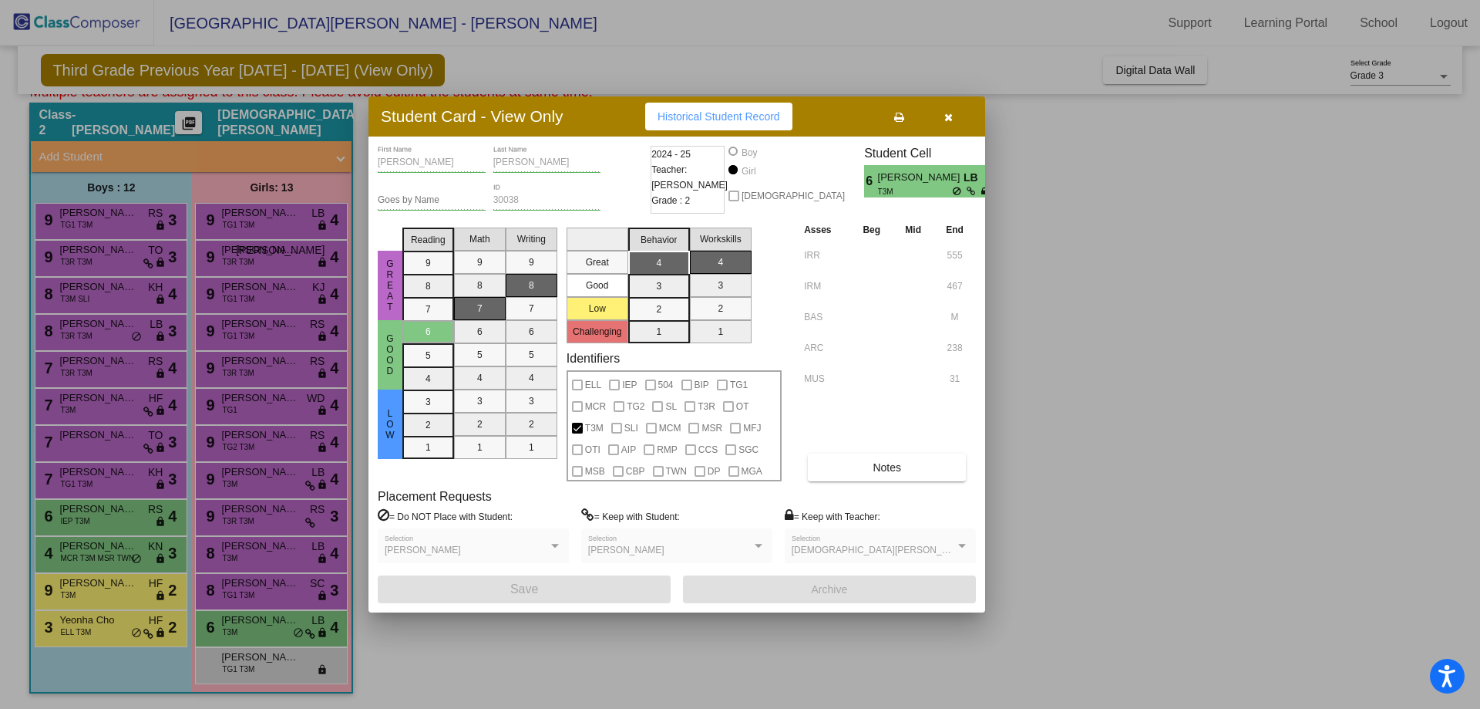
click at [899, 119] on icon at bounding box center [899, 117] width 10 height 11
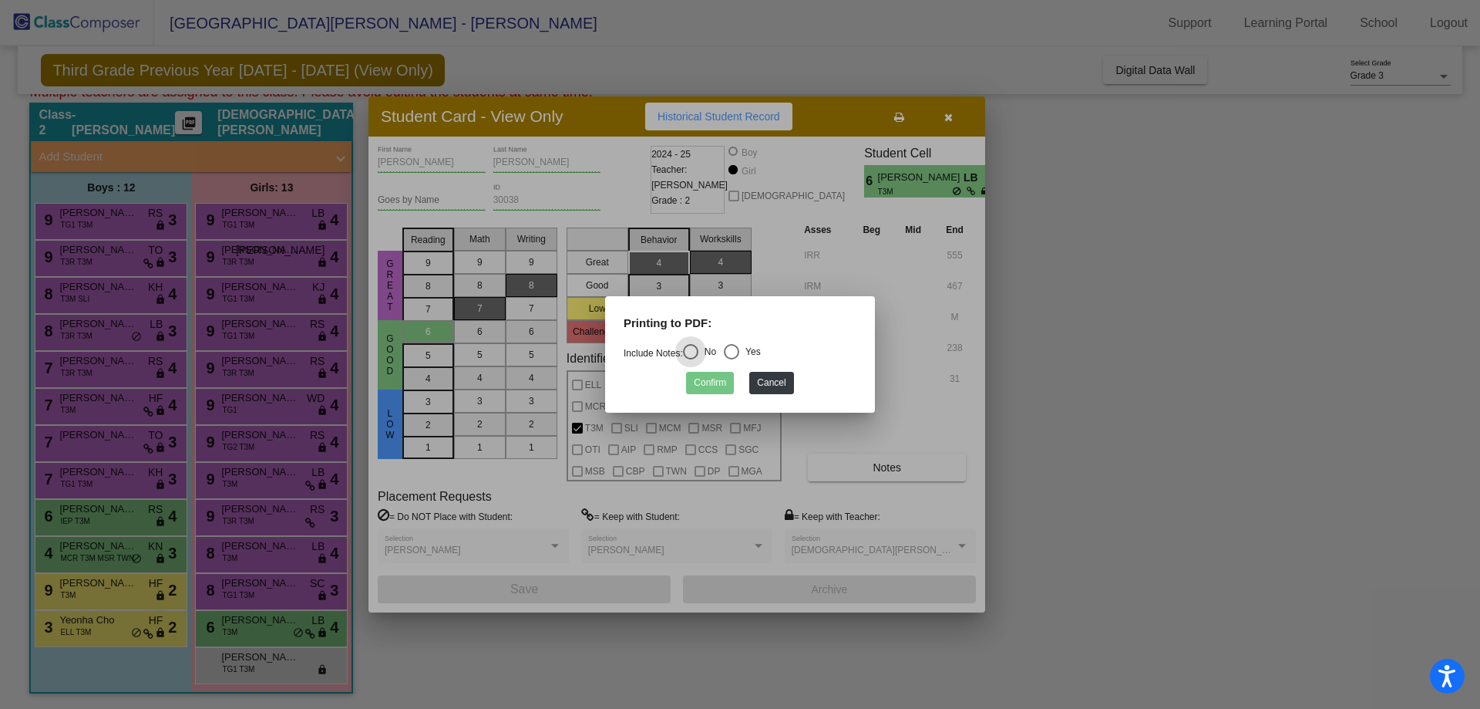
click at [739, 350] on div "Select an option" at bounding box center [731, 351] width 15 height 15
click at [732, 359] on input "Yes" at bounding box center [731, 359] width 1 height 1
radio input "true"
click at [712, 377] on button "Confirm" at bounding box center [710, 383] width 48 height 22
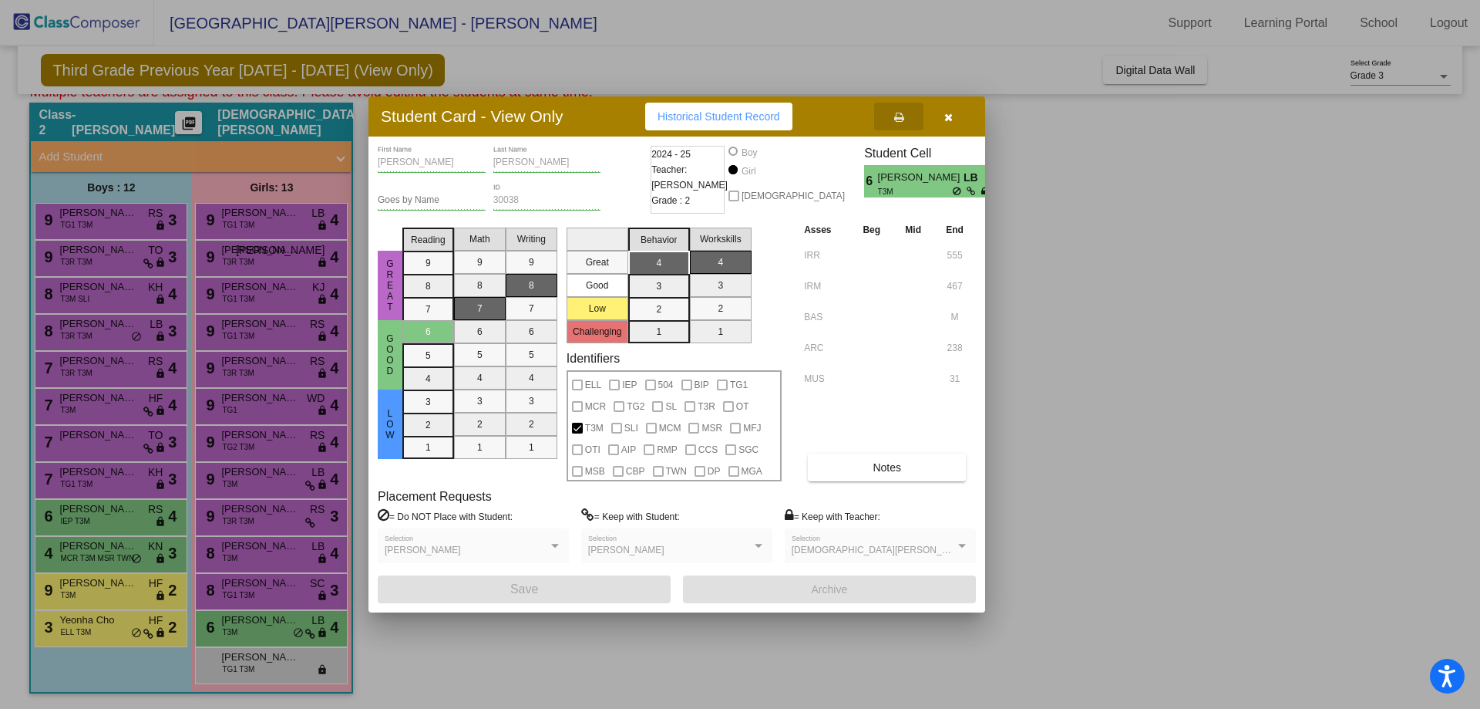
click at [946, 122] on icon "button" at bounding box center [949, 117] width 8 height 11
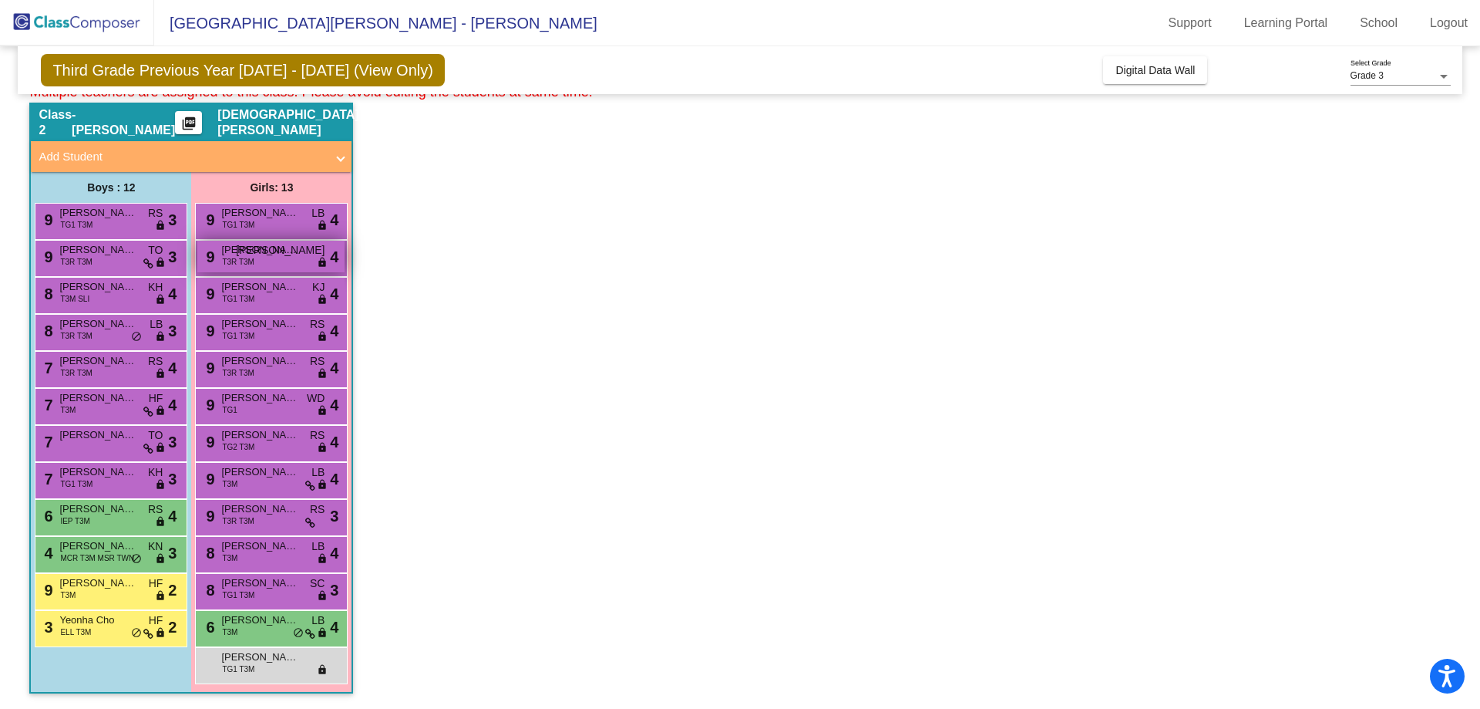
click at [272, 248] on span "Anne Sheehan" at bounding box center [259, 249] width 77 height 15
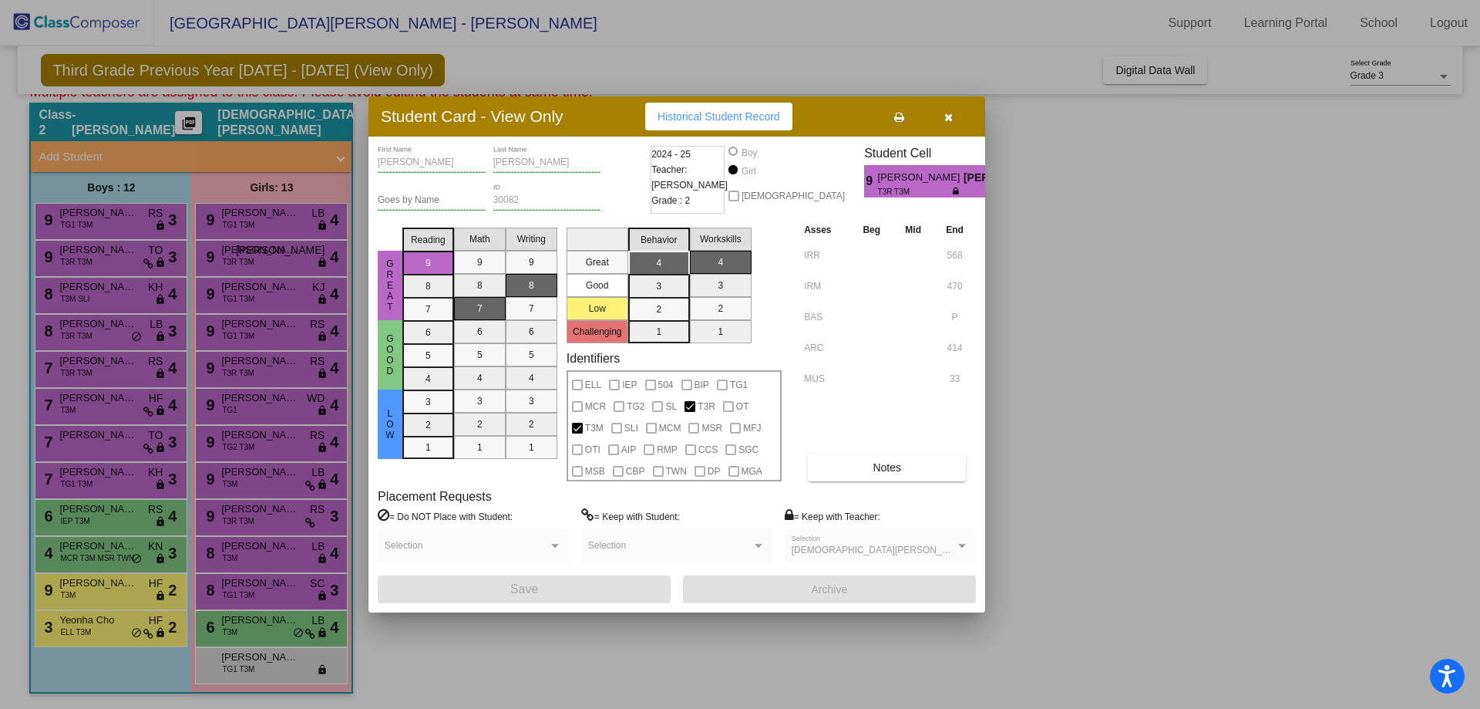
click at [894, 116] on icon at bounding box center [899, 117] width 10 height 11
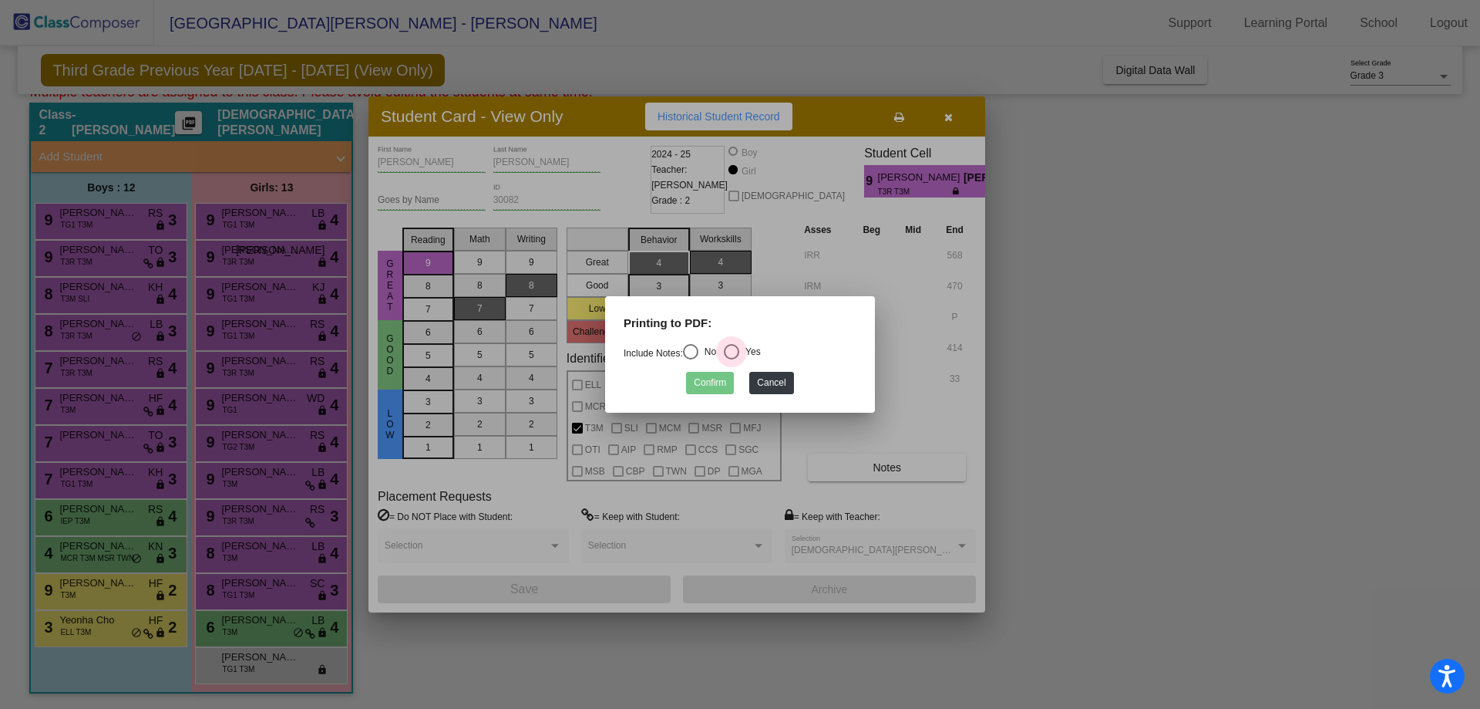
click at [739, 354] on div "Select an option" at bounding box center [731, 351] width 15 height 15
click at [732, 359] on input "Yes" at bounding box center [731, 359] width 1 height 1
radio input "true"
click at [719, 382] on button "Confirm" at bounding box center [710, 383] width 48 height 22
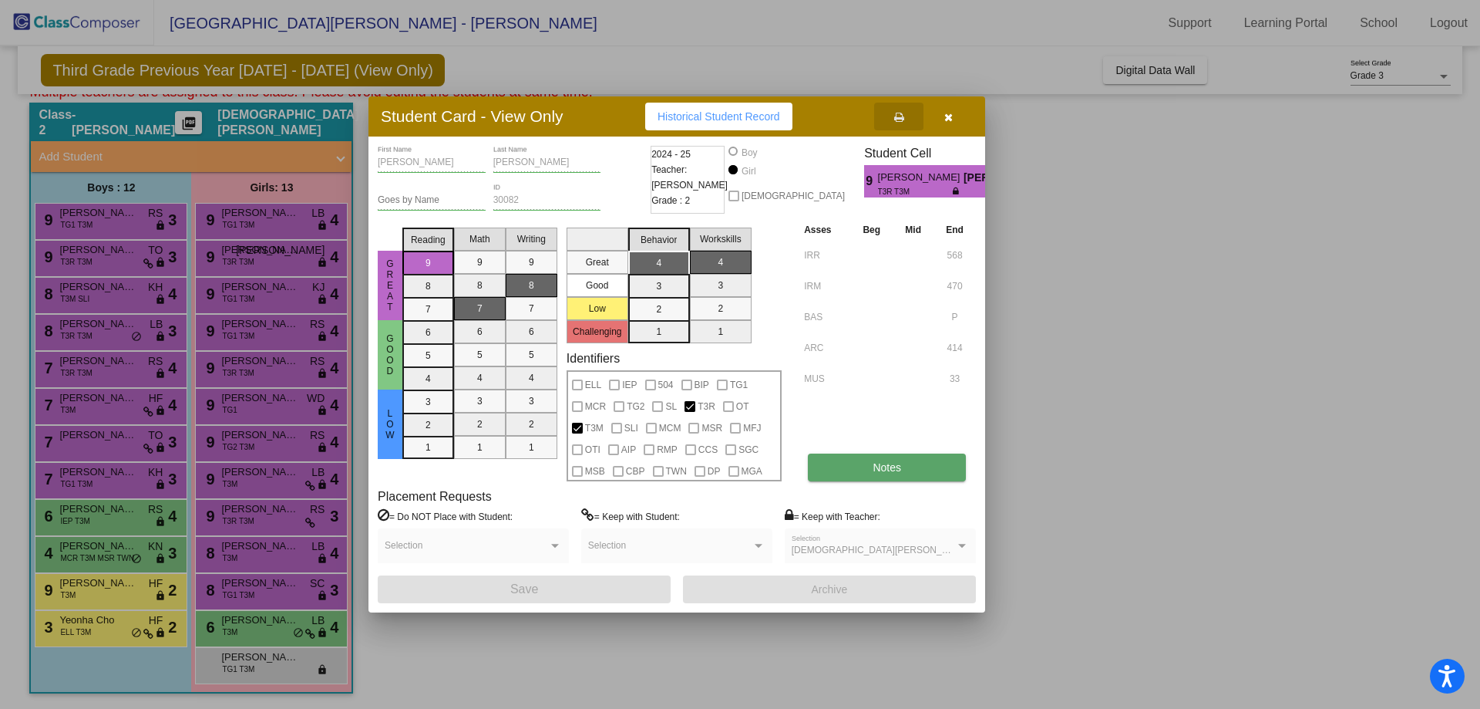
click at [846, 460] on button "Notes" at bounding box center [887, 467] width 158 height 28
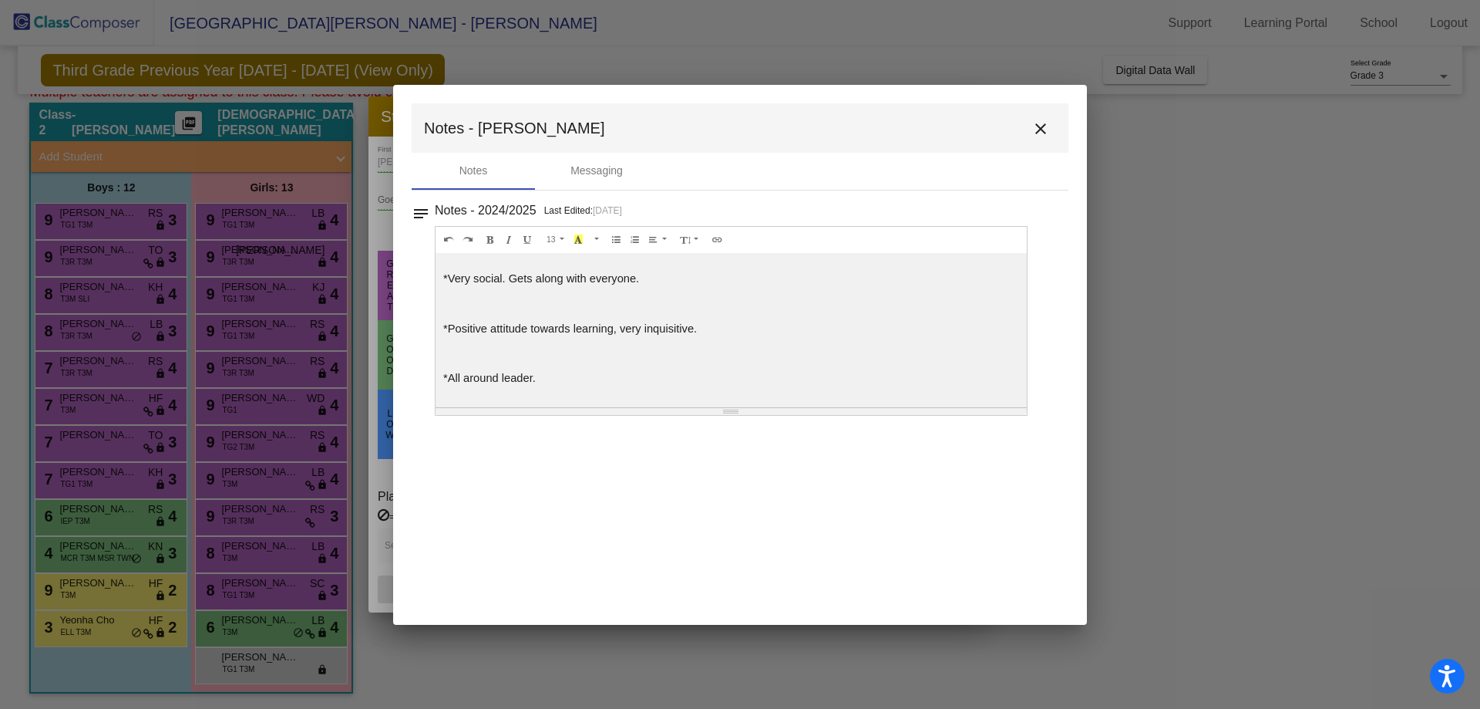
scroll to position [0, 0]
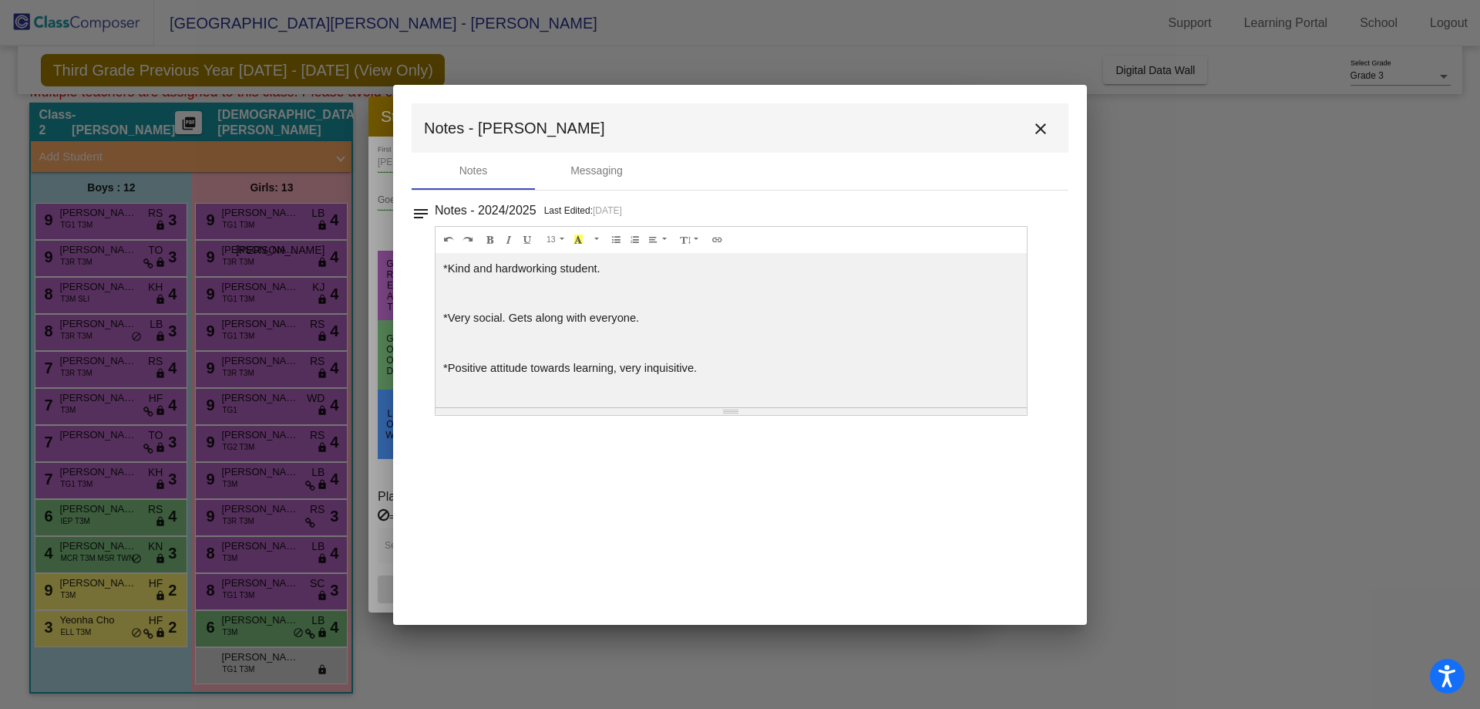
click at [1042, 131] on mat-icon "close" at bounding box center [1041, 129] width 19 height 19
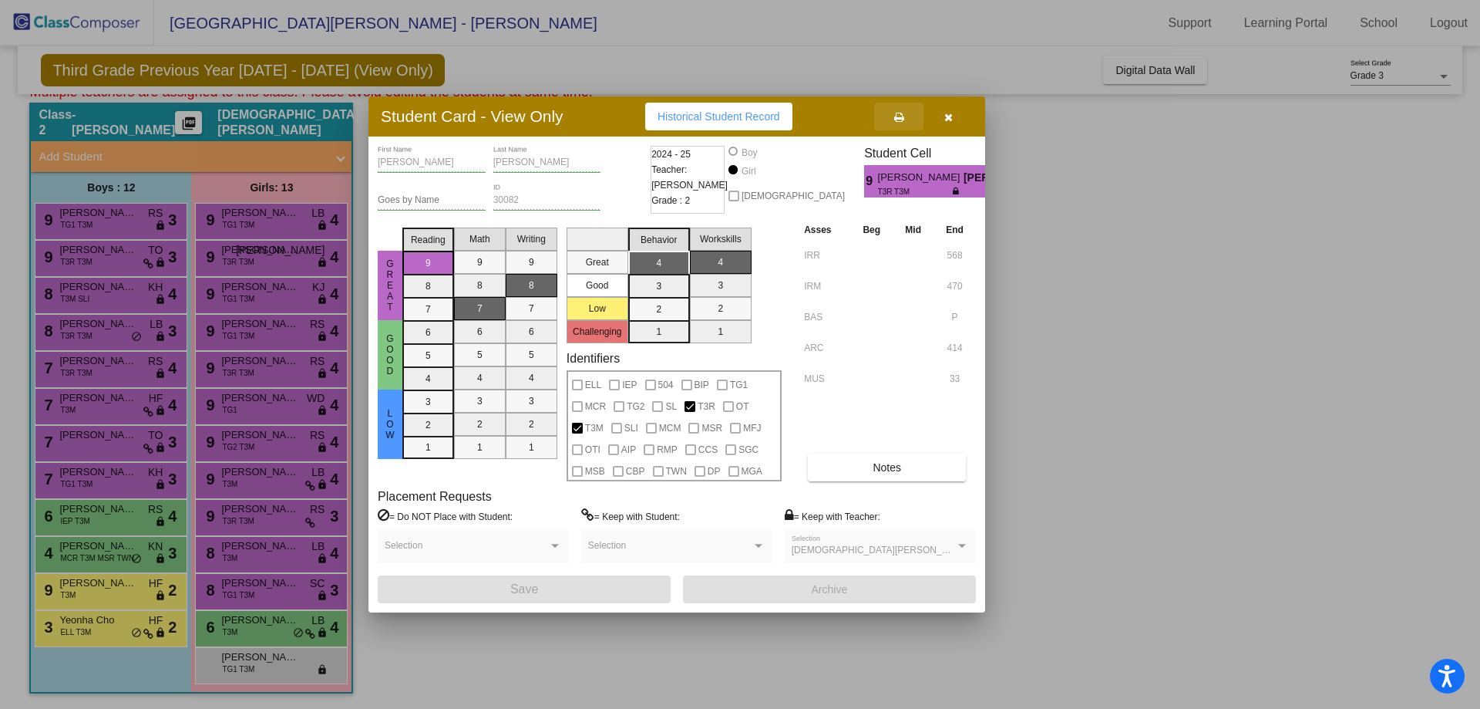
click at [896, 124] on button at bounding box center [898, 117] width 49 height 28
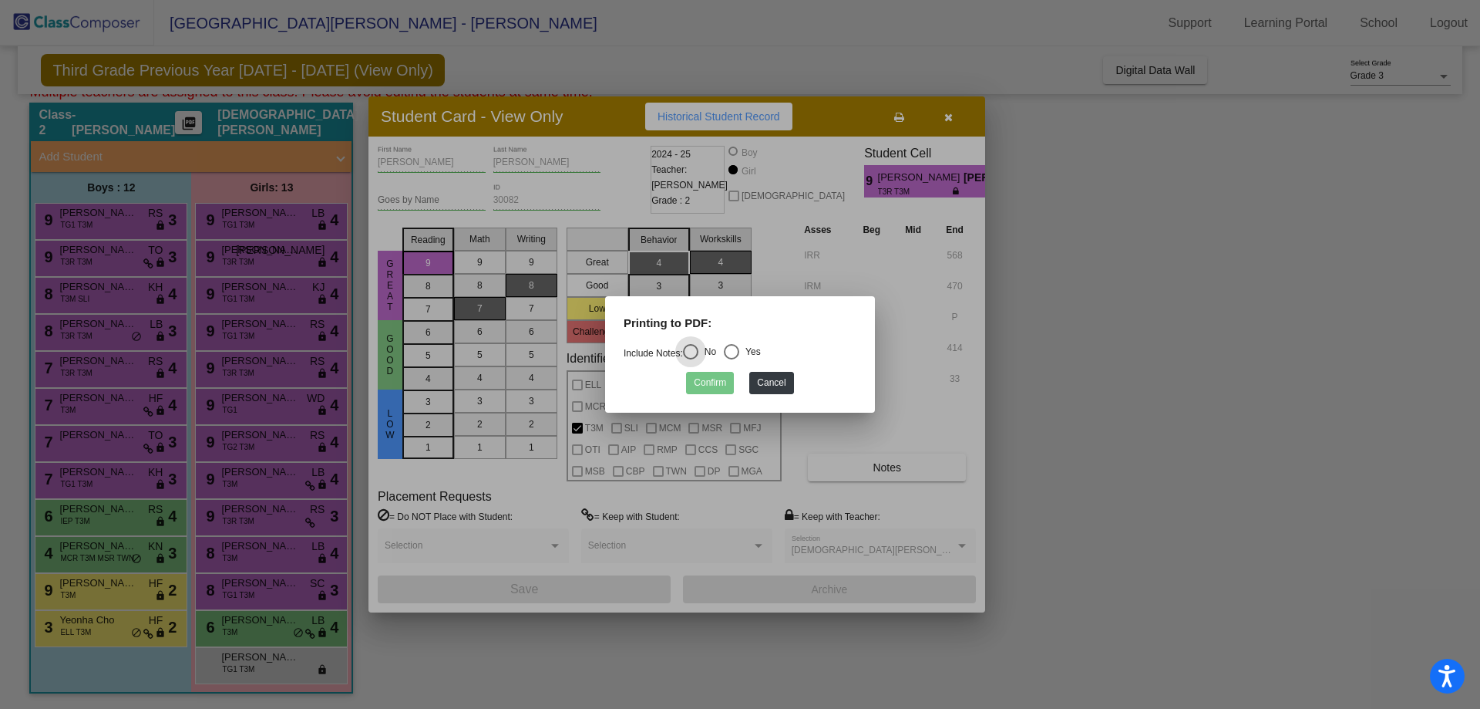
click at [739, 358] on div "Select an option" at bounding box center [731, 351] width 15 height 15
click at [732, 359] on input "Yes" at bounding box center [731, 359] width 1 height 1
radio input "true"
click at [719, 382] on button "Confirm" at bounding box center [710, 383] width 48 height 22
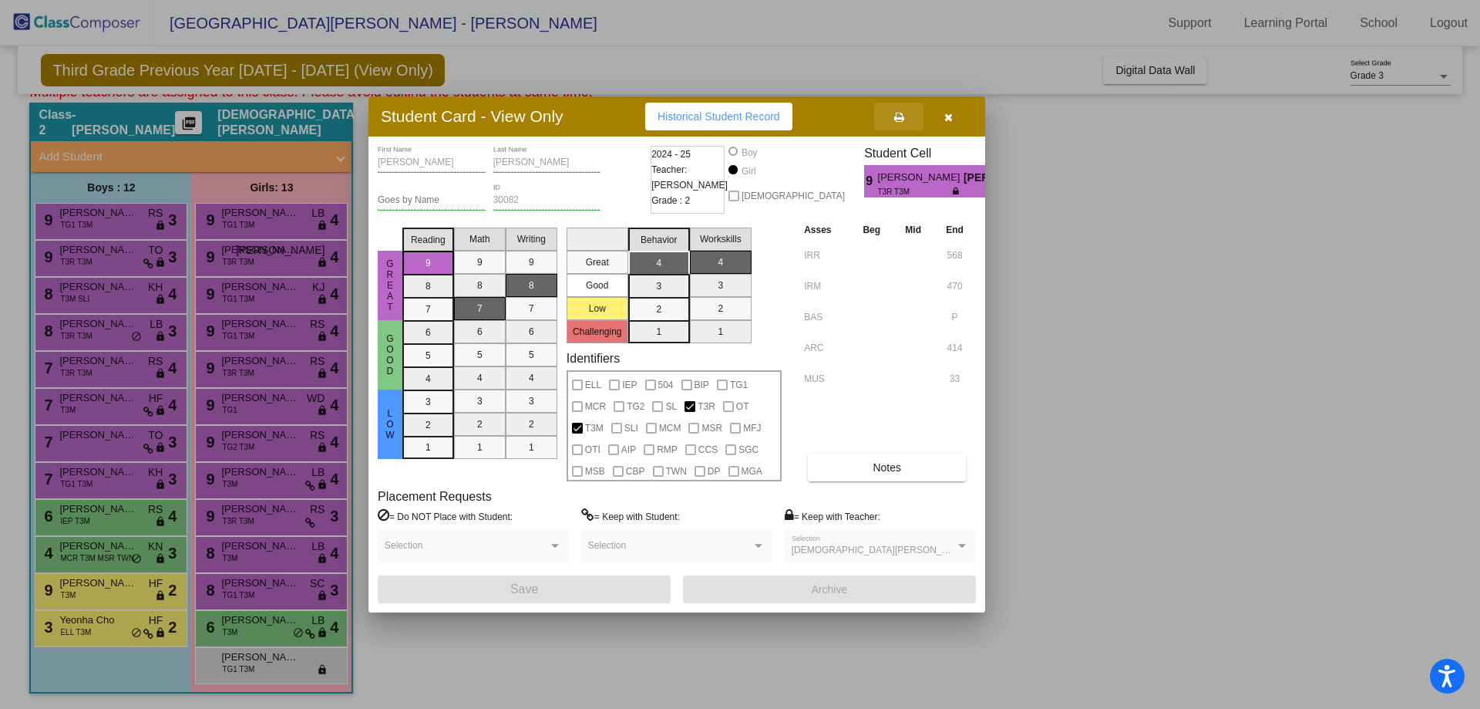
click at [903, 116] on icon at bounding box center [899, 117] width 10 height 11
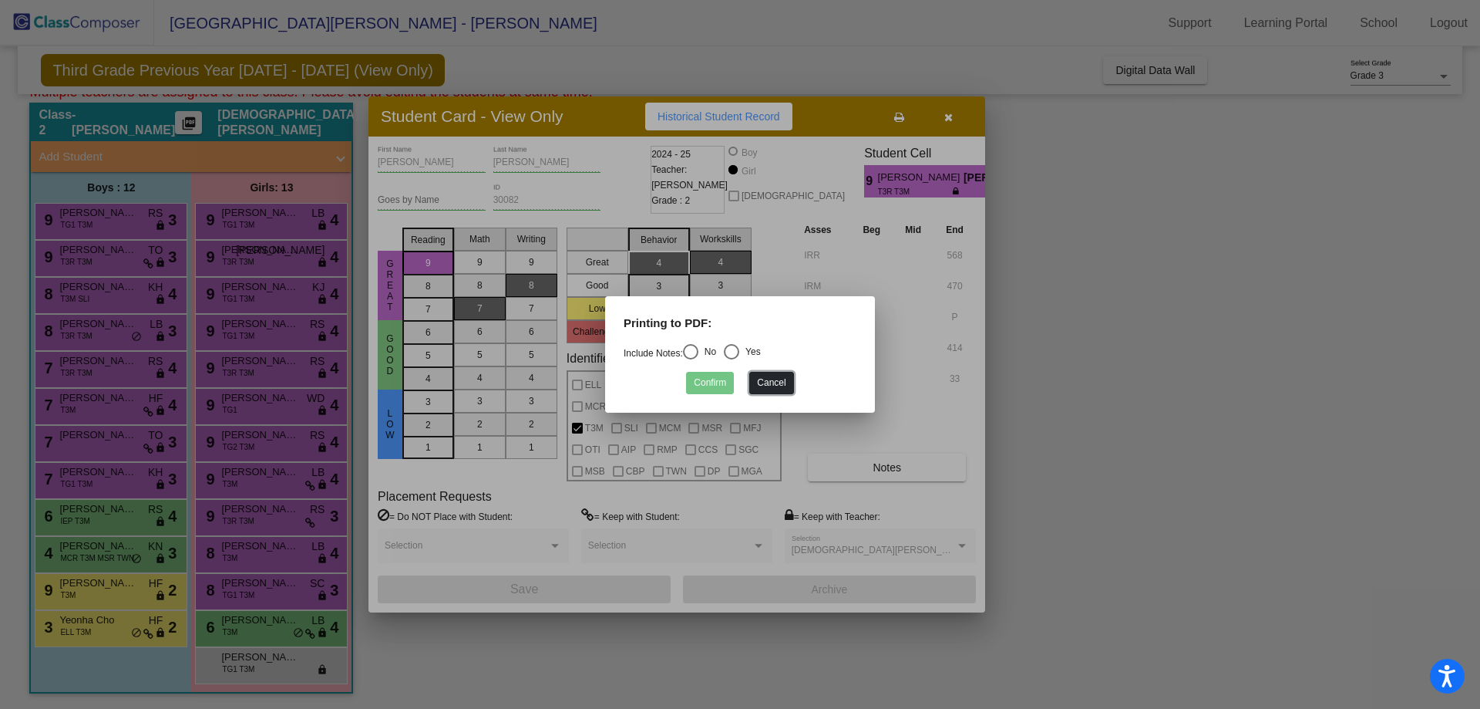
click at [774, 381] on button "Cancel" at bounding box center [771, 383] width 44 height 22
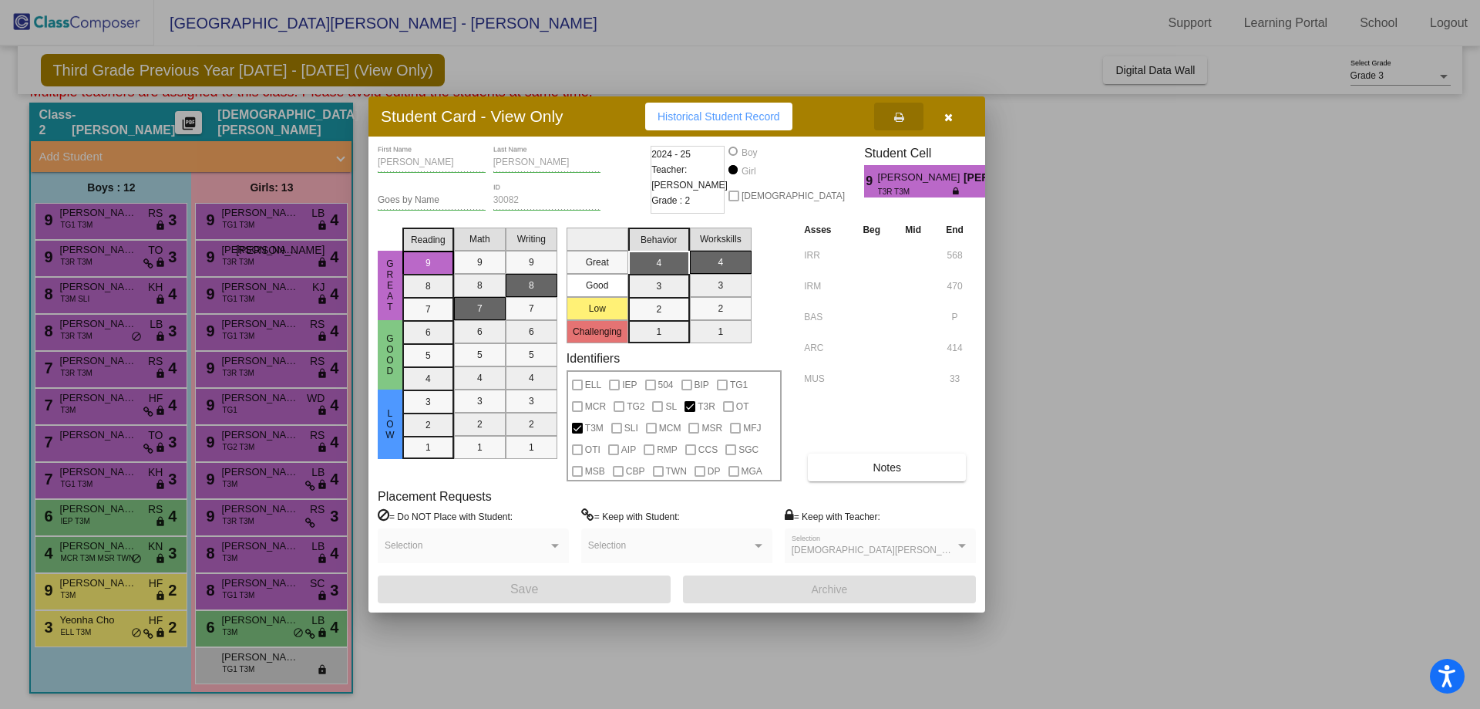
click at [947, 115] on icon "button" at bounding box center [949, 117] width 8 height 11
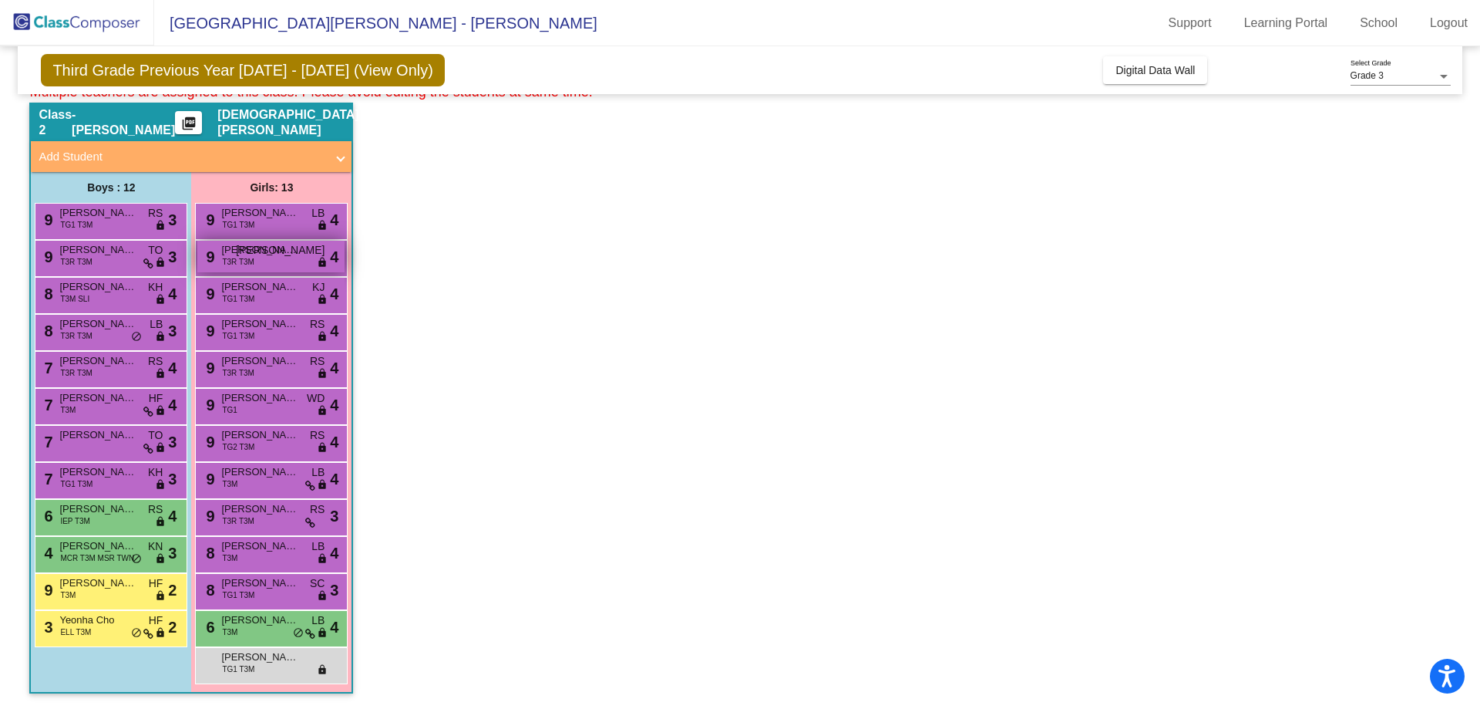
click at [292, 258] on div "9 Anne Sheehan T3R T3M JO lock do_not_disturb_alt 4" at bounding box center [270, 257] width 147 height 32
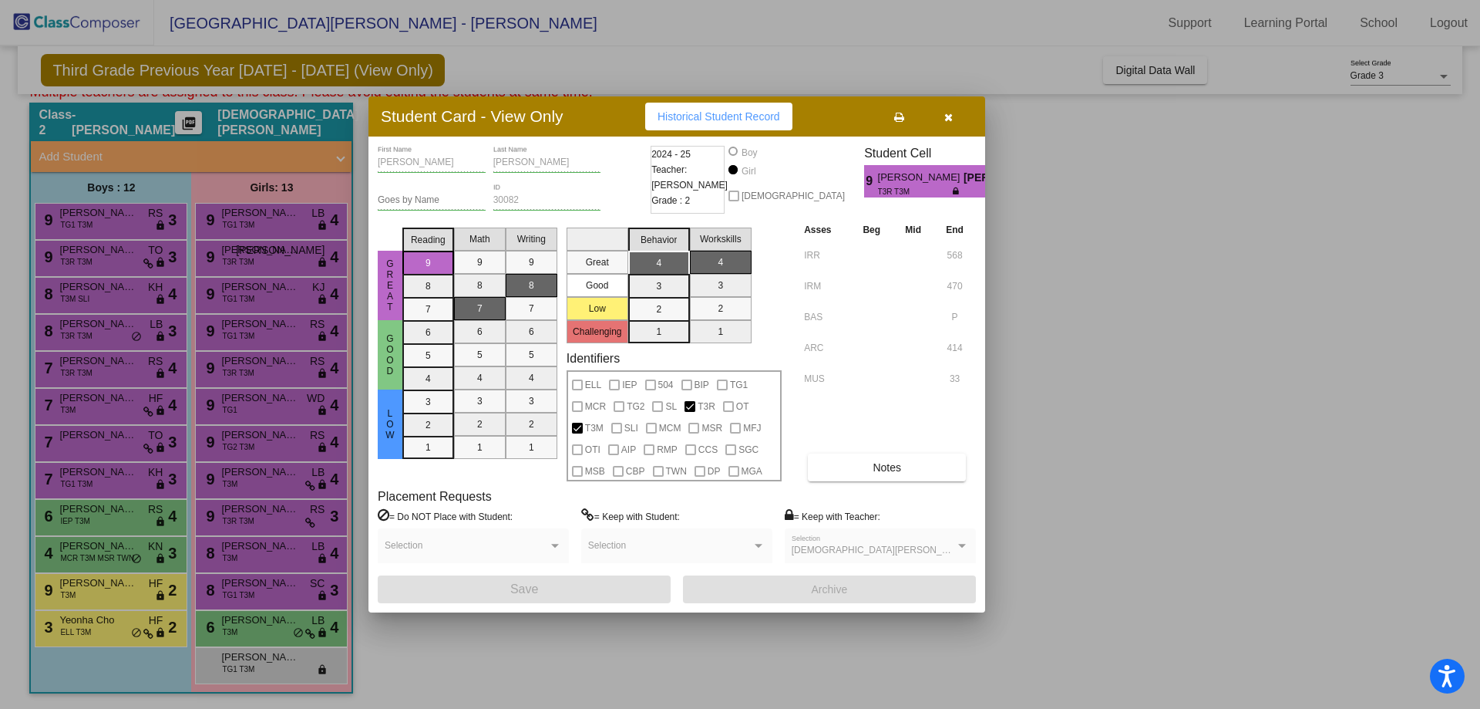
click at [947, 116] on icon "button" at bounding box center [949, 117] width 8 height 11
